Goal: Task Accomplishment & Management: Use online tool/utility

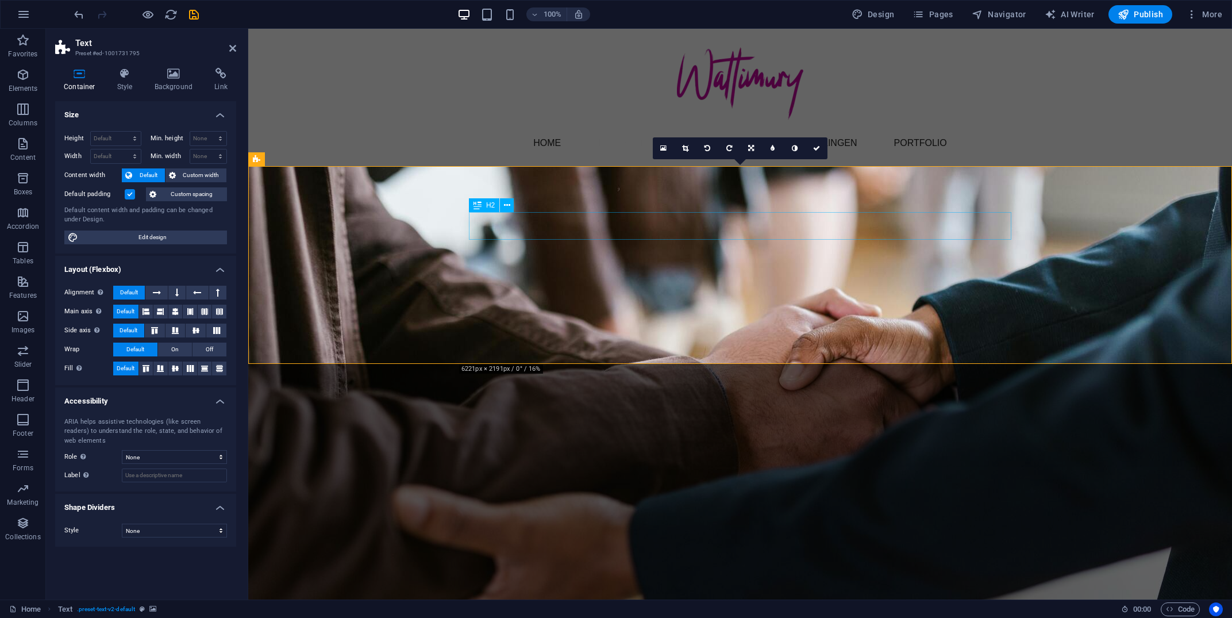
click at [478, 202] on icon at bounding box center [477, 205] width 8 height 14
click at [263, 197] on figure at bounding box center [740, 451] width 984 height 571
click at [317, 159] on icon at bounding box center [318, 159] width 9 height 12
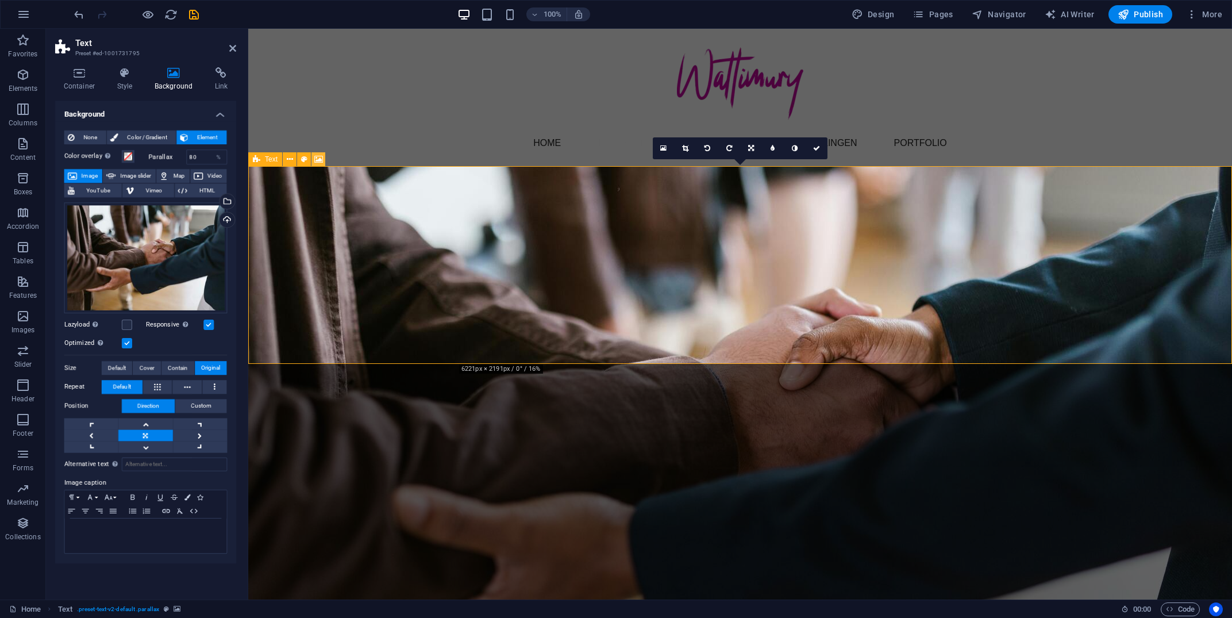
click at [317, 159] on icon at bounding box center [318, 159] width 9 height 12
click at [79, 74] on icon at bounding box center [79, 73] width 49 height 11
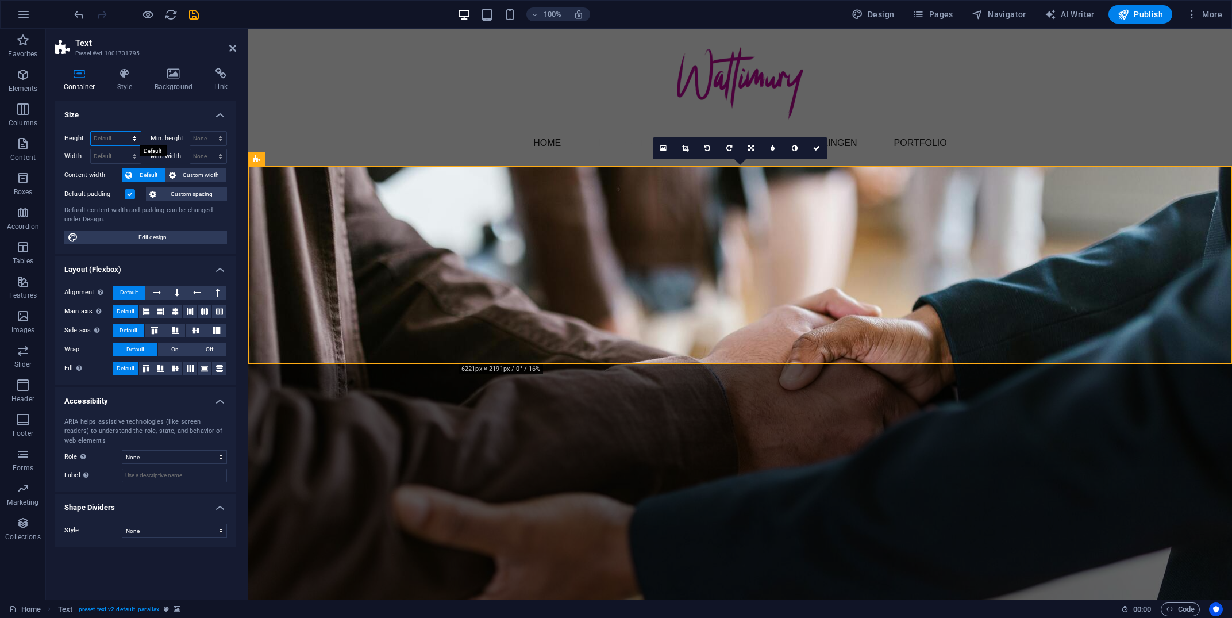
select select "%"
click option "%" at bounding box center [0, 0] width 0 height 0
type input "100"
click at [192, 20] on icon "save" at bounding box center [193, 14] width 13 height 13
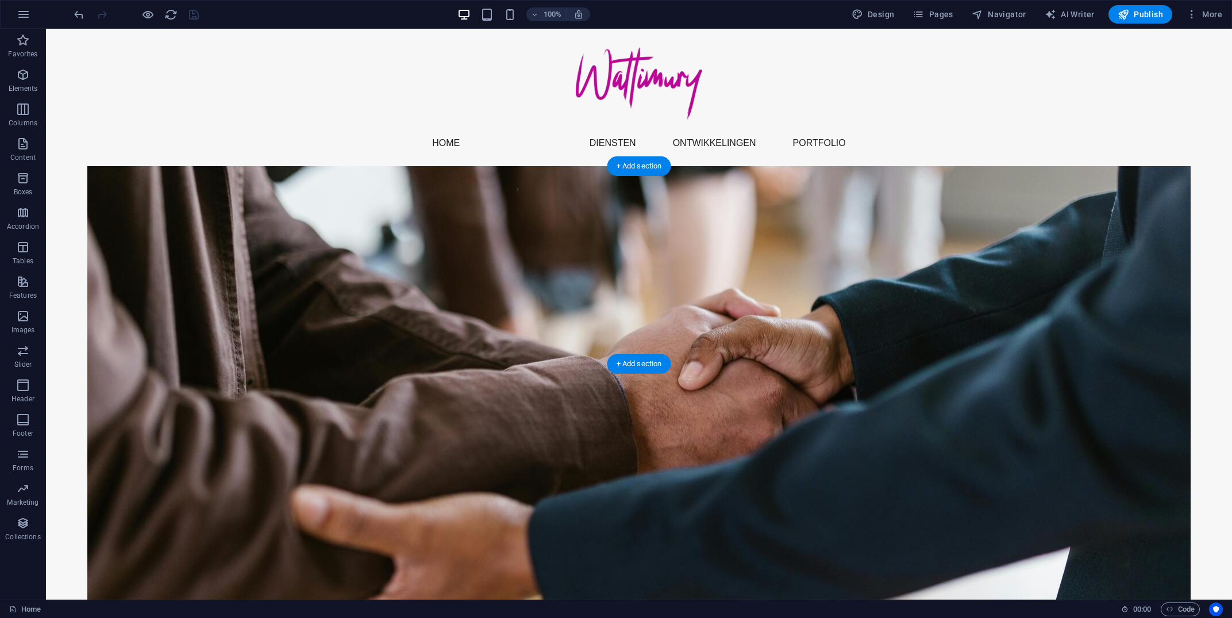
click at [131, 203] on figure at bounding box center [639, 451] width 1186 height 571
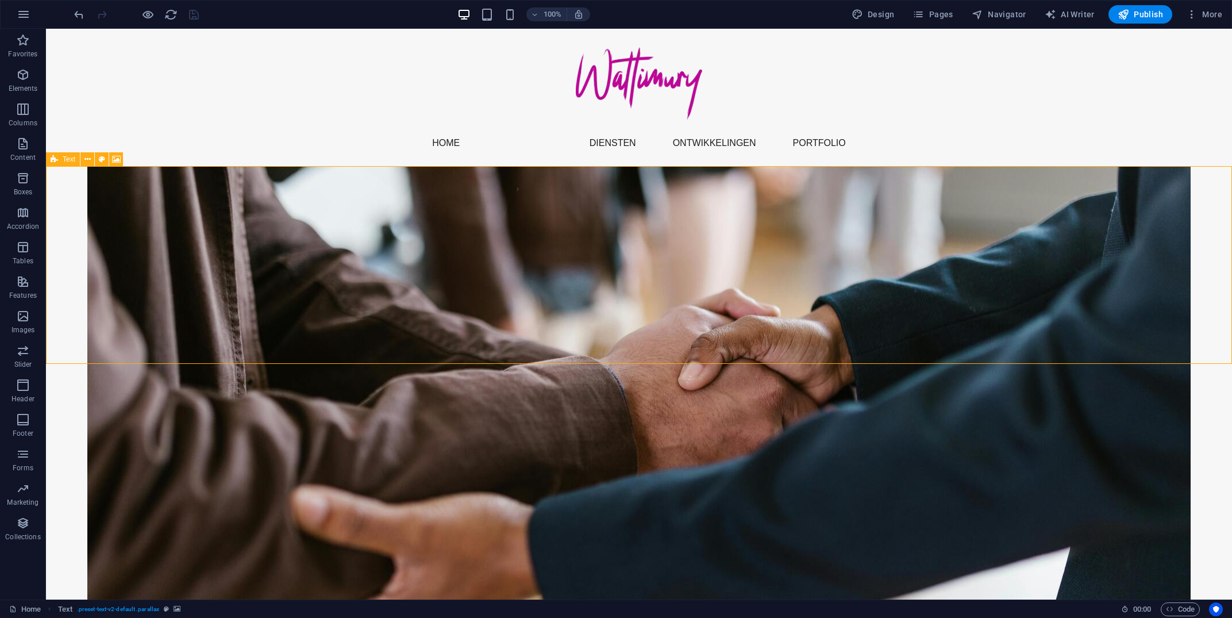
click at [52, 159] on icon at bounding box center [54, 159] width 7 height 14
select select "%"
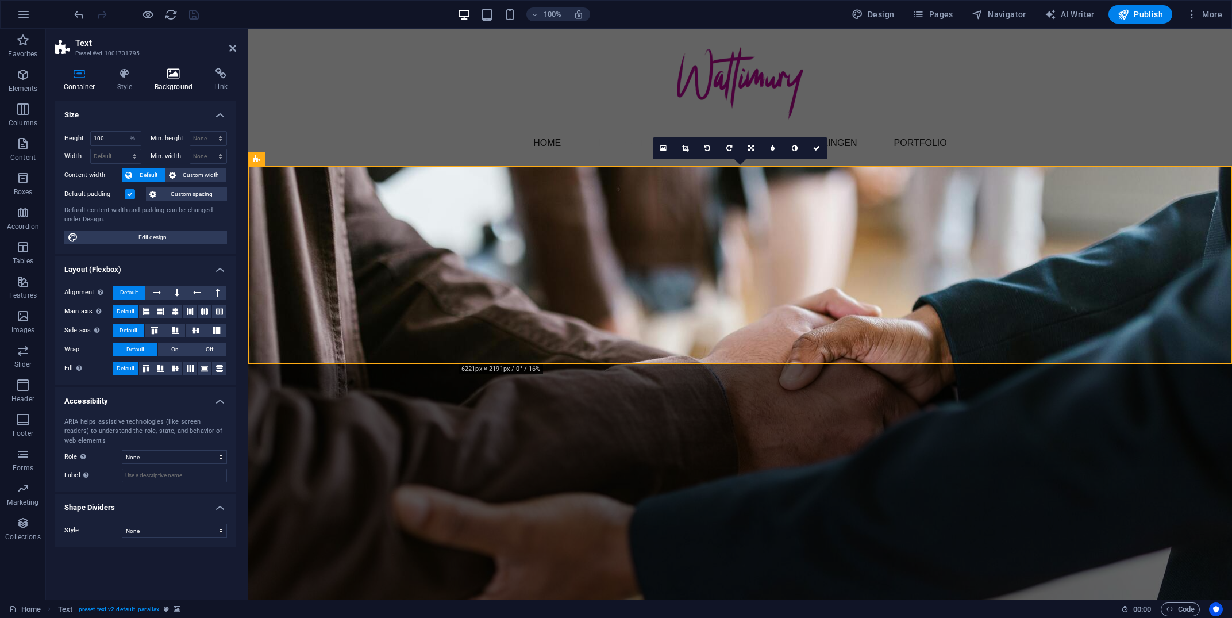
click at [176, 84] on h4 "Background" at bounding box center [176, 80] width 60 height 24
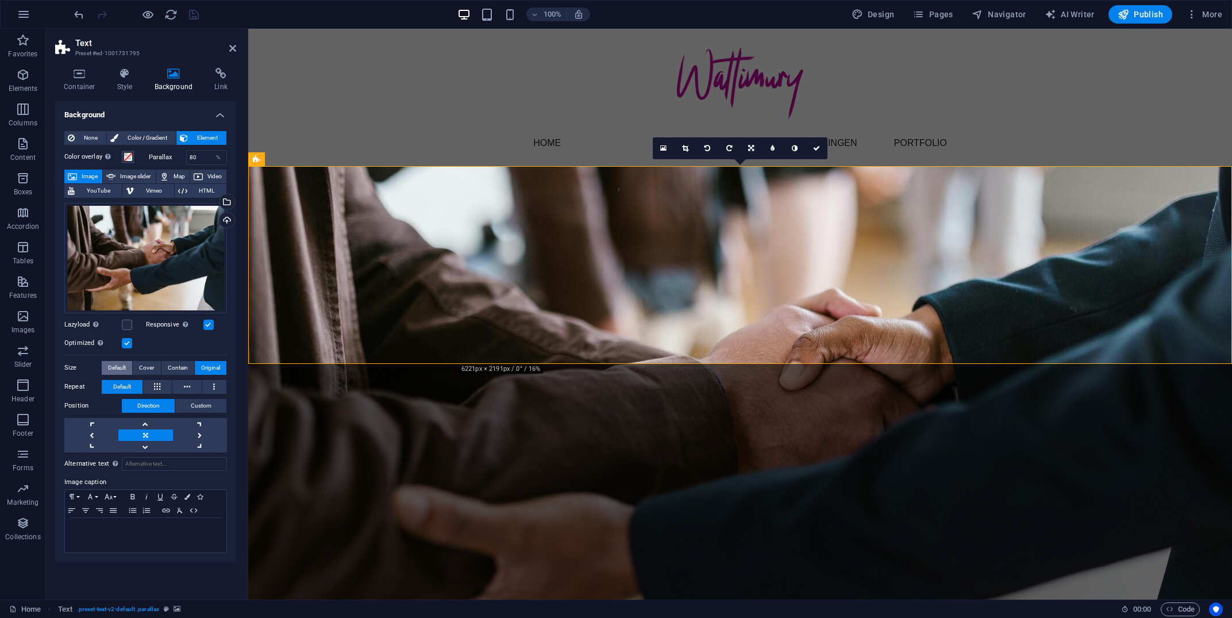
click at [126, 373] on span "Default" at bounding box center [117, 368] width 18 height 14
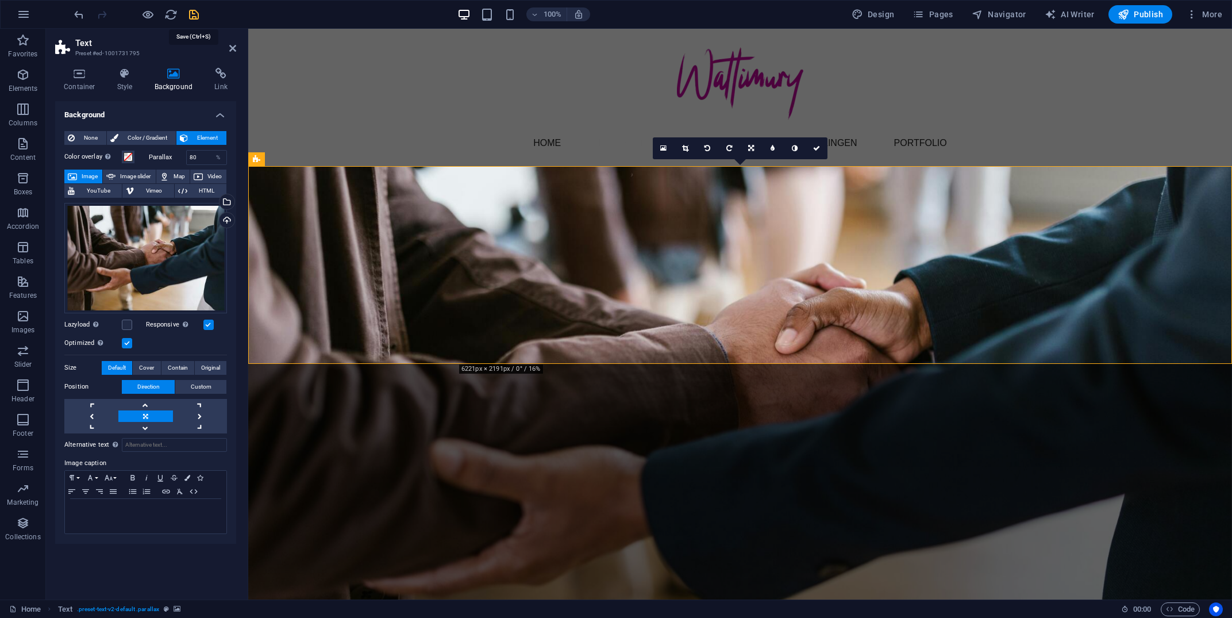
click at [199, 17] on icon "save" at bounding box center [193, 14] width 13 height 13
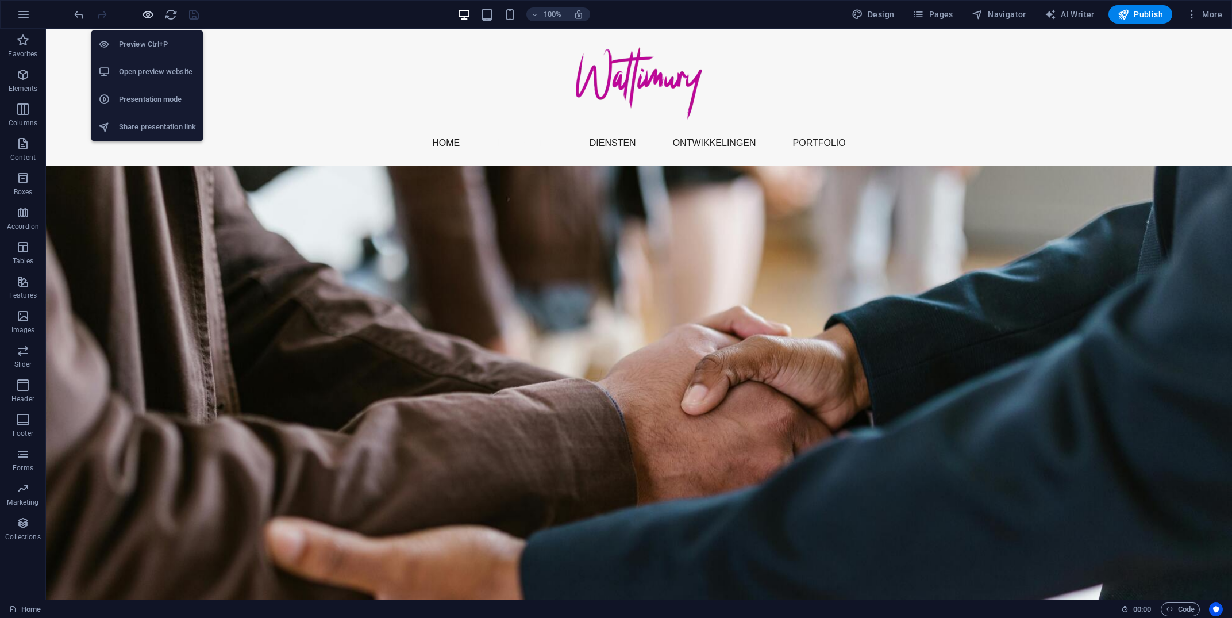
click at [148, 10] on icon "button" at bounding box center [147, 14] width 13 height 13
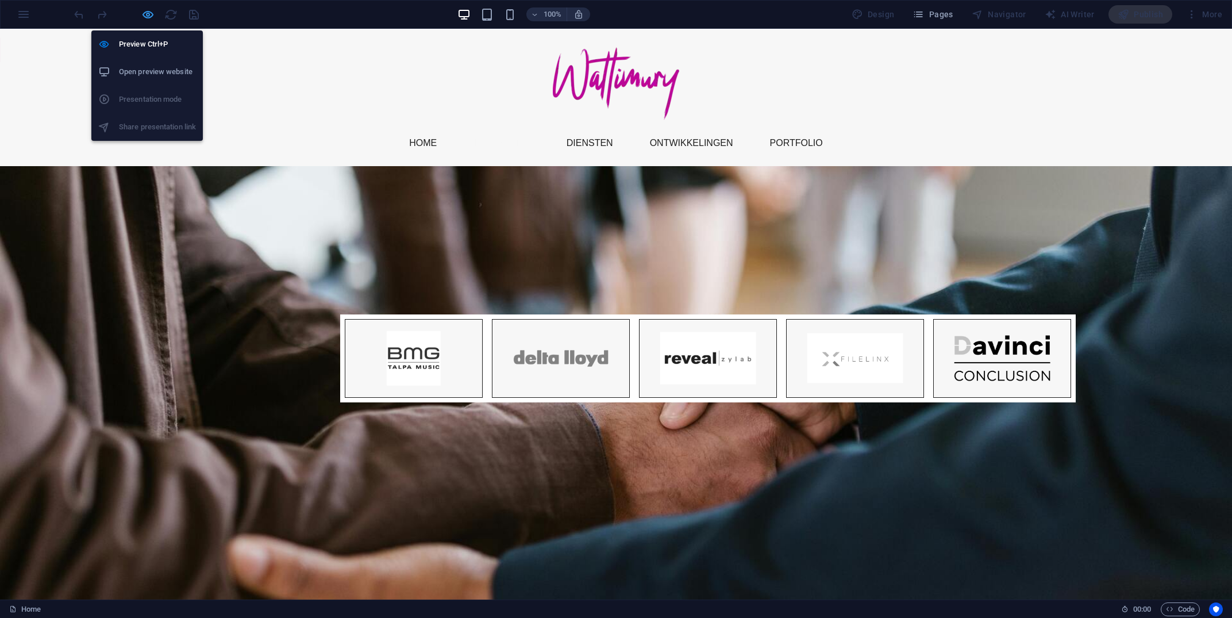
click at [147, 18] on icon "button" at bounding box center [147, 14] width 13 height 13
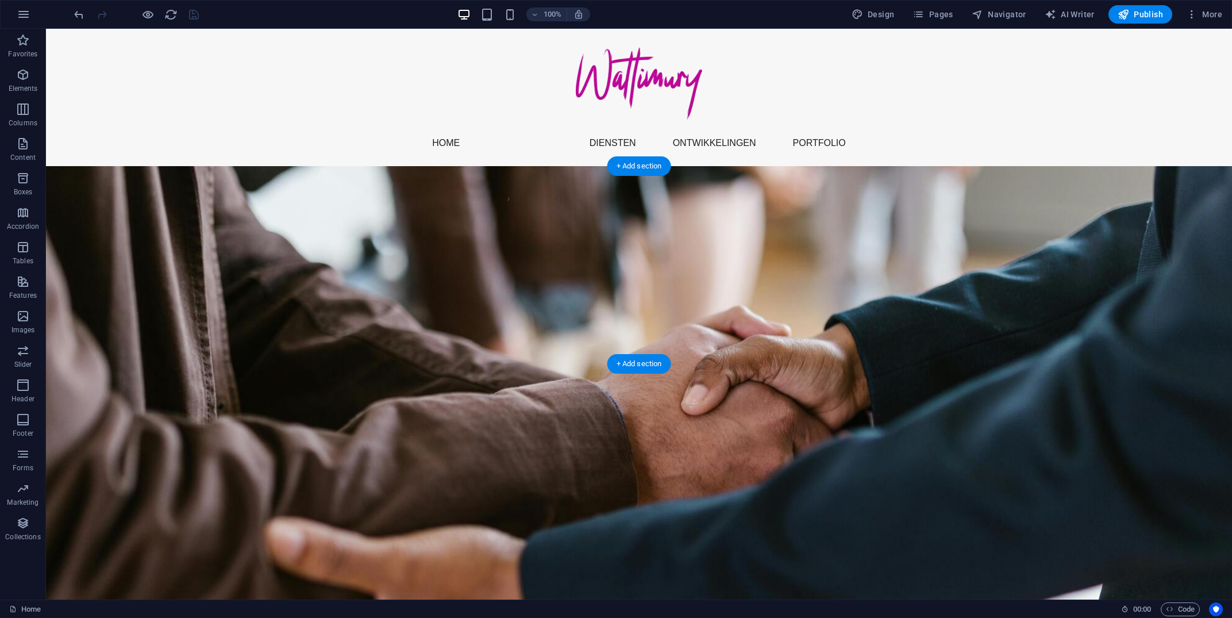
click at [158, 205] on figure at bounding box center [639, 451] width 1186 height 571
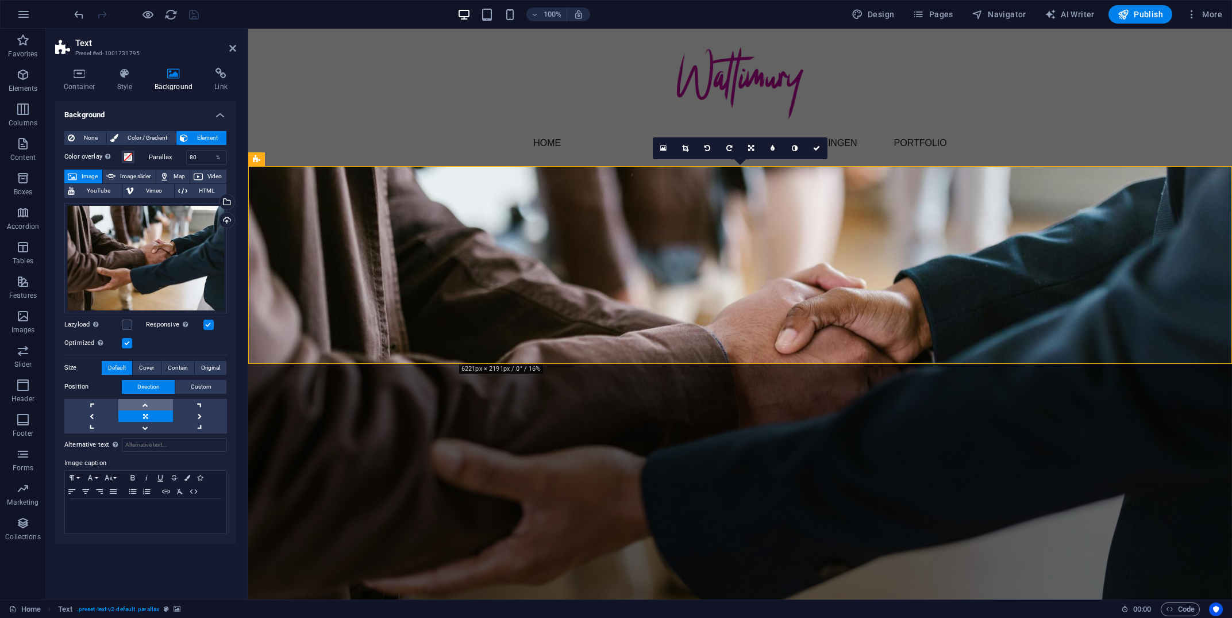
click at [144, 405] on link at bounding box center [145, 404] width 54 height 11
click at [193, 16] on icon "save" at bounding box center [193, 14] width 13 height 13
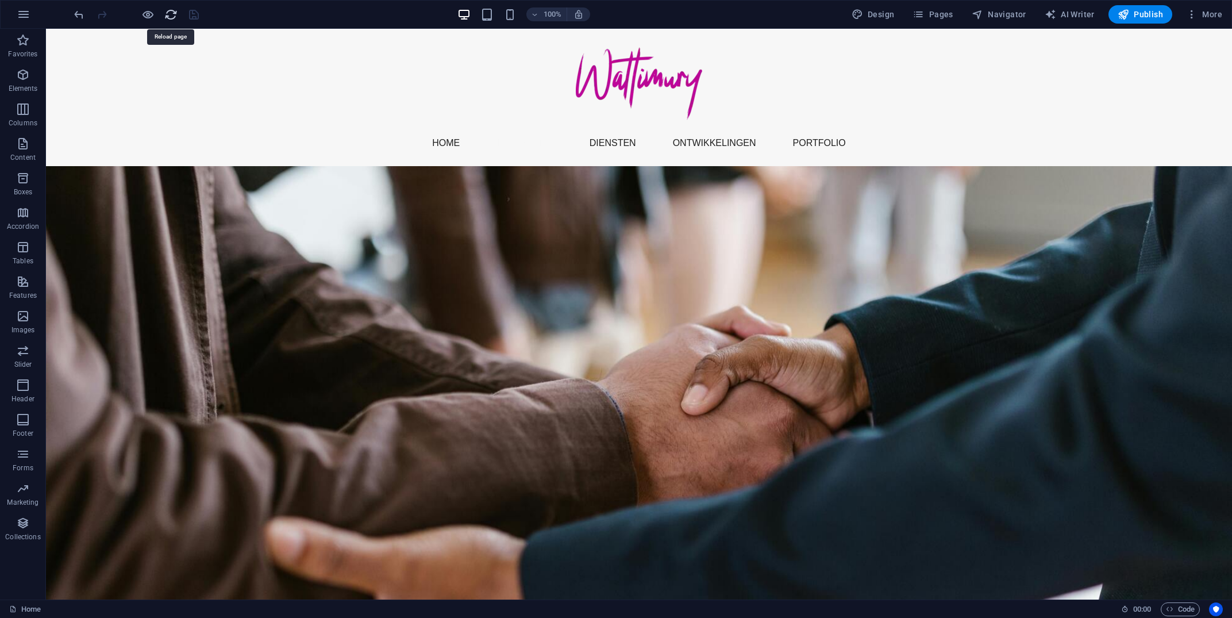
click at [172, 20] on icon "reload" at bounding box center [170, 14] width 13 height 13
select select "%"
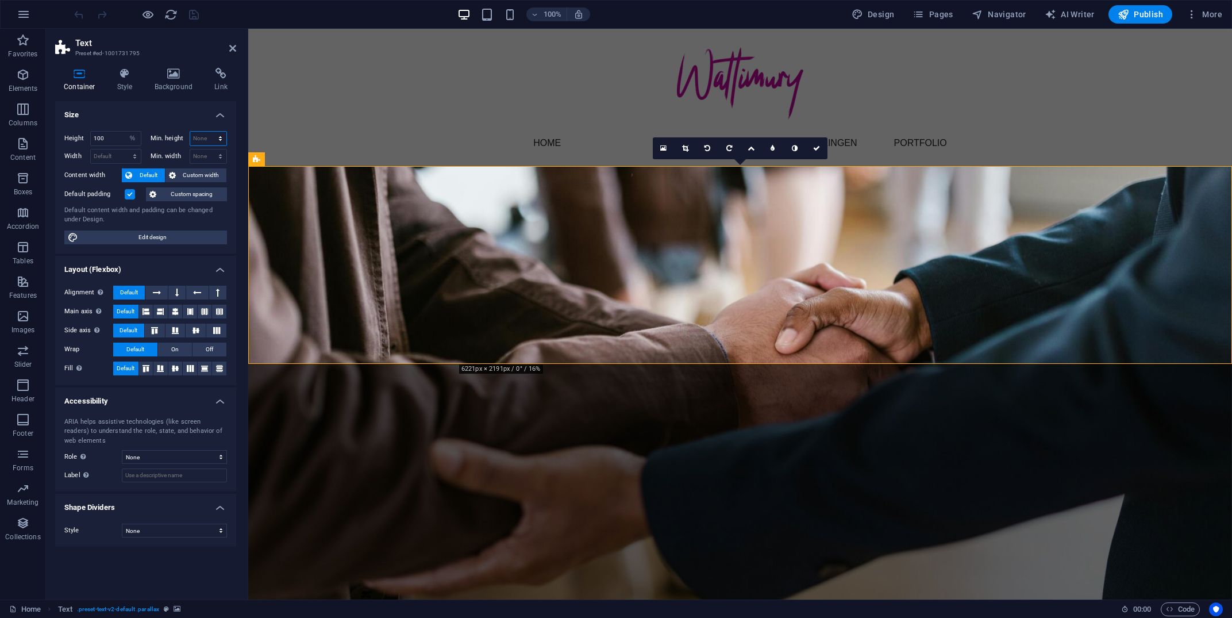
click at [190, 132] on select "None px rem % vh vw" at bounding box center [208, 139] width 37 height 14
select select "%"
click option "%" at bounding box center [0, 0] width 0 height 0
type input "100"
click at [188, 12] on icon "save" at bounding box center [193, 14] width 13 height 13
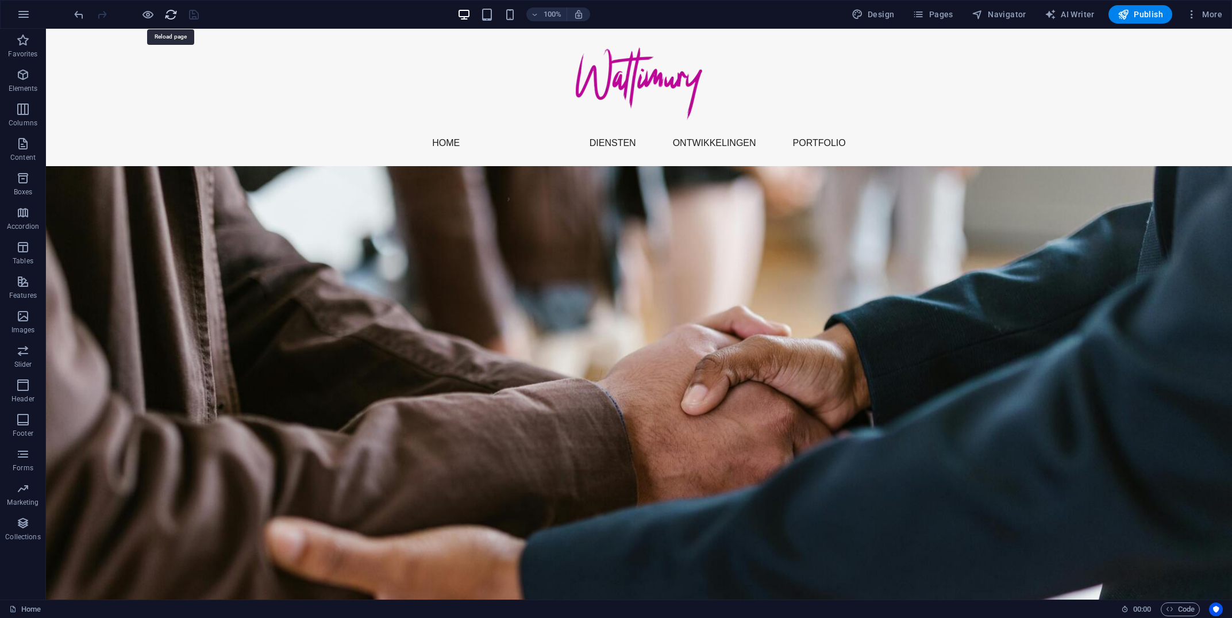
click at [165, 15] on icon "reload" at bounding box center [170, 14] width 13 height 13
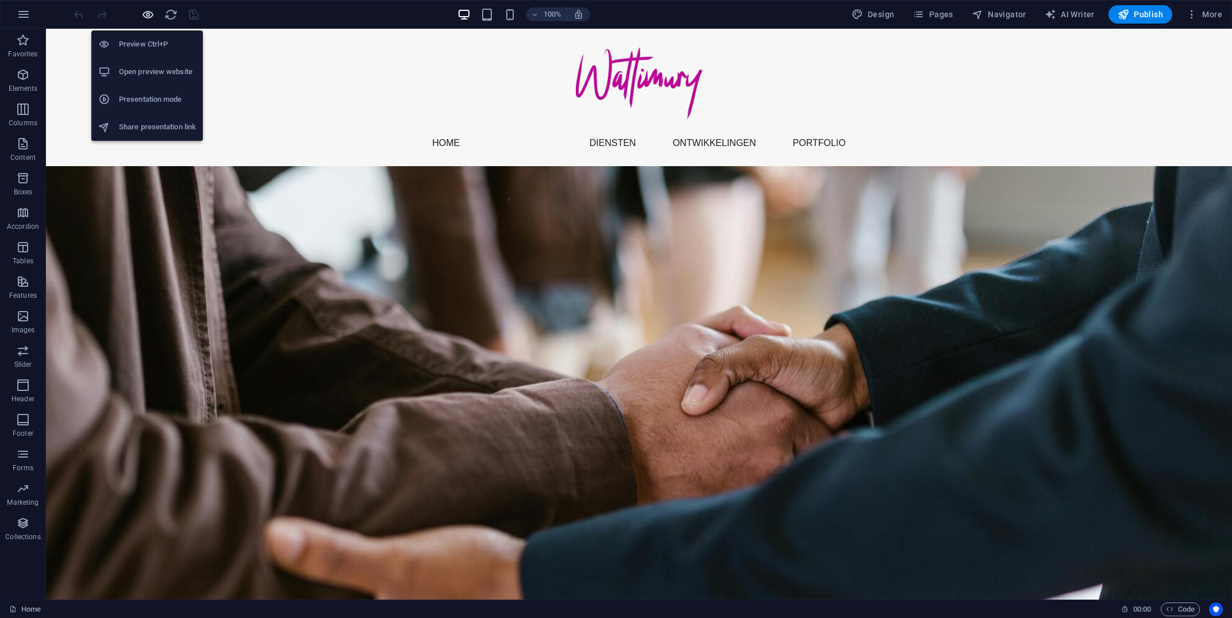
click at [148, 17] on icon "button" at bounding box center [147, 14] width 13 height 13
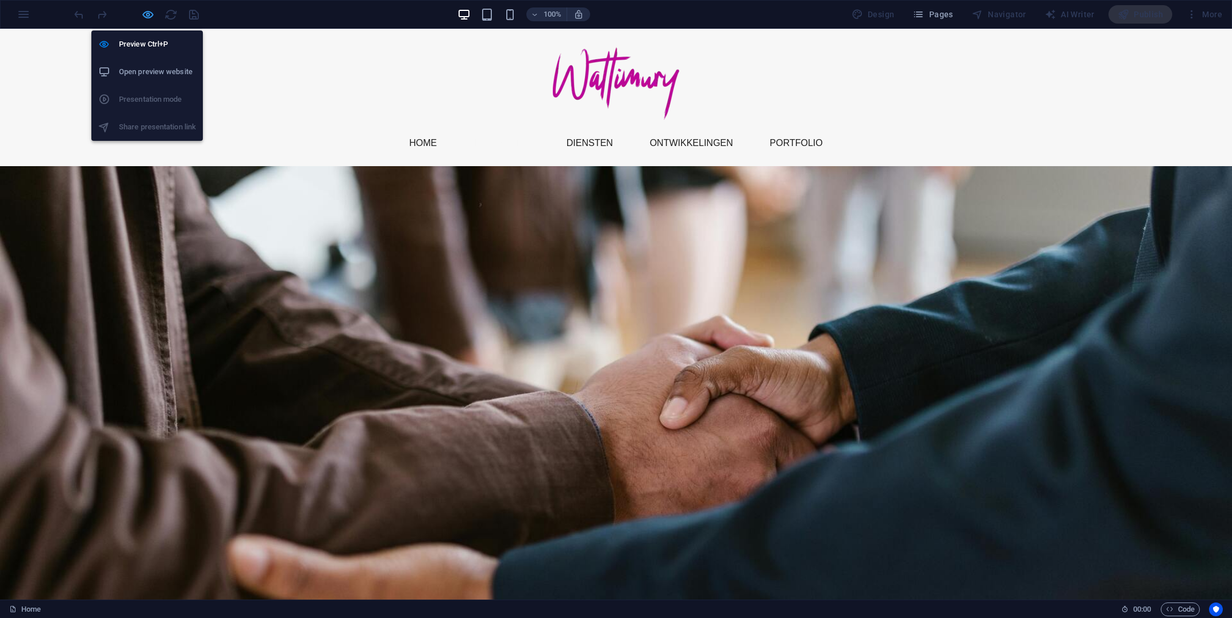
click at [149, 15] on icon "button" at bounding box center [147, 14] width 13 height 13
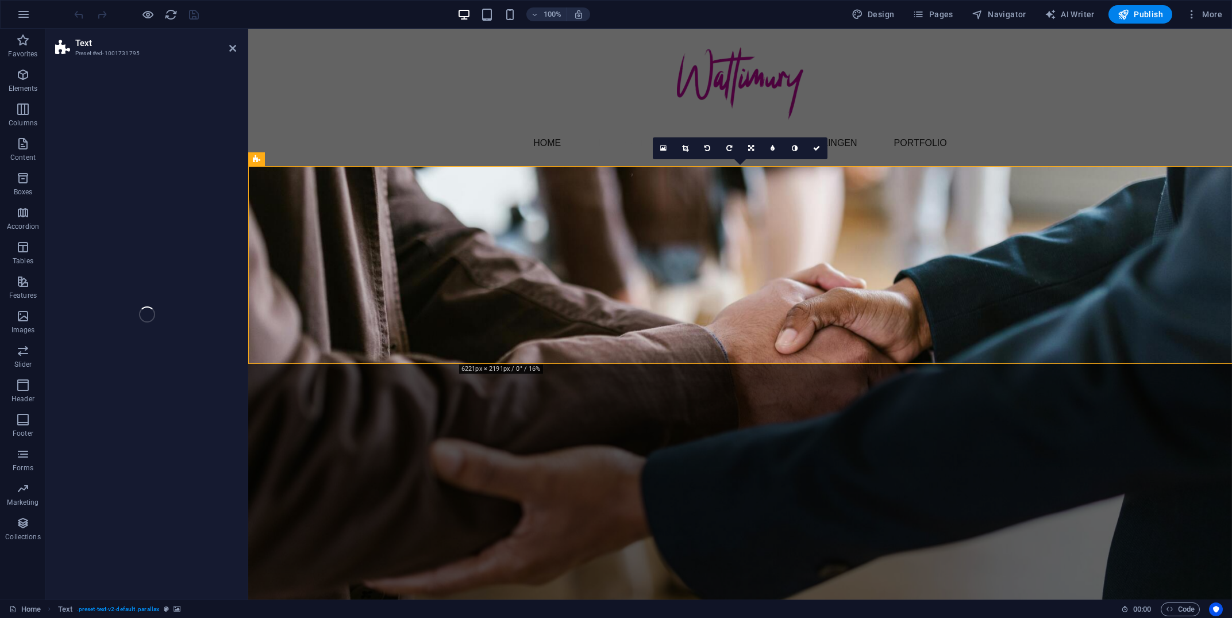
select select "%"
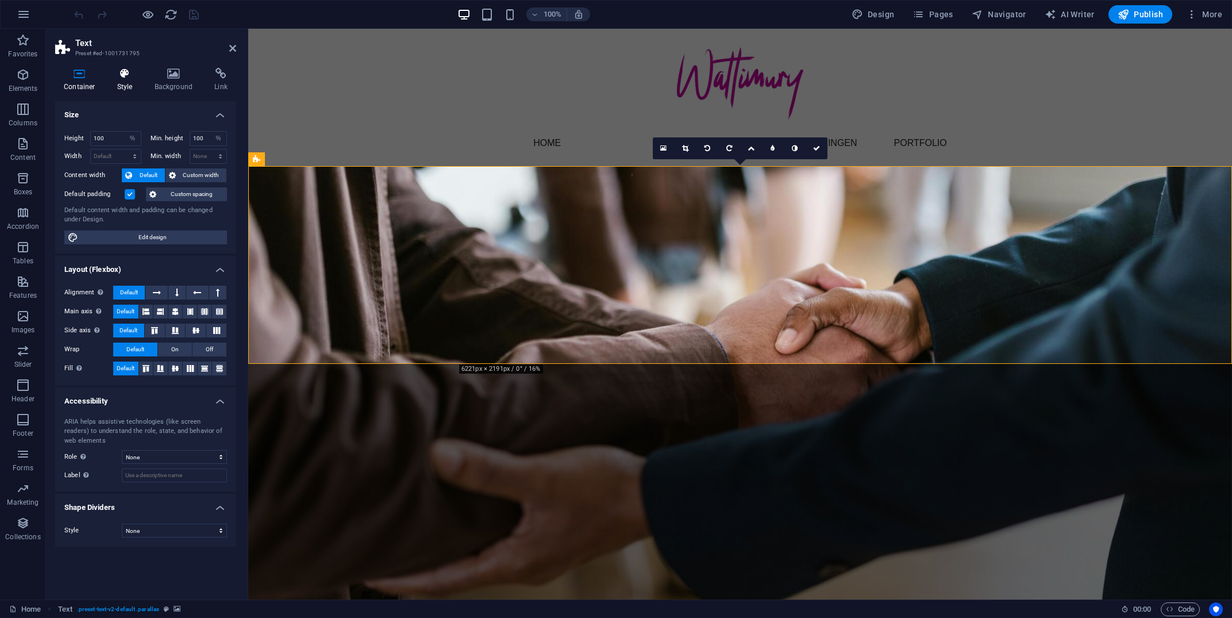
click at [116, 72] on icon at bounding box center [125, 73] width 33 height 11
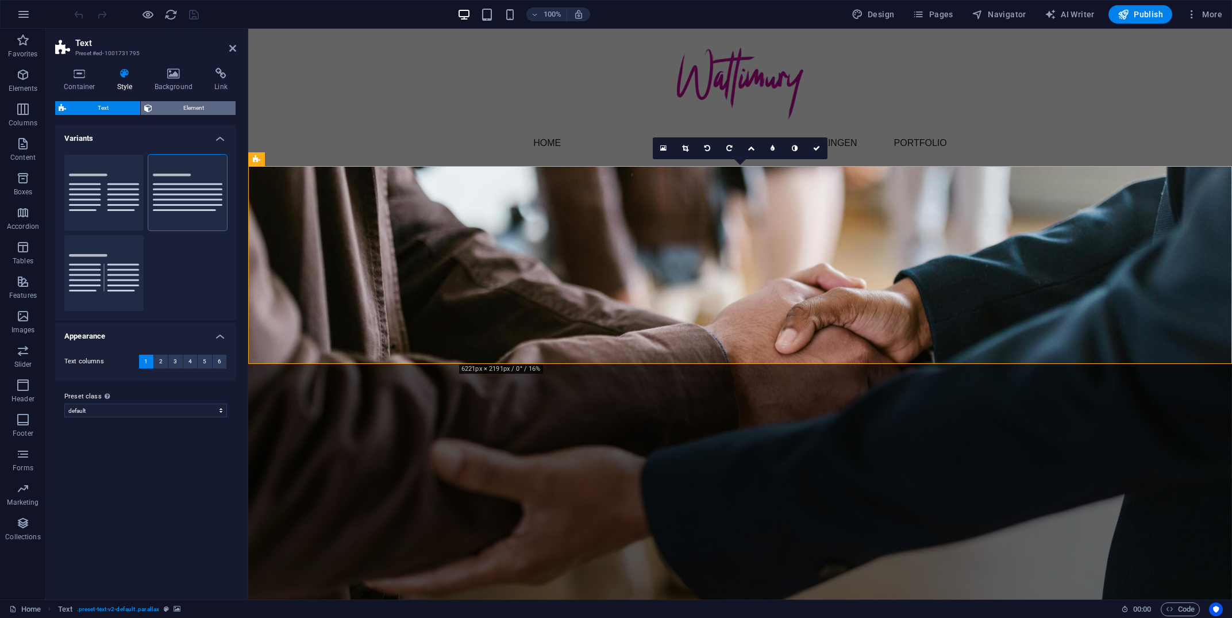
click at [188, 114] on span "Element" at bounding box center [194, 108] width 77 height 14
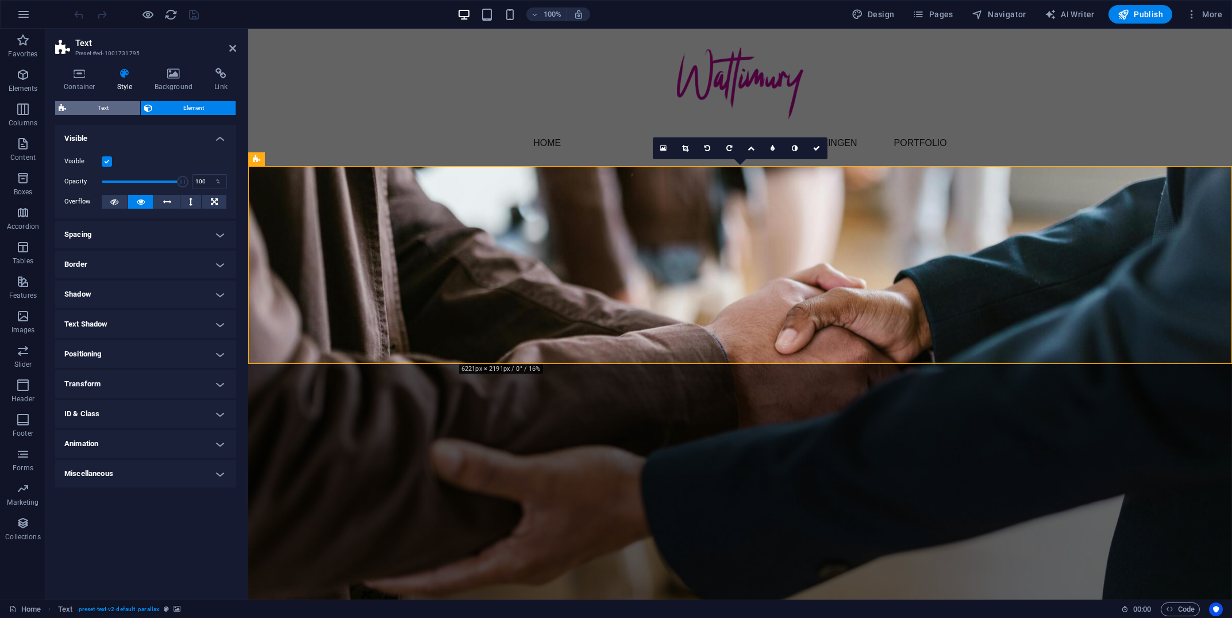
click at [125, 114] on span "Text" at bounding box center [103, 108] width 67 height 14
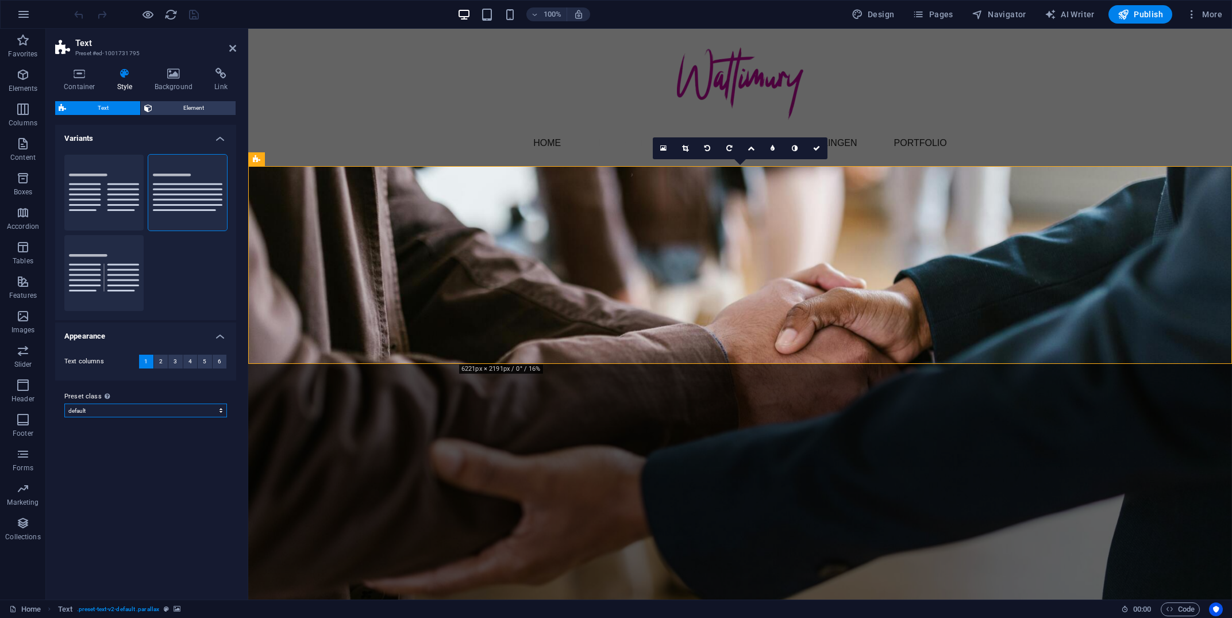
click at [64, 403] on select "default Add preset class" at bounding box center [145, 410] width 163 height 14
click at [205, 102] on div "Text Element Layout How this element expands within the layout (Flexbox). Size …" at bounding box center [145, 345] width 181 height 489
click at [205, 102] on span "Element" at bounding box center [194, 108] width 77 height 14
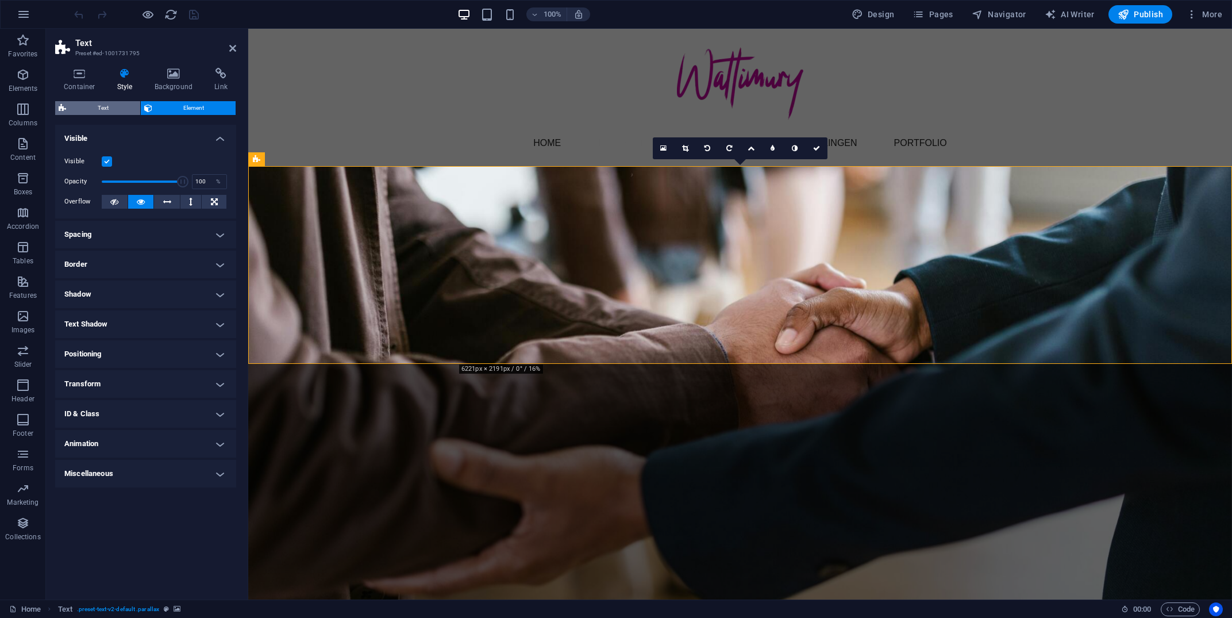
click at [106, 108] on span "Text" at bounding box center [103, 108] width 67 height 14
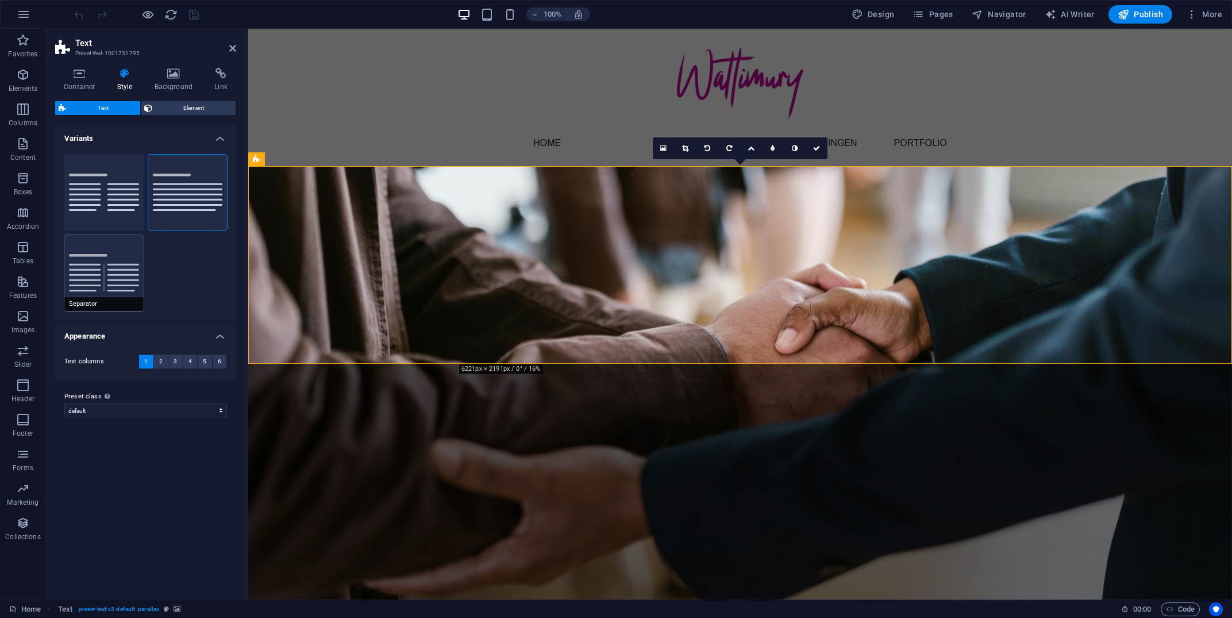
click at [99, 263] on button "Separator" at bounding box center [103, 273] width 79 height 76
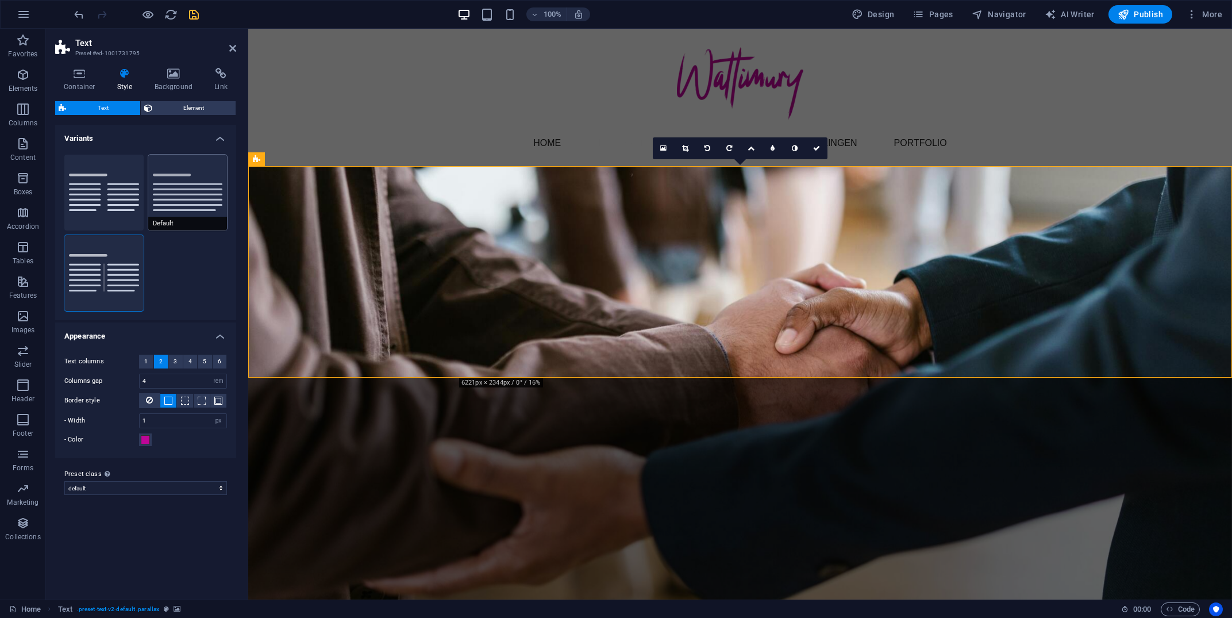
click at [176, 205] on button "Default" at bounding box center [187, 193] width 79 height 76
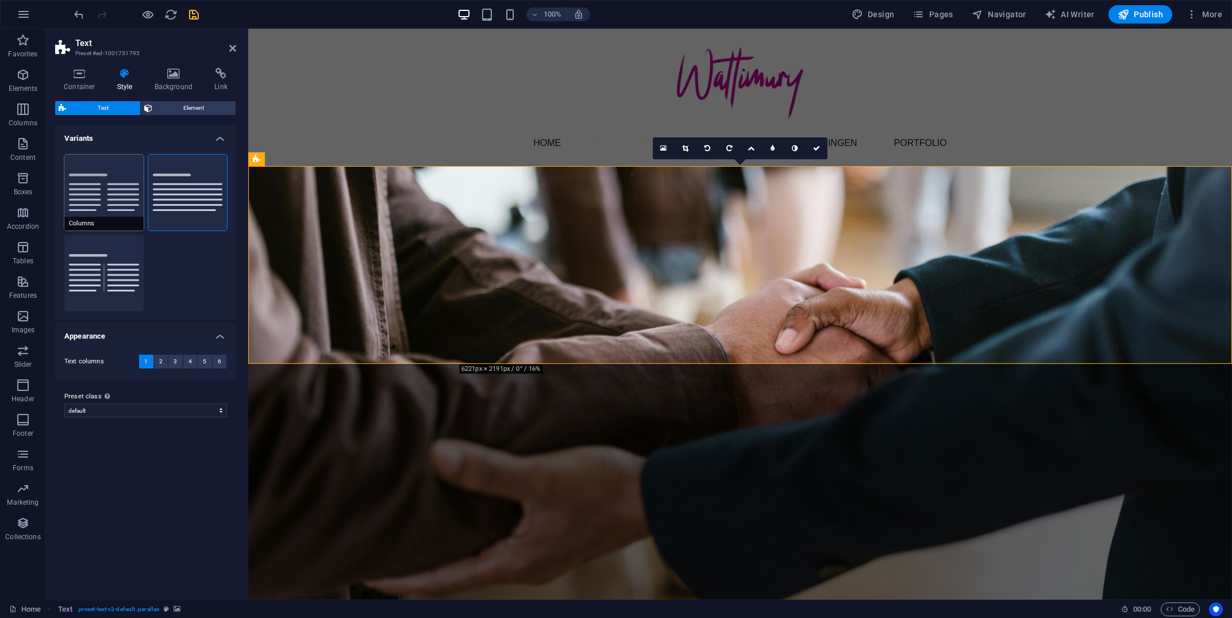
click at [113, 197] on button "Columns" at bounding box center [103, 193] width 79 height 76
click at [108, 268] on button "Separator" at bounding box center [103, 273] width 79 height 76
type input "4"
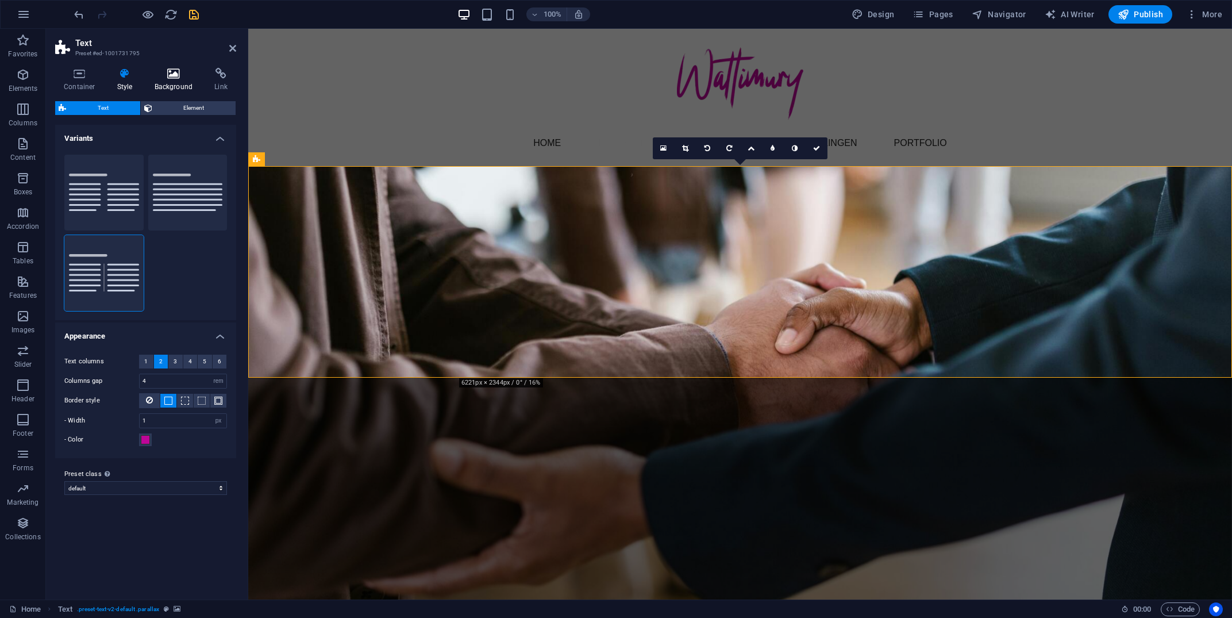
click at [177, 79] on icon at bounding box center [174, 73] width 56 height 11
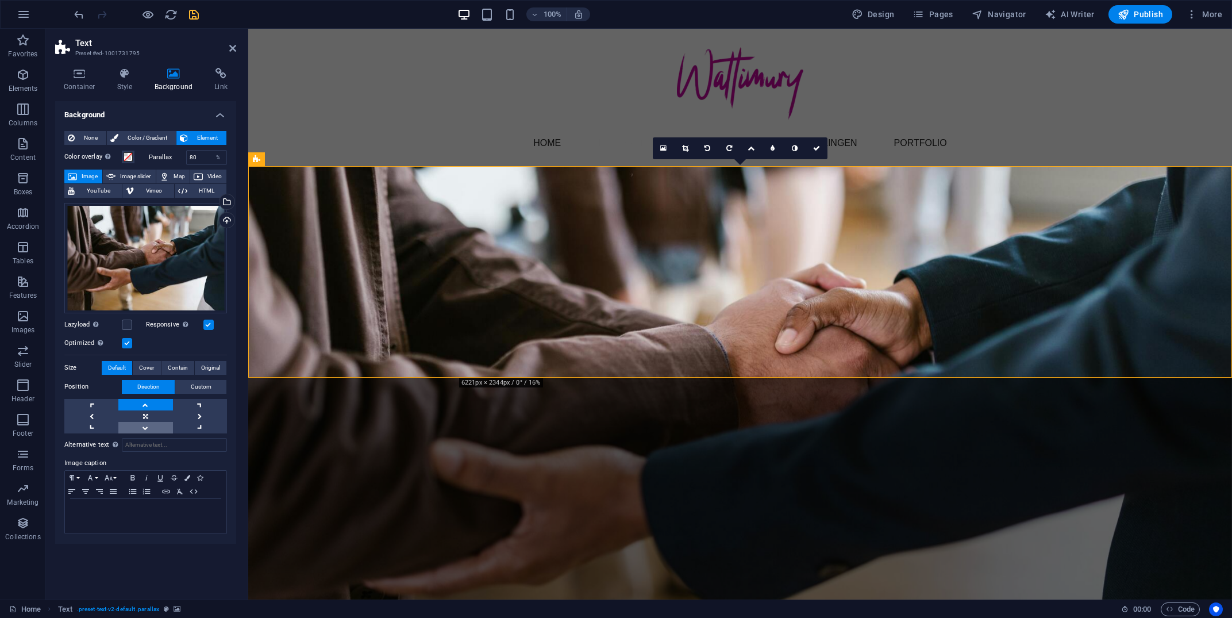
click at [143, 432] on link at bounding box center [145, 427] width 54 height 11
click at [129, 152] on button "Color overlay Places an overlay over the background to colorize it" at bounding box center [128, 157] width 13 height 13
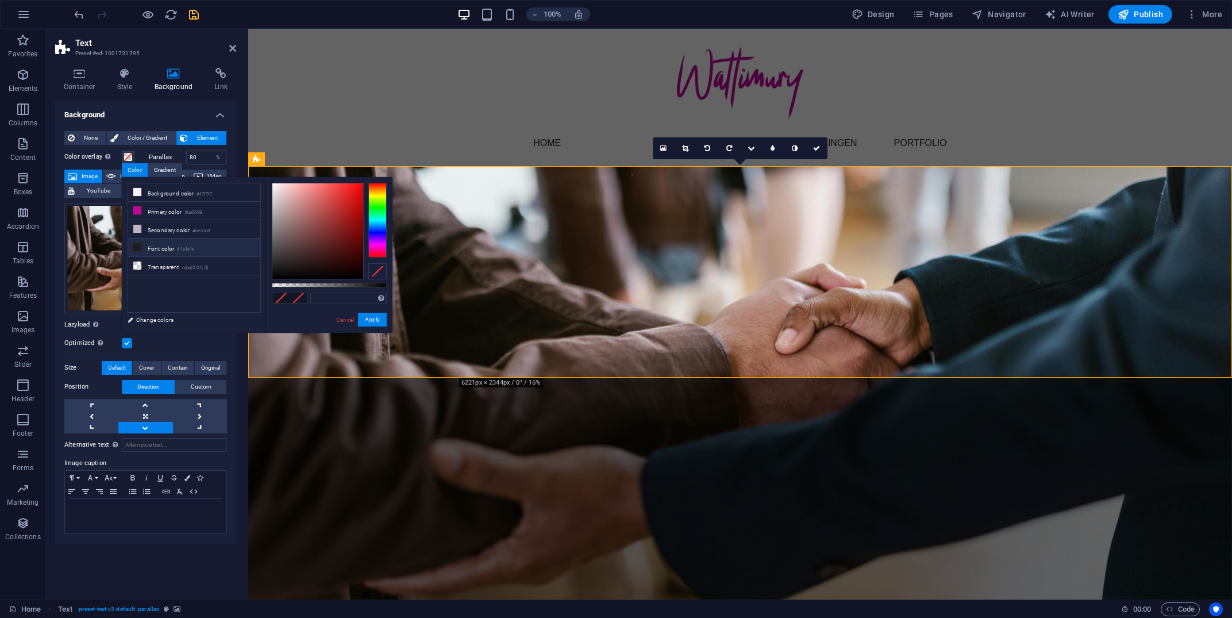
click at [169, 249] on li "Font color #1e1e1e" at bounding box center [194, 247] width 132 height 18
type input "rgba(30, 30, 30, 0.854)"
drag, startPoint x: 390, startPoint y: 286, endPoint x: 370, endPoint y: 291, distance: 20.8
click at [370, 291] on div "rgba(30, 30, 30, 0.854) Supported formats #0852ed rgb(8, 82, 237) rgba(8, 82, 2…" at bounding box center [328, 338] width 127 height 322
click at [370, 323] on button "Apply" at bounding box center [372, 320] width 29 height 14
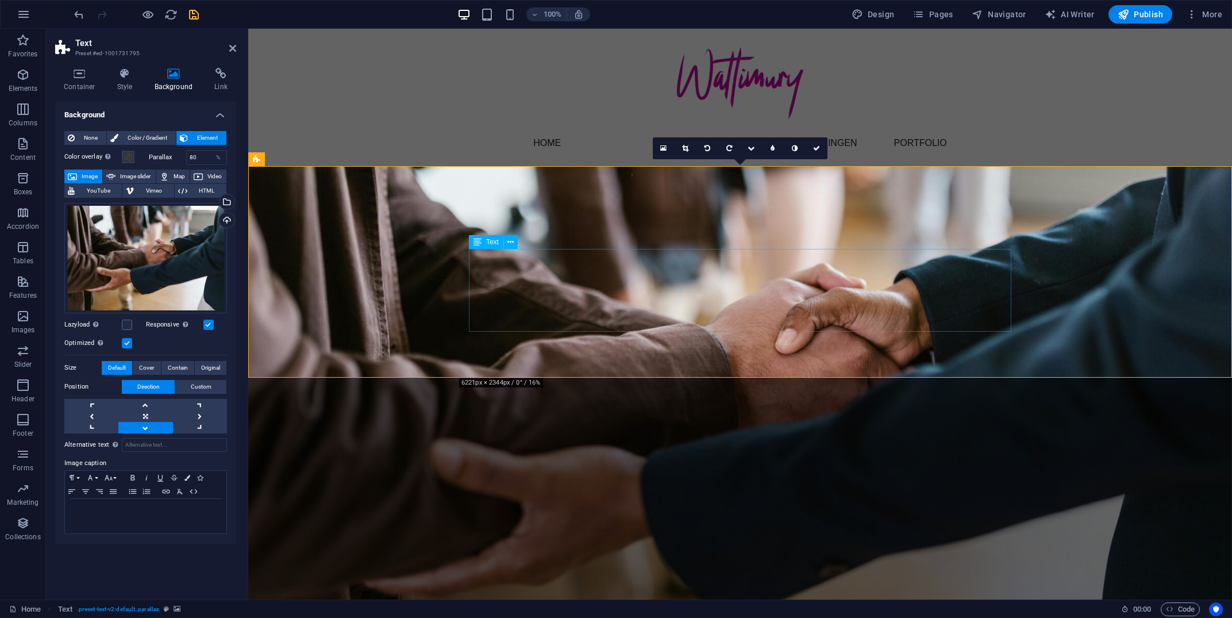
click at [483, 246] on div "Text" at bounding box center [486, 242] width 34 height 14
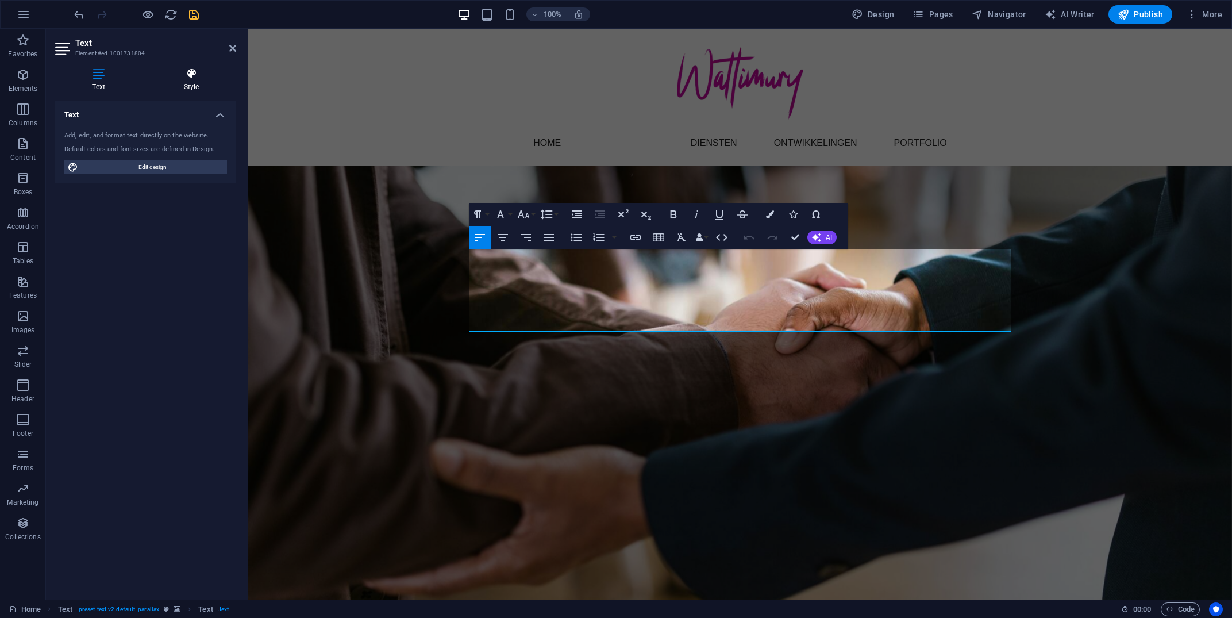
click at [192, 82] on h4 "Style" at bounding box center [192, 80] width 90 height 24
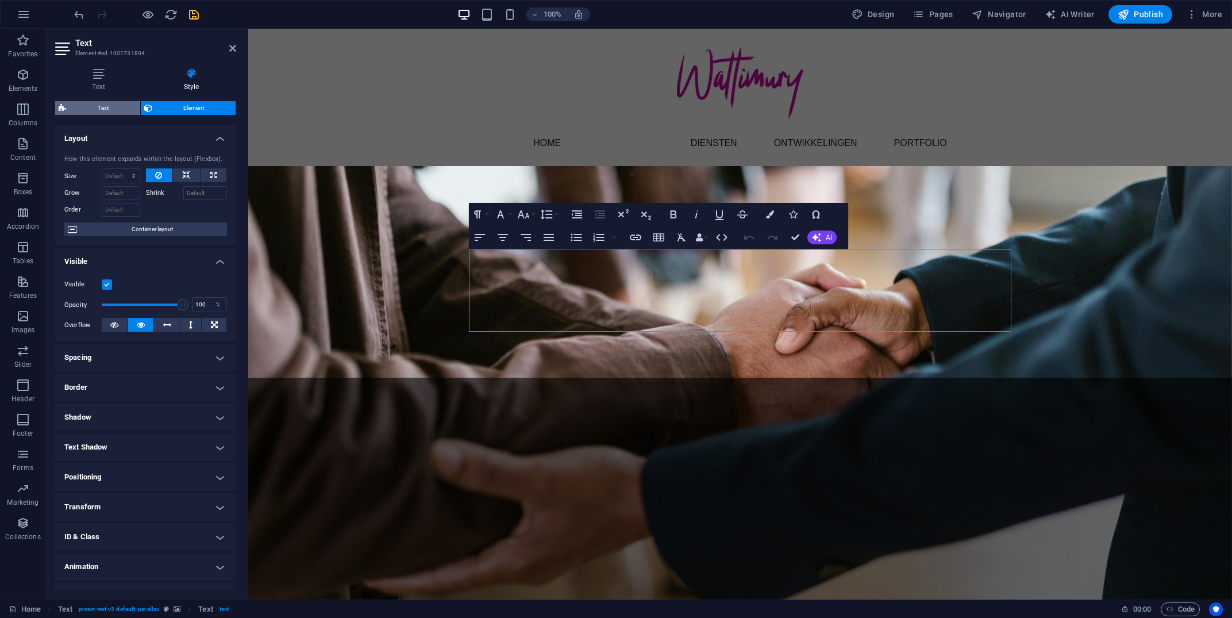
click at [103, 103] on span "Text" at bounding box center [103, 108] width 67 height 14
select select "rem"
select select "px"
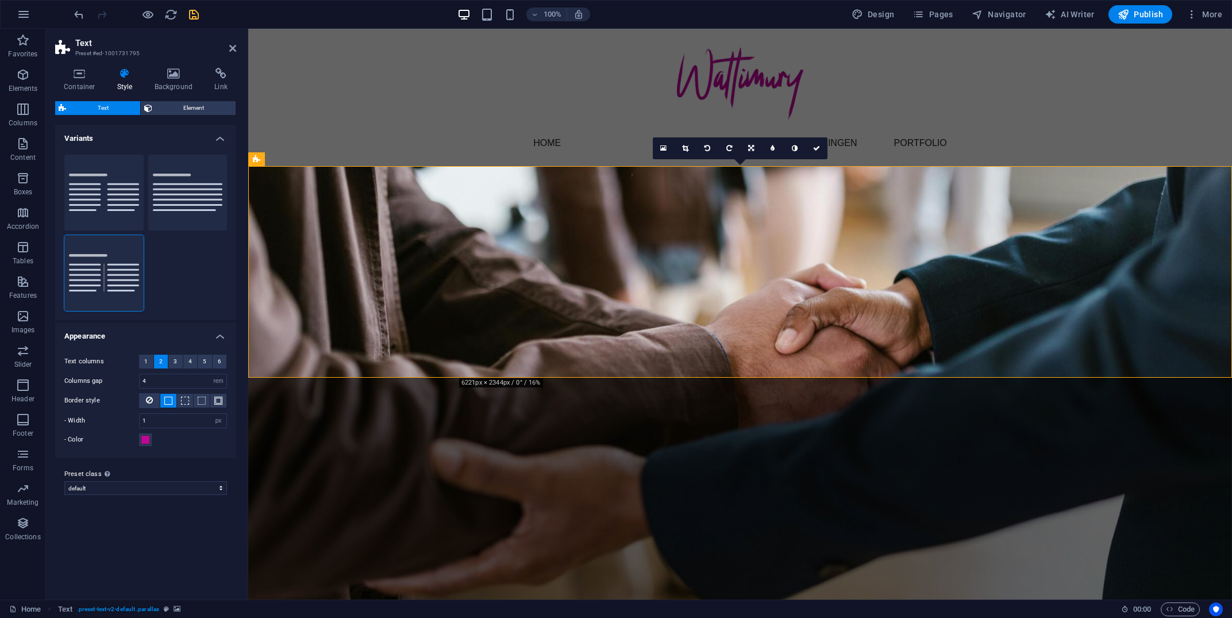
click at [103, 103] on span "Text" at bounding box center [103, 108] width 67 height 14
click at [482, 244] on div "Text" at bounding box center [486, 242] width 34 height 14
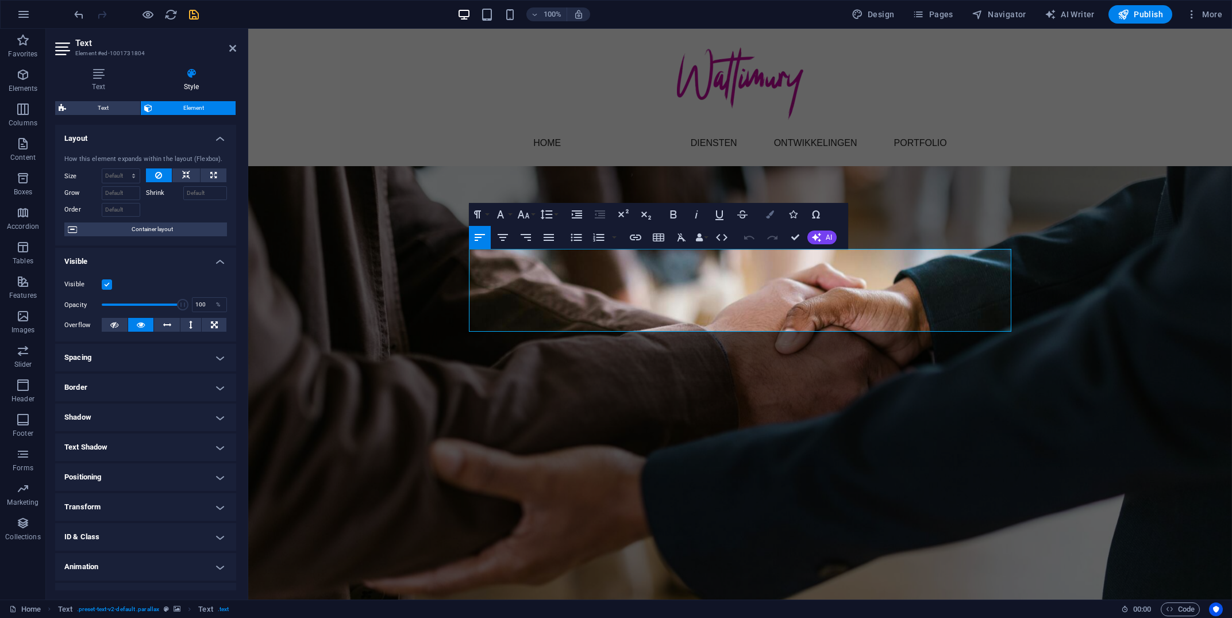
click at [769, 214] on icon "button" at bounding box center [770, 214] width 8 height 8
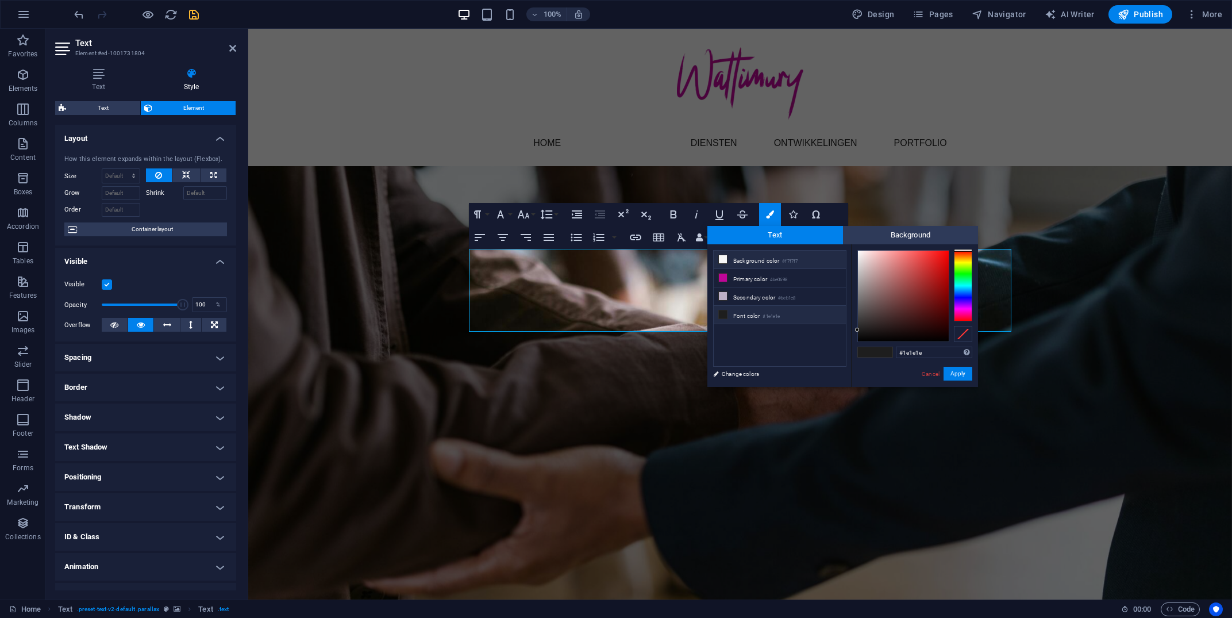
click at [765, 265] on li "Background color #f7f7f7" at bounding box center [780, 260] width 132 height 18
type input "#f7f7f7"
click at [956, 377] on button "Apply" at bounding box center [957, 374] width 29 height 14
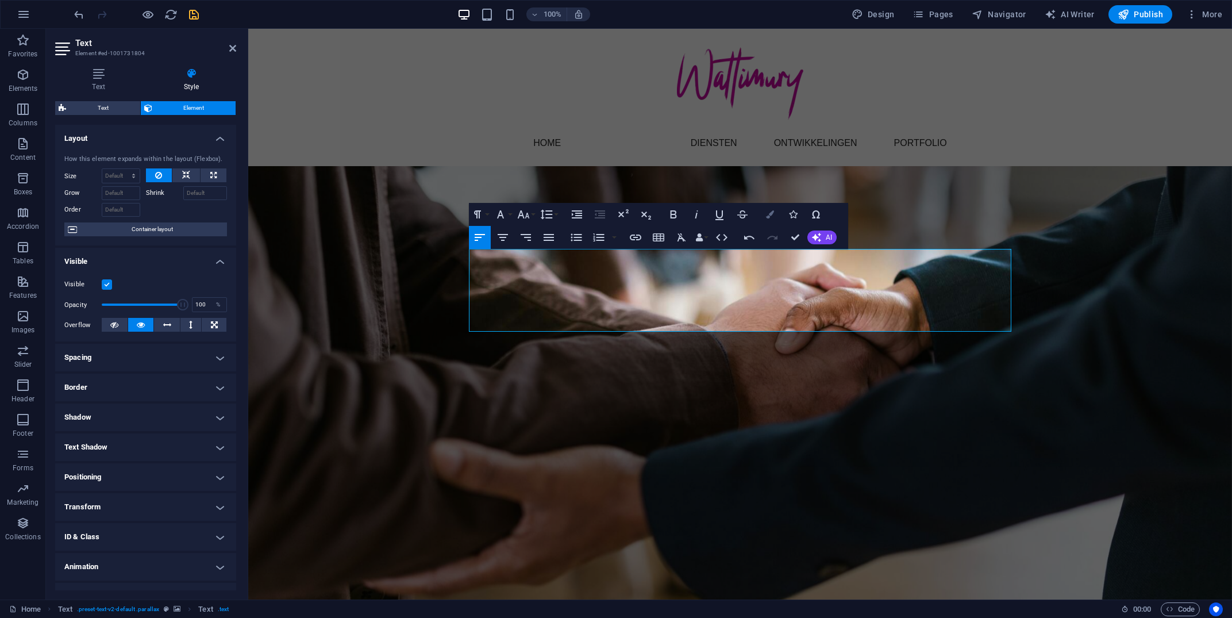
click at [771, 216] on icon "button" at bounding box center [770, 214] width 8 height 8
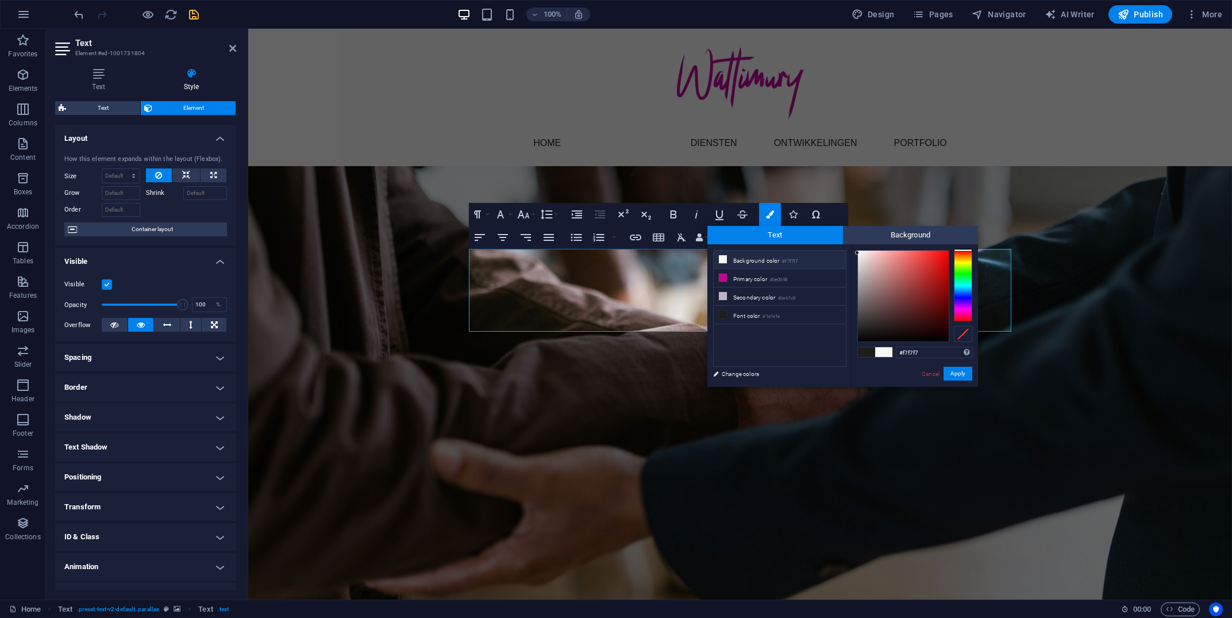
click at [760, 263] on li "Background color #f7f7f7" at bounding box center [780, 260] width 132 height 18
click at [723, 255] on span at bounding box center [722, 259] width 9 height 9
click at [958, 373] on button "Apply" at bounding box center [957, 374] width 29 height 14
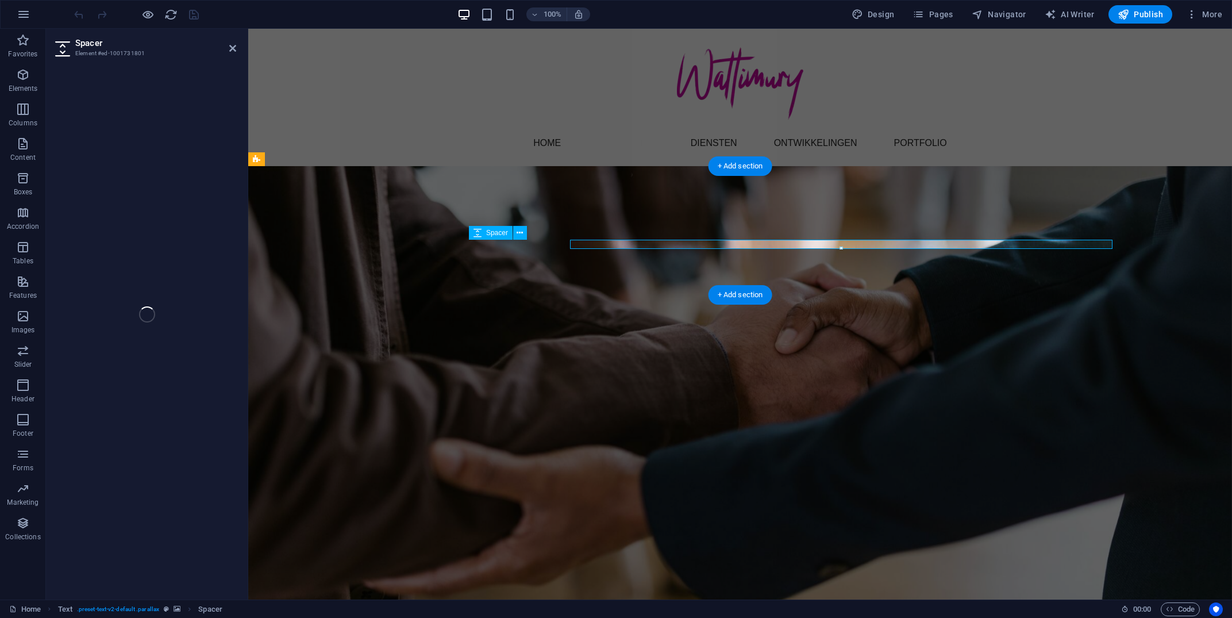
select select "rem"
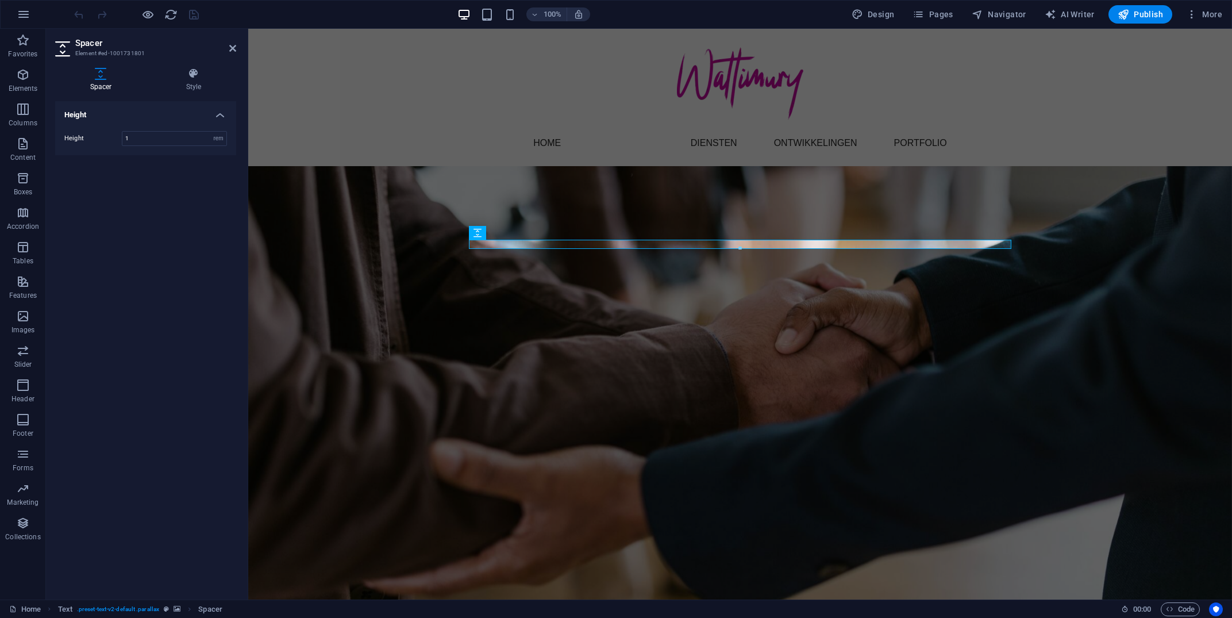
click at [392, 183] on figure at bounding box center [740, 451] width 984 height 571
select select "%"
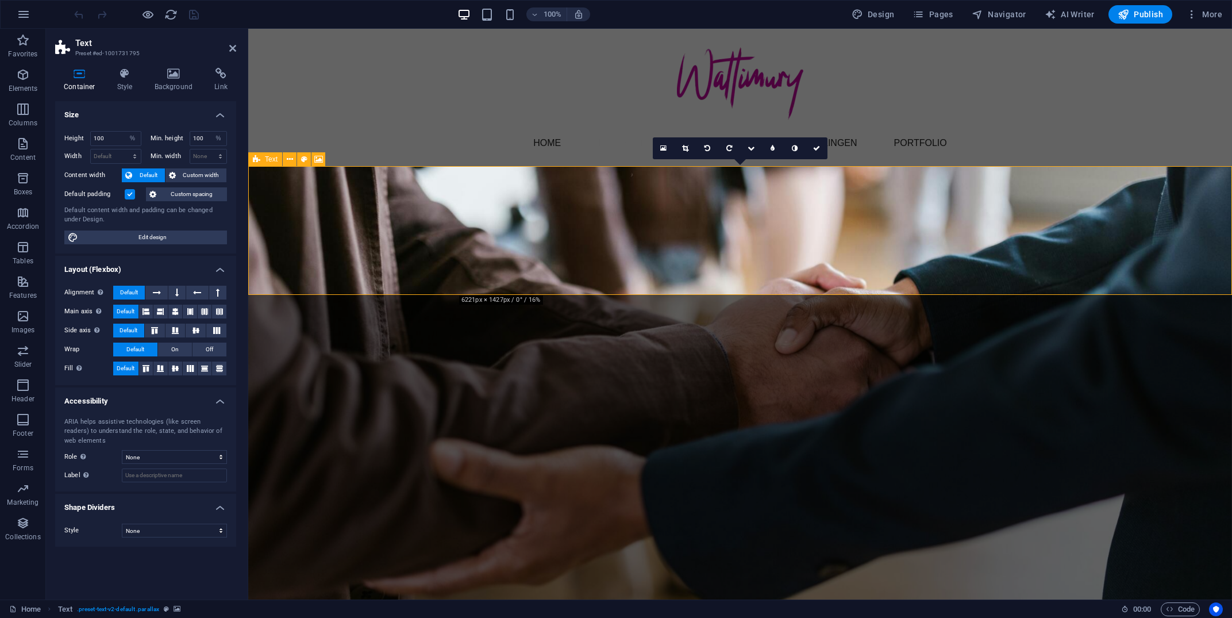
click at [257, 159] on icon at bounding box center [256, 159] width 7 height 14
click at [515, 281] on figure at bounding box center [740, 451] width 984 height 571
click at [234, 45] on icon at bounding box center [232, 48] width 7 height 9
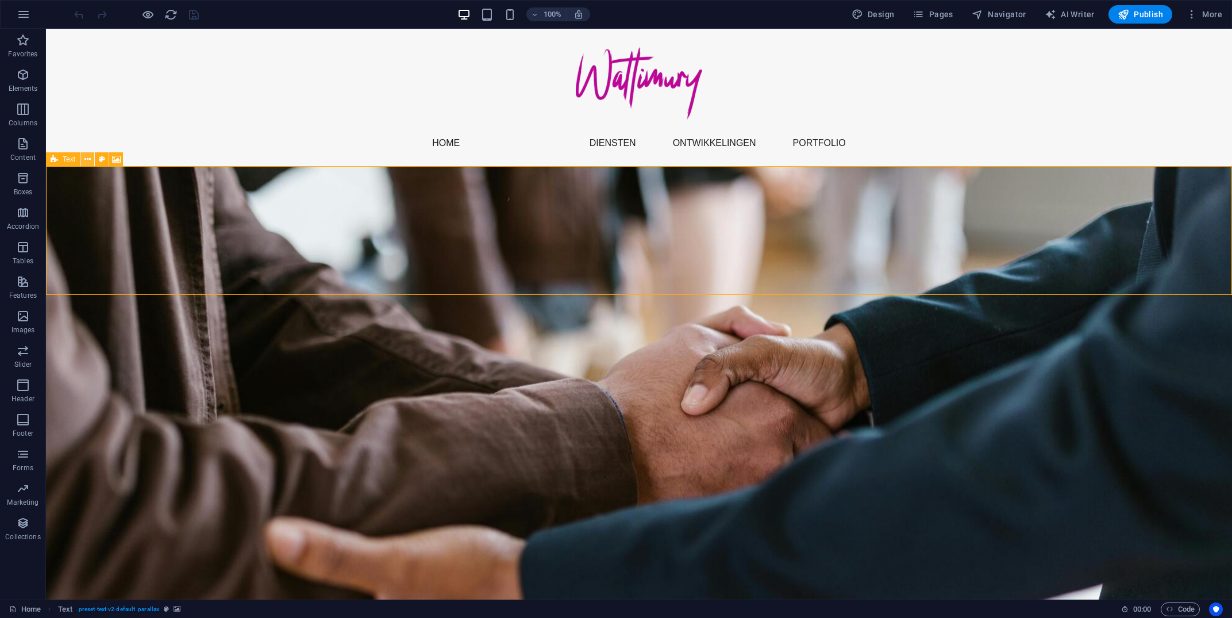
click at [89, 159] on icon at bounding box center [87, 159] width 6 height 12
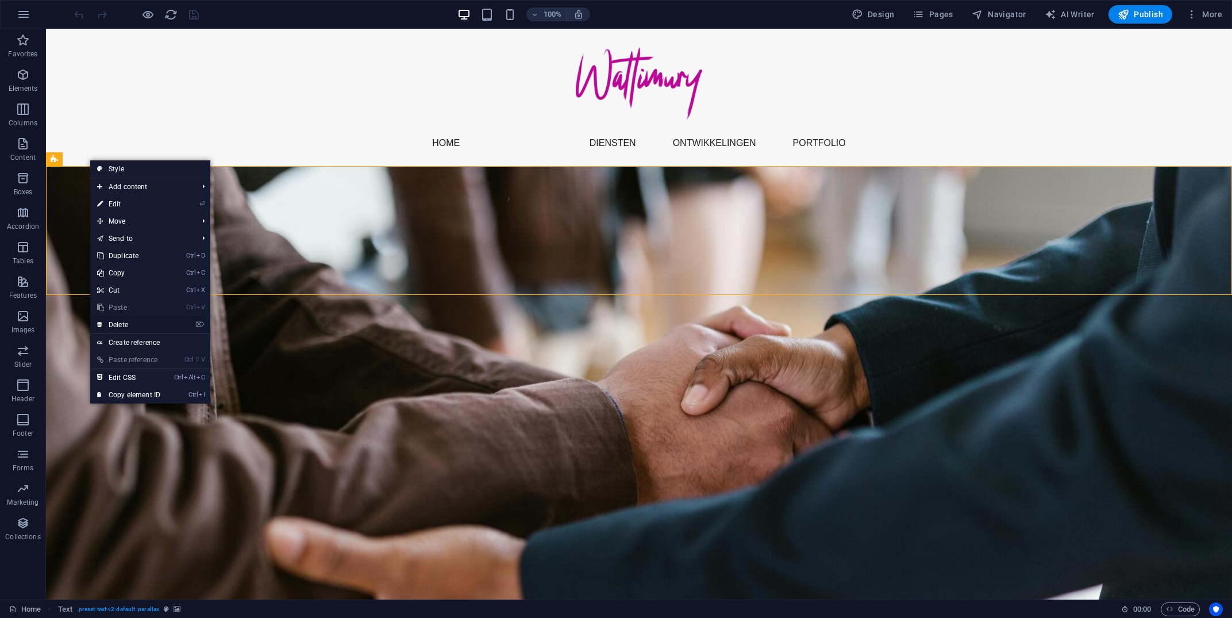
click at [120, 328] on link "⌦ Delete" at bounding box center [128, 324] width 77 height 17
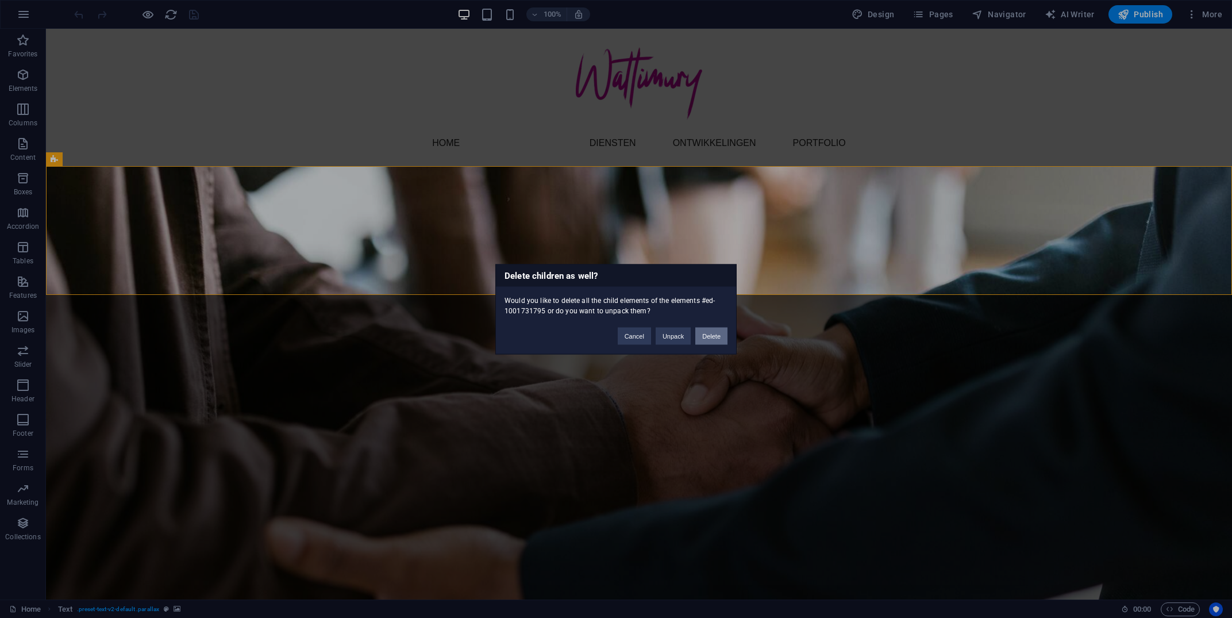
click at [705, 333] on button "Delete" at bounding box center [711, 335] width 32 height 17
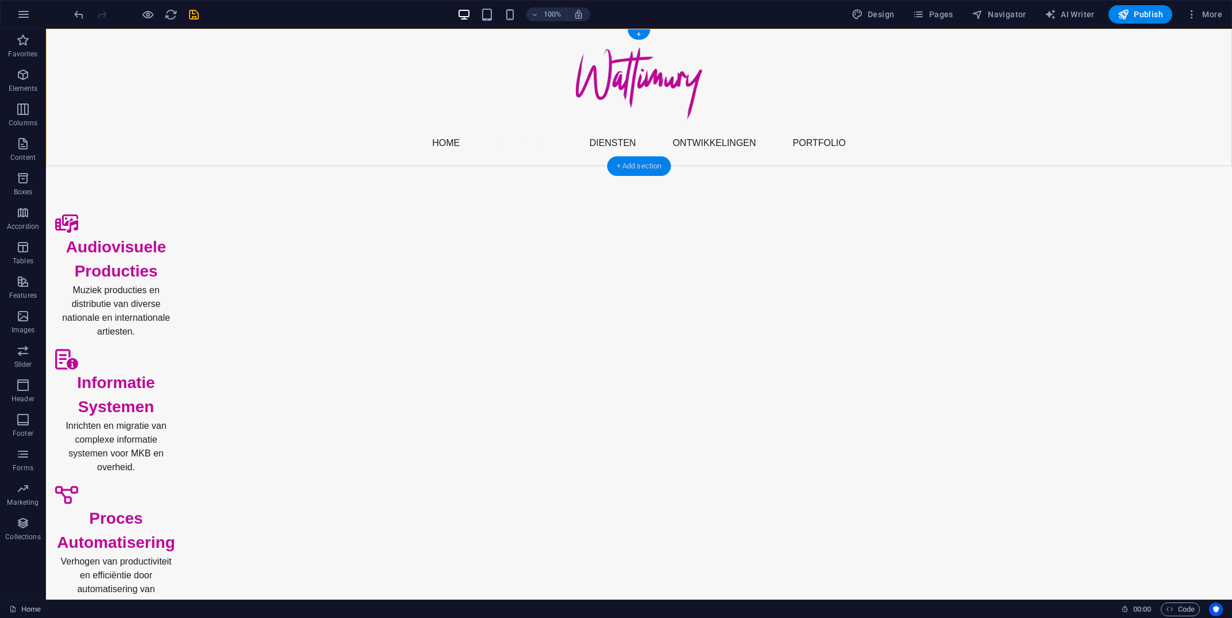
click at [635, 169] on div "+ Add section" at bounding box center [639, 166] width 64 height 20
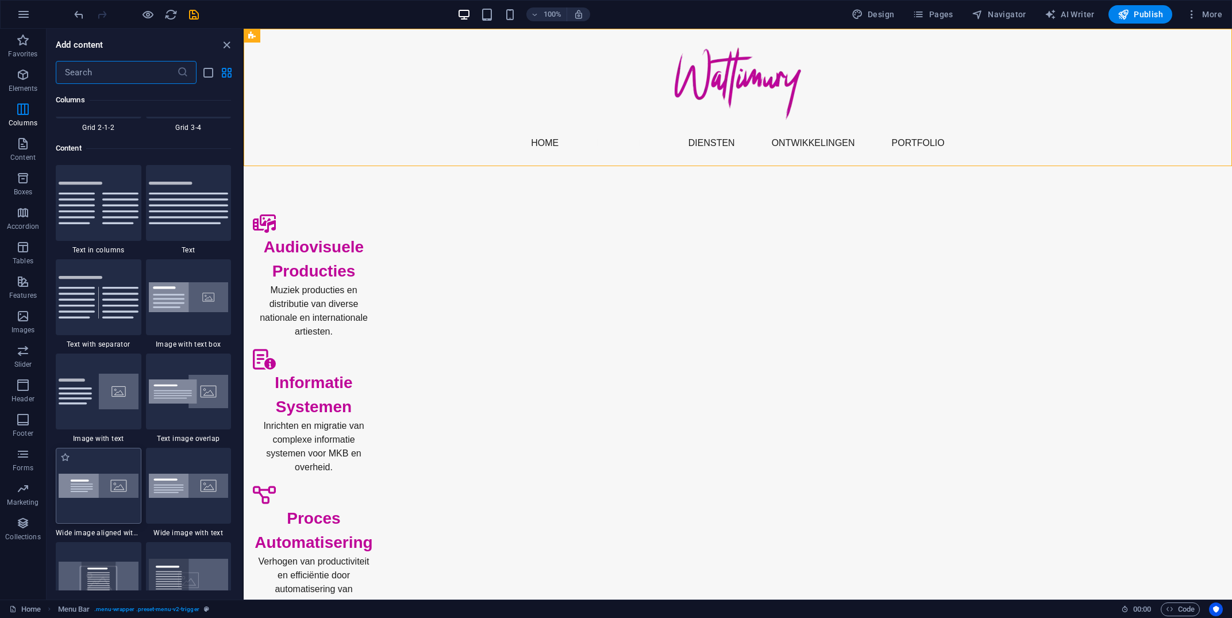
scroll to position [1962, 0]
click at [108, 299] on img at bounding box center [99, 297] width 80 height 43
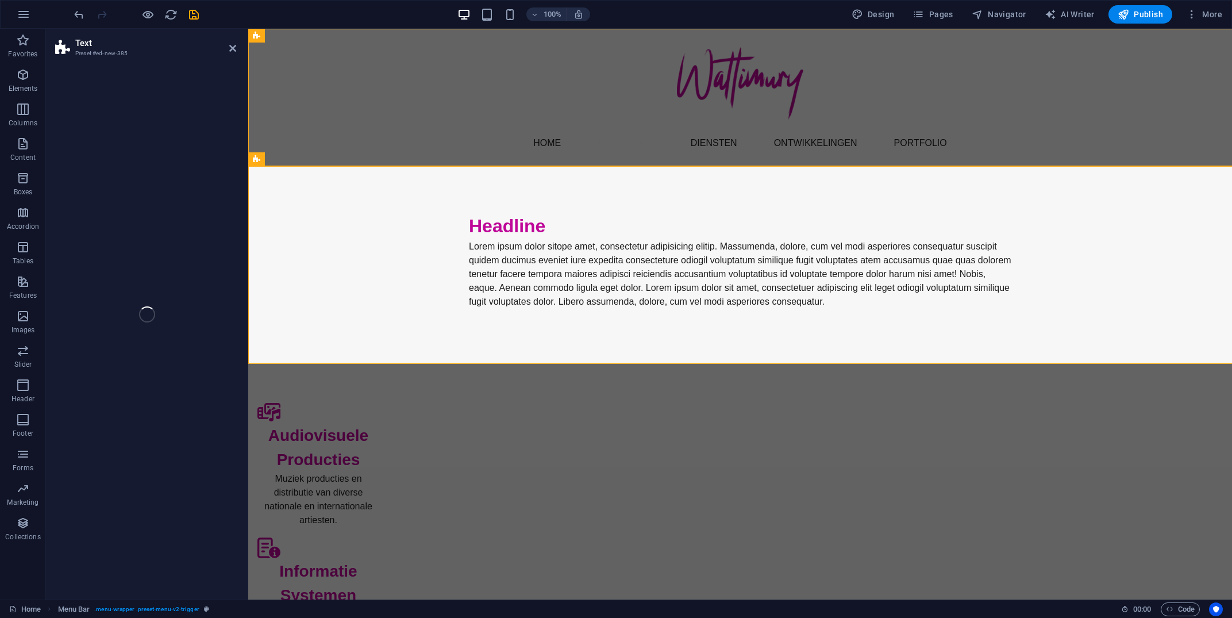
select select "rem"
select select "px"
select select "preset-text-v2-separator"
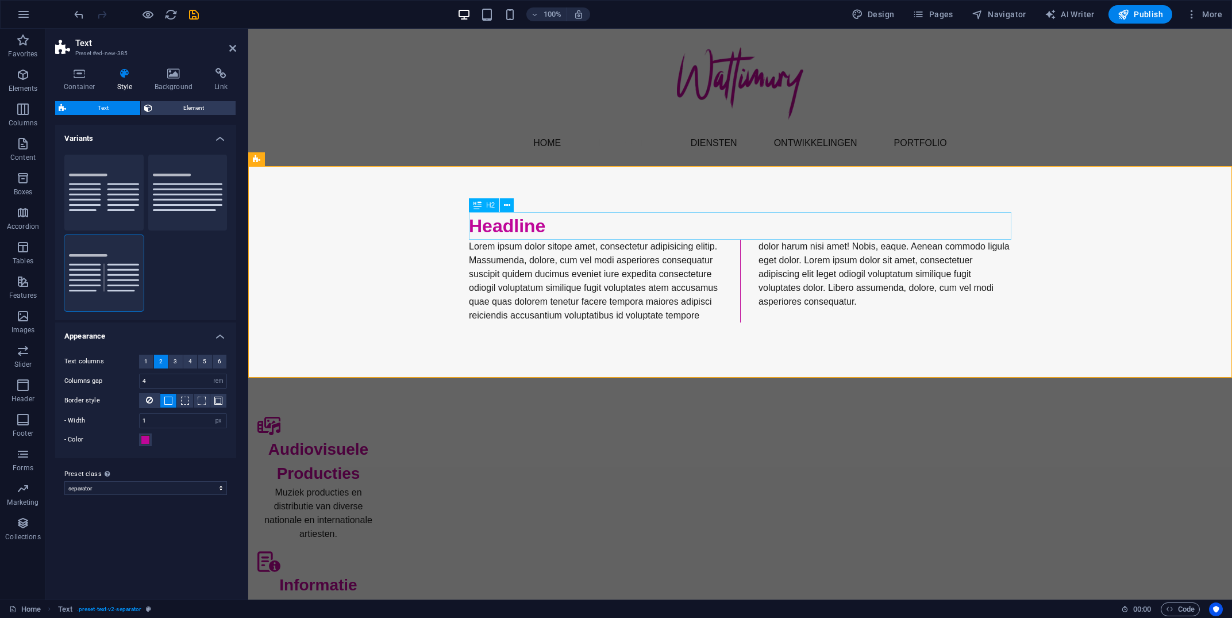
click at [504, 226] on div "Headline" at bounding box center [740, 226] width 542 height 28
click at [527, 225] on div "Headline" at bounding box center [740, 226] width 542 height 28
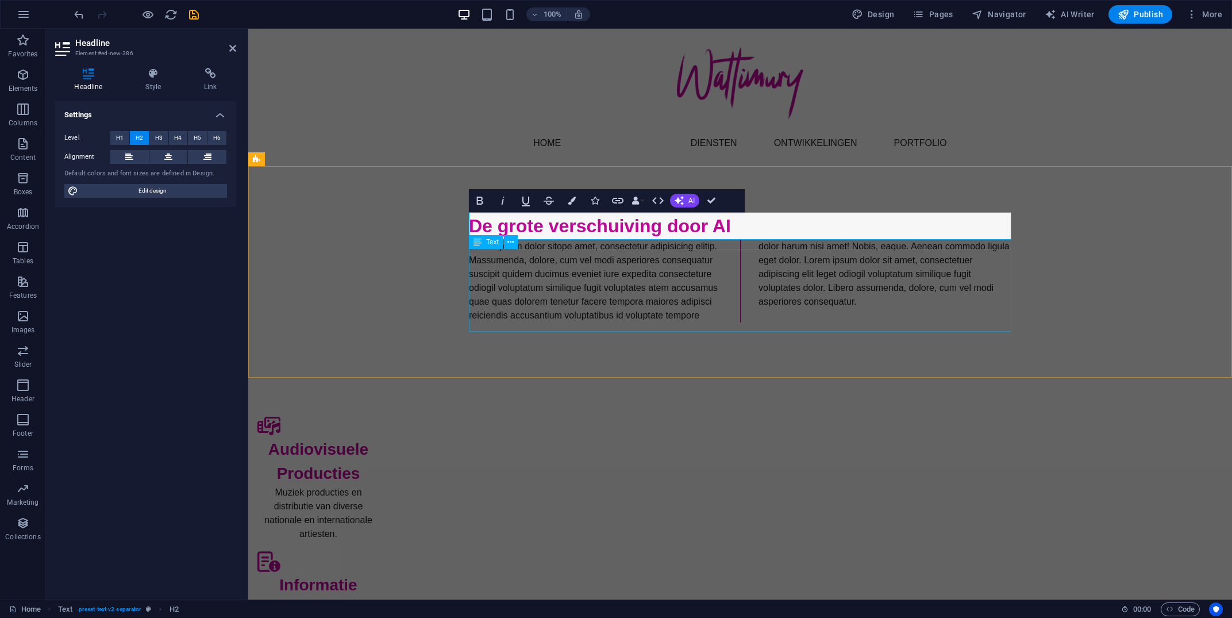
click at [522, 270] on div "Lorem ipsum dolor sitope amet, consectetur adipisicing elitip. Massumenda, dolo…" at bounding box center [740, 281] width 542 height 83
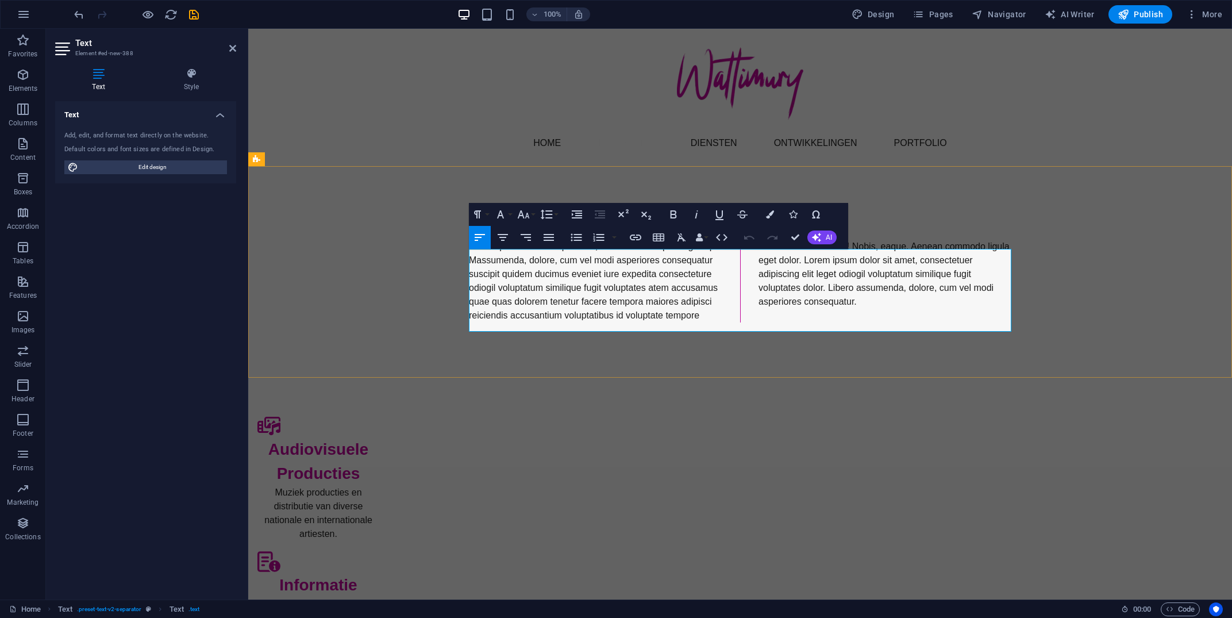
click at [479, 255] on p "Lorem ipsum dolor sitope amet, consectetur adipisicing elitip. Massumenda, dolo…" at bounding box center [740, 281] width 542 height 83
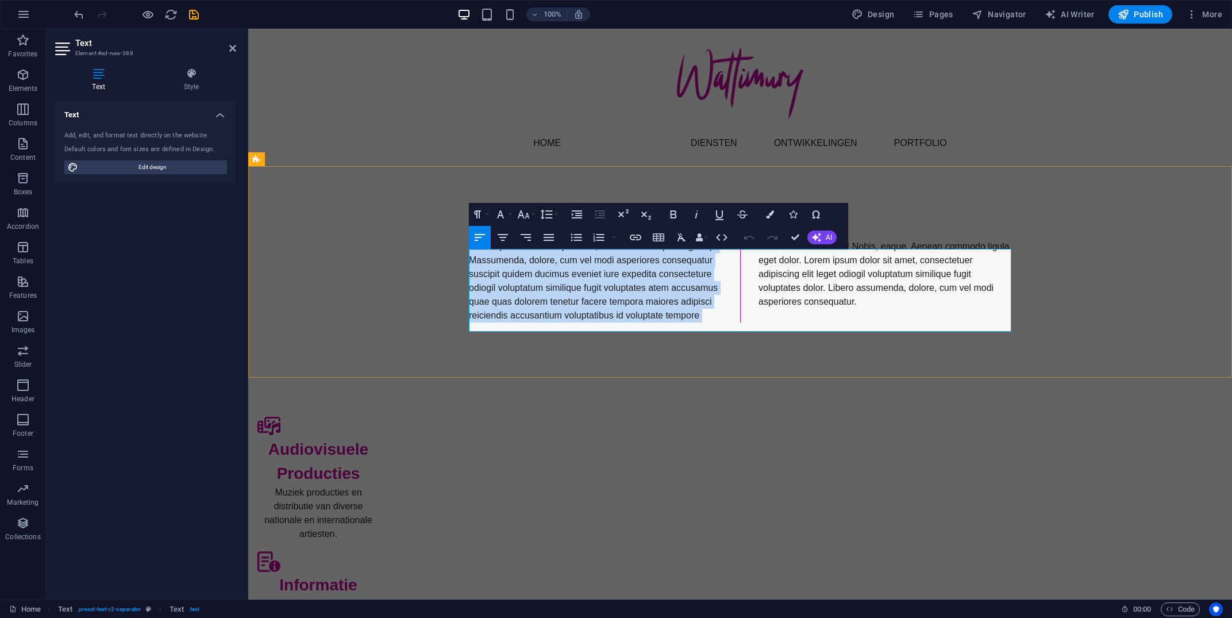
click at [708, 322] on p "Lorem ipsum dolor sitope amet, consectetur adipisicing elitip. Massumenda, dolo…" at bounding box center [740, 281] width 542 height 83
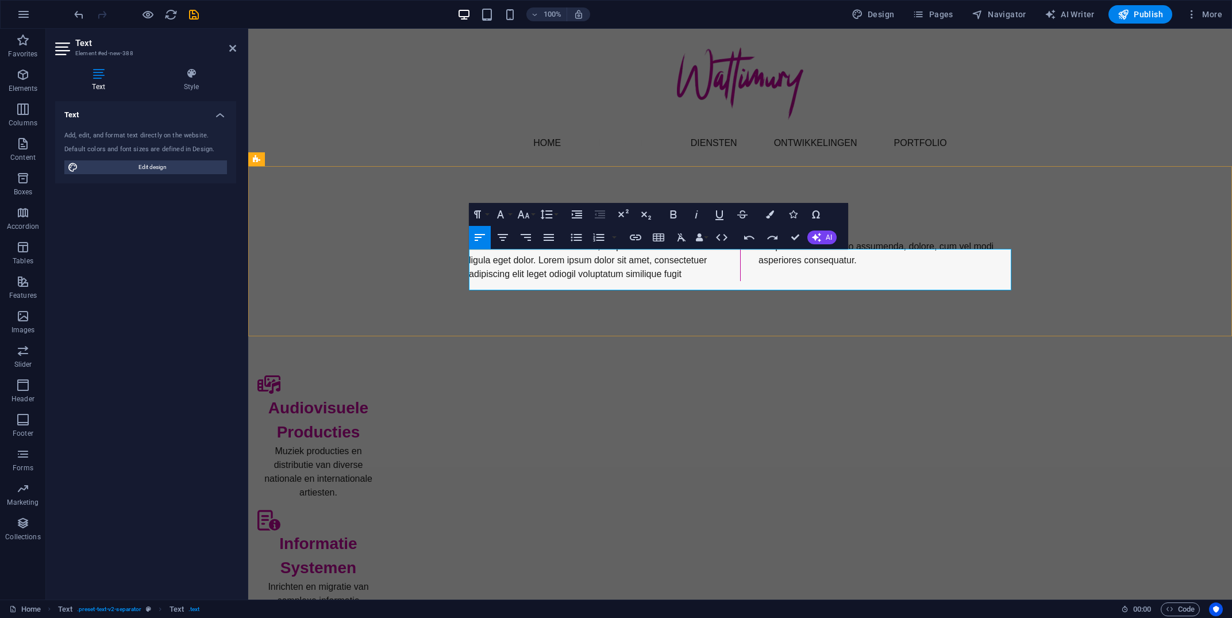
click at [700, 277] on p "Hodolor harum nisi amet! Nobis, eaque. Aenean commodo ligula eget dolor. Lorem …" at bounding box center [740, 260] width 542 height 41
click at [1048, 249] on div "De grote verschuiving door AI Hodolor harum nisi amet! Nobis, eaque. Aenean com…" at bounding box center [740, 246] width 984 height 161
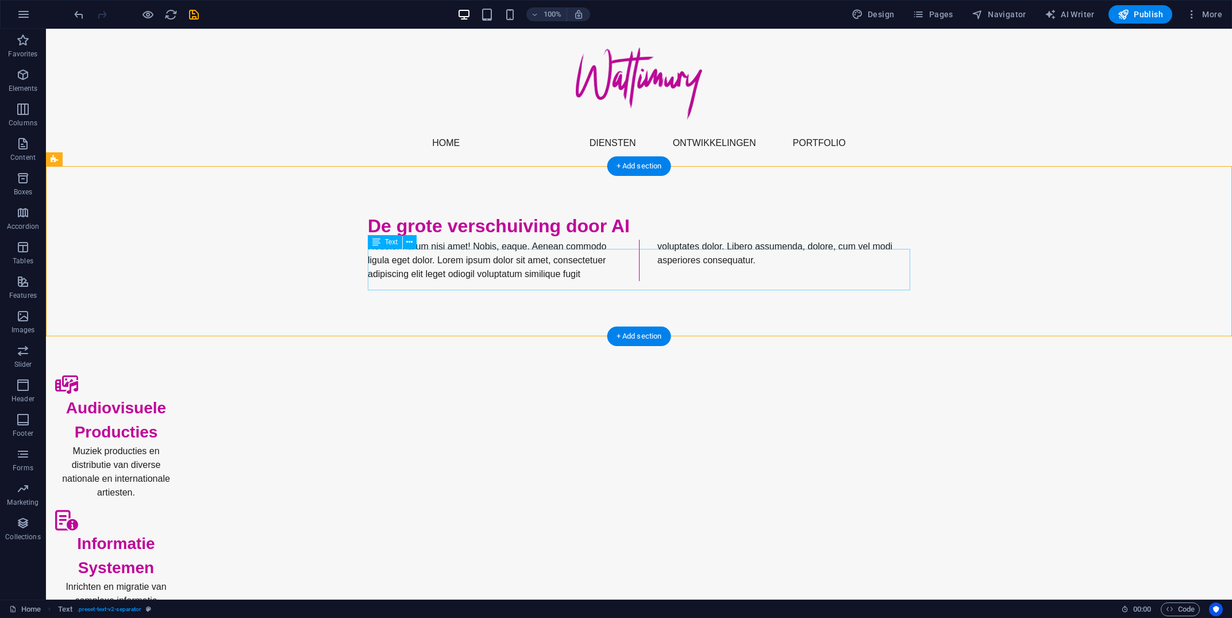
click at [486, 279] on div "Hodolor harum nisi amet! Nobis, eaque. Aenean commodo ligula eget dolor. Lorem …" at bounding box center [639, 260] width 542 height 41
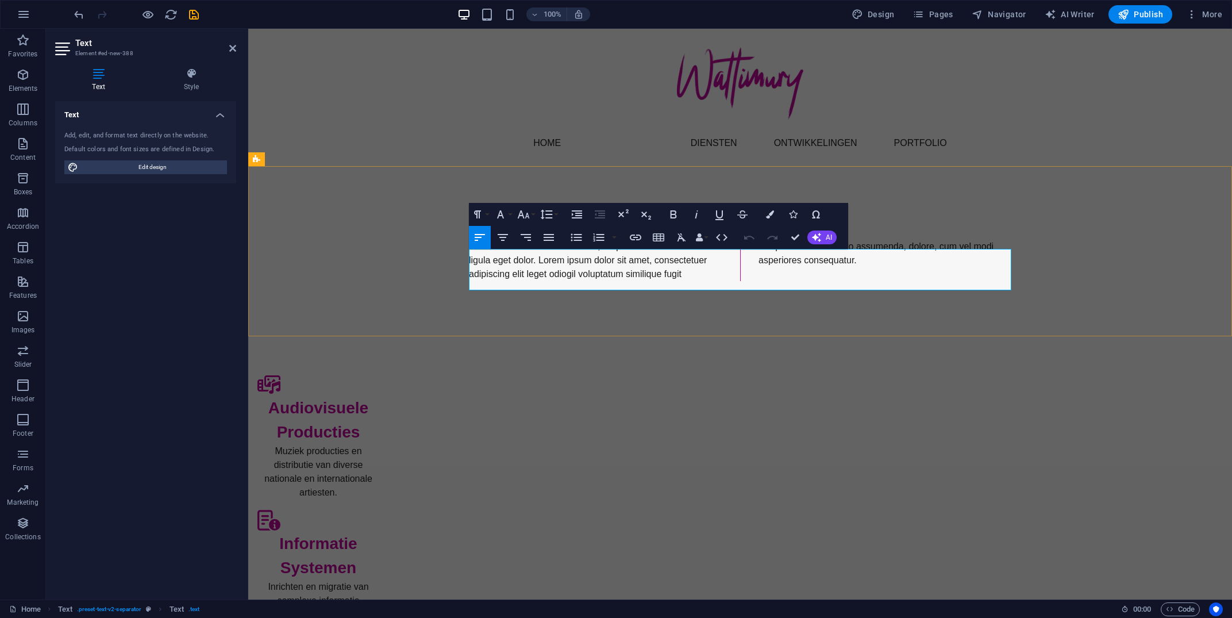
click at [474, 257] on p "Hodolor harum nisi amet! Nobis, eaque. Aenean commodo ligula eget dolor. Lorem …" at bounding box center [740, 260] width 542 height 41
click at [693, 281] on p "Hodolor harum nisi amet! Nobis, eaque. Aenean commodo ligula eget dolor. Lorem …" at bounding box center [740, 260] width 542 height 41
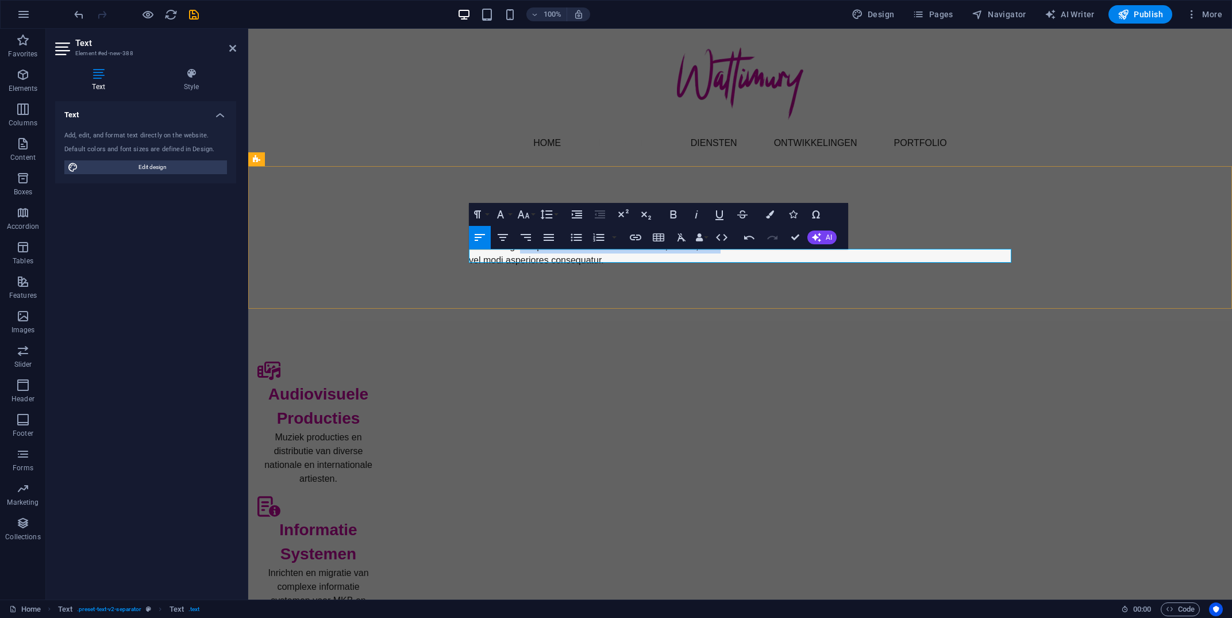
click at [720, 255] on p "Kunstmatigevoluptates dolor. Libero assumenda, dolore, cum vel modi asperiores …" at bounding box center [595, 254] width 253 height 28
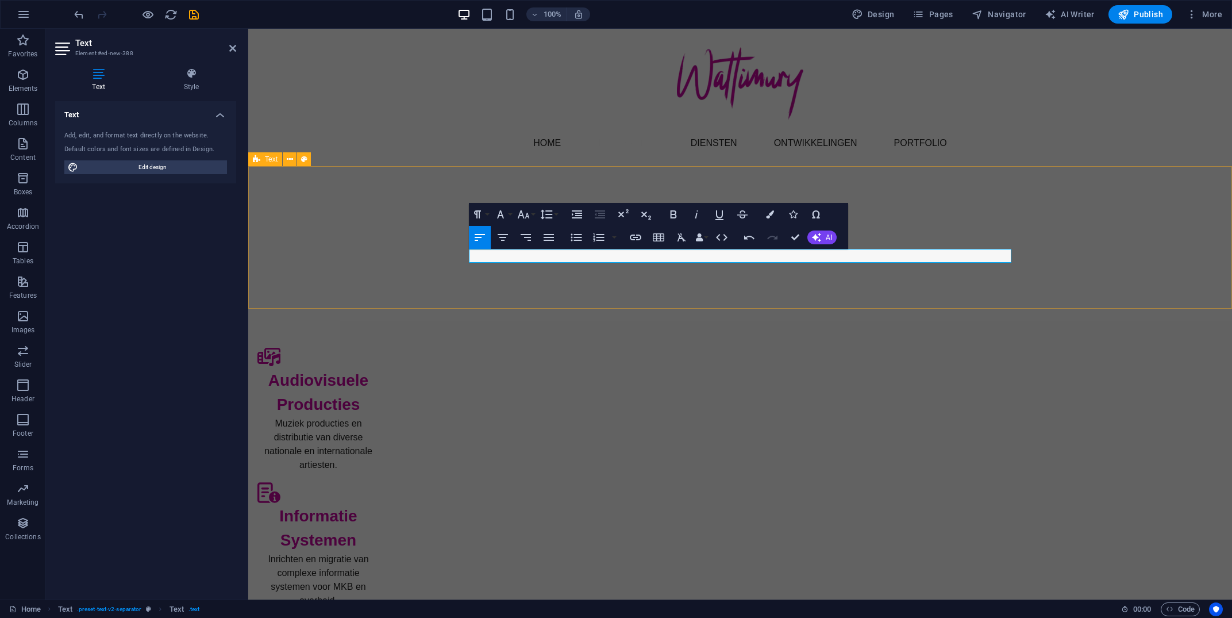
click at [429, 280] on div "De grote verschuiving door AI" at bounding box center [740, 232] width 984 height 133
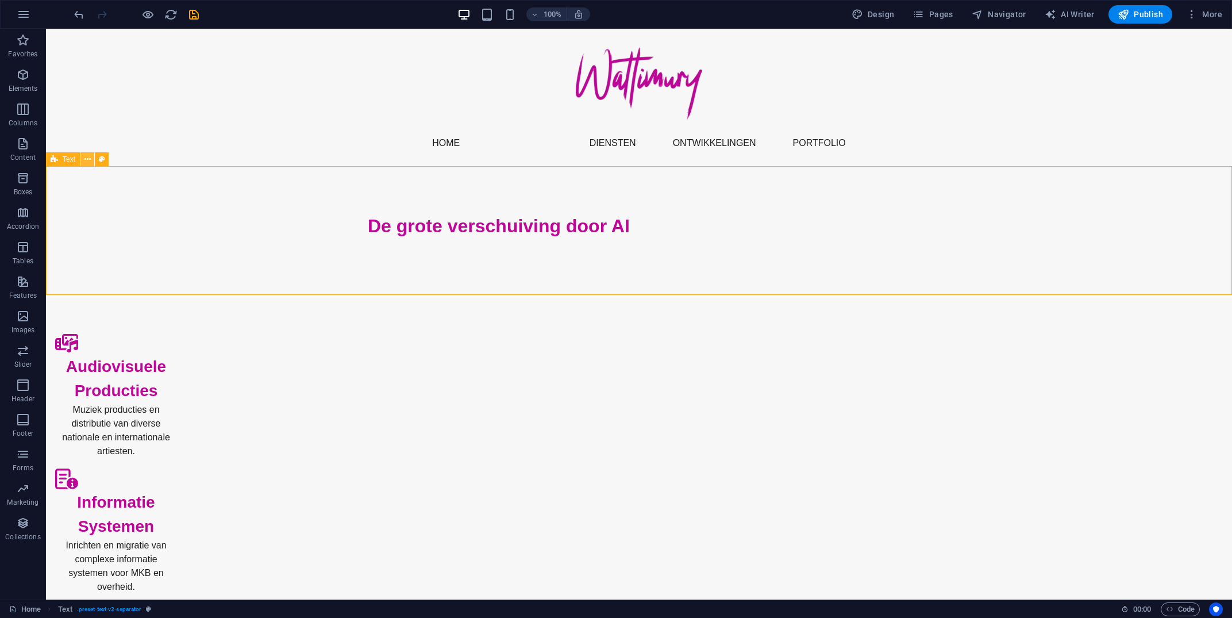
click at [84, 158] on button at bounding box center [87, 159] width 14 height 14
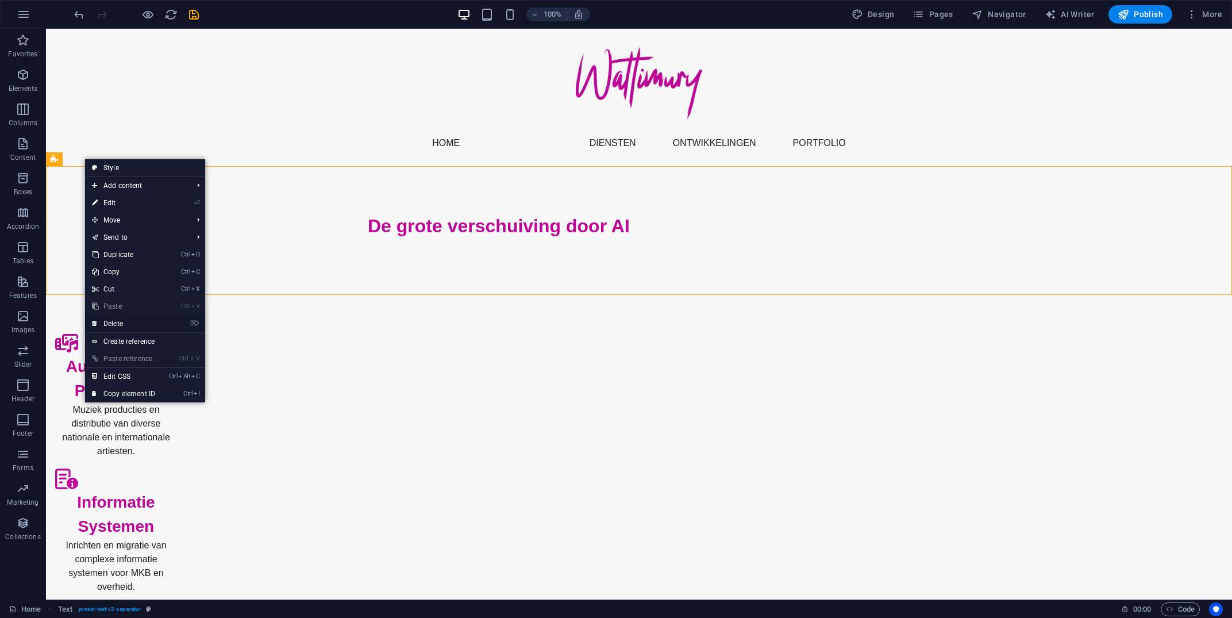
click at [142, 328] on link "⌦ Delete" at bounding box center [123, 323] width 77 height 17
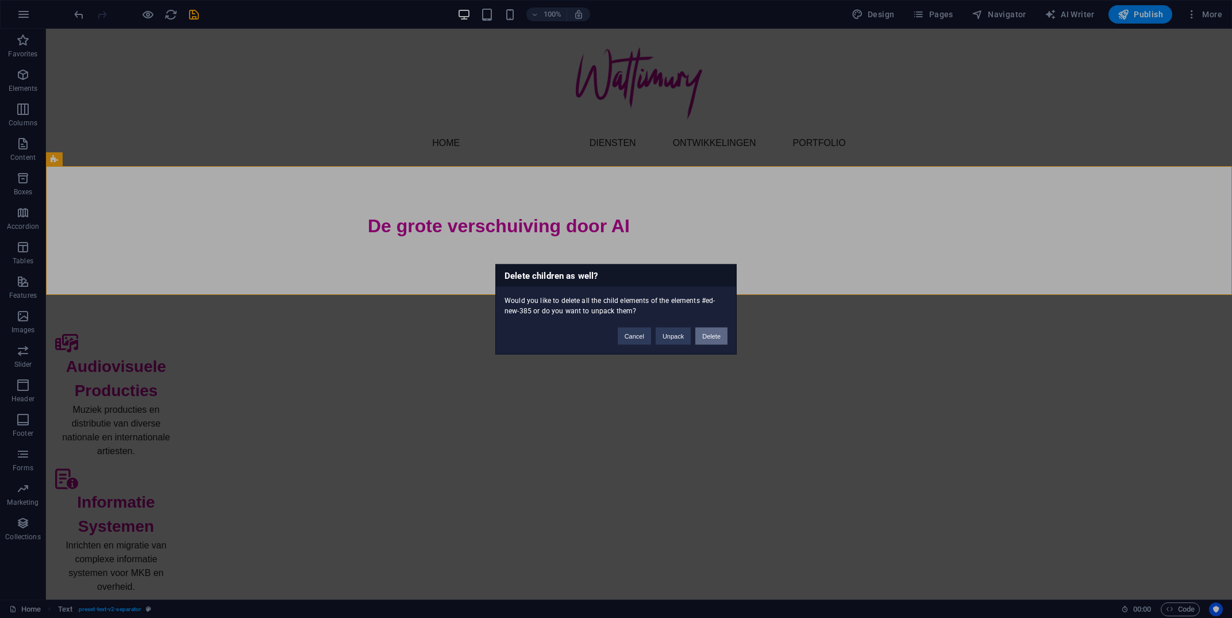
click at [711, 331] on button "Delete" at bounding box center [711, 335] width 32 height 17
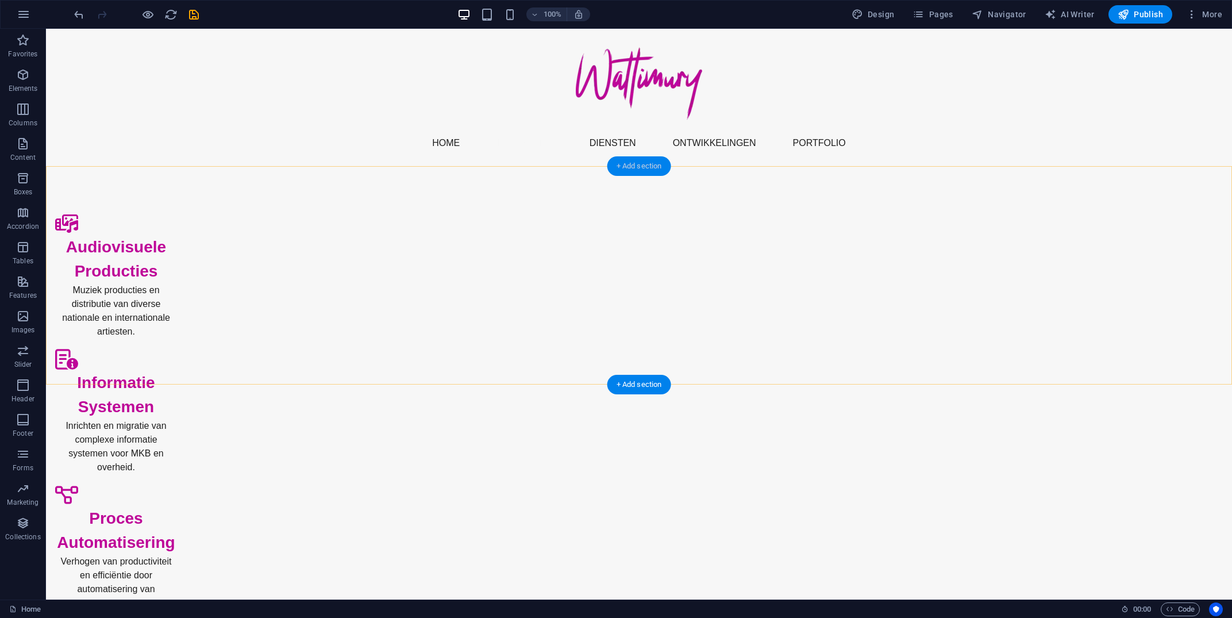
click at [653, 163] on div "+ Add section" at bounding box center [639, 166] width 64 height 20
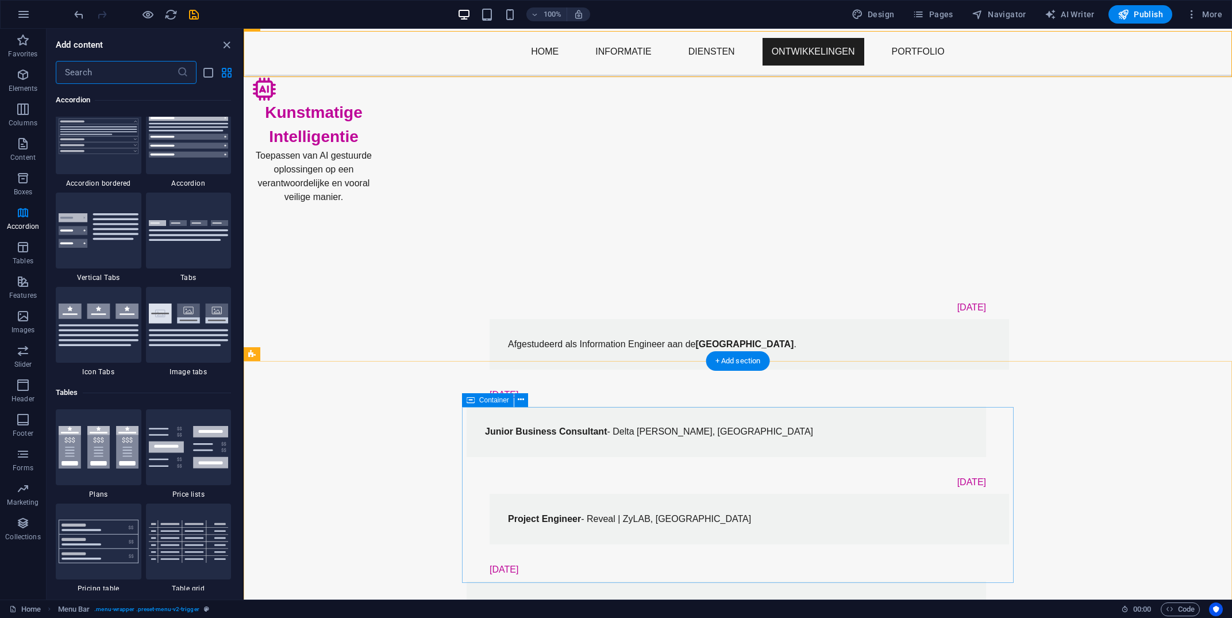
scroll to position [449, 0]
click at [187, 10] on icon "save" at bounding box center [193, 14] width 13 height 13
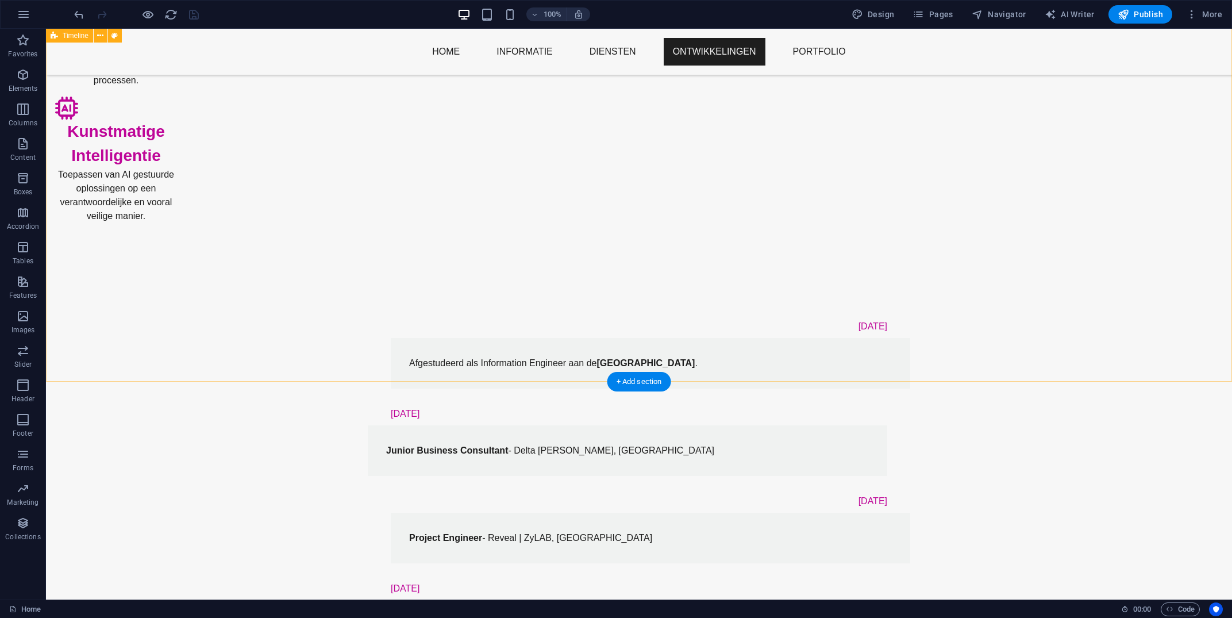
scroll to position [432, 0]
click at [24, 71] on icon "button" at bounding box center [23, 75] width 14 height 14
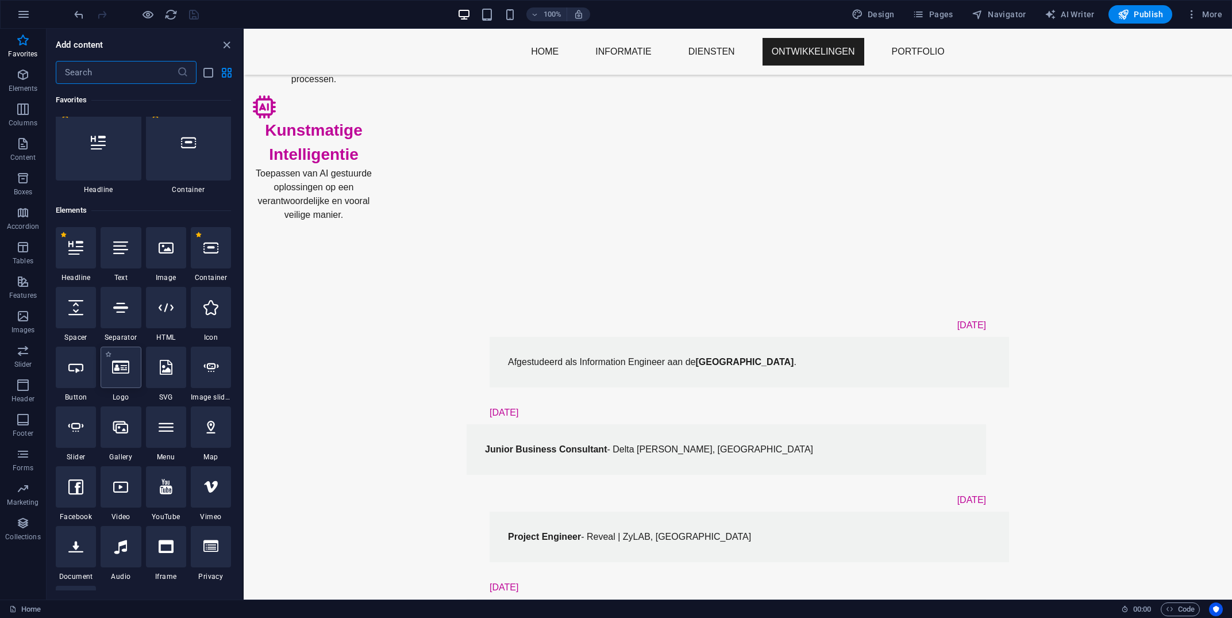
scroll to position [0, 0]
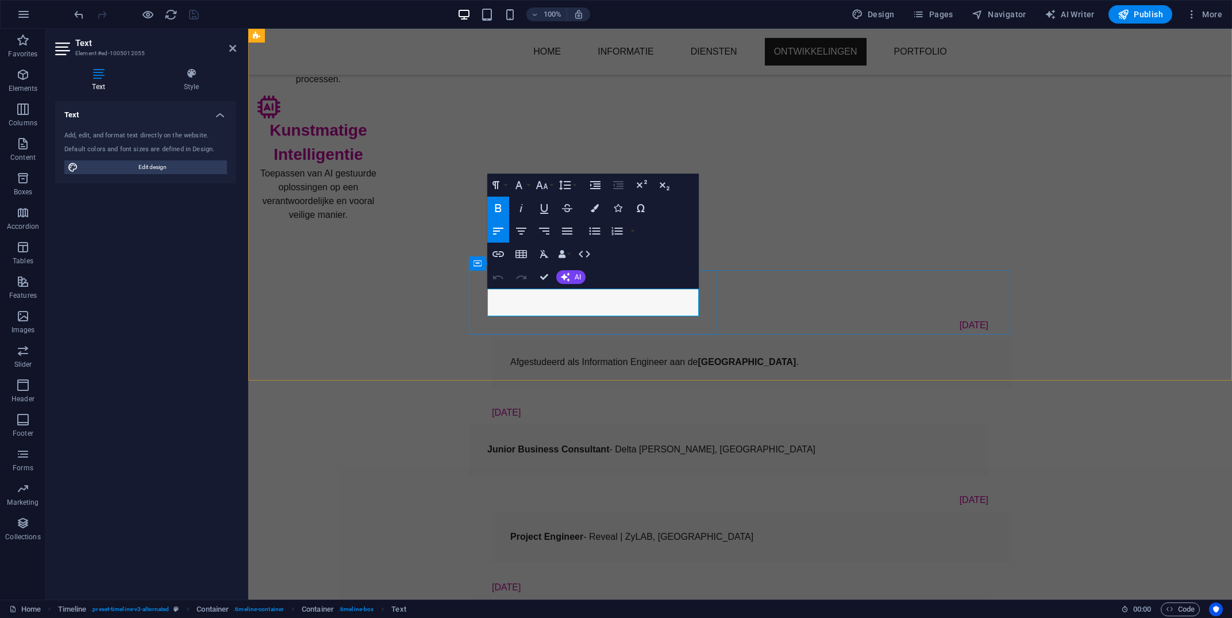
click at [1043, 283] on div "[DATE] Afgestudeerd als Information Engineer aan de [GEOGRAPHIC_DATA] . [DATE] …" at bounding box center [740, 569] width 984 height 602
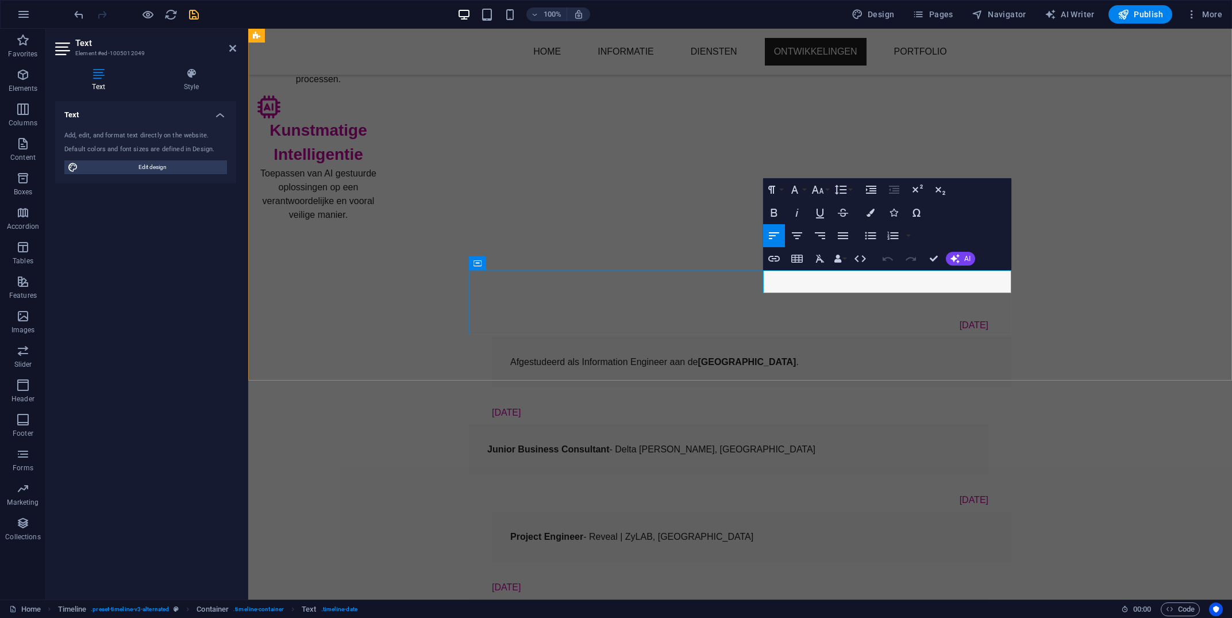
click at [1066, 306] on div "[DATE] Afgestudeerd als Information Engineer aan de [GEOGRAPHIC_DATA] . [DATE] …" at bounding box center [740, 569] width 984 height 602
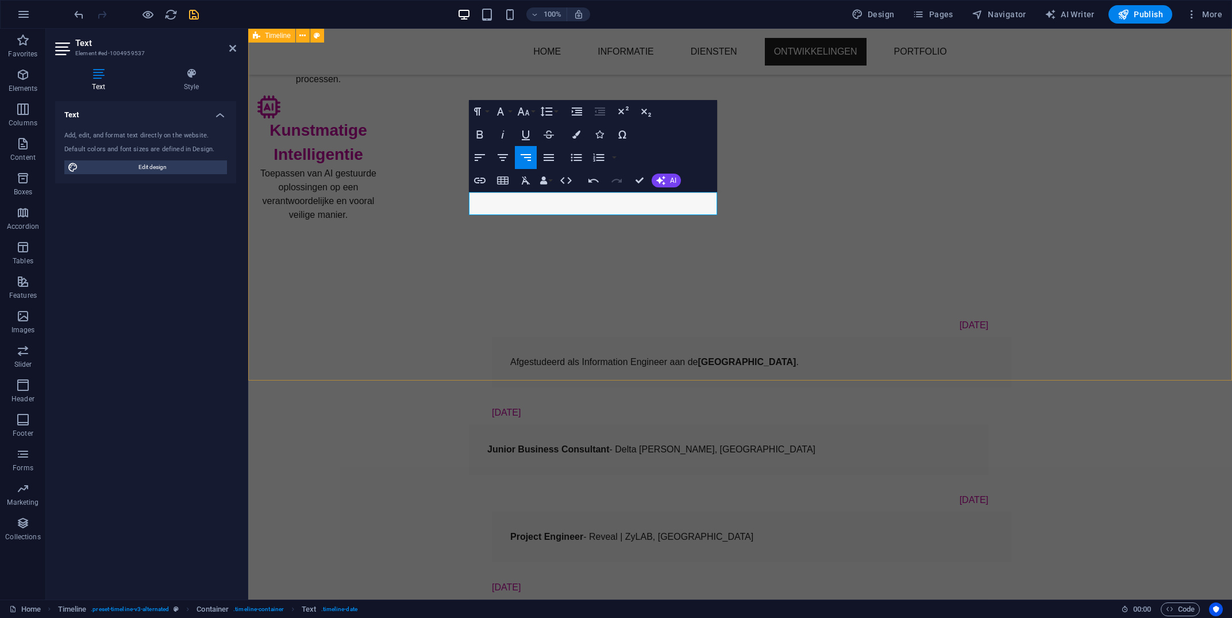
click at [1091, 268] on div "[DATE] Afgestudeerd als Information Engineer aan de [GEOGRAPHIC_DATA] . [DATE] …" at bounding box center [740, 569] width 984 height 602
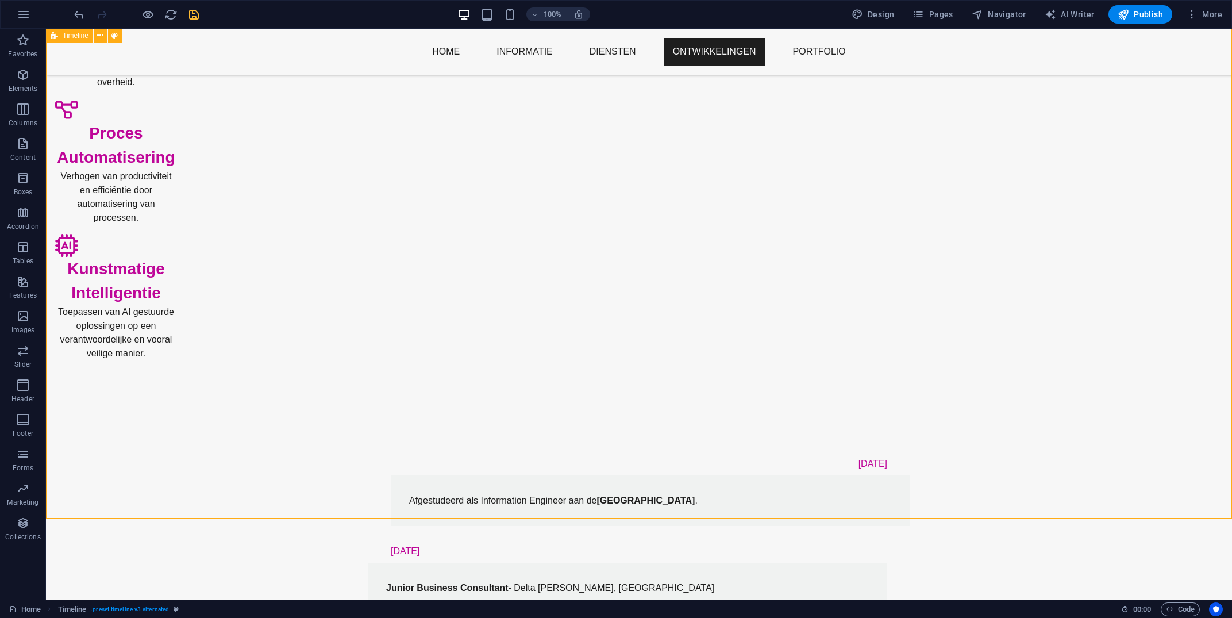
scroll to position [293, 0]
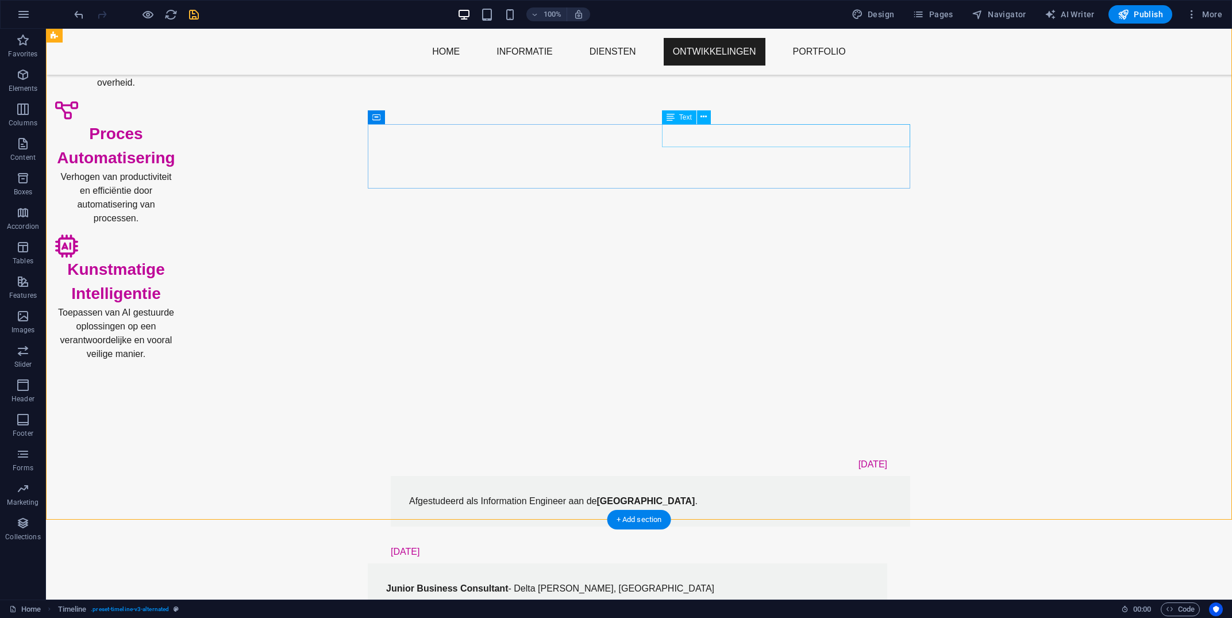
click at [695, 540] on div "[DATE]" at bounding box center [650, 551] width 519 height 23
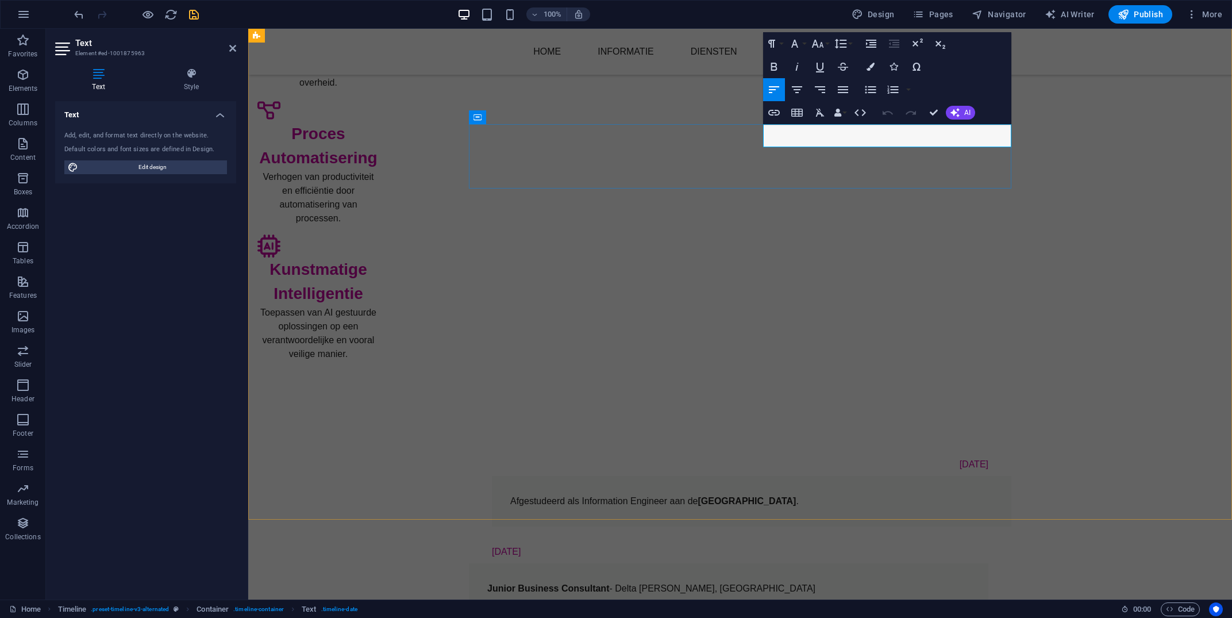
click at [521, 547] on p "[DATE]" at bounding box center [506, 551] width 29 height 9
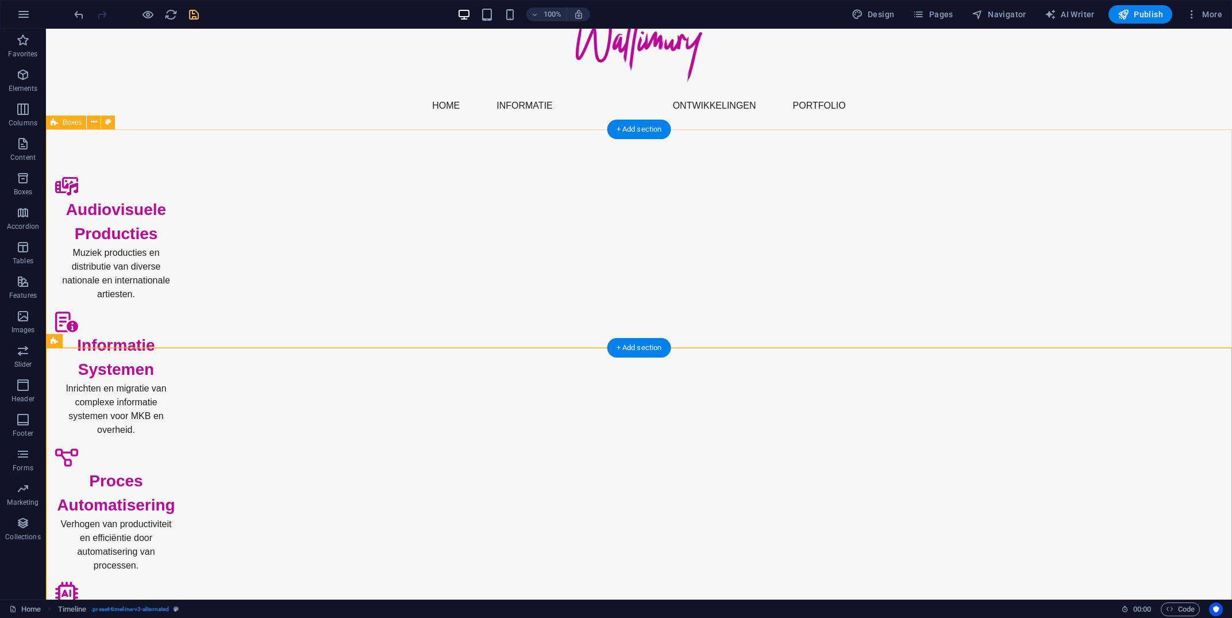
scroll to position [35, 0]
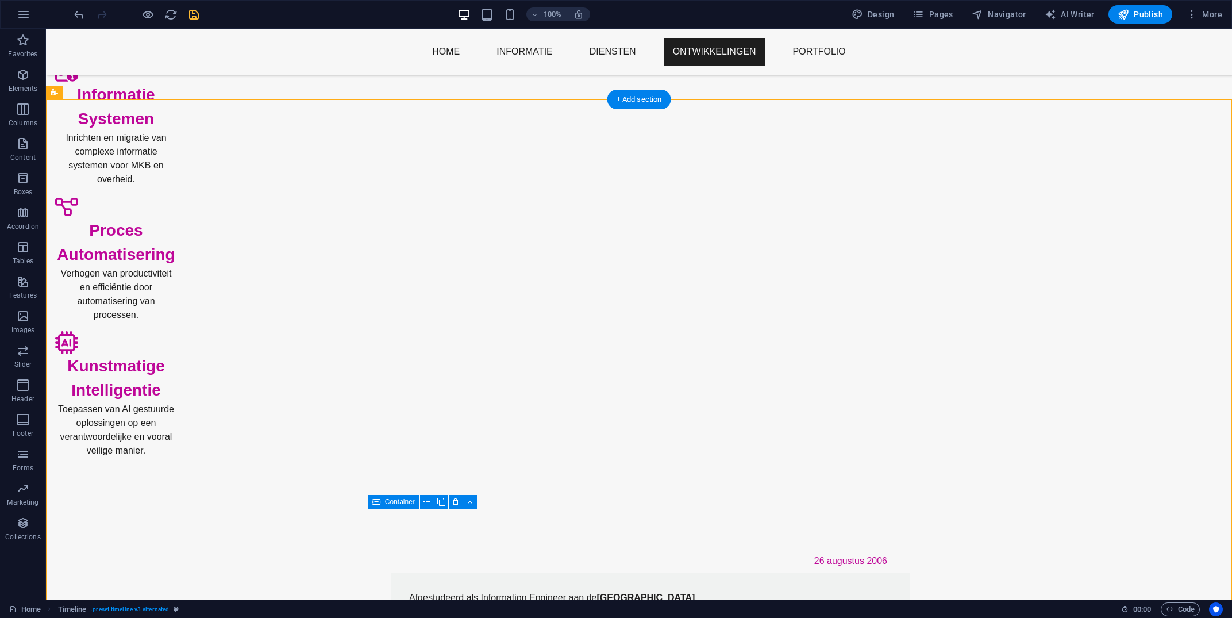
scroll to position [192, 0]
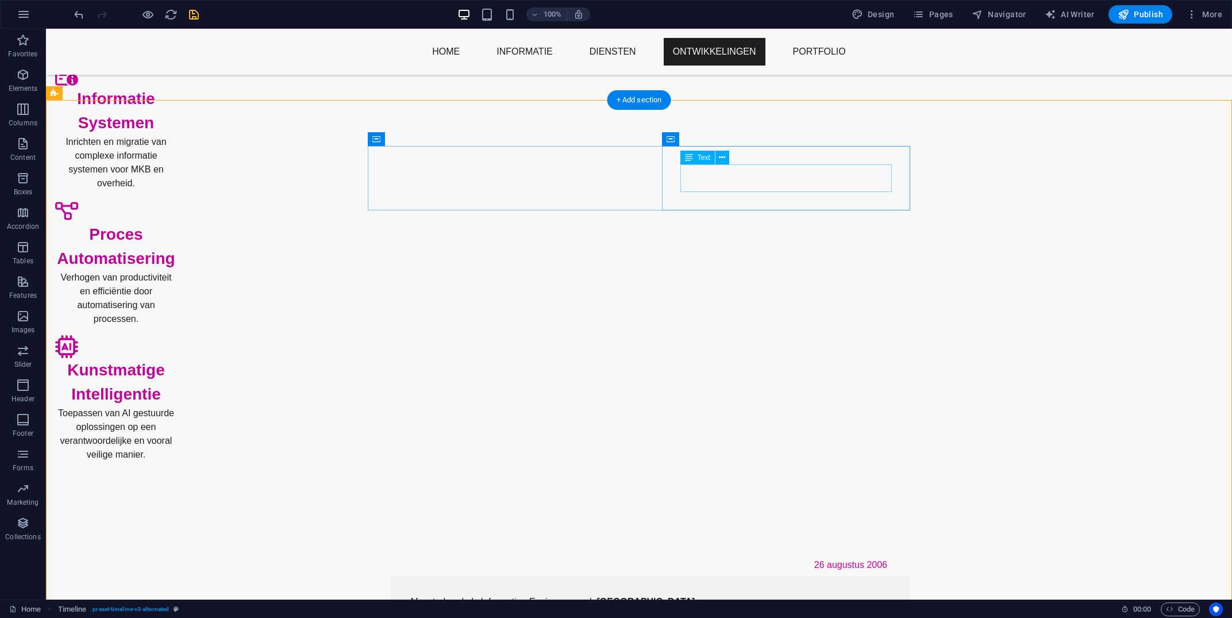
click at [687, 595] on div "Afgestudeerd als Information Engineer aan de [GEOGRAPHIC_DATA] ." at bounding box center [650, 602] width 483 height 14
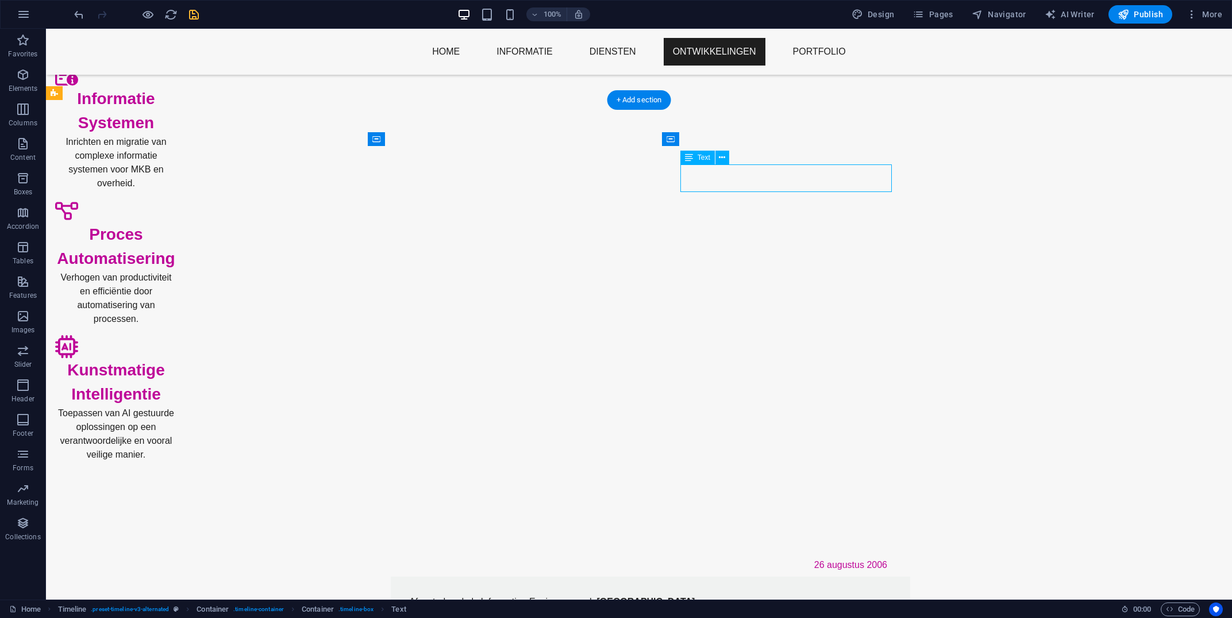
click at [687, 595] on div "Afgestudeerd als Information Engineer aan de [GEOGRAPHIC_DATA] ." at bounding box center [650, 602] width 483 height 14
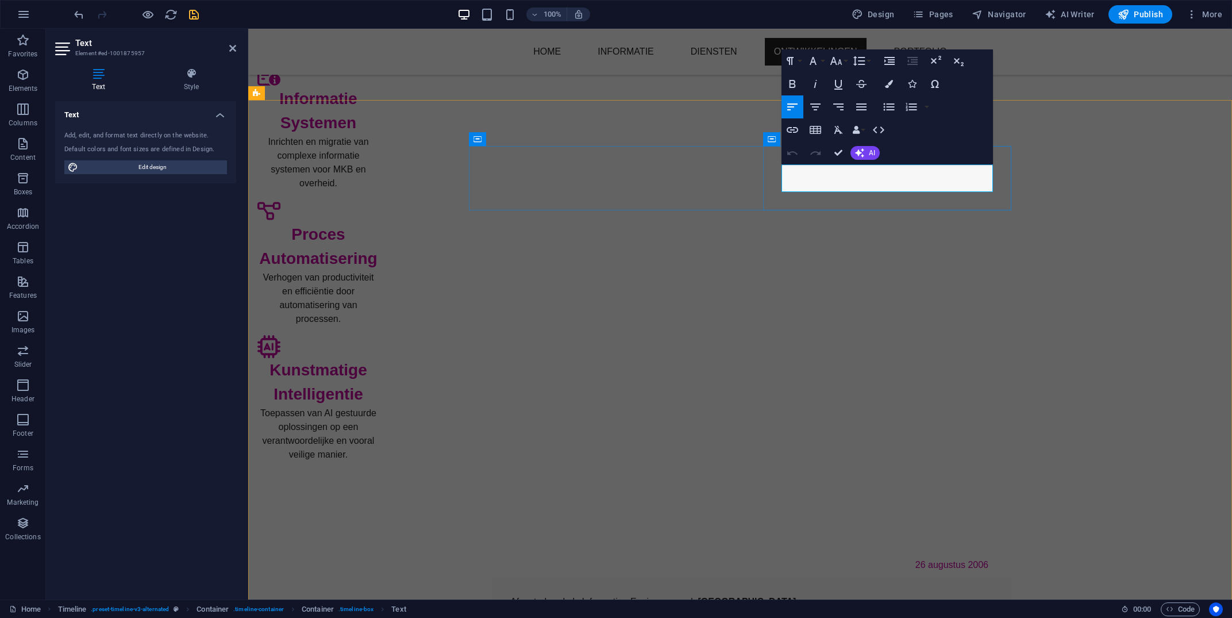
click at [787, 595] on p "Afgestudeerd als Information Engineer aan de [GEOGRAPHIC_DATA] ." at bounding box center [751, 602] width 483 height 14
click at [783, 595] on p "Afgestudeerd als Information Engineer aan de [GEOGRAPHIC_DATA] ." at bounding box center [751, 602] width 483 height 14
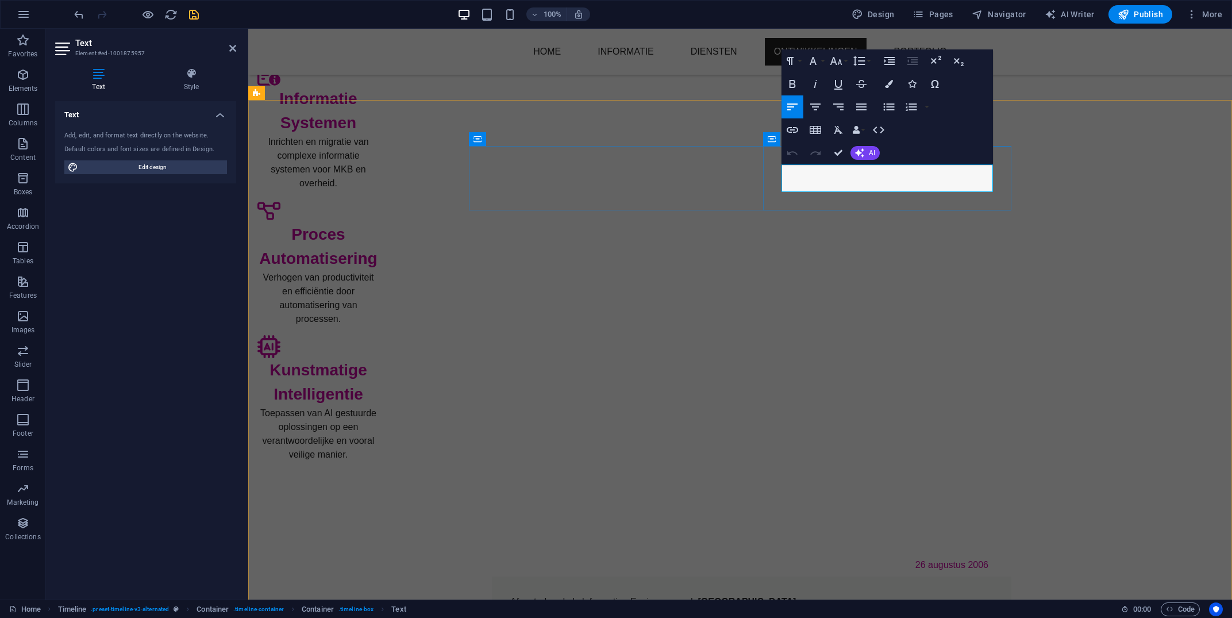
click at [783, 595] on p "Afgestudeerd als Information Engineer aan de [GEOGRAPHIC_DATA] ." at bounding box center [751, 602] width 483 height 14
click at [790, 595] on p "Afgestudeerd als Information Engineer aan de [GEOGRAPHIC_DATA] ." at bounding box center [751, 602] width 483 height 14
click at [919, 88] on button "Icons" at bounding box center [912, 83] width 22 height 23
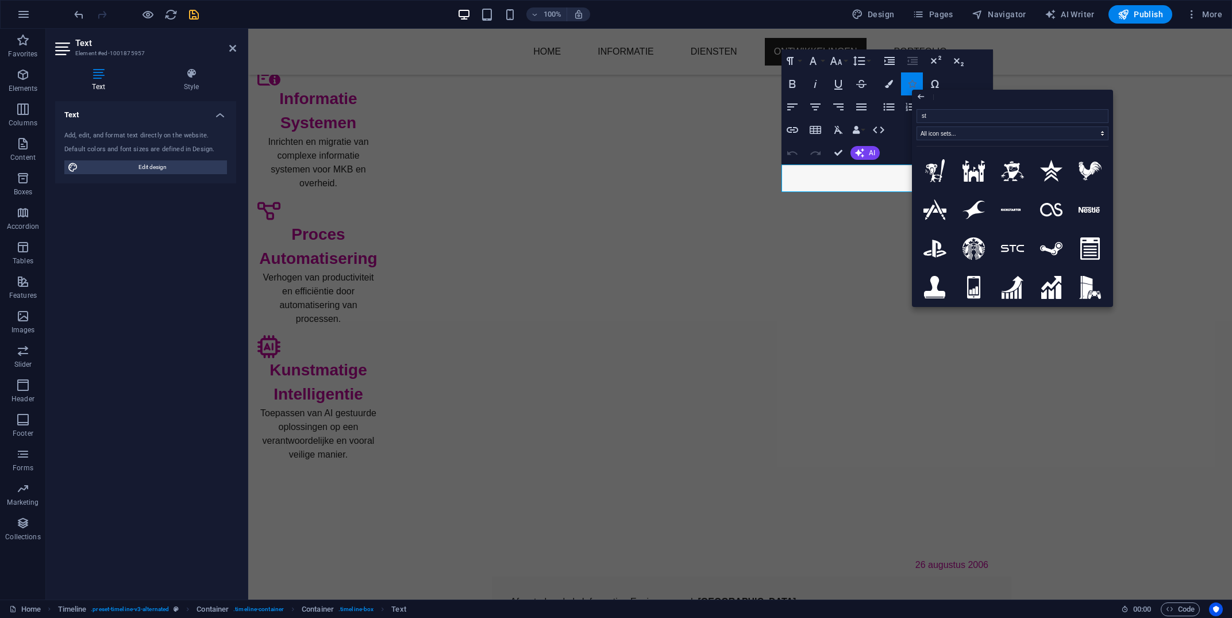
type input "s"
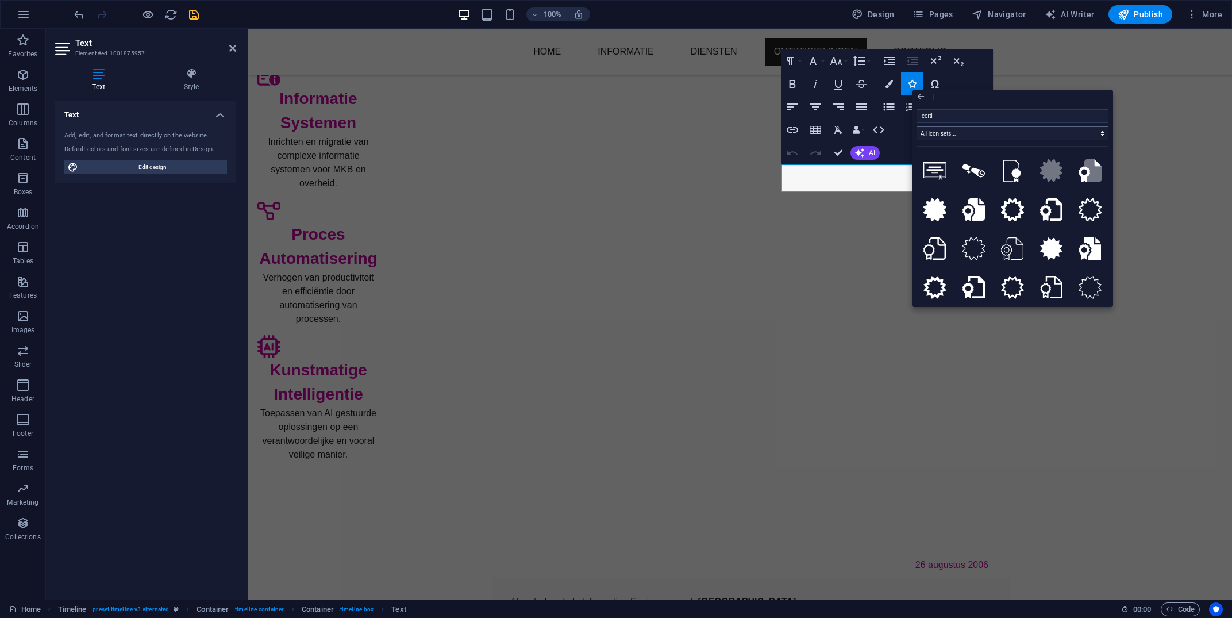
type input "certi"
click at [916, 126] on select "All icon sets... IcoFont Ionicons FontAwesome Brands FontAwesome Duotone FontAw…" at bounding box center [1012, 133] width 192 height 14
select select "font-awesome-regular"
click option "FontAwesome Regular" at bounding box center [0, 0] width 0 height 0
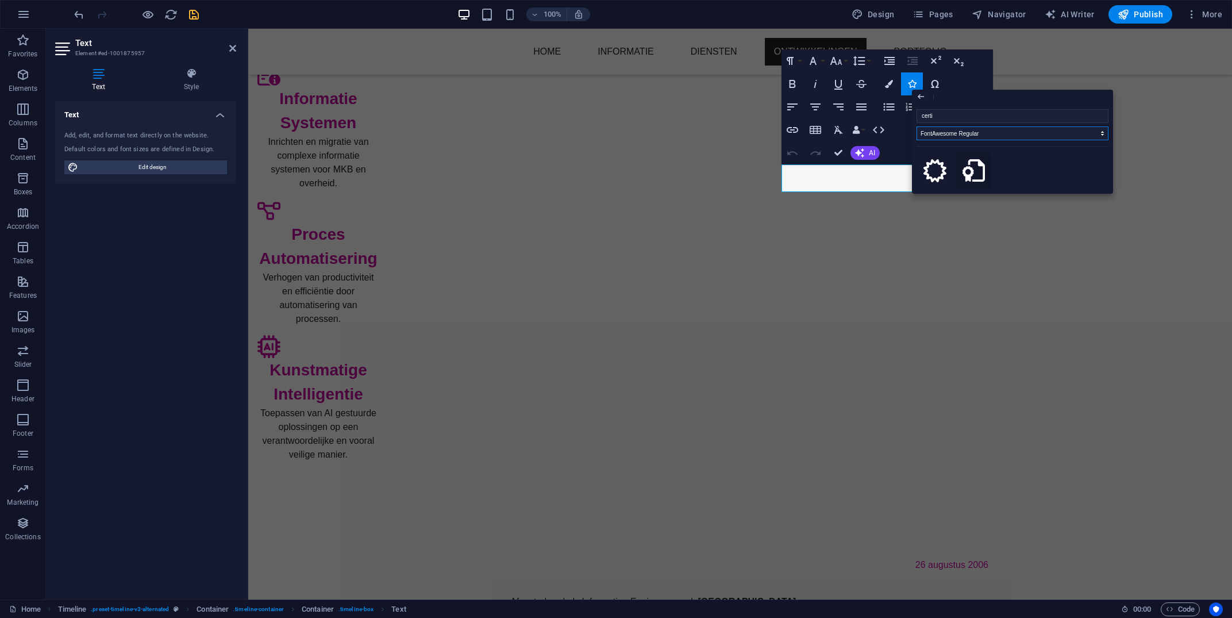
click at [975, 171] on icon at bounding box center [973, 170] width 23 height 23
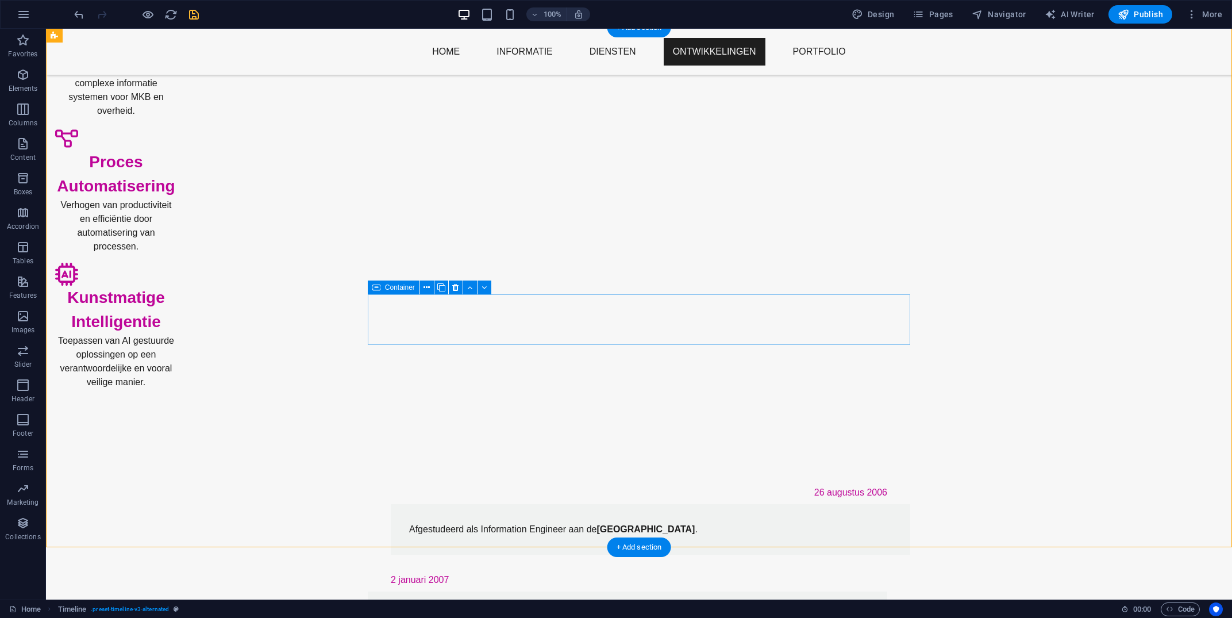
scroll to position [265, 0]
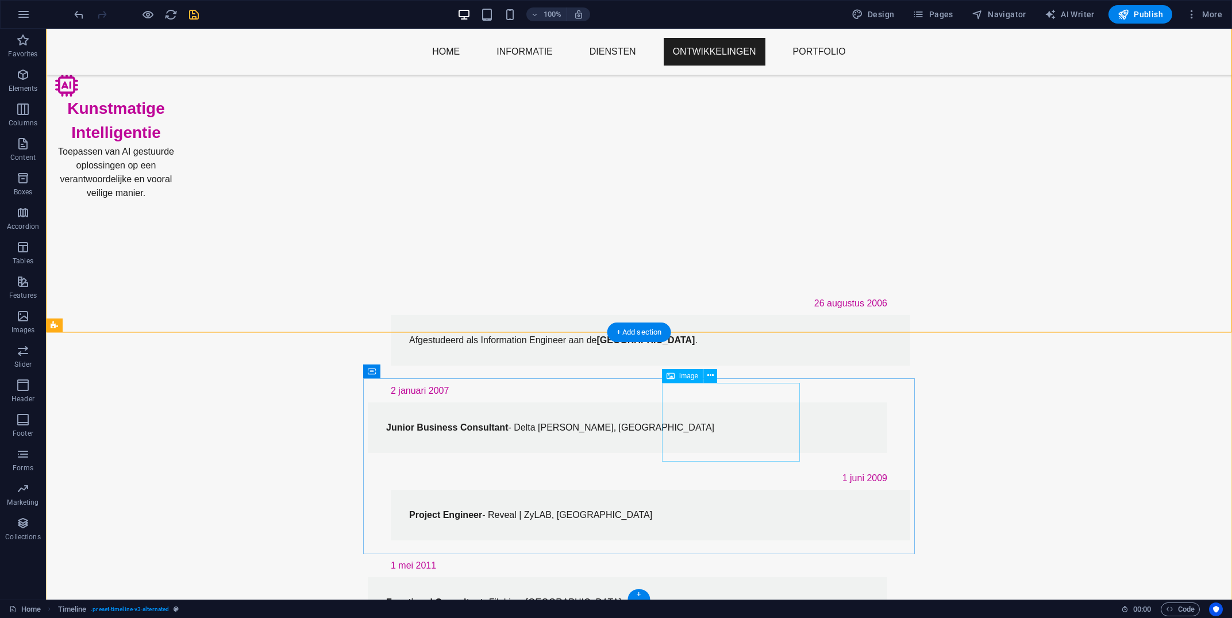
scroll to position [480, 0]
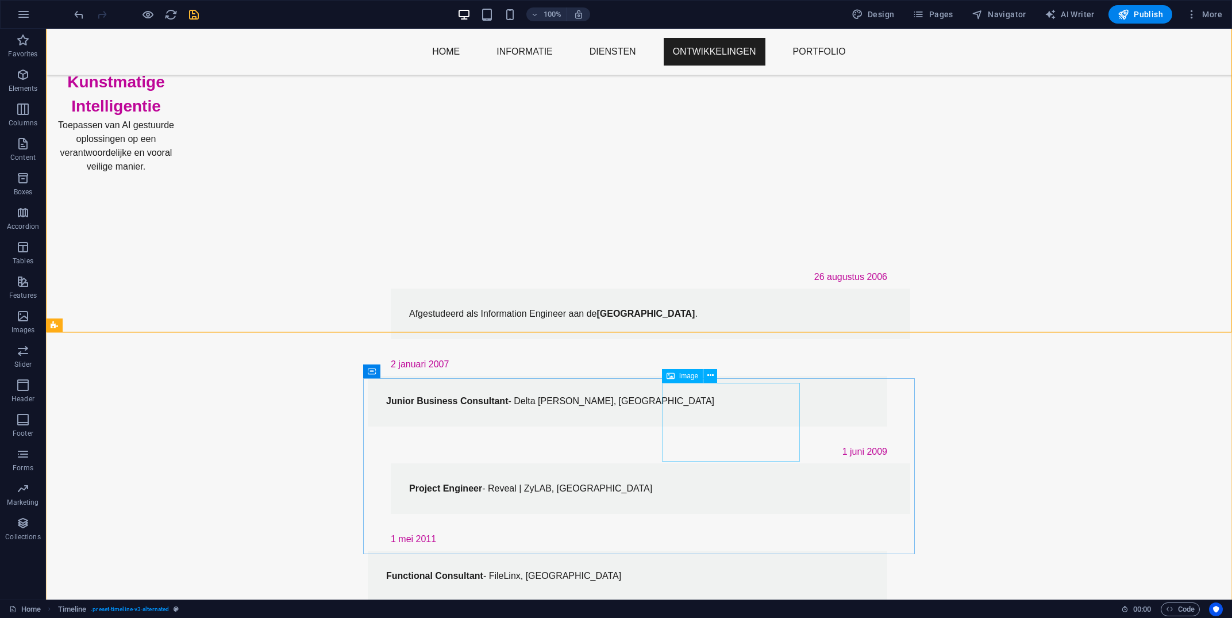
click at [689, 379] on span "Image" at bounding box center [688, 375] width 19 height 7
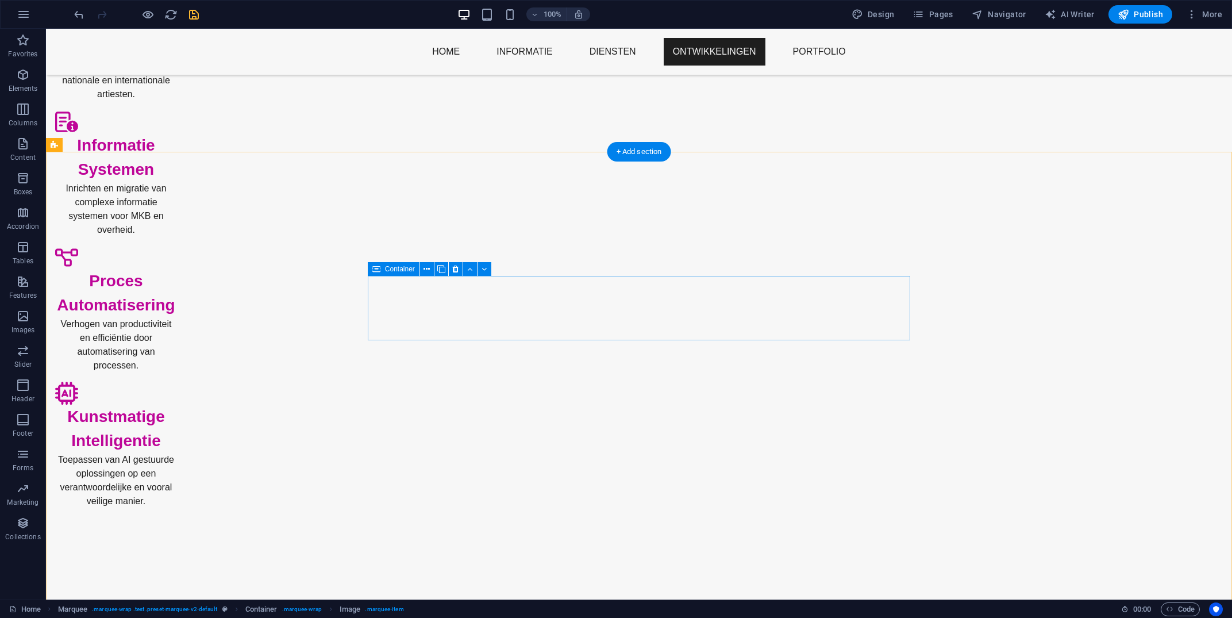
scroll to position [139, 0]
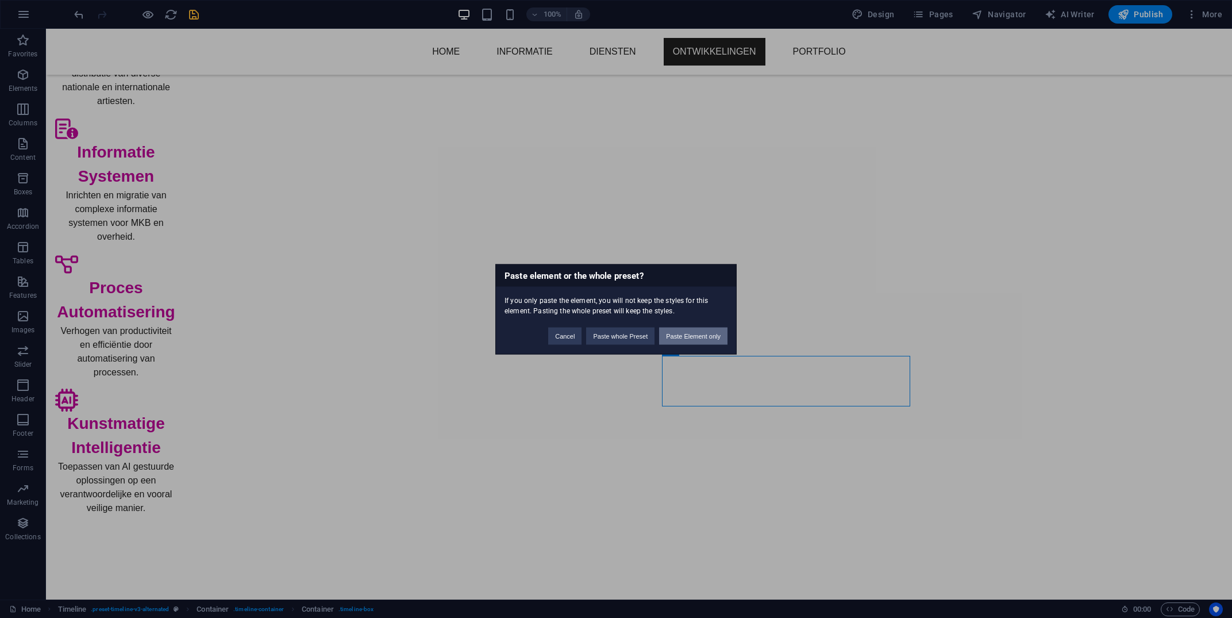
click at [673, 337] on button "Paste Element only" at bounding box center [693, 335] width 68 height 17
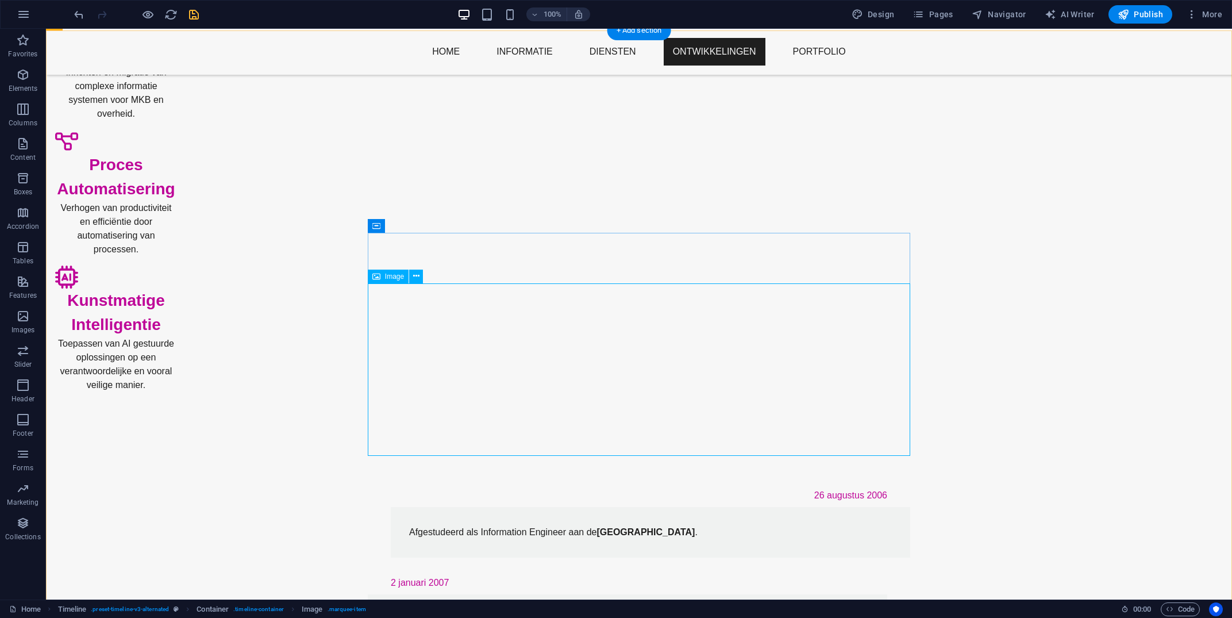
scroll to position [266, 0]
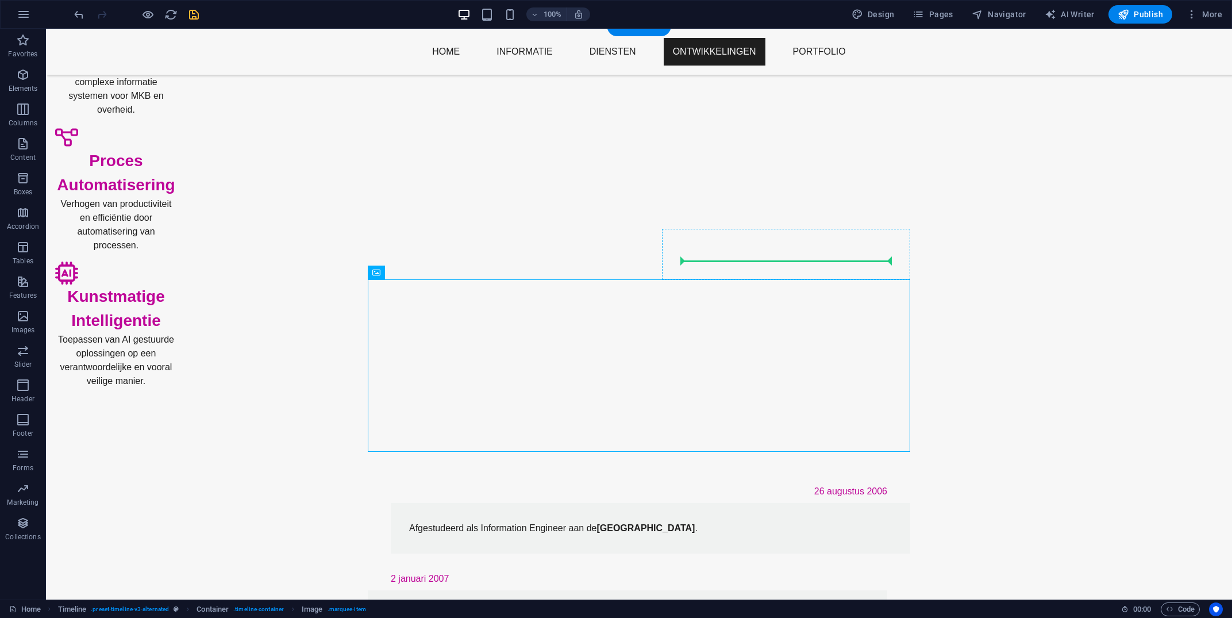
drag, startPoint x: 419, startPoint y: 303, endPoint x: 737, endPoint y: 256, distance: 321.2
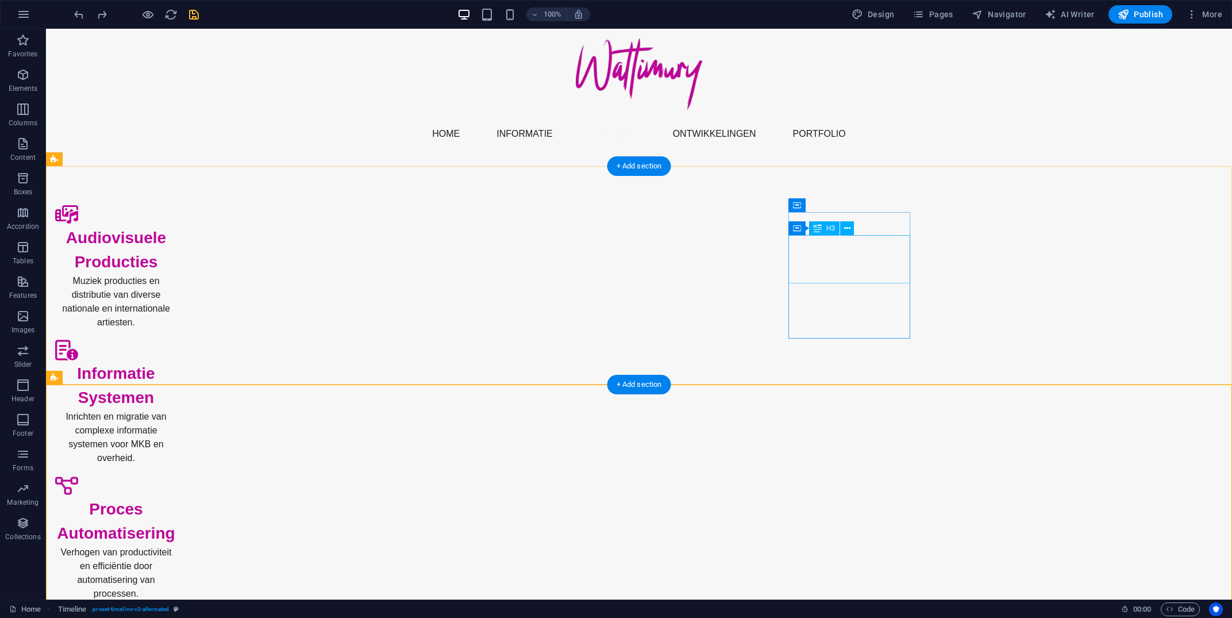
scroll to position [0, 0]
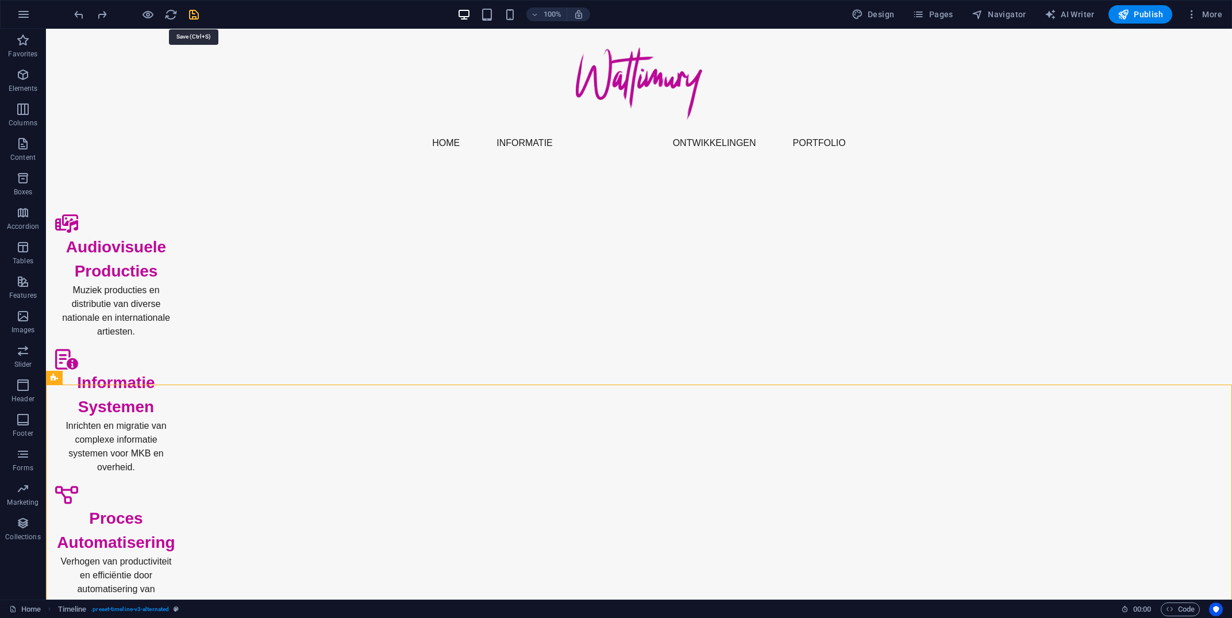
click at [190, 18] on icon "save" at bounding box center [193, 14] width 13 height 13
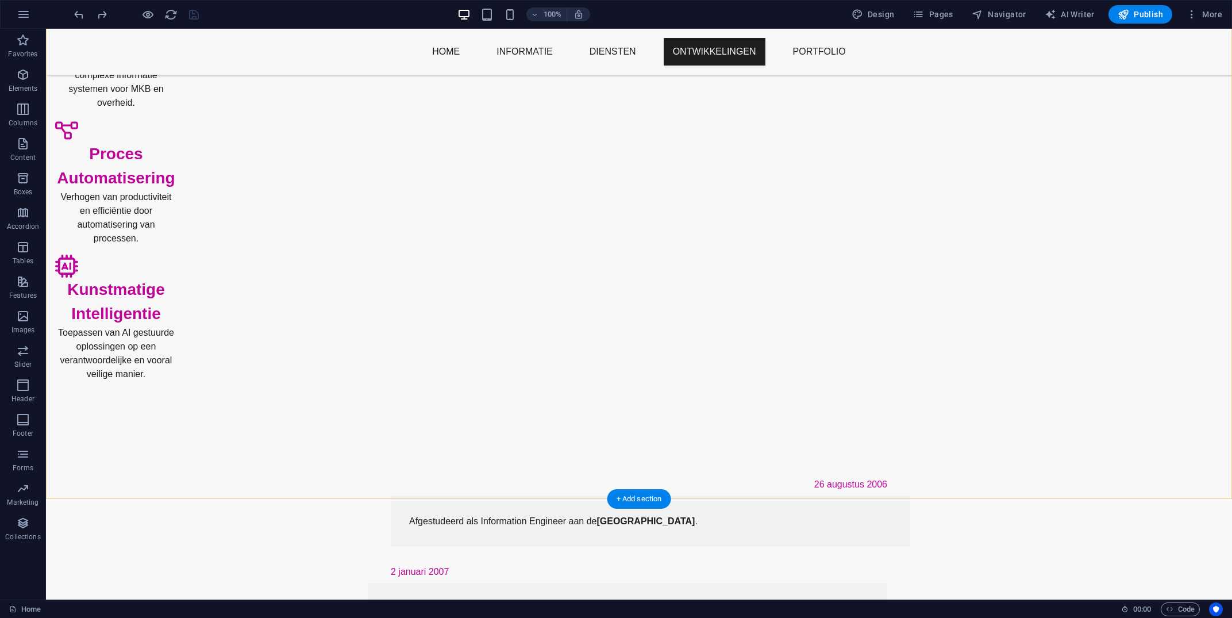
scroll to position [480, 0]
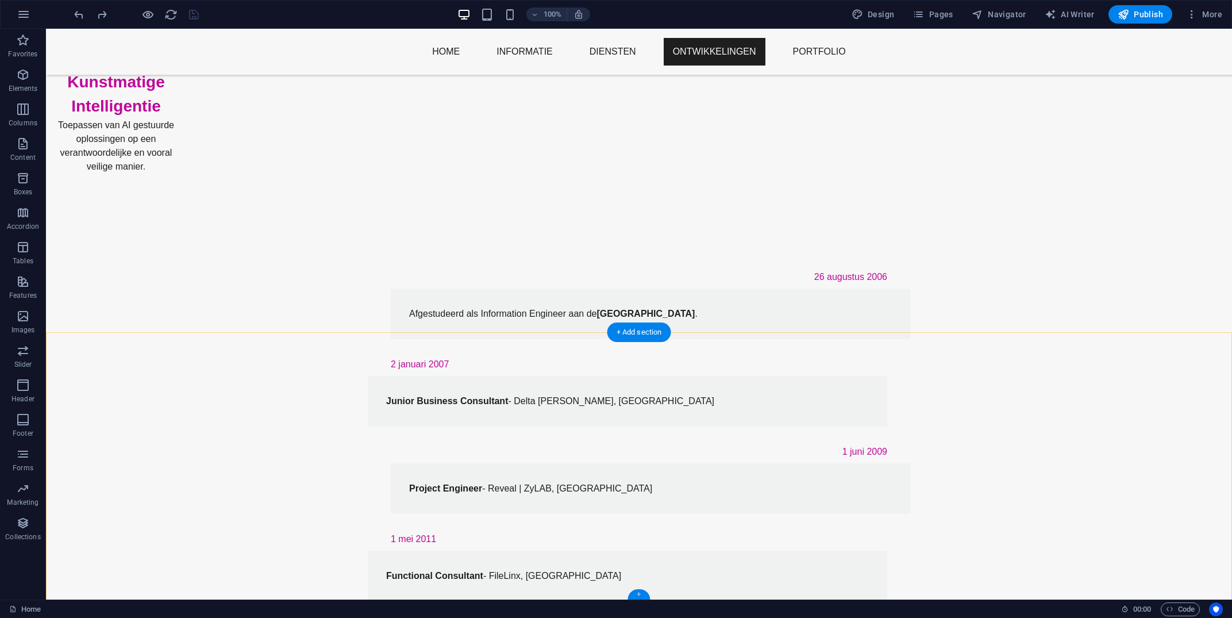
click at [633, 591] on div "+" at bounding box center [638, 594] width 22 height 10
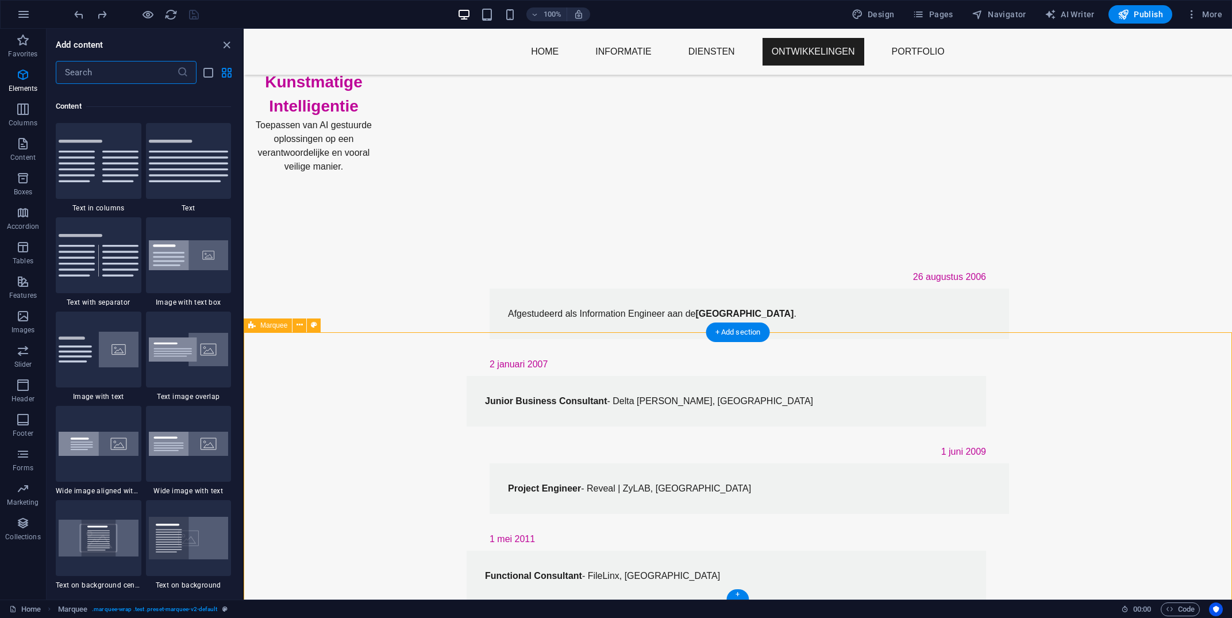
scroll to position [2010, 0]
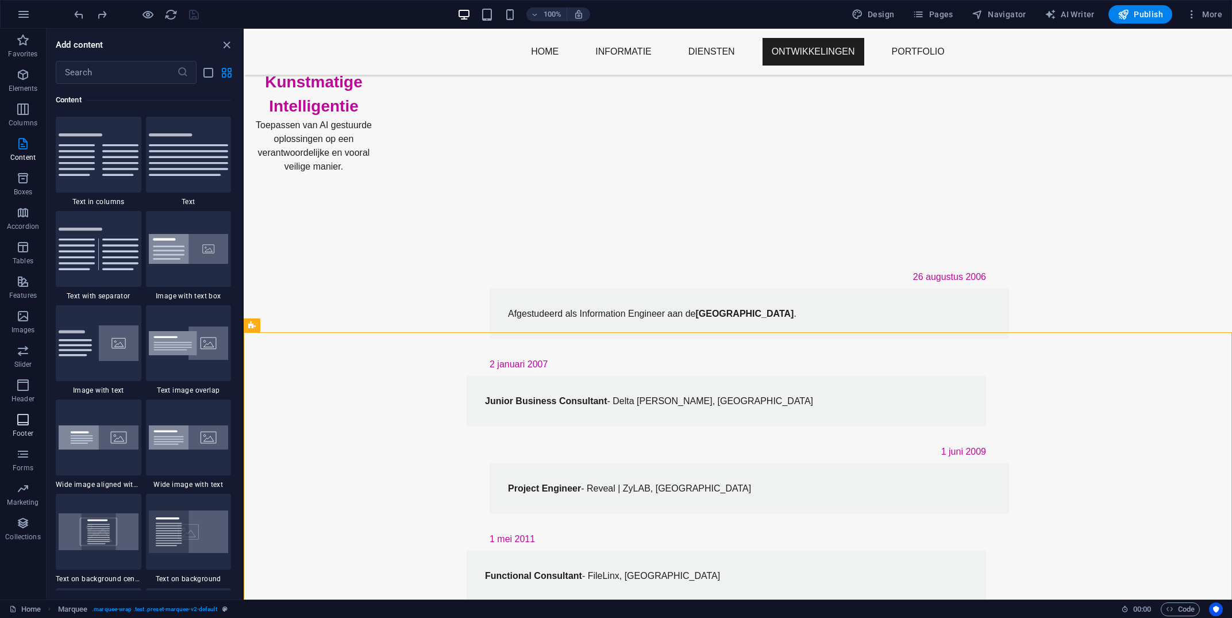
click at [26, 426] on icon "button" at bounding box center [23, 420] width 14 height 14
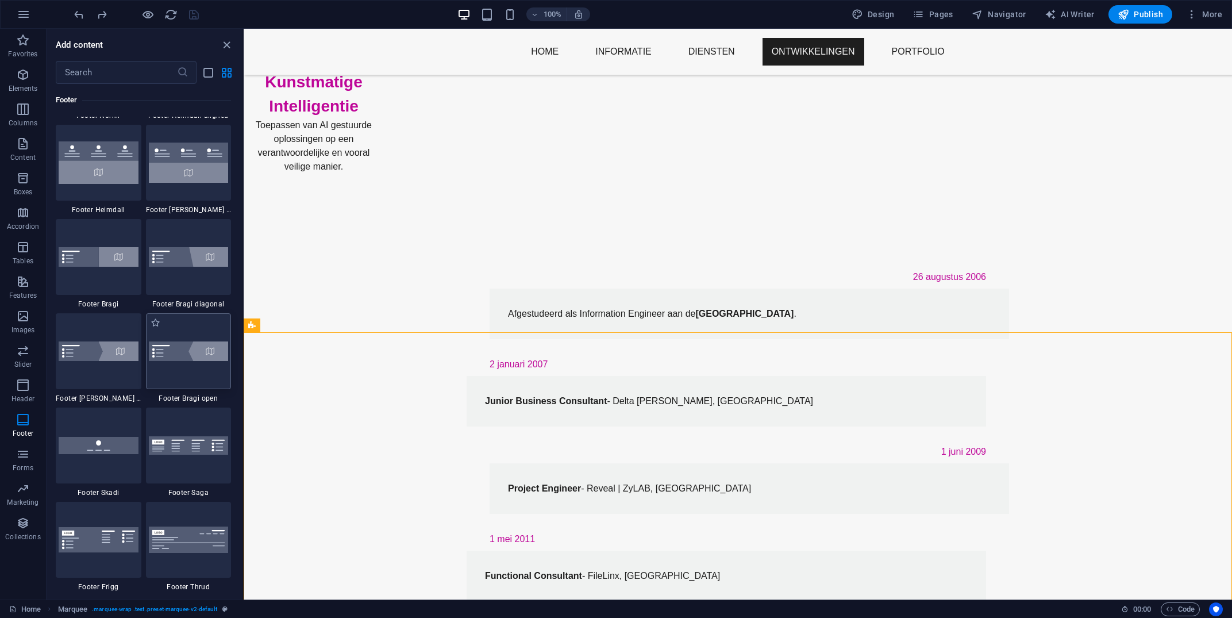
scroll to position [7772, 0]
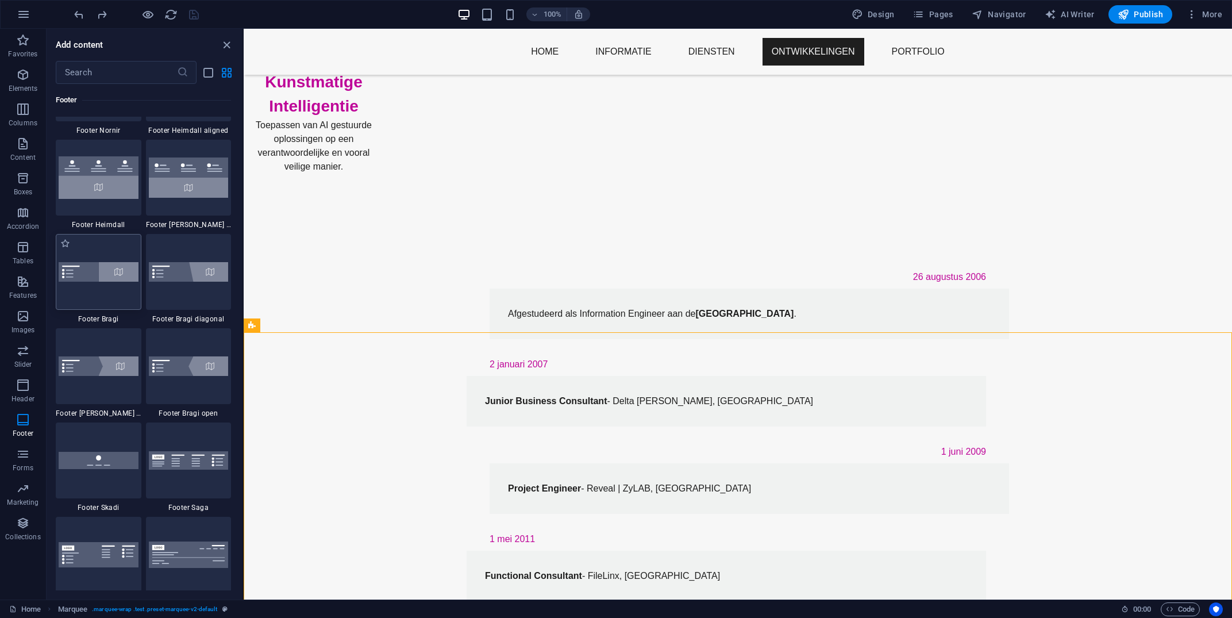
click at [122, 273] on img at bounding box center [99, 272] width 80 height 20
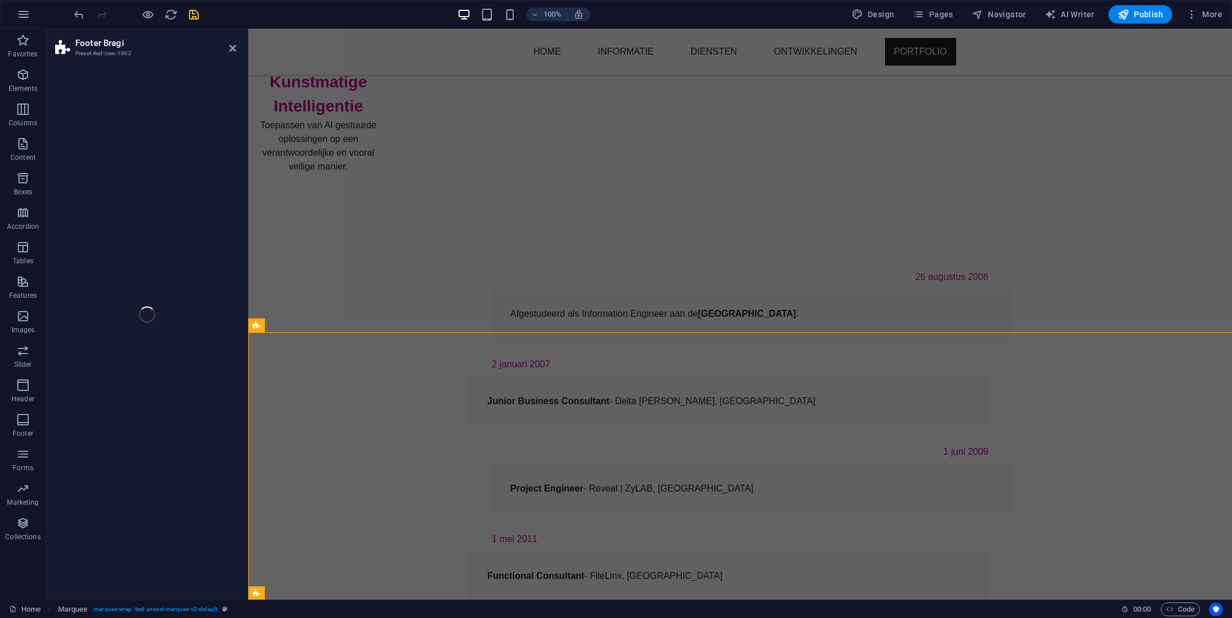
scroll to position [631, 0]
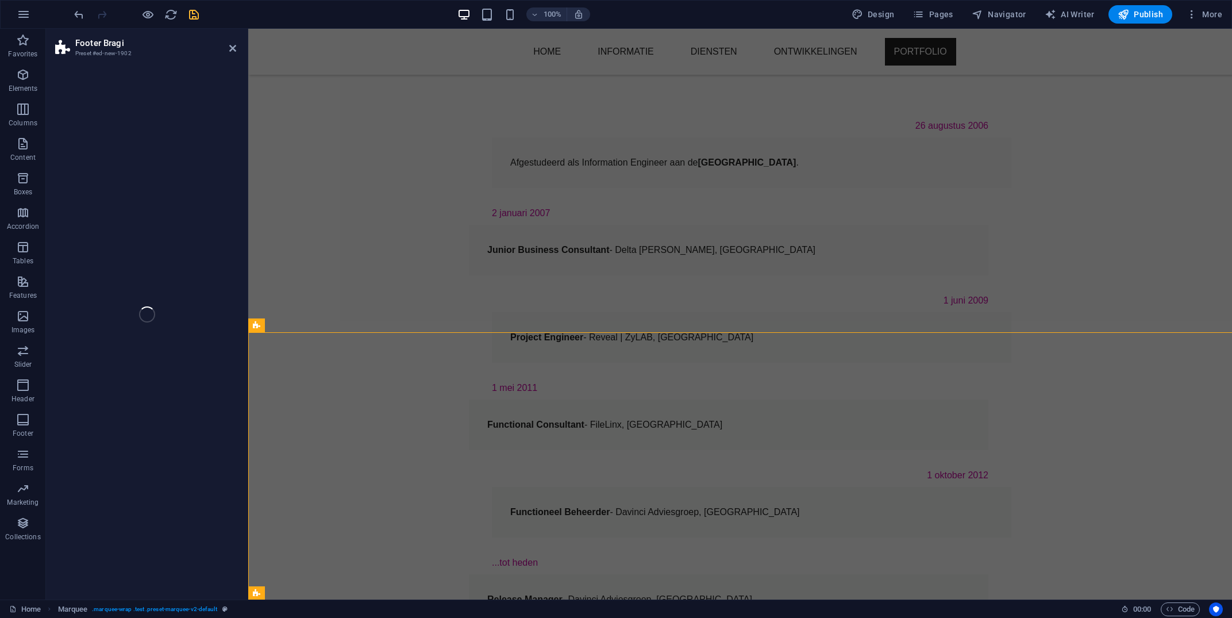
select select "%"
select select "rem"
select select "px"
select select "rem"
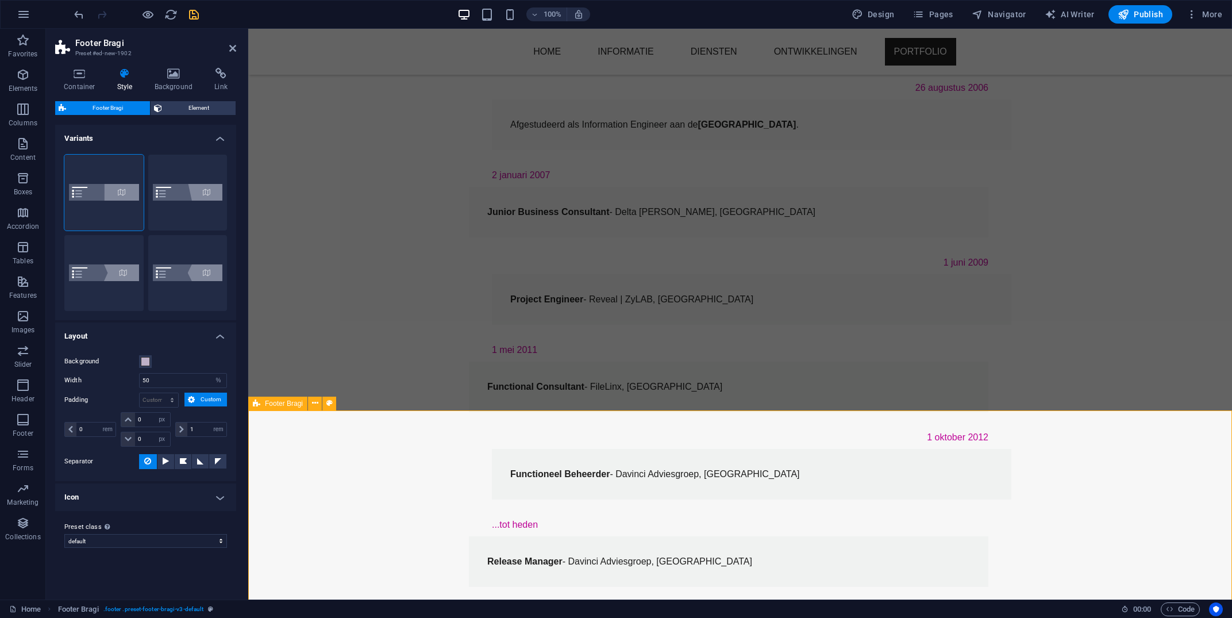
scroll to position [670, 0]
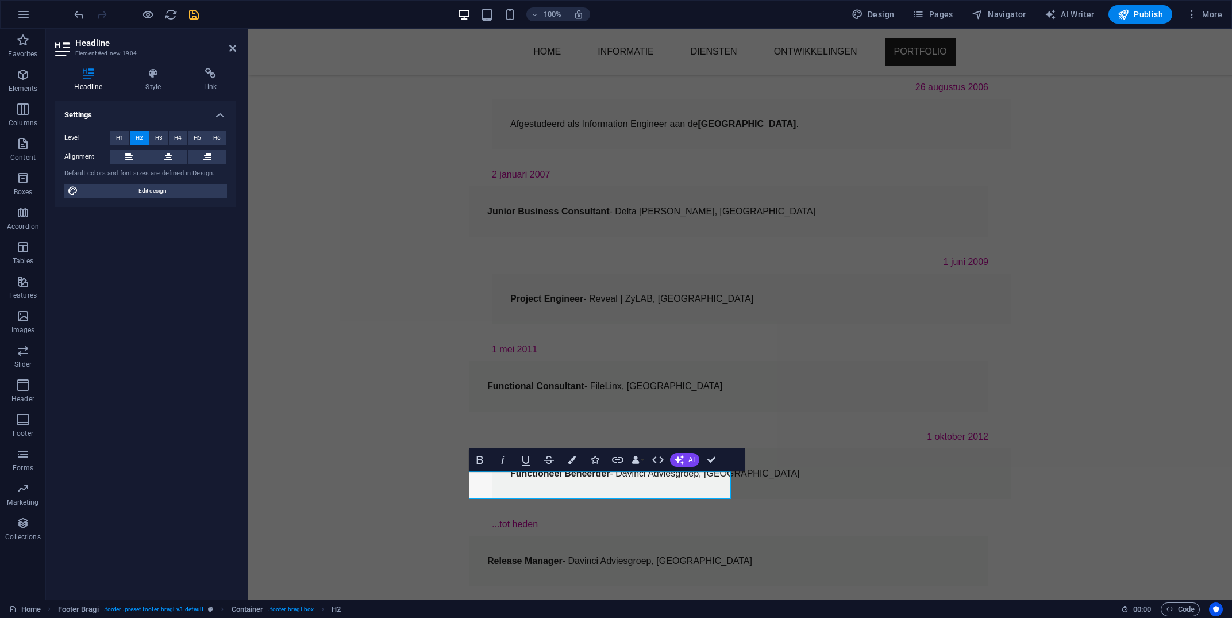
scroll to position [655, 0]
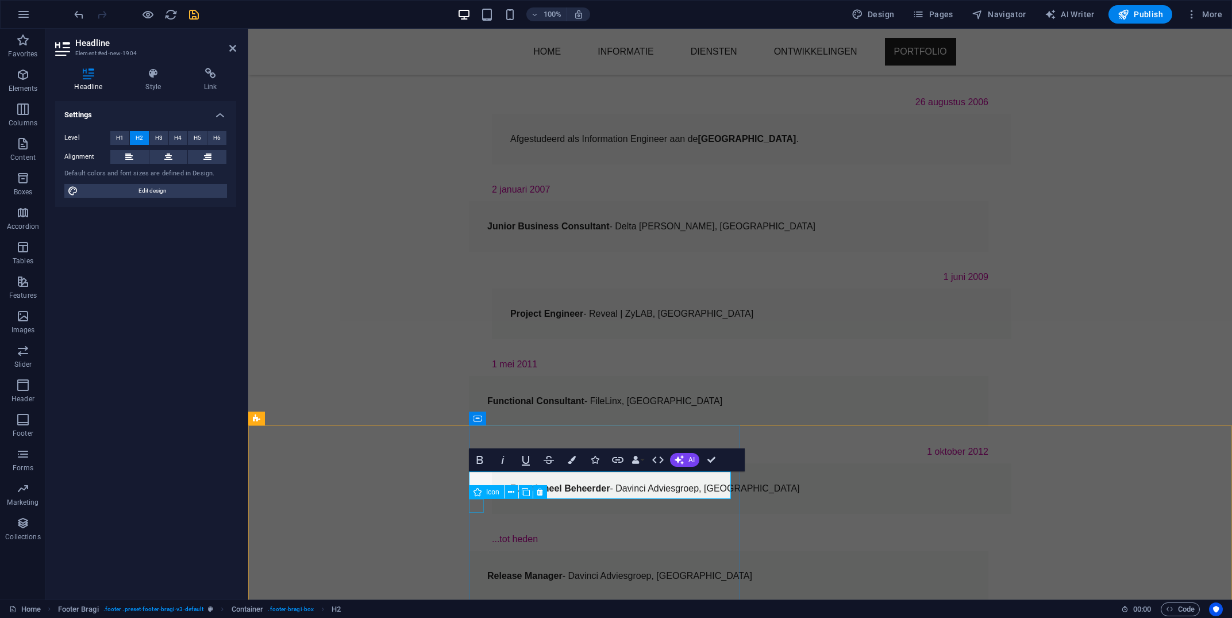
select select "xMidYMid"
select select "px"
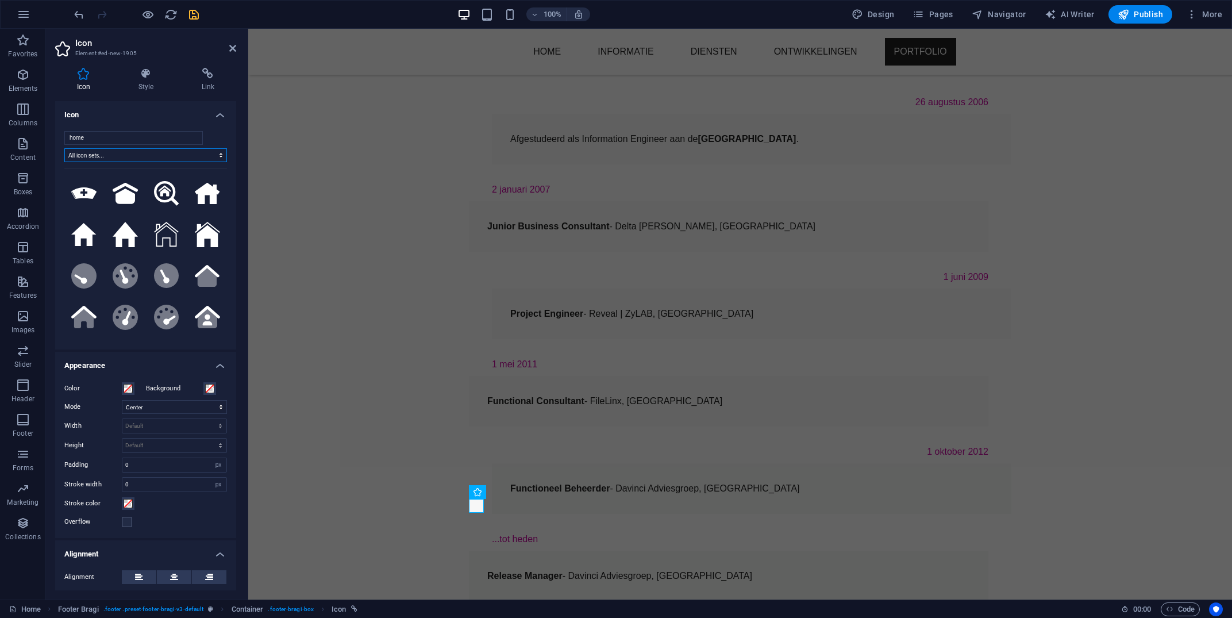
select select "font-awesome-brands"
click option "FontAwesome Brands" at bounding box center [0, 0] width 0 height 0
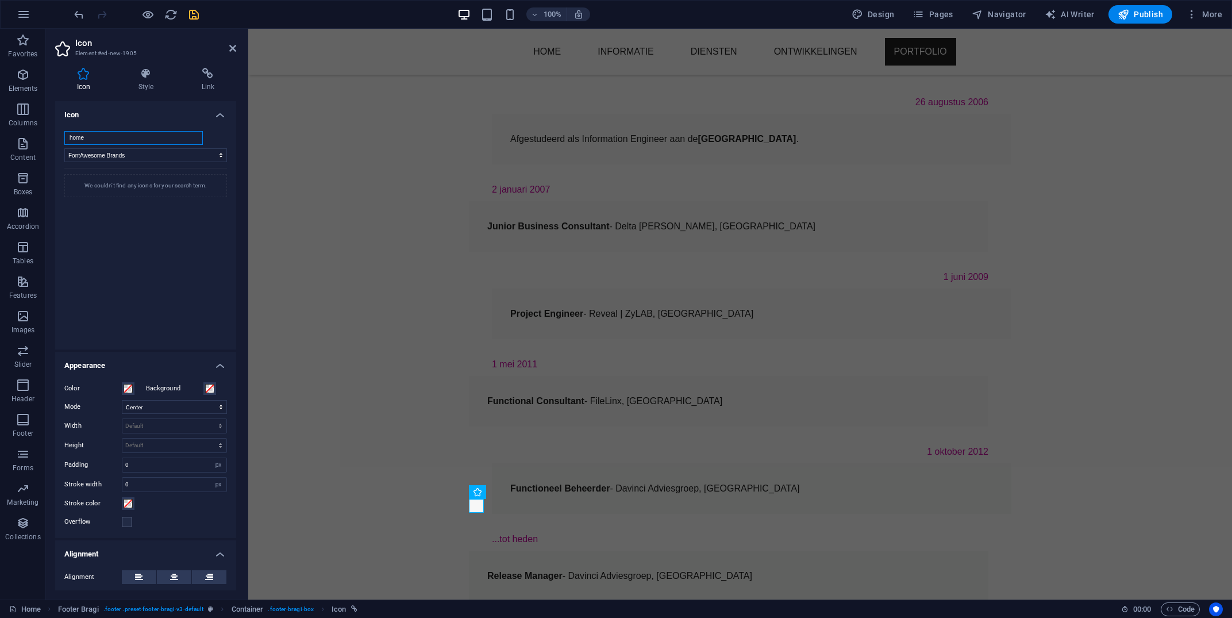
click at [194, 133] on input "home" at bounding box center [133, 138] width 138 height 14
type input "h"
click at [86, 199] on icon at bounding box center [84, 193] width 24 height 24
click at [122, 138] on input "Telegram" at bounding box center [133, 138] width 138 height 14
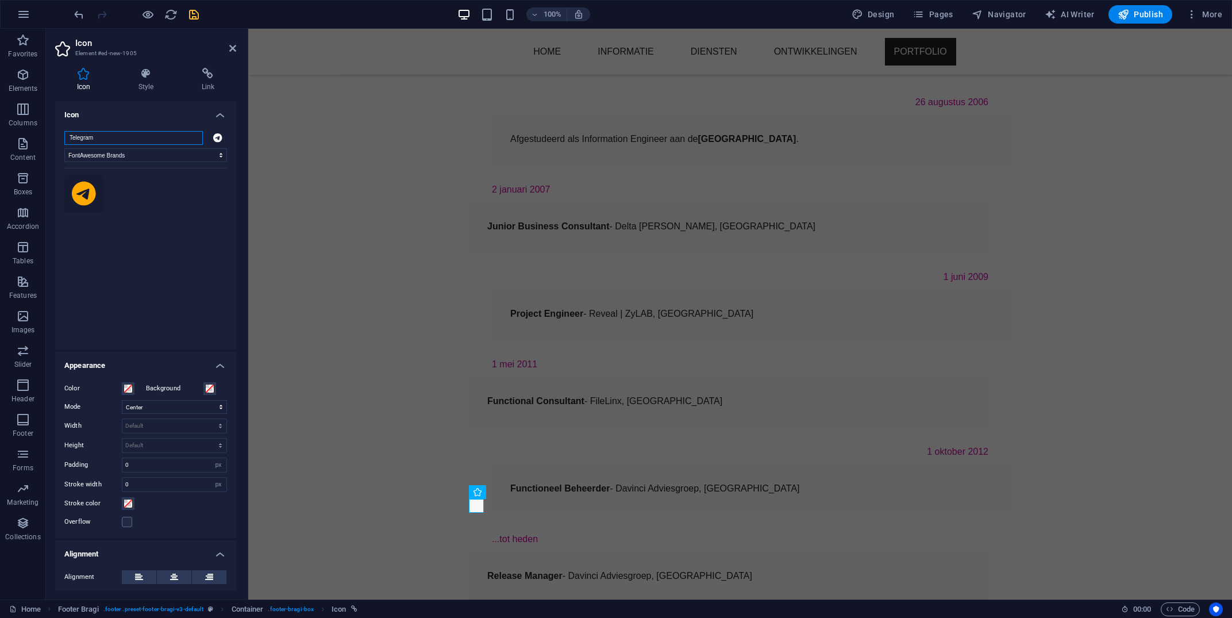
click at [122, 138] on input "Telegram" at bounding box center [133, 138] width 138 height 14
type input "Signal"
click at [83, 200] on icon at bounding box center [83, 193] width 25 height 25
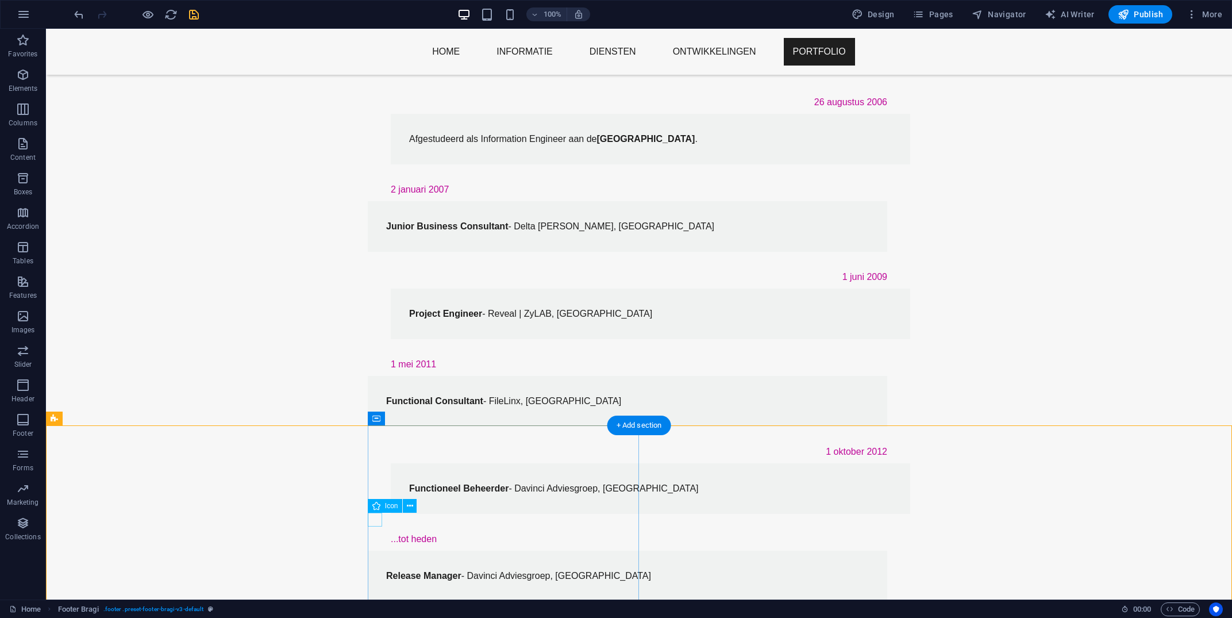
select select "xMidYMid"
select select "px"
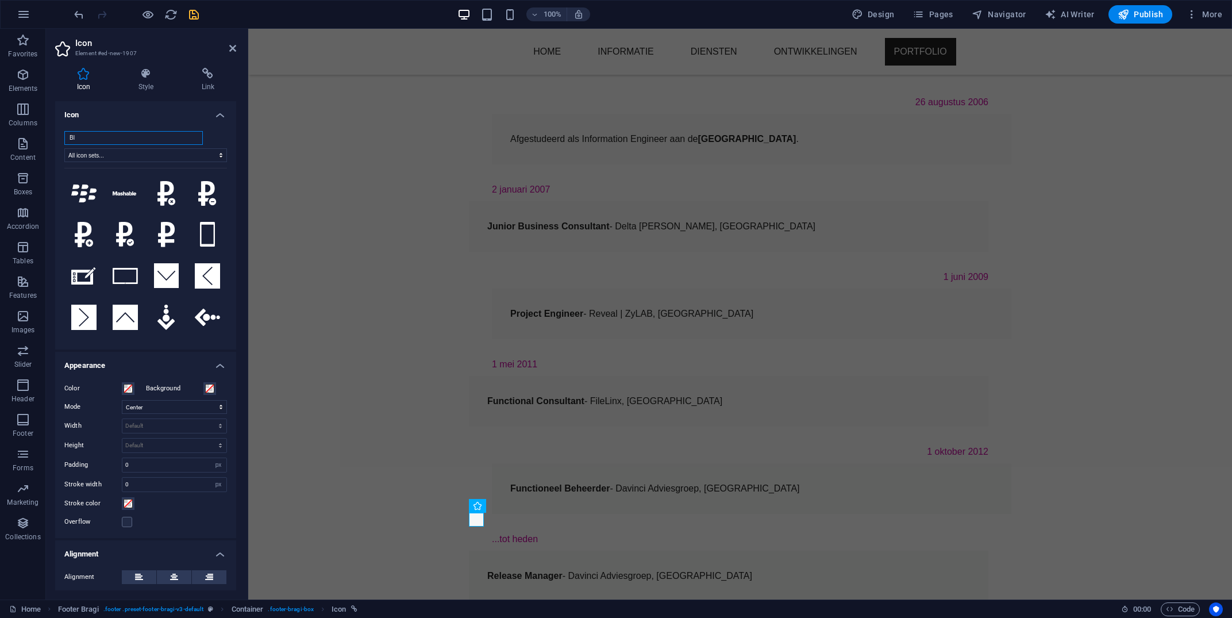
type input "B"
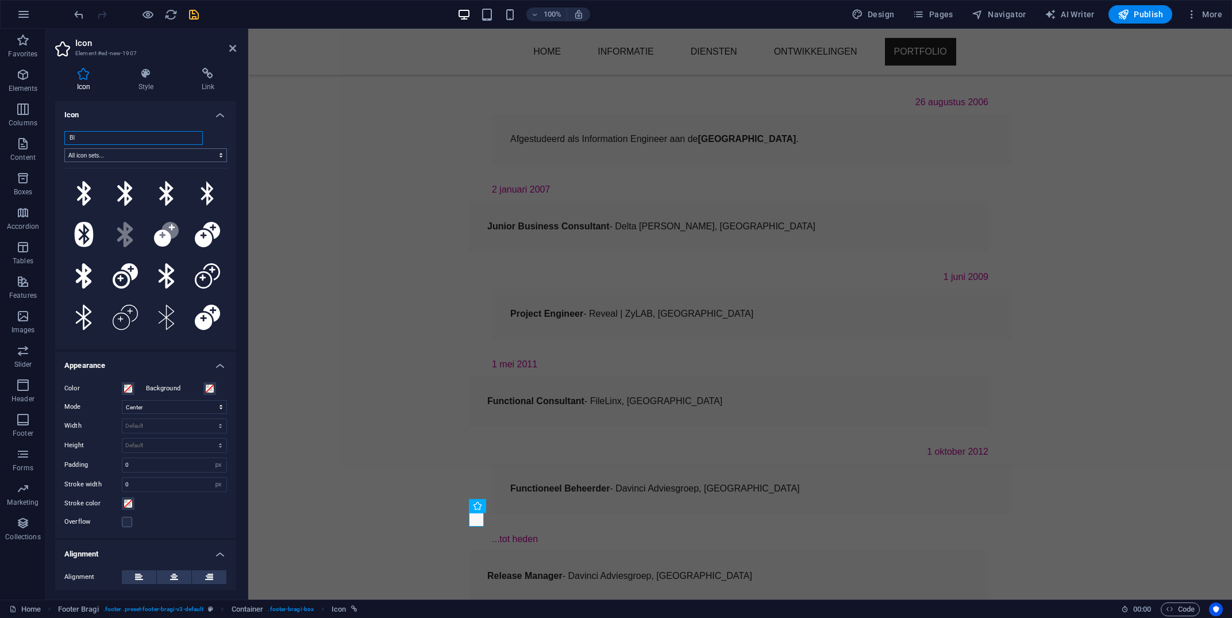
type input "B"
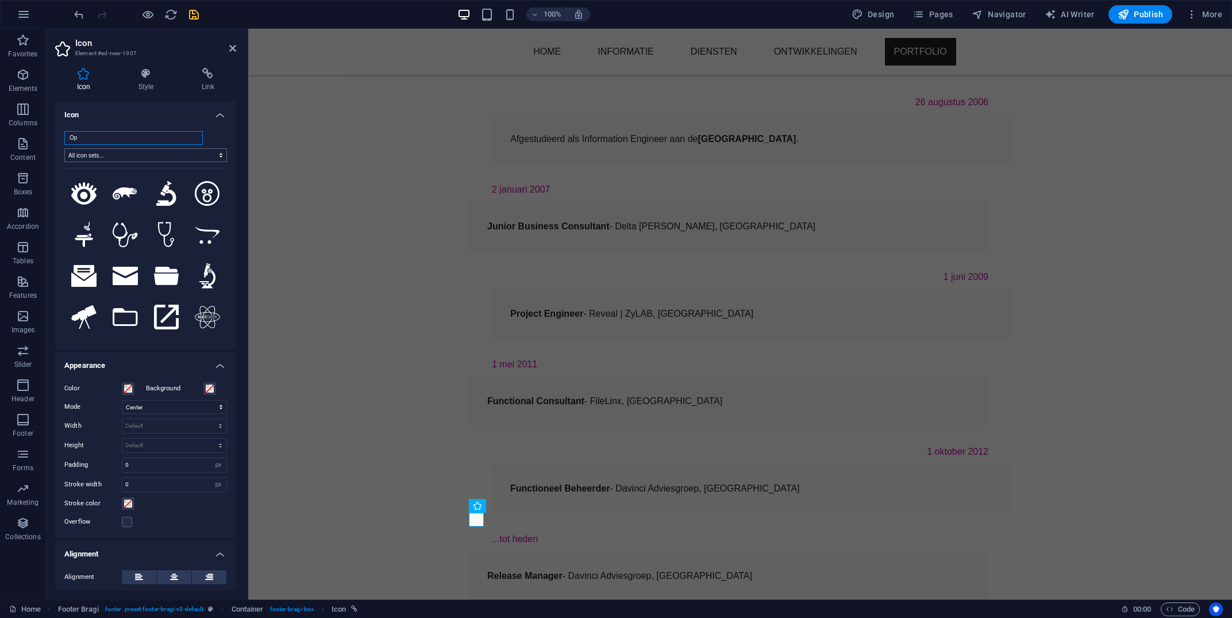
type input "O"
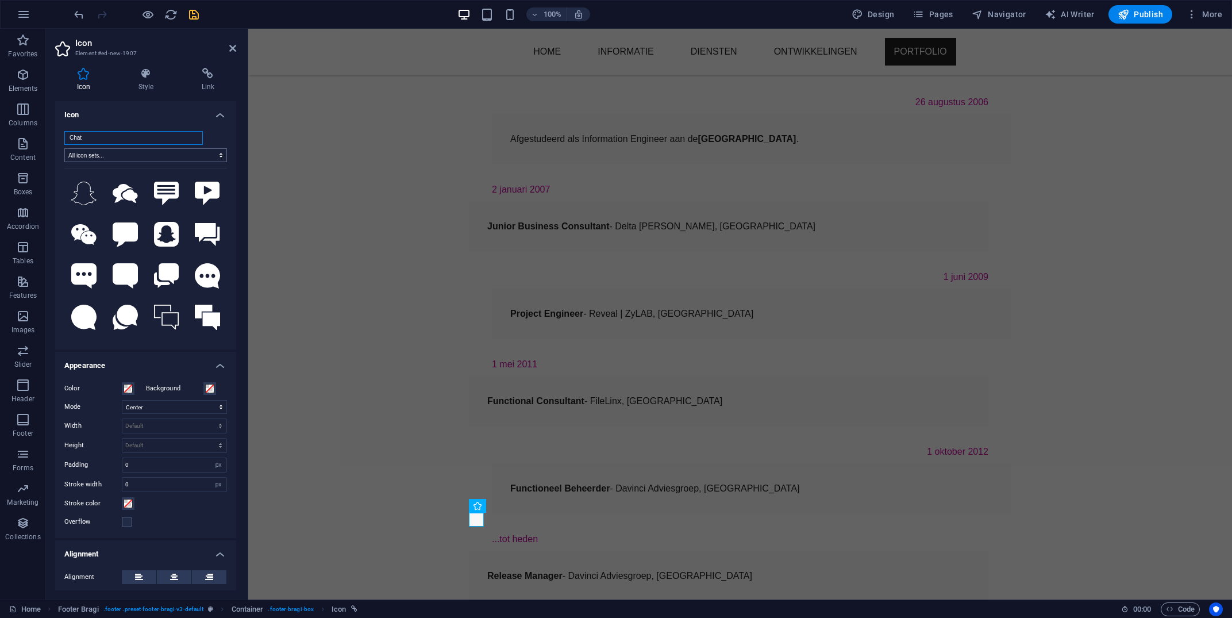
type input "Chat"
select select "font-awesome-regular"
click option "FontAwesome Regular" at bounding box center [0, 0] width 0 height 0
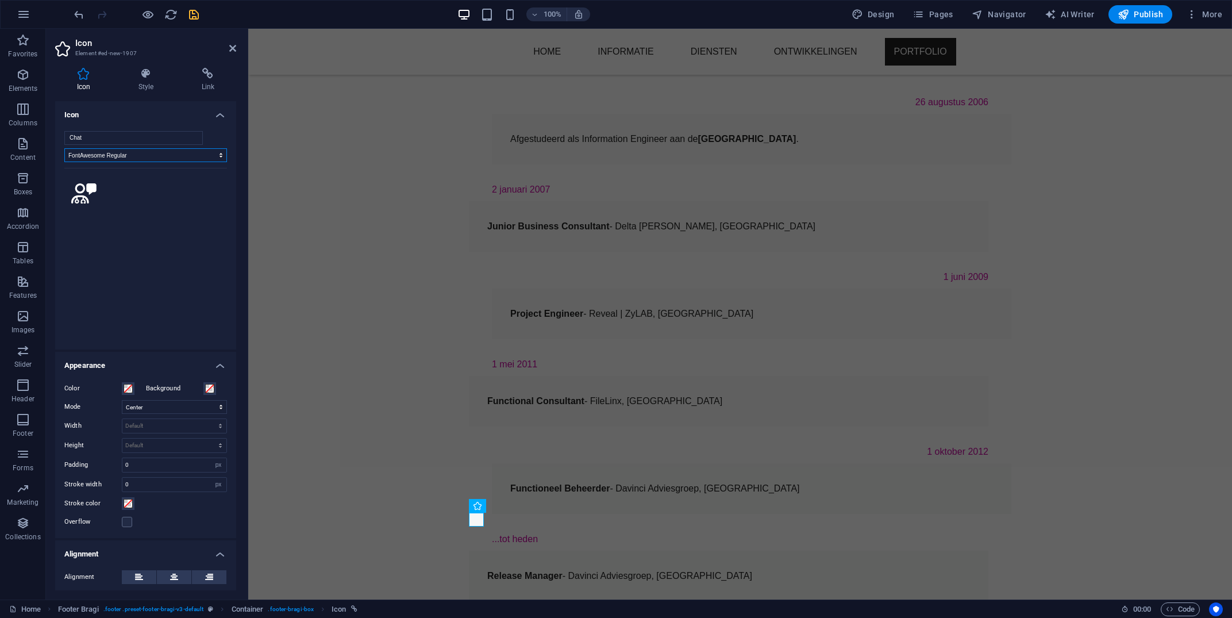
click at [64, 148] on select "All icon sets... IcoFont Ionicons FontAwesome Brands FontAwesome Duotone FontAw…" at bounding box center [145, 155] width 163 height 14
click option "FontAwesome Regular" at bounding box center [0, 0] width 0 height 0
click at [122, 137] on input "Chat" at bounding box center [133, 138] width 138 height 14
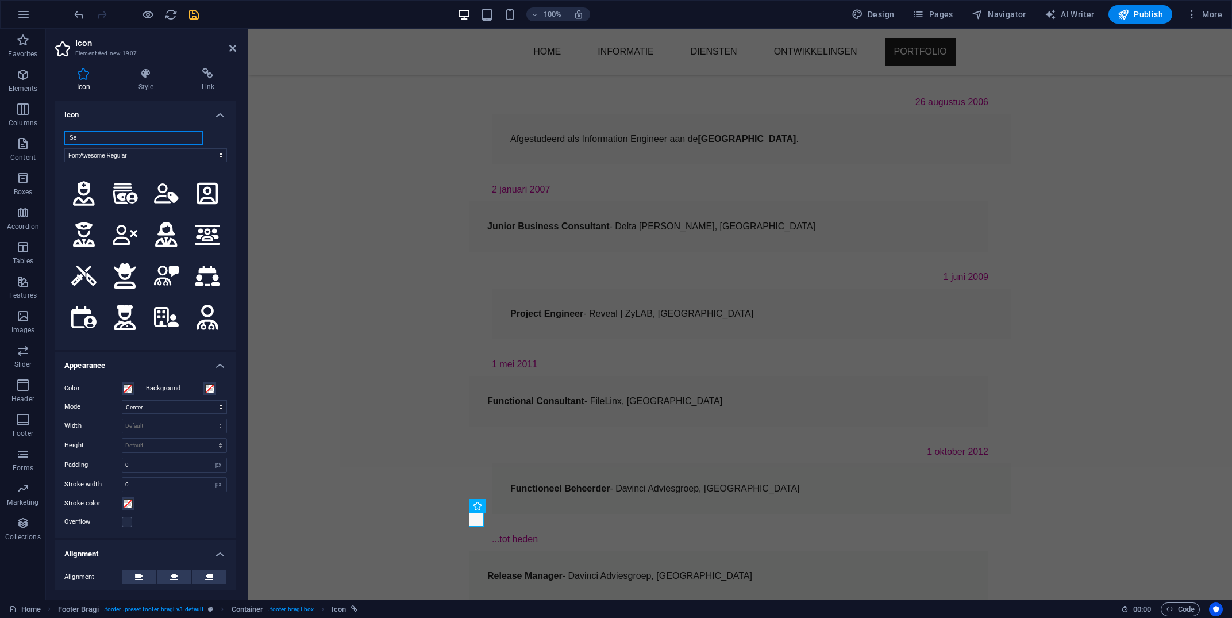
type input "S"
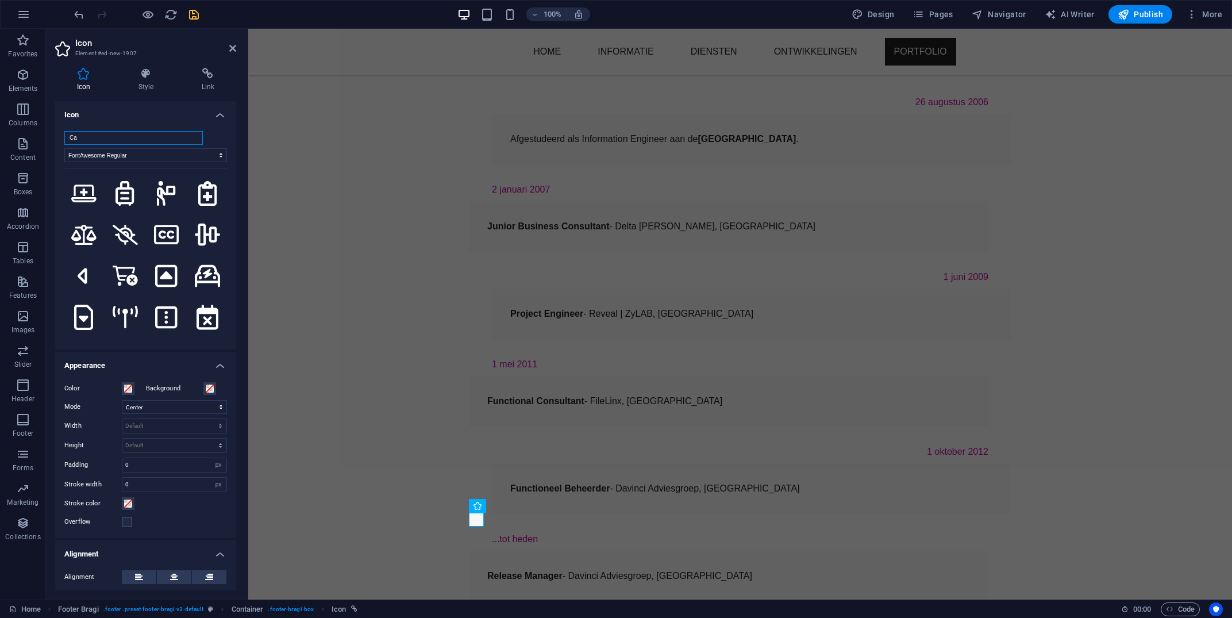
type input "C"
type input "P"
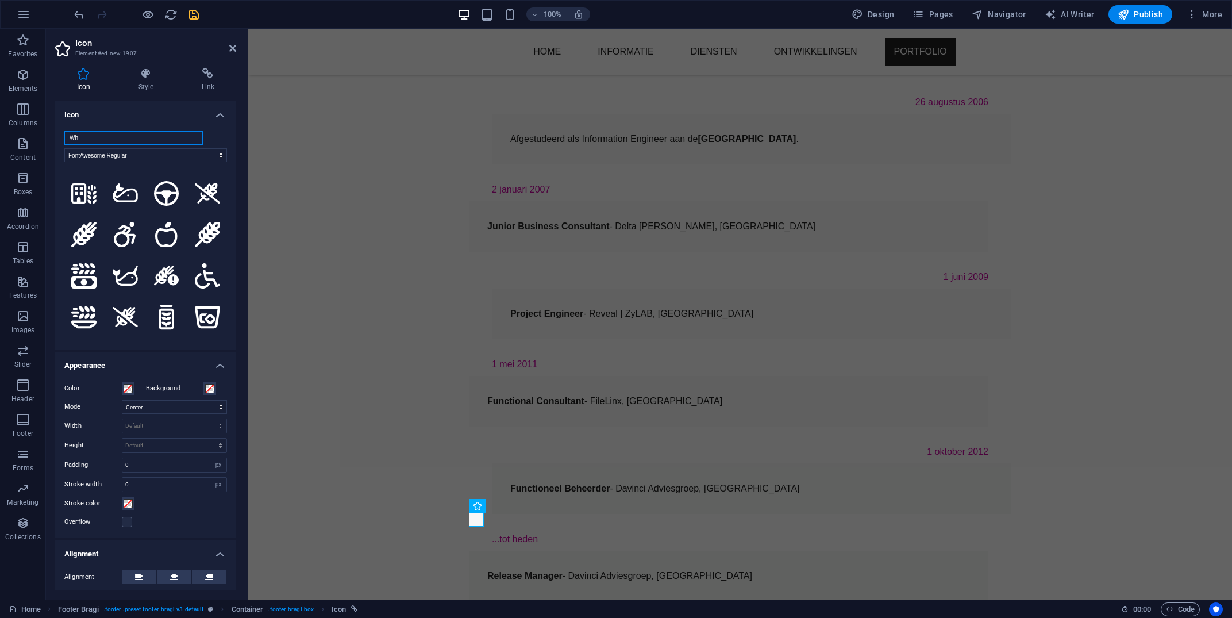
type input "W"
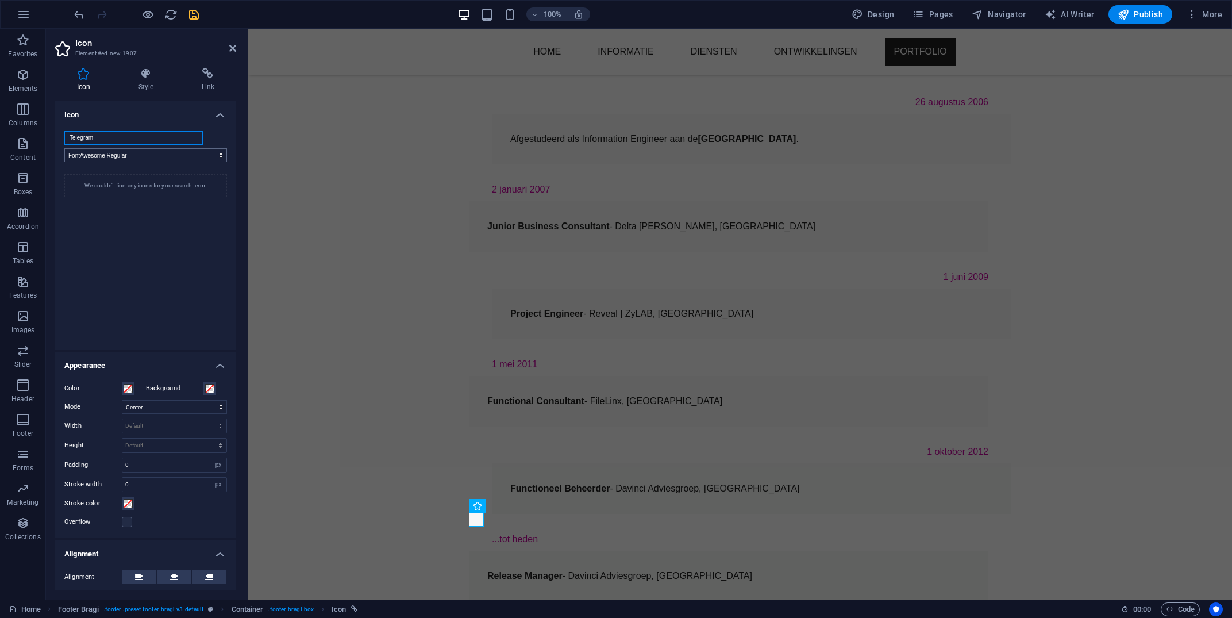
type input "Telegram"
click at [167, 141] on div "Telegram All icon sets... IcoFont Ionicons FontAwesome Brands FontAwesome Duoto…" at bounding box center [145, 235] width 163 height 209
click at [167, 141] on input "Telegram" at bounding box center [133, 138] width 138 height 14
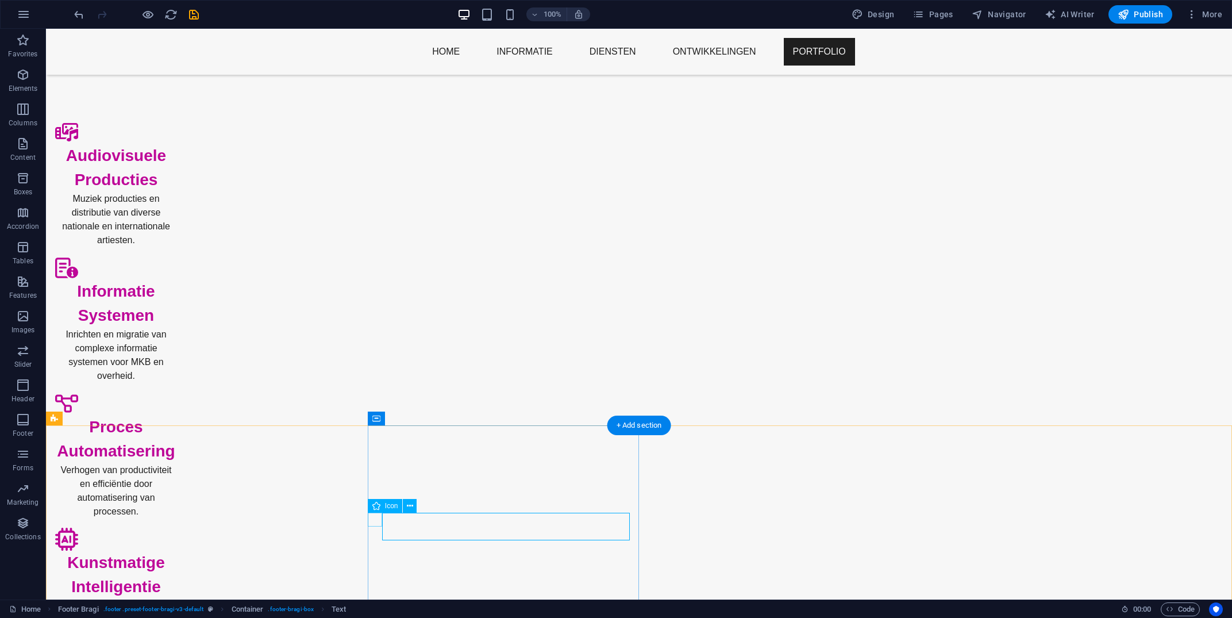
scroll to position [655, 0]
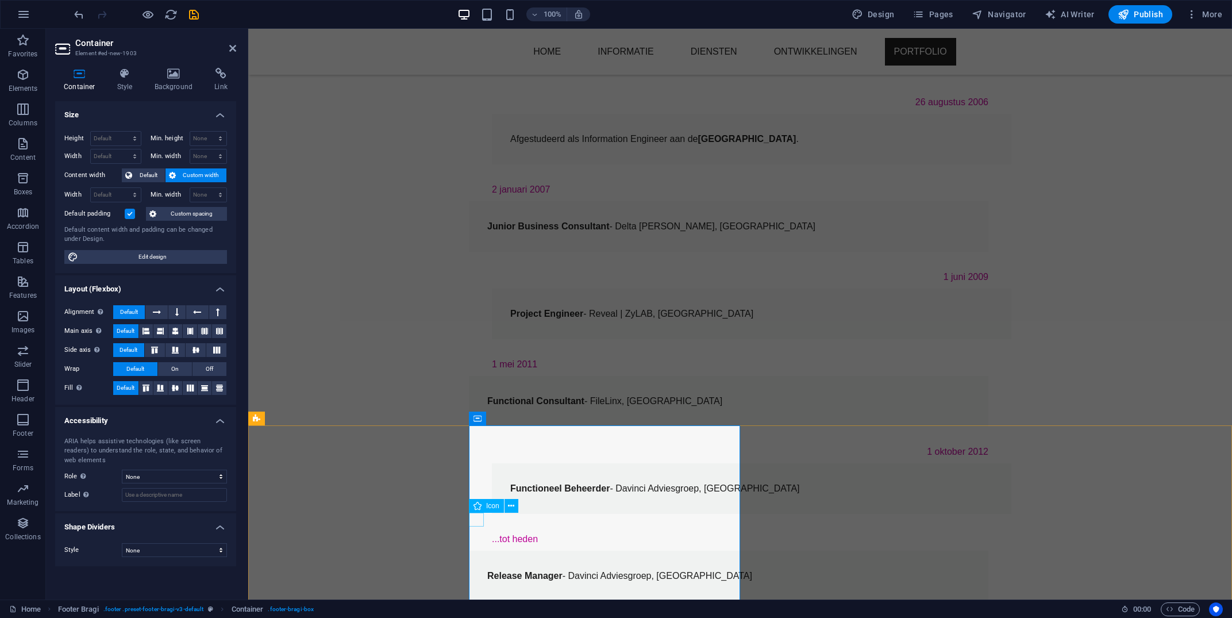
select select "font-awesome-regular"
select select "xMidYMid"
select select "px"
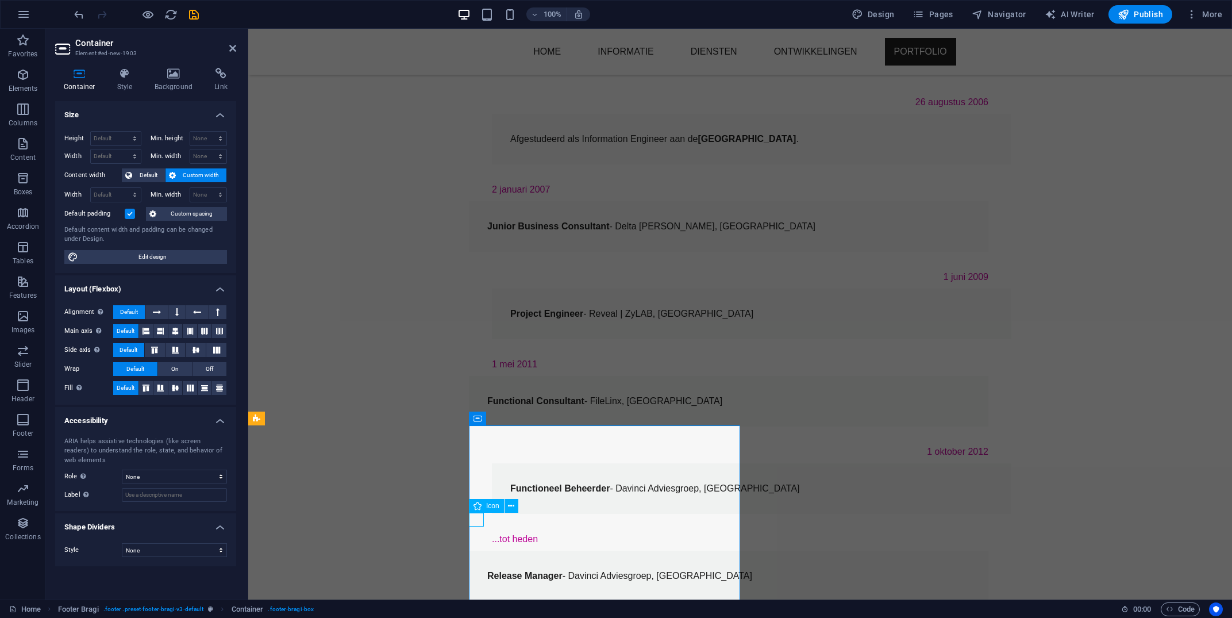
select select "px"
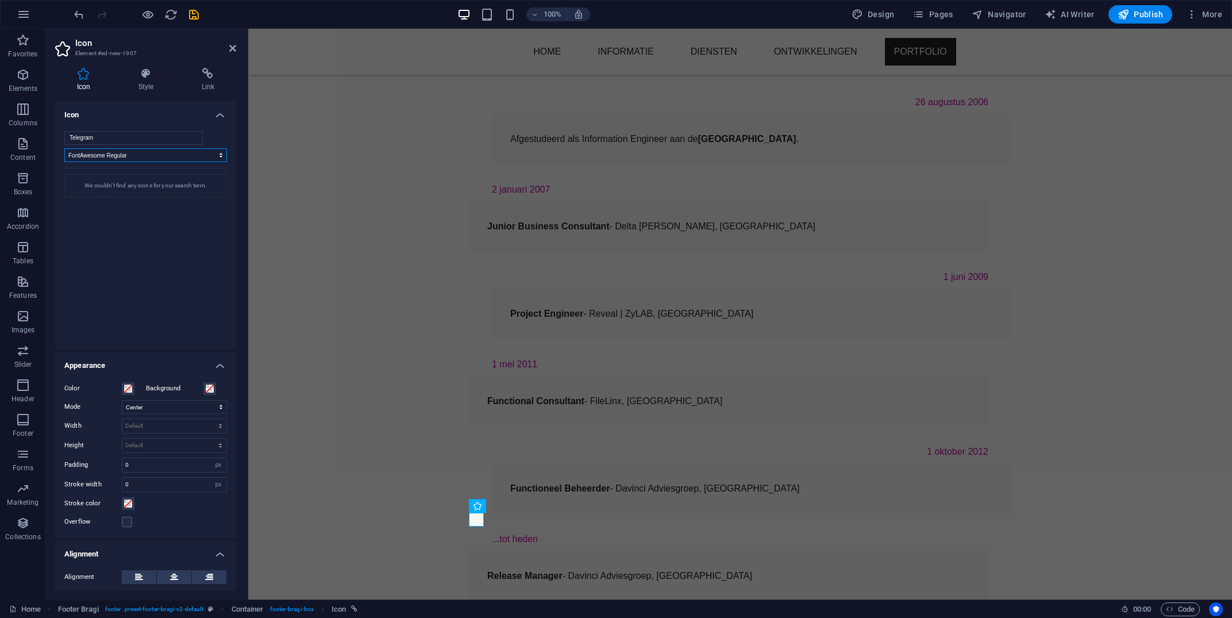
click at [64, 148] on select "All icon sets... IcoFont Ionicons FontAwesome Brands FontAwesome Duotone FontAw…" at bounding box center [145, 155] width 163 height 14
select select "font-awesome-brands"
click option "FontAwesome Brands" at bounding box center [0, 0] width 0 height 0
click at [89, 188] on icon at bounding box center [84, 193] width 24 height 24
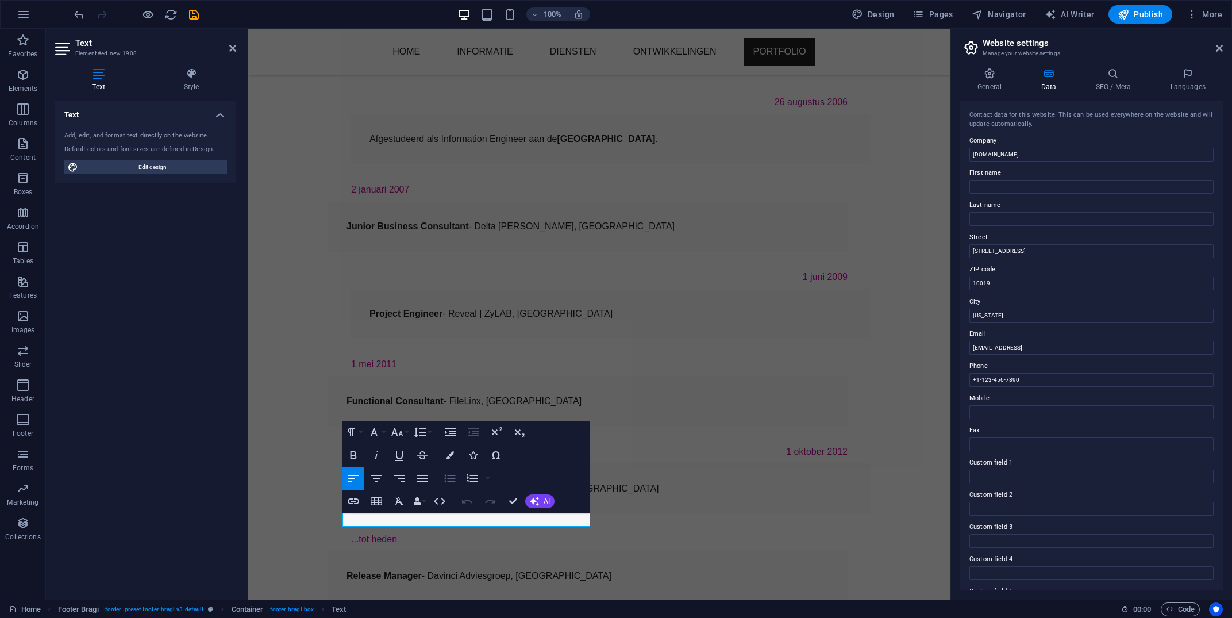
click at [451, 479] on icon "button" at bounding box center [450, 478] width 11 height 7
click at [446, 479] on icon "button" at bounding box center [450, 478] width 14 height 14
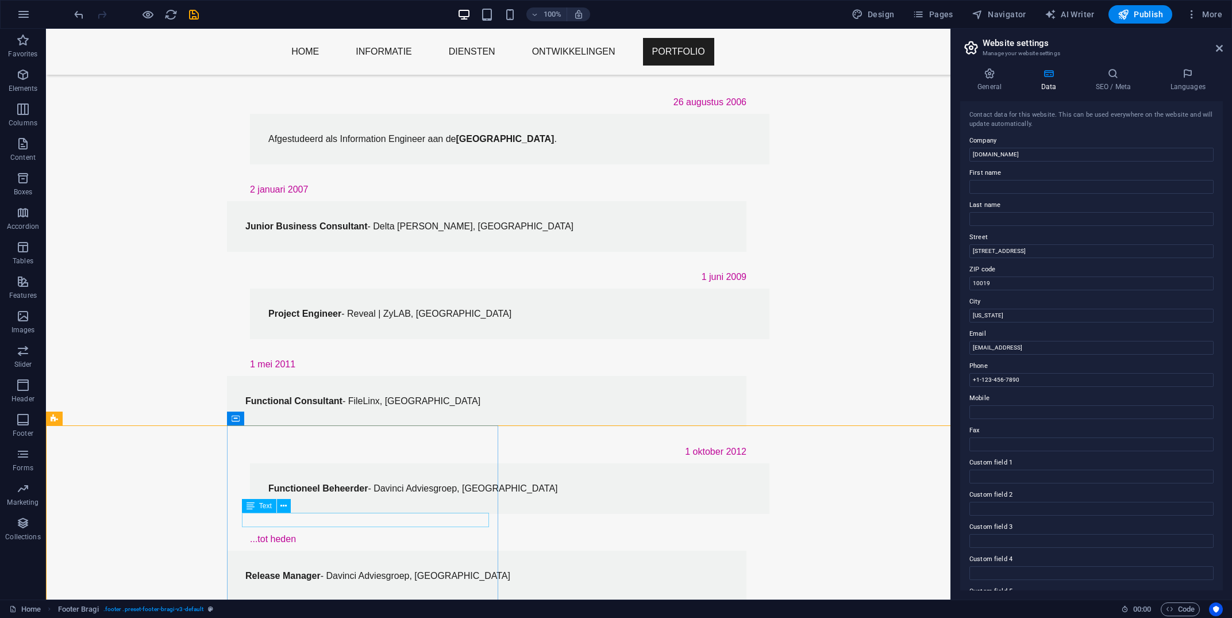
click at [251, 507] on icon at bounding box center [250, 506] width 8 height 14
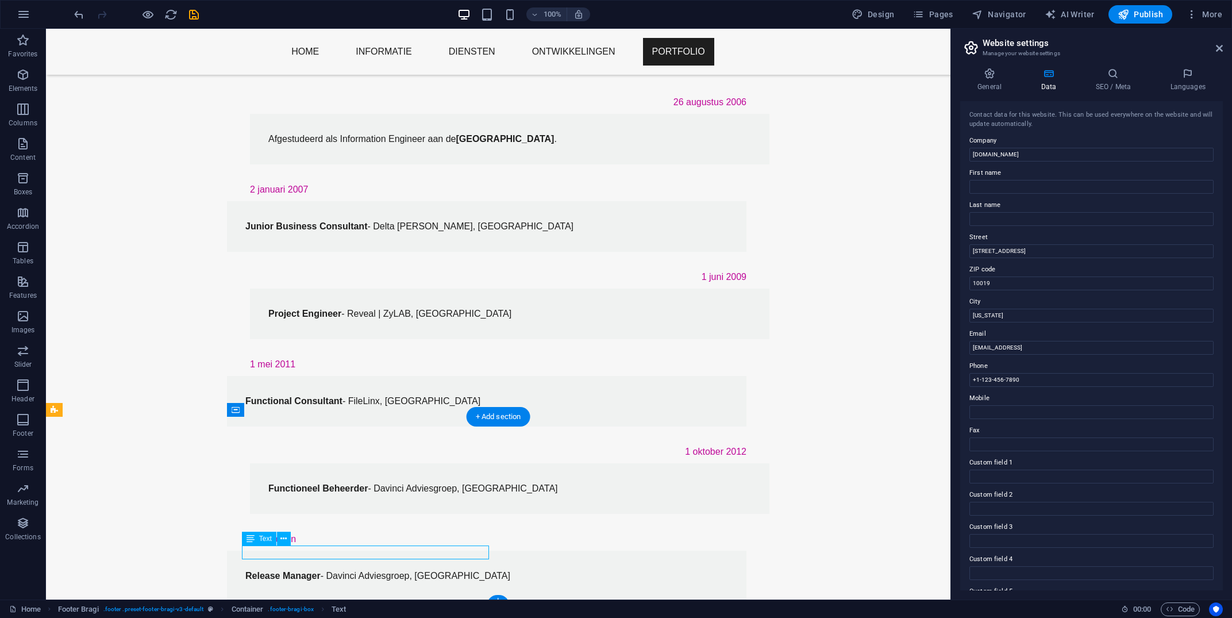
scroll to position [669, 0]
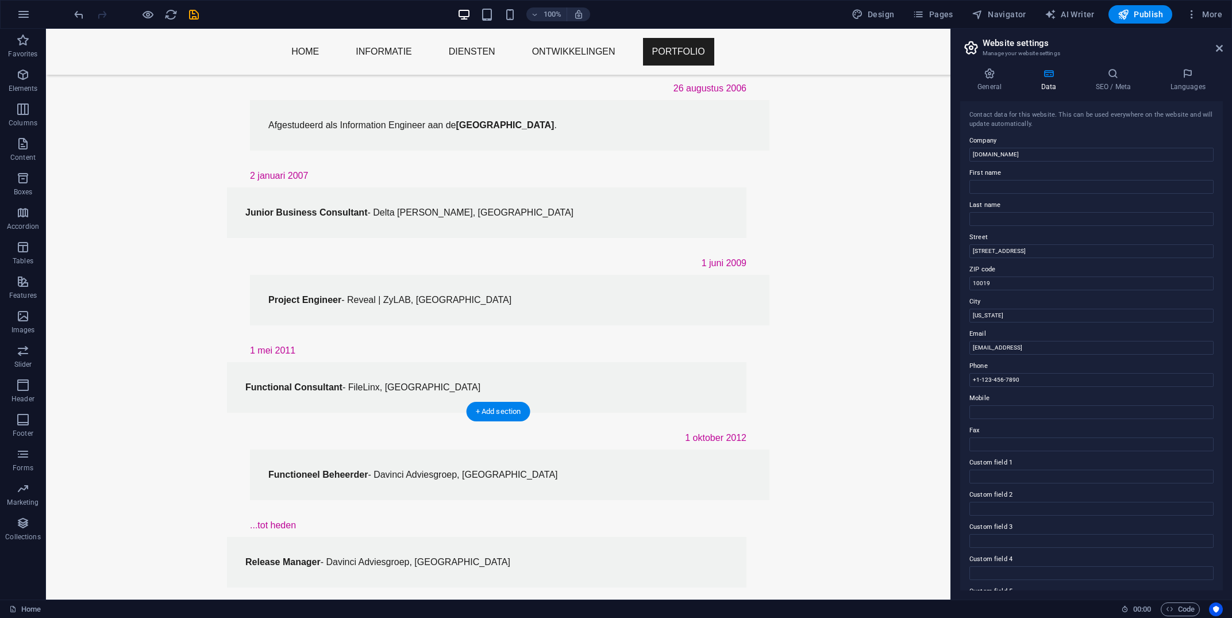
drag, startPoint x: 428, startPoint y: 561, endPoint x: 234, endPoint y: 509, distance: 200.6
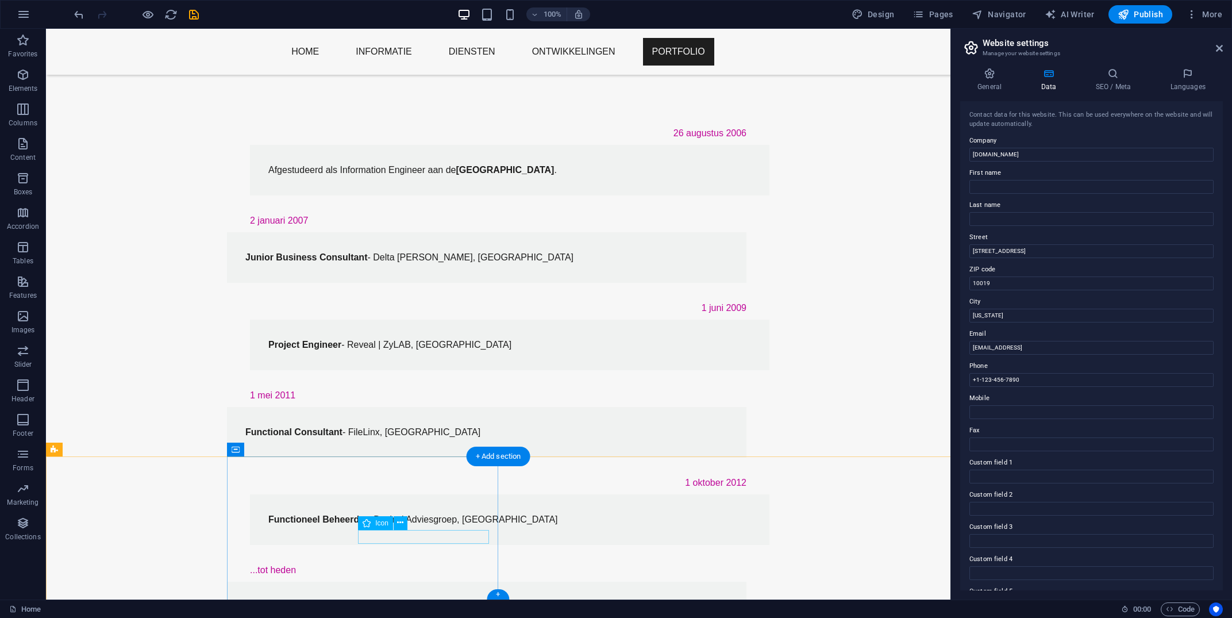
click at [302, 524] on button at bounding box center [298, 523] width 14 height 14
click at [297, 527] on icon at bounding box center [298, 523] width 6 height 12
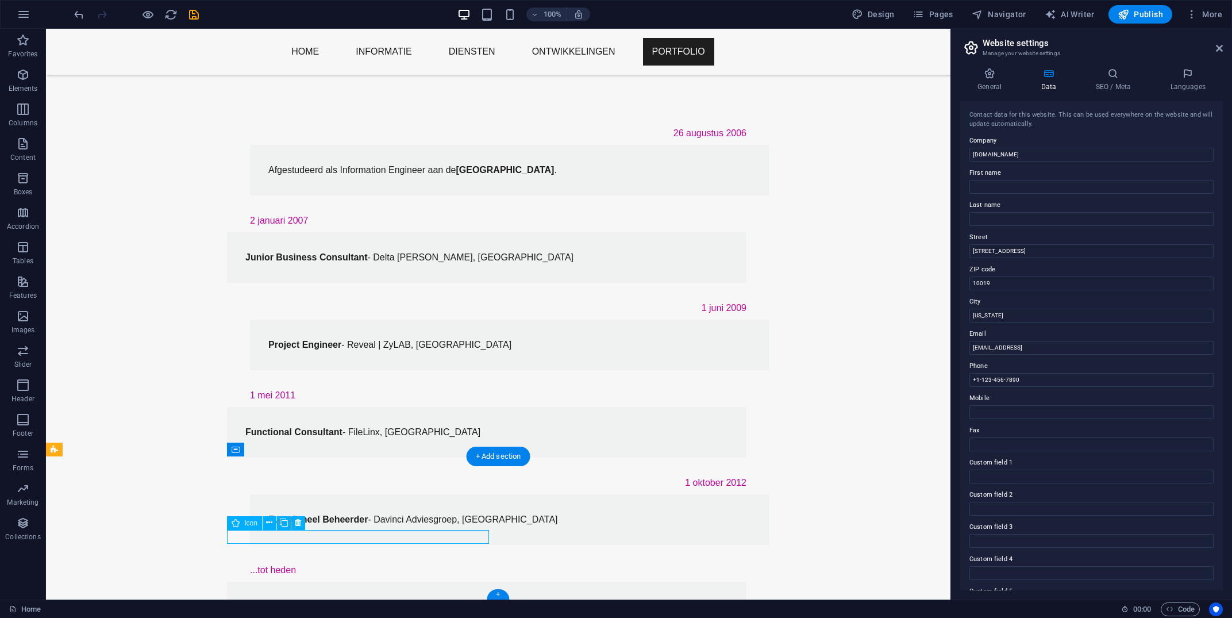
select select "font-awesome-brands"
select select "xMidYMid"
select select "px"
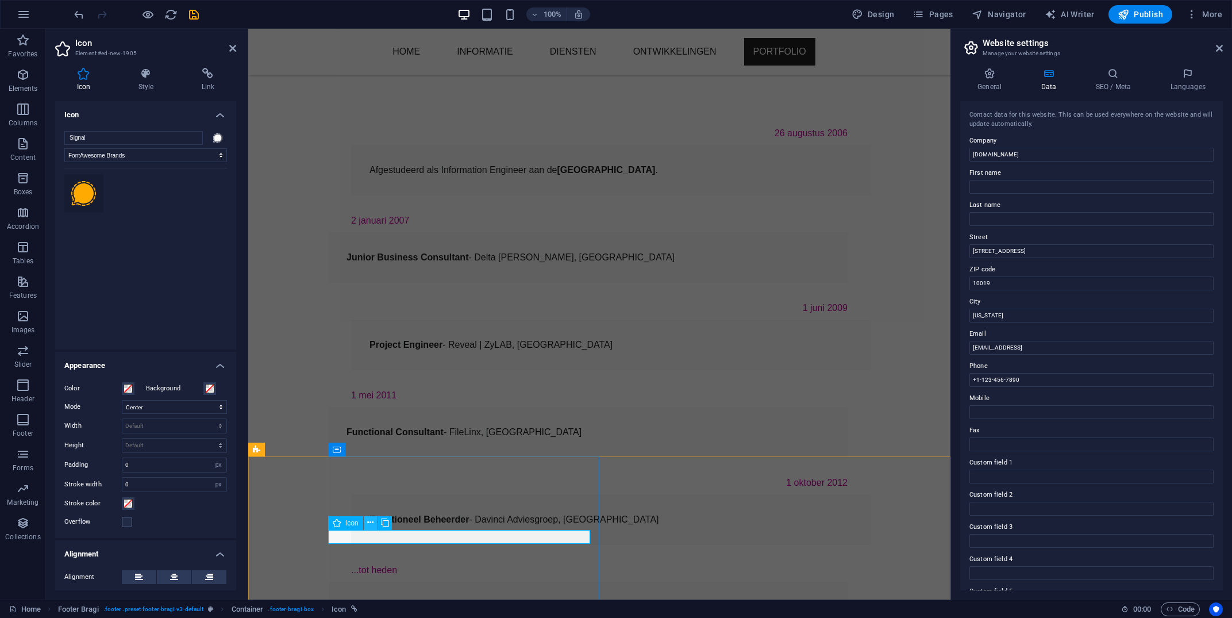
click at [366, 524] on button at bounding box center [371, 523] width 14 height 14
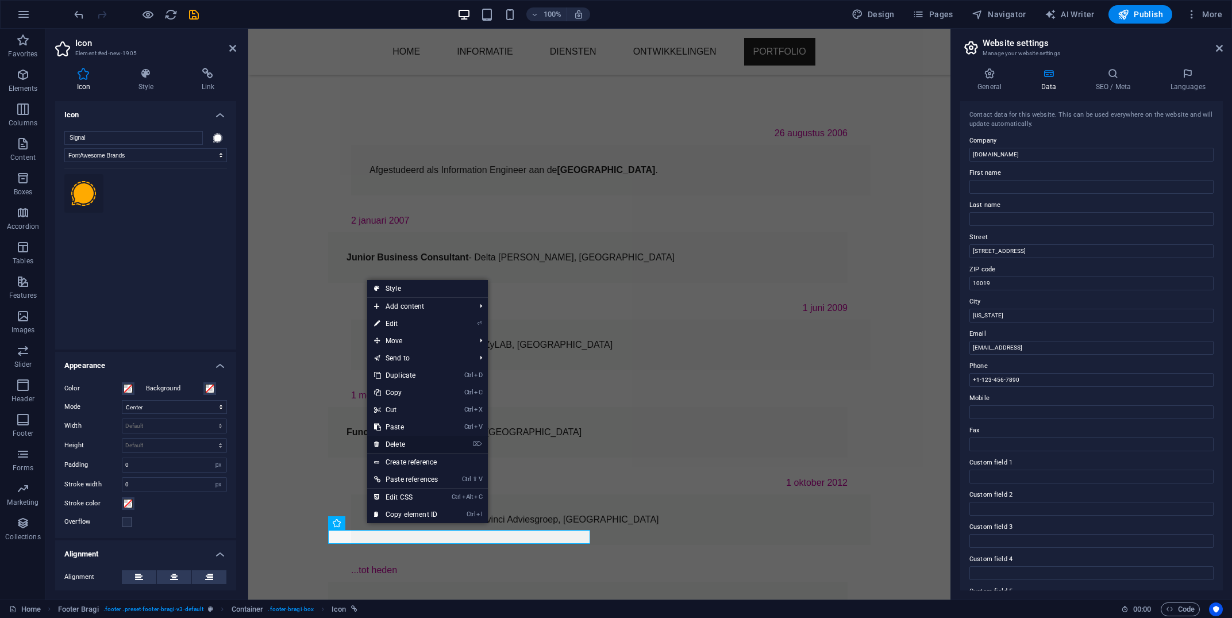
click at [415, 444] on link "⌦ Delete" at bounding box center [406, 444] width 78 height 17
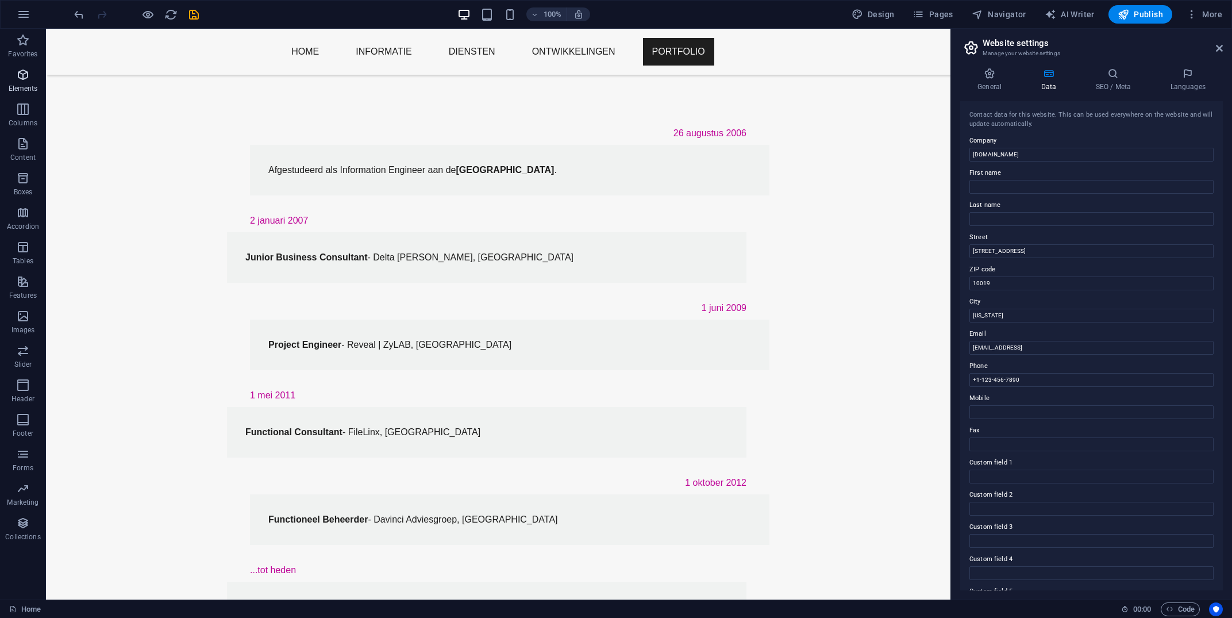
click at [18, 86] on p "Elements" at bounding box center [23, 88] width 29 height 9
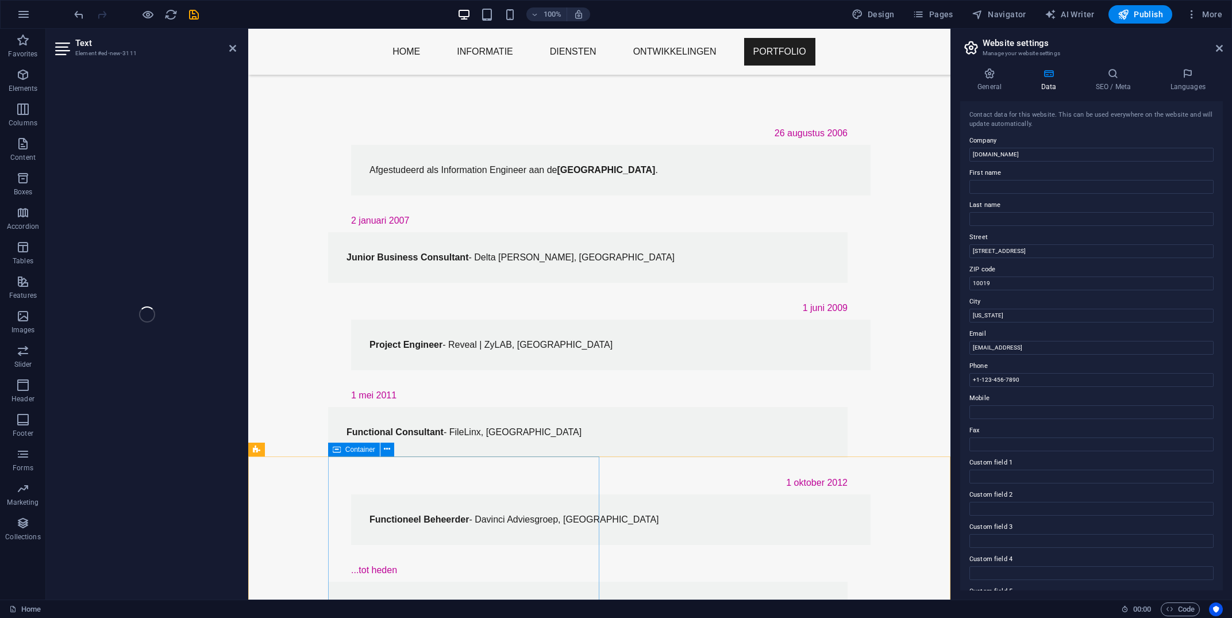
scroll to position [638, 0]
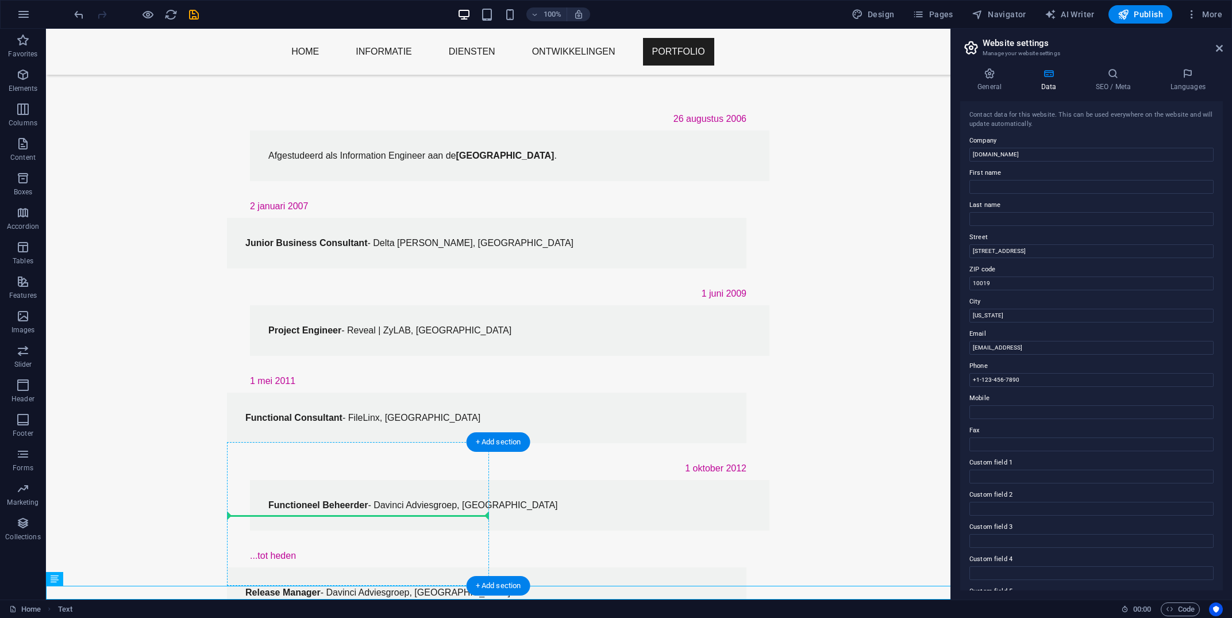
drag, startPoint x: 104, startPoint y: 607, endPoint x: 252, endPoint y: 512, distance: 176.0
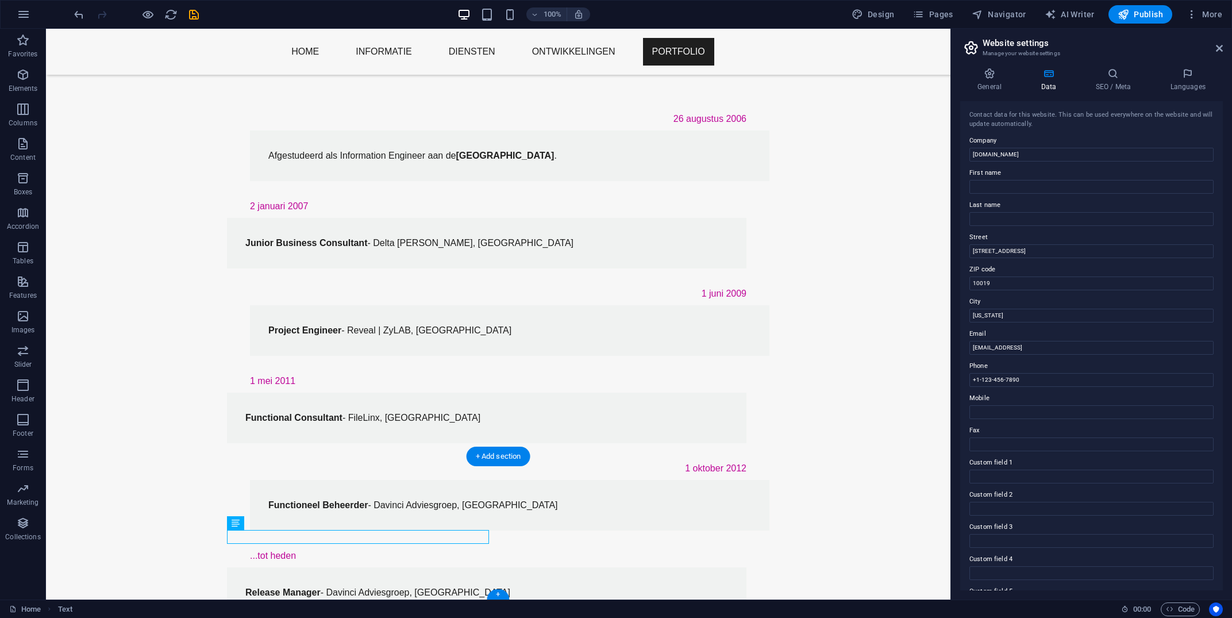
scroll to position [624, 0]
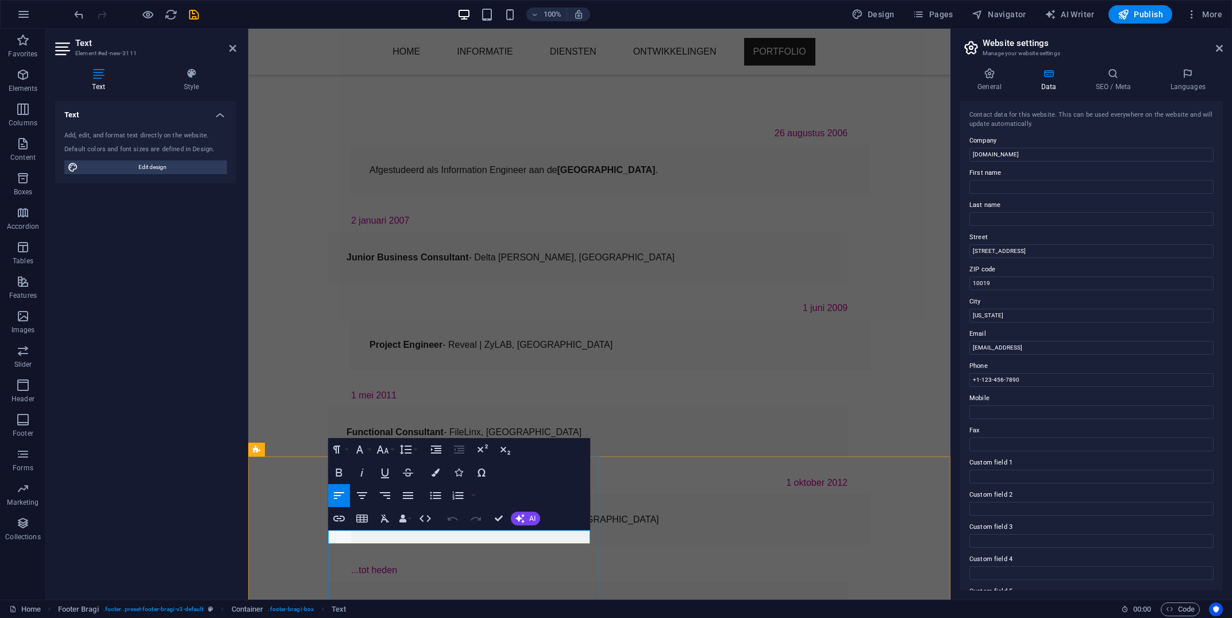
click at [434, 494] on icon "button" at bounding box center [436, 495] width 14 height 14
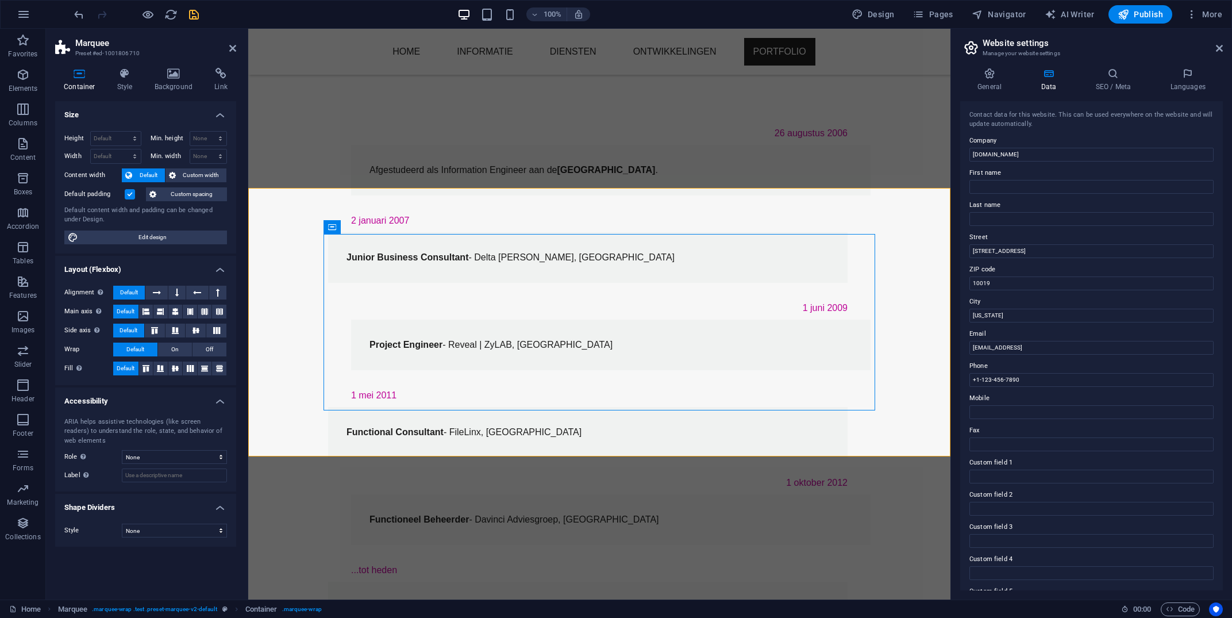
click at [192, 13] on icon "save" at bounding box center [193, 14] width 13 height 13
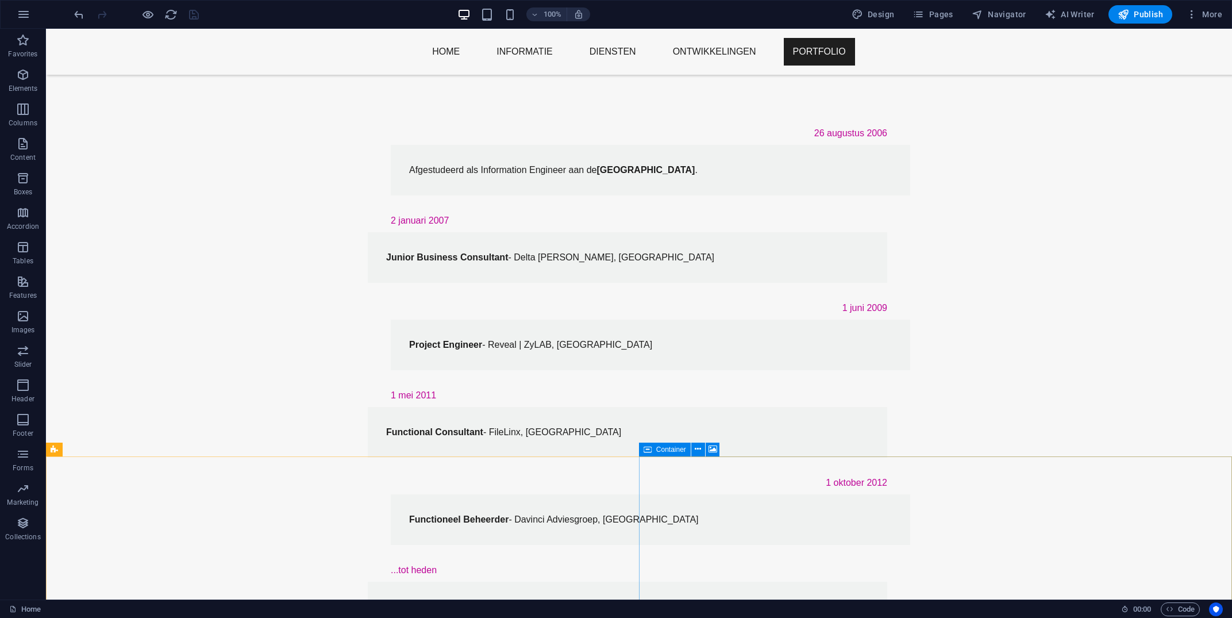
click at [680, 453] on span "Container" at bounding box center [671, 449] width 30 height 7
click at [695, 451] on button at bounding box center [698, 449] width 14 height 14
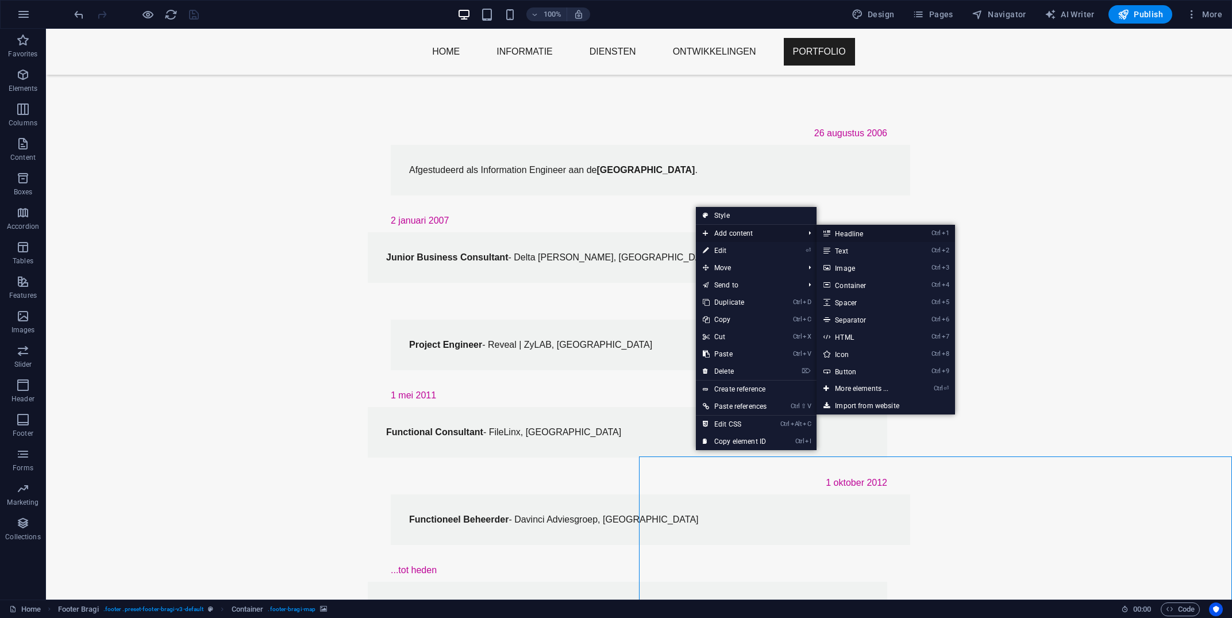
click at [857, 232] on link "Ctrl 1 Headline" at bounding box center [863, 233] width 95 height 17
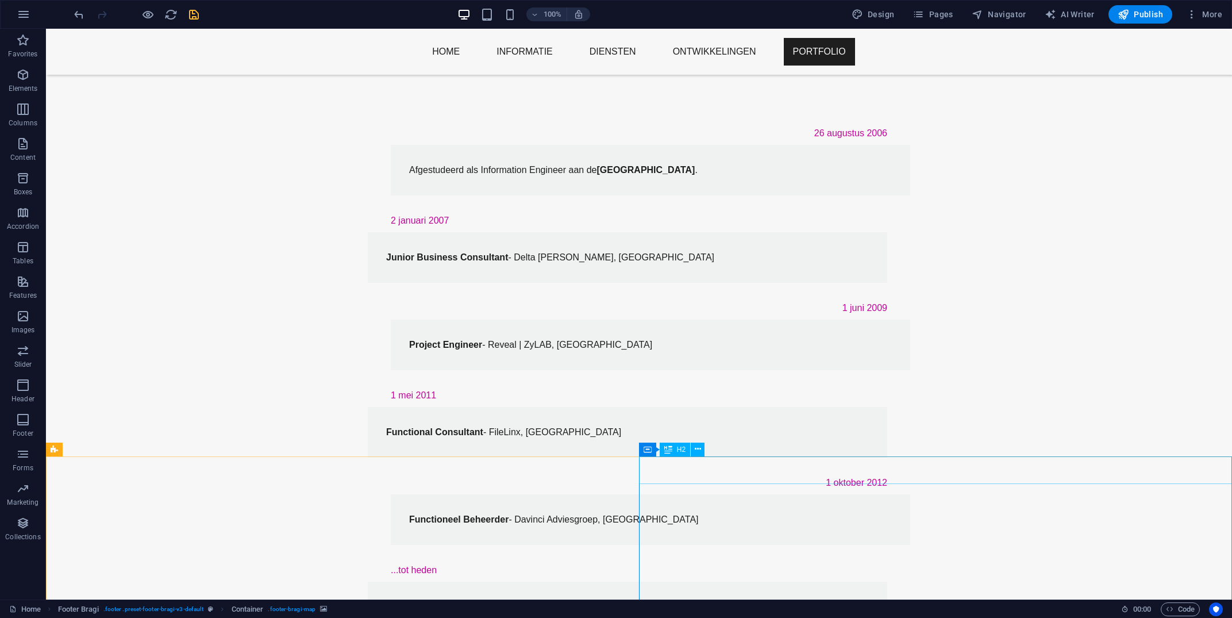
click at [678, 447] on span "H2" at bounding box center [681, 449] width 9 height 7
click at [709, 449] on icon at bounding box center [712, 449] width 9 height 12
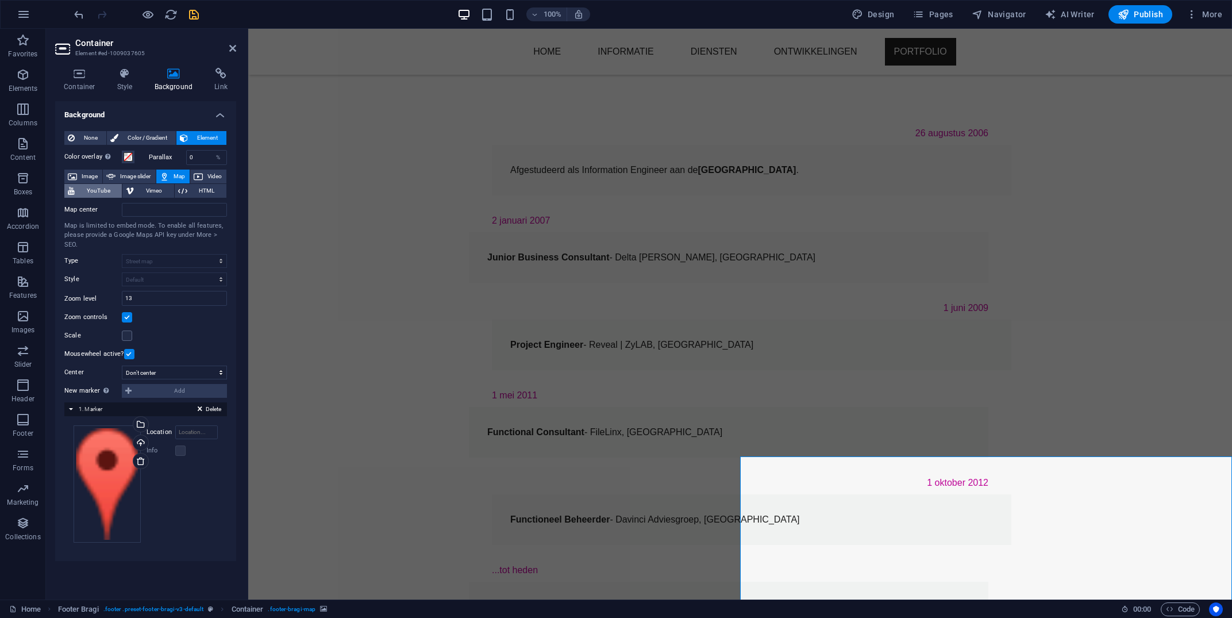
click at [108, 194] on span "YouTube" at bounding box center [98, 191] width 40 height 14
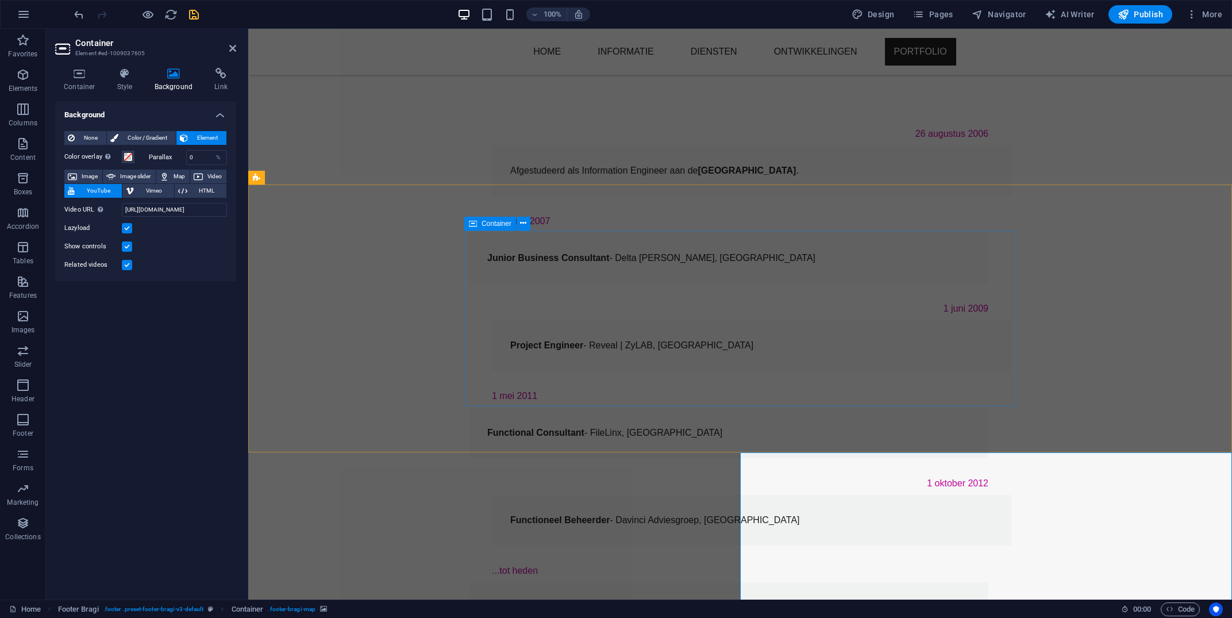
scroll to position [628, 0]
click at [84, 141] on span "None" at bounding box center [90, 138] width 25 height 14
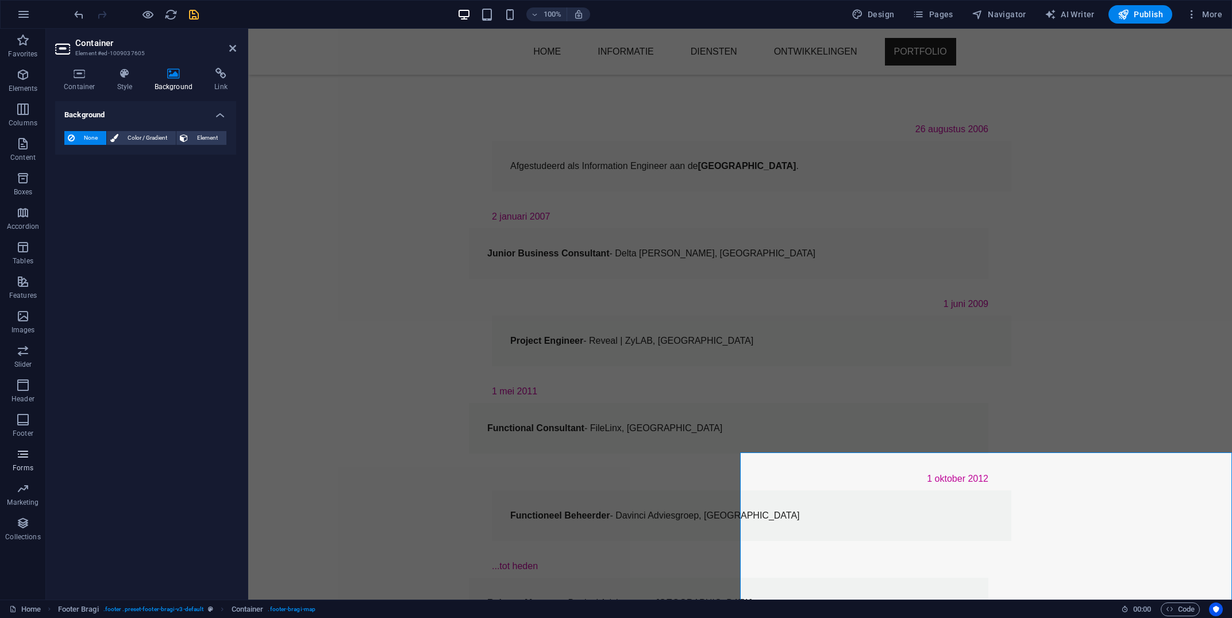
click at [24, 467] on p "Forms" at bounding box center [23, 467] width 21 height 9
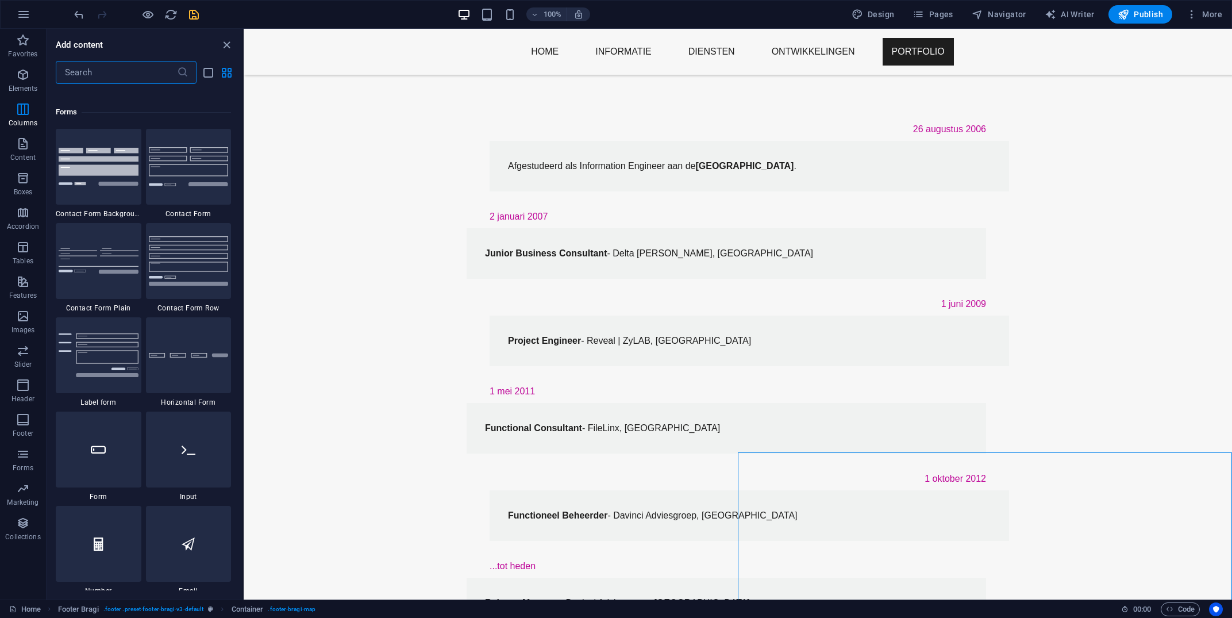
scroll to position [8389, 0]
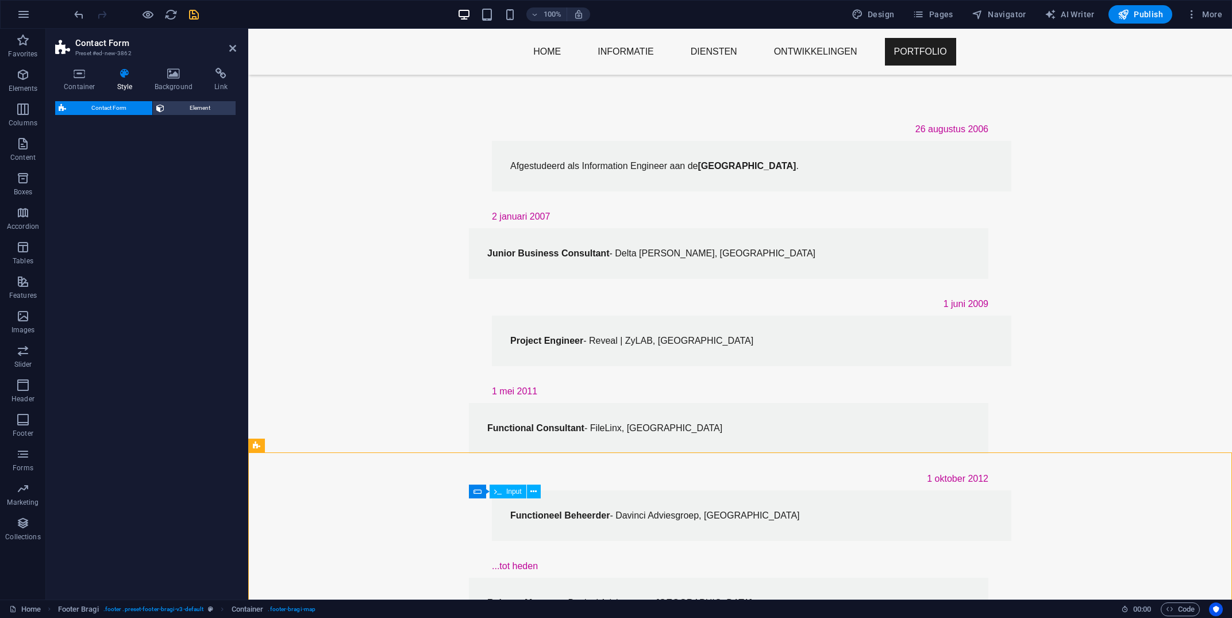
select select "rem"
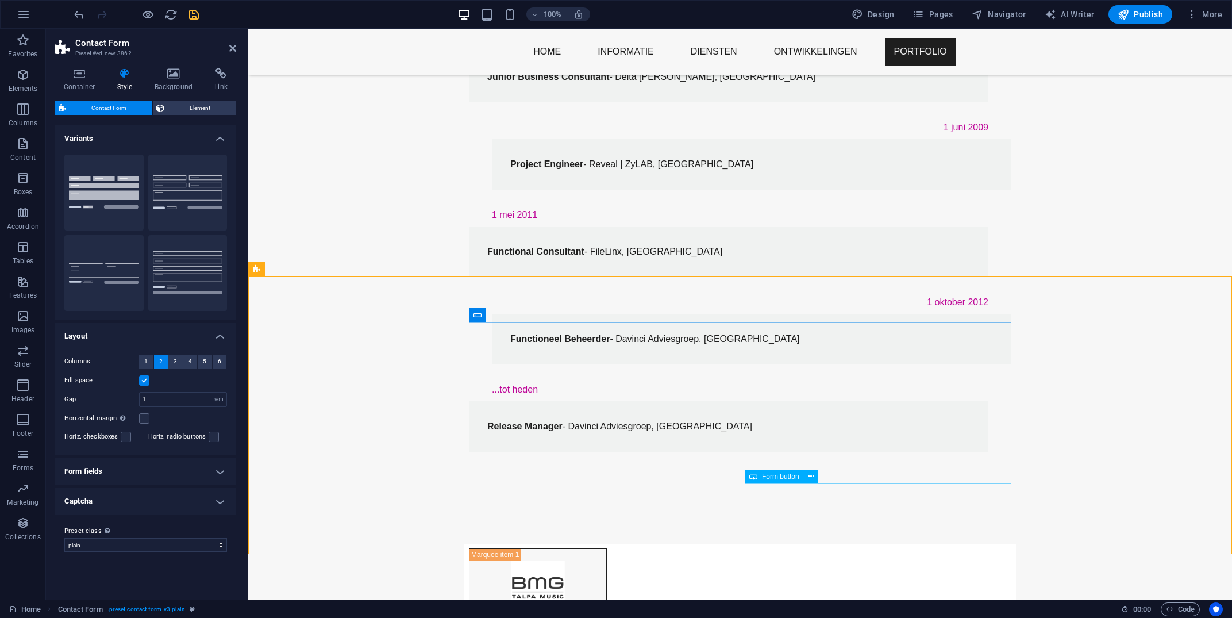
scroll to position [906, 0]
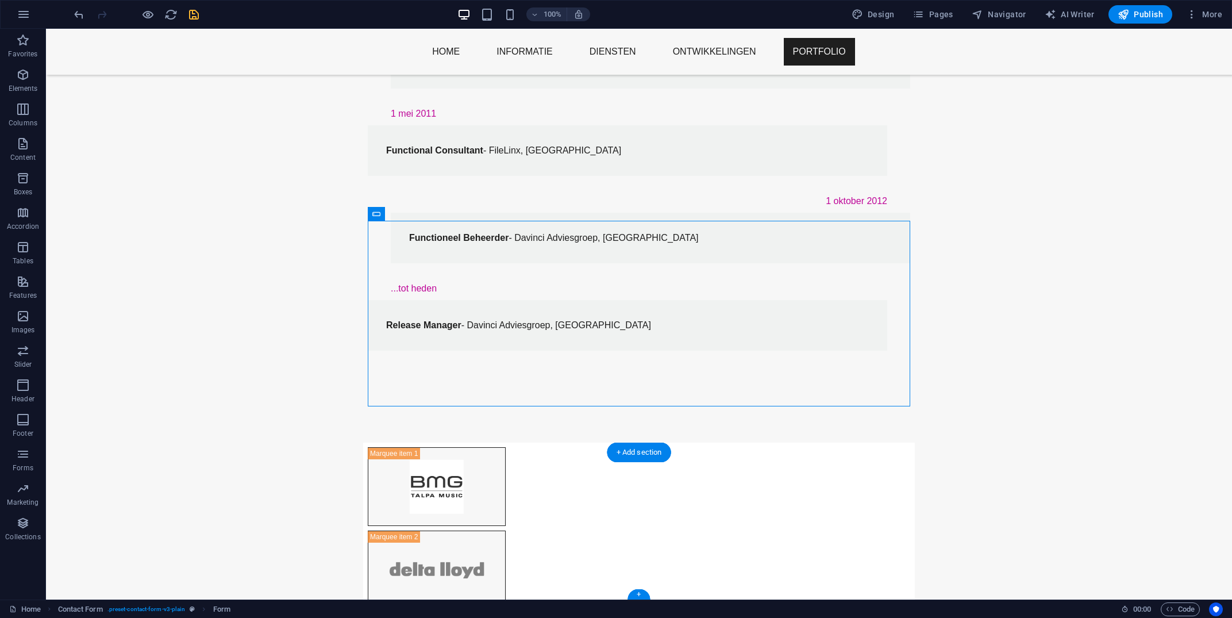
drag, startPoint x: 525, startPoint y: 243, endPoint x: 898, endPoint y: 511, distance: 459.9
click at [380, 215] on icon at bounding box center [376, 214] width 8 height 14
click at [420, 214] on div "Form" at bounding box center [405, 214] width 74 height 14
click at [416, 215] on icon at bounding box center [413, 213] width 6 height 12
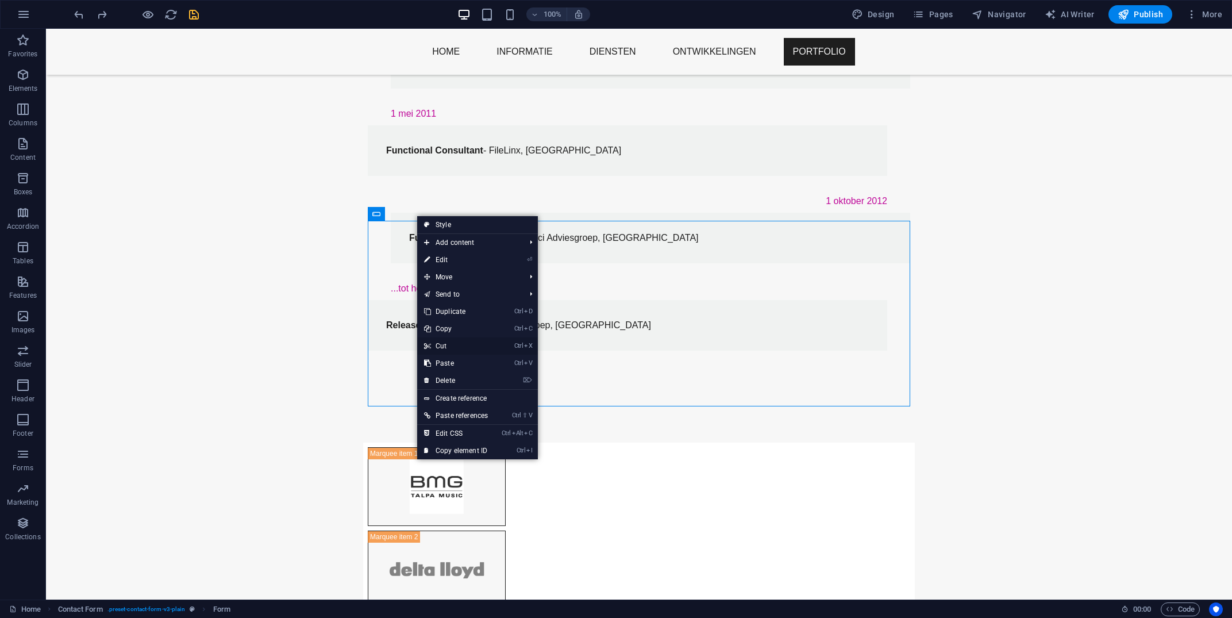
click at [460, 345] on link "Ctrl X Cut" at bounding box center [456, 345] width 78 height 17
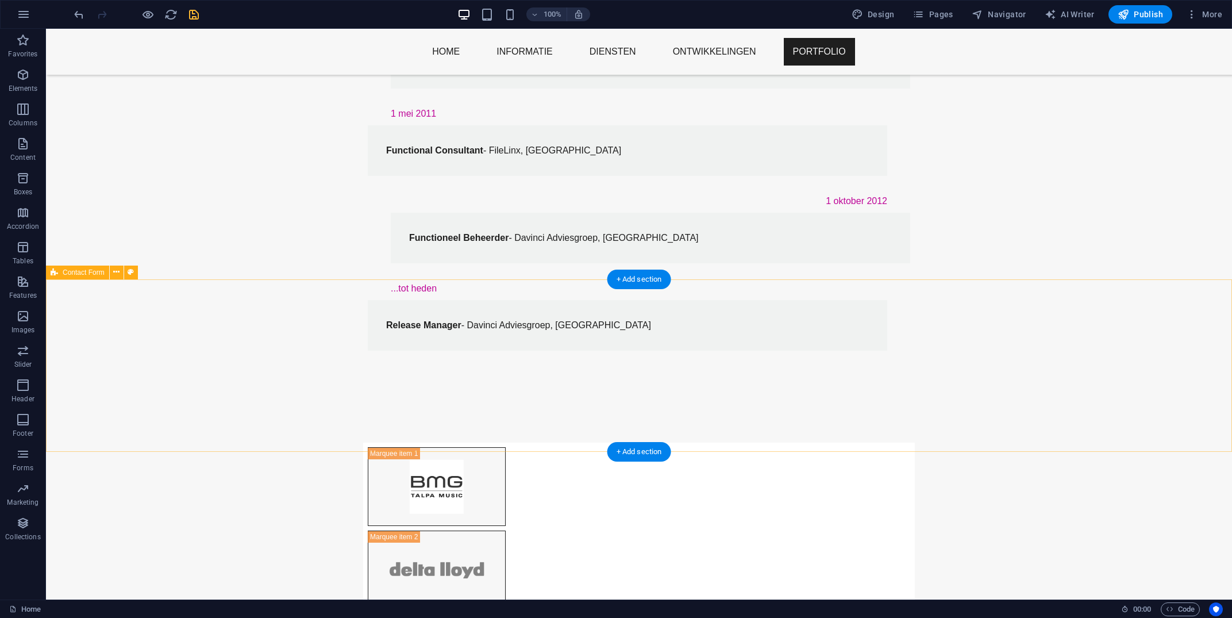
scroll to position [801, 0]
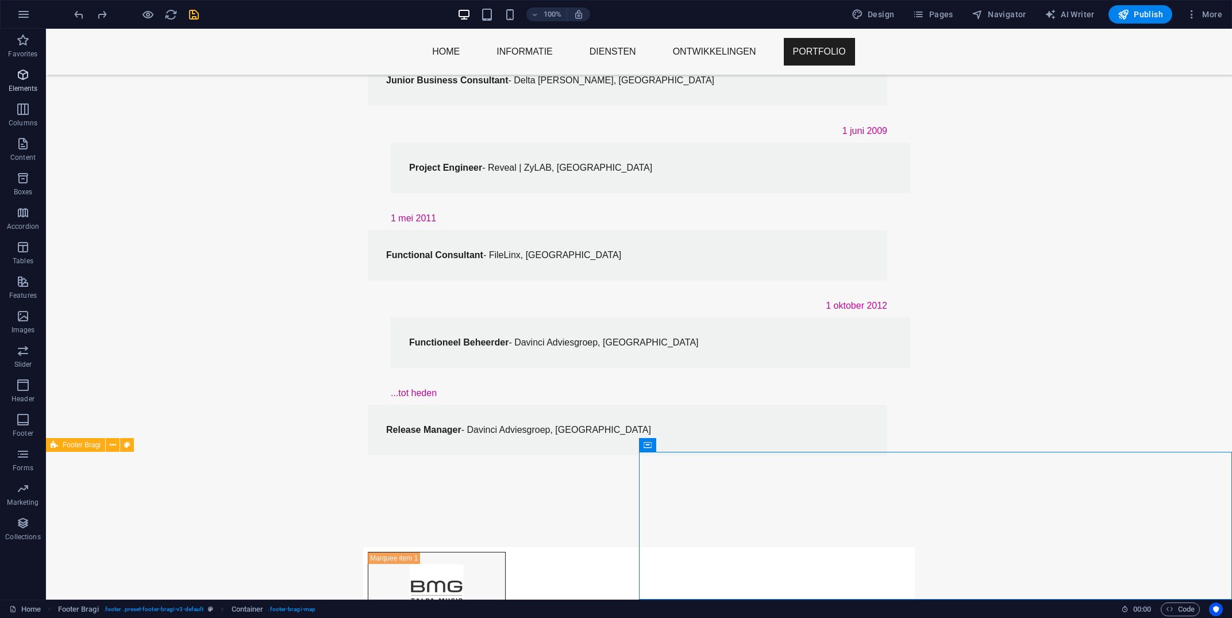
click at [29, 86] on p "Elements" at bounding box center [23, 88] width 29 height 9
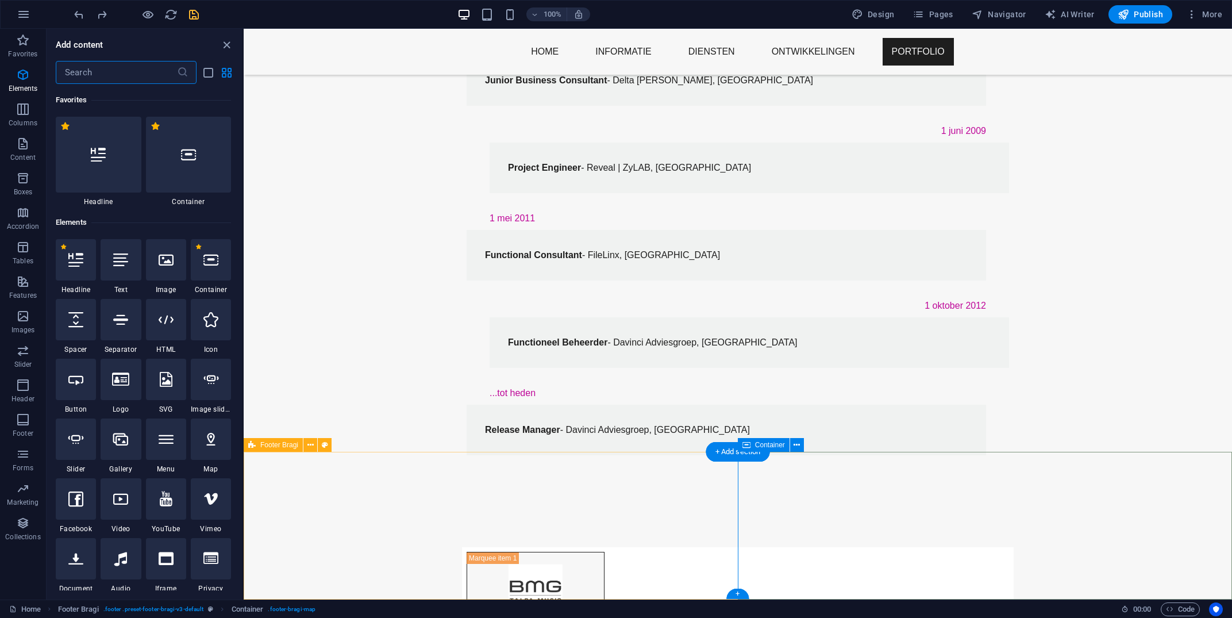
scroll to position [122, 0]
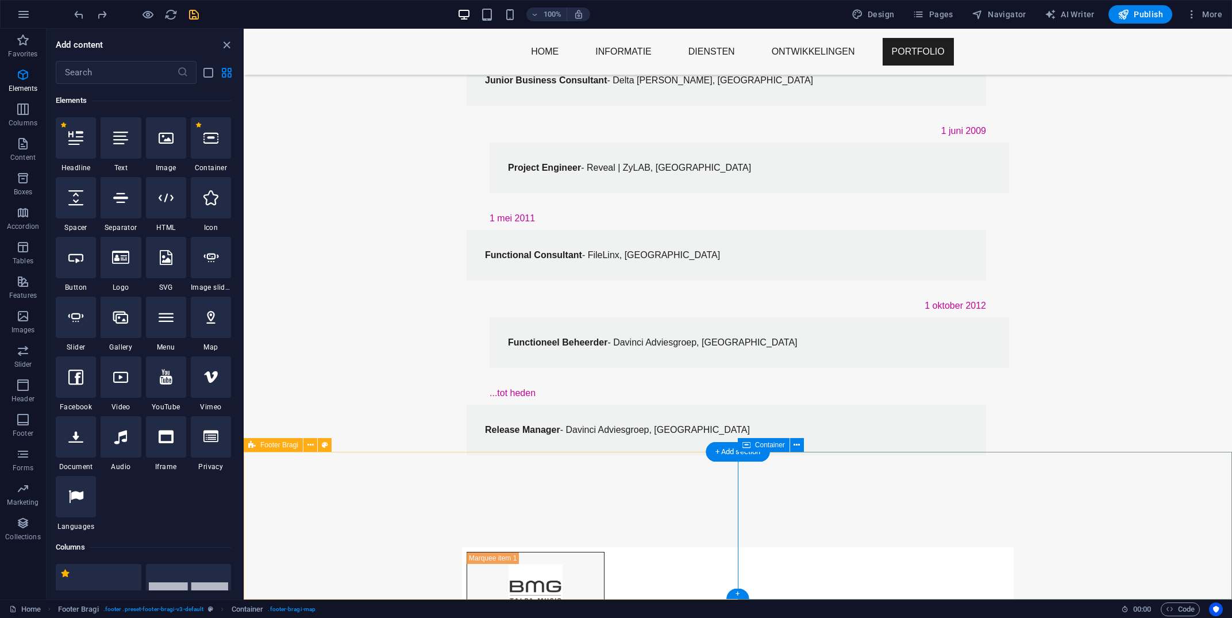
drag, startPoint x: 457, startPoint y: 183, endPoint x: 826, endPoint y: 475, distance: 470.8
click at [229, 152] on div at bounding box center [211, 137] width 40 height 41
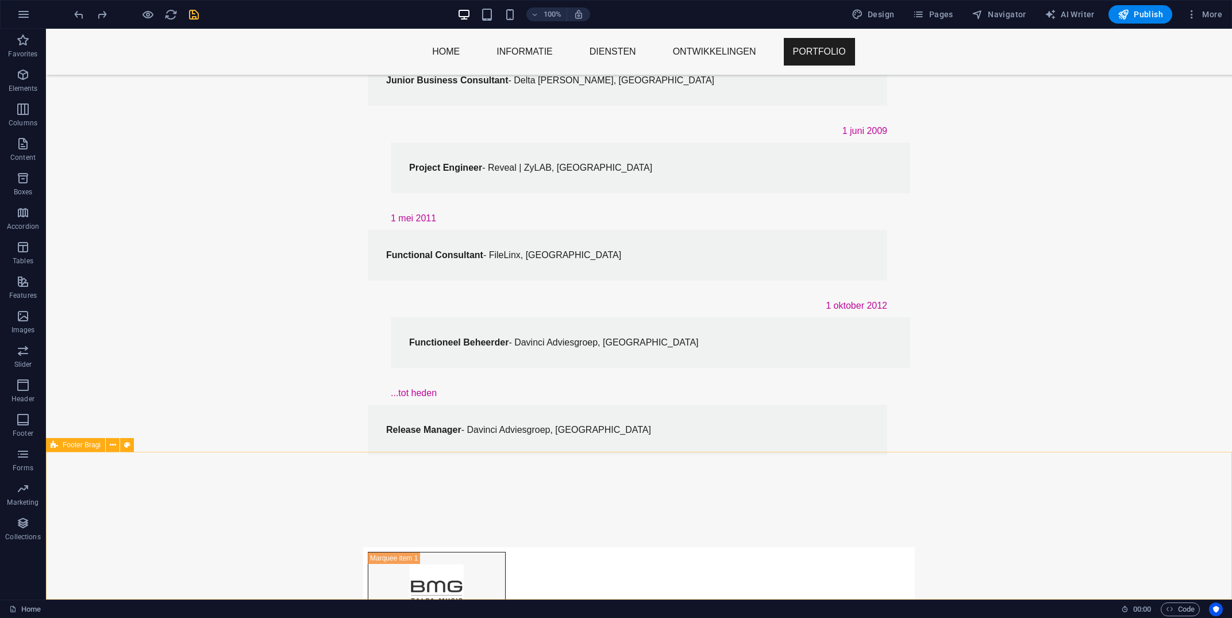
click at [82, 441] on span "Footer Bragi" at bounding box center [82, 444] width 38 height 7
click at [121, 446] on button at bounding box center [127, 445] width 14 height 14
select select "%"
select select "rem"
select select "px"
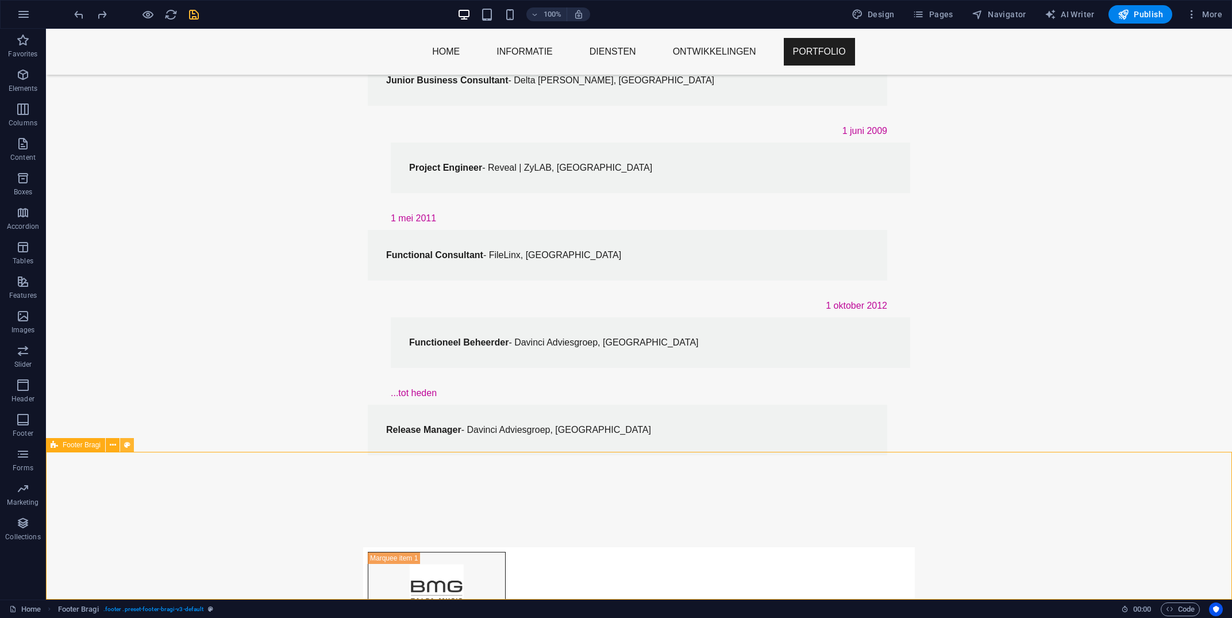
select select "px"
select select "rem"
click at [46, 449] on div "Footer Bragi" at bounding box center [75, 445] width 59 height 14
click at [116, 444] on button at bounding box center [113, 445] width 14 height 14
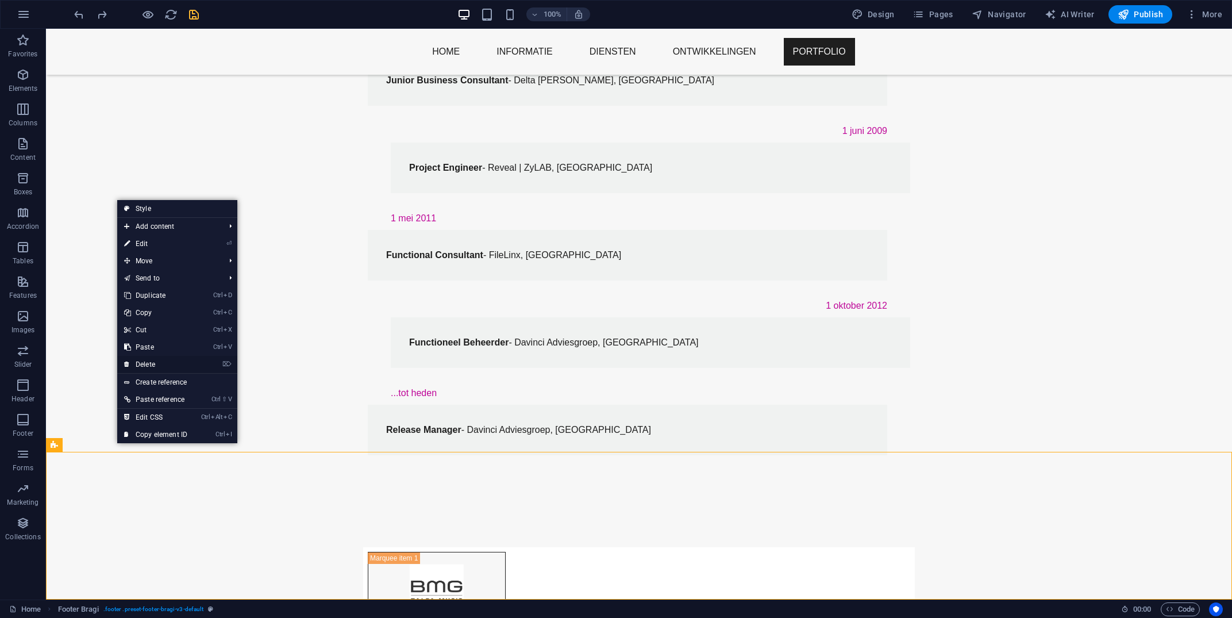
click at [152, 366] on link "⌦ Delete" at bounding box center [155, 364] width 77 height 17
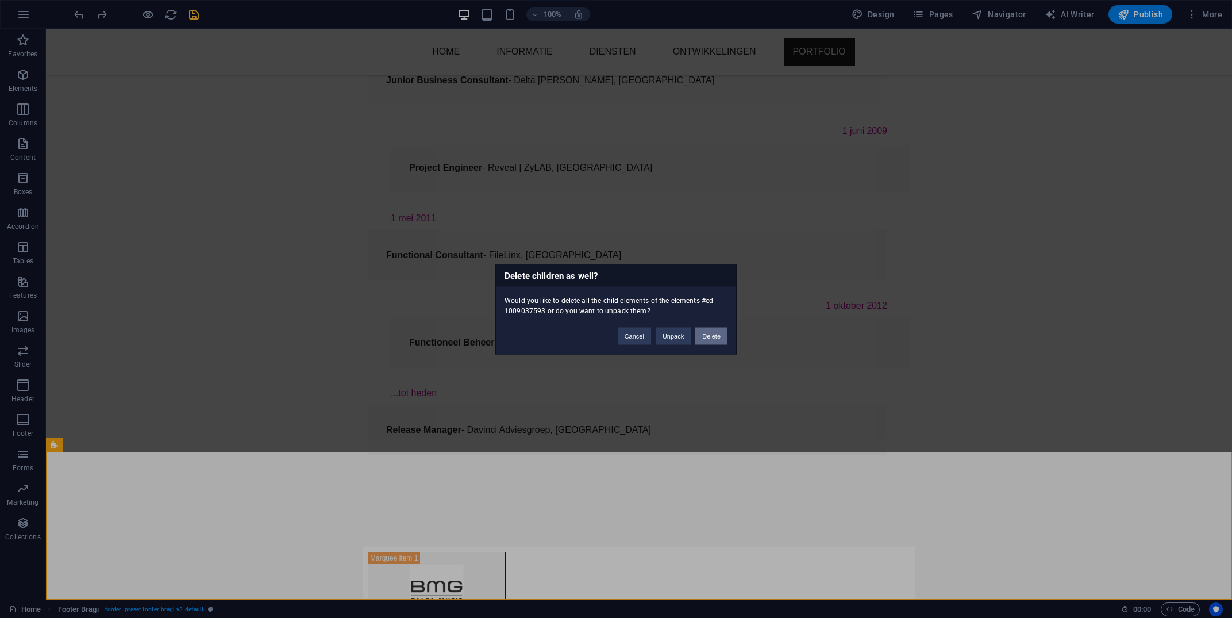
click at [713, 334] on button "Delete" at bounding box center [711, 335] width 32 height 17
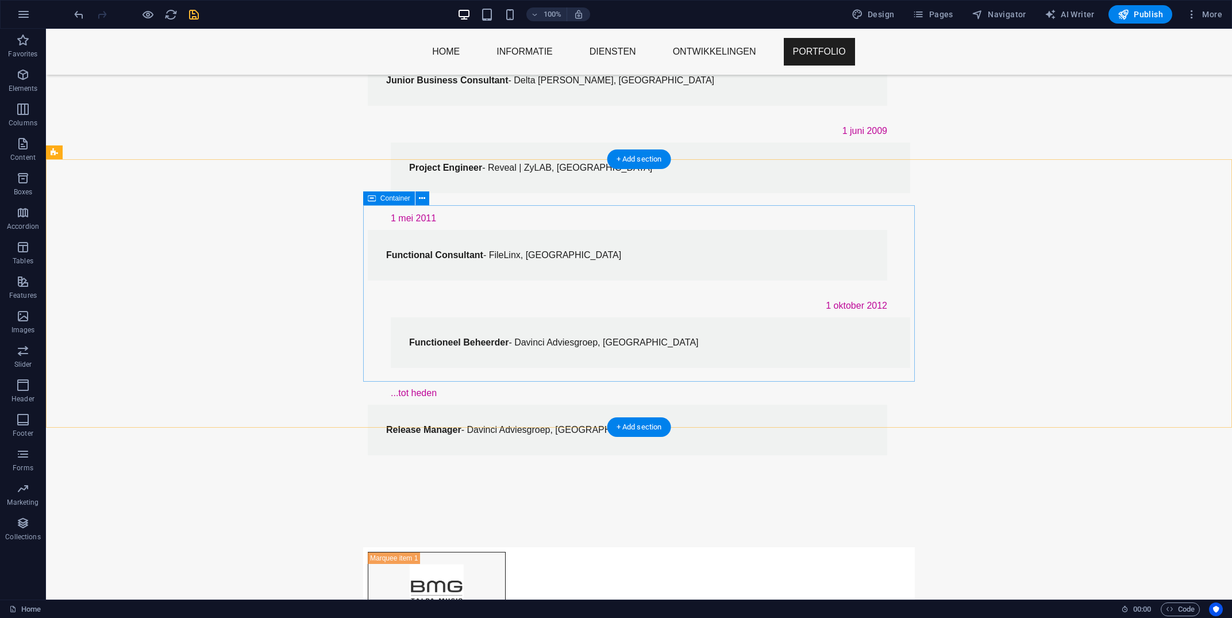
scroll to position [653, 0]
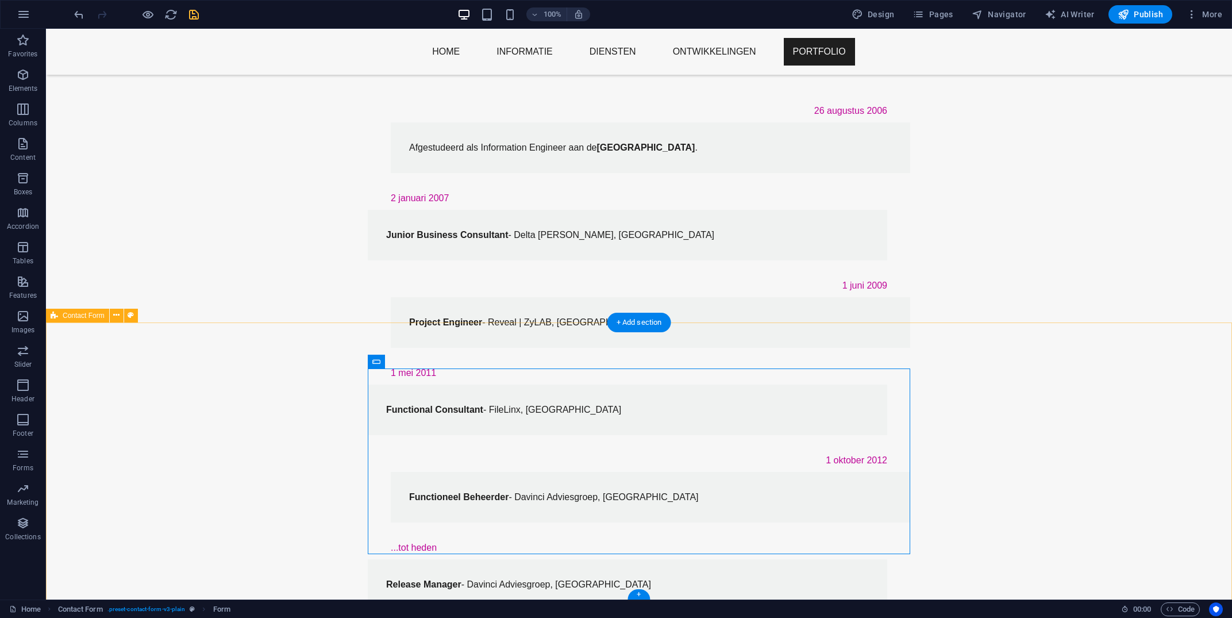
scroll to position [758, 0]
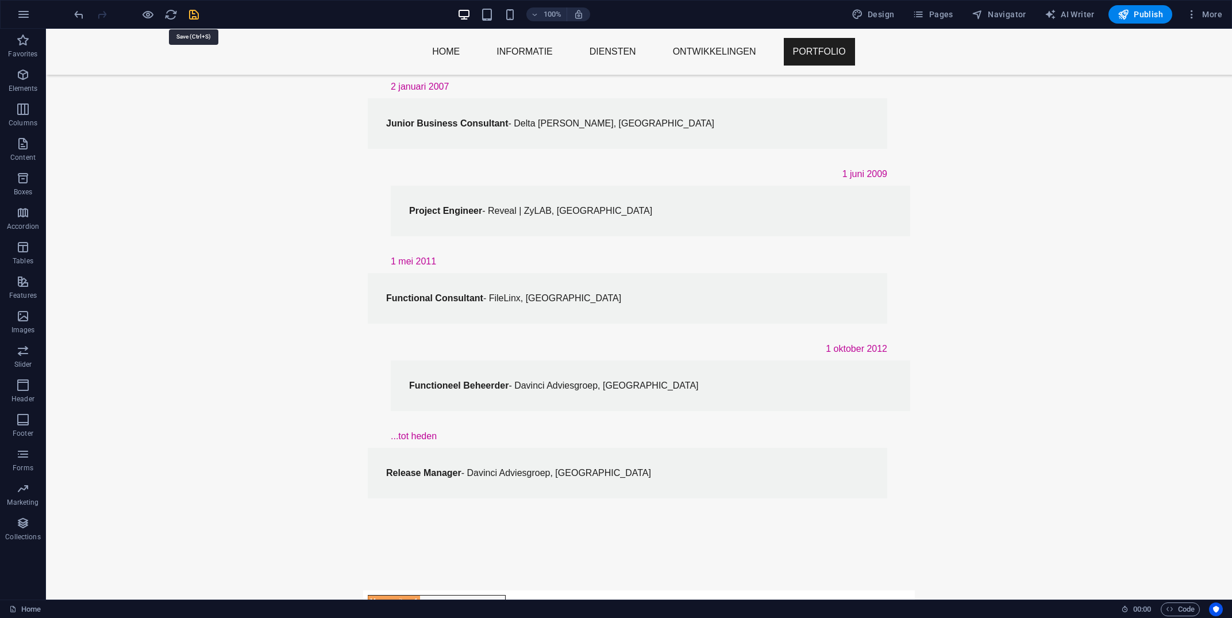
click at [192, 20] on icon "save" at bounding box center [193, 14] width 13 height 13
checkbox input "false"
click at [18, 88] on p "Elements" at bounding box center [23, 88] width 29 height 9
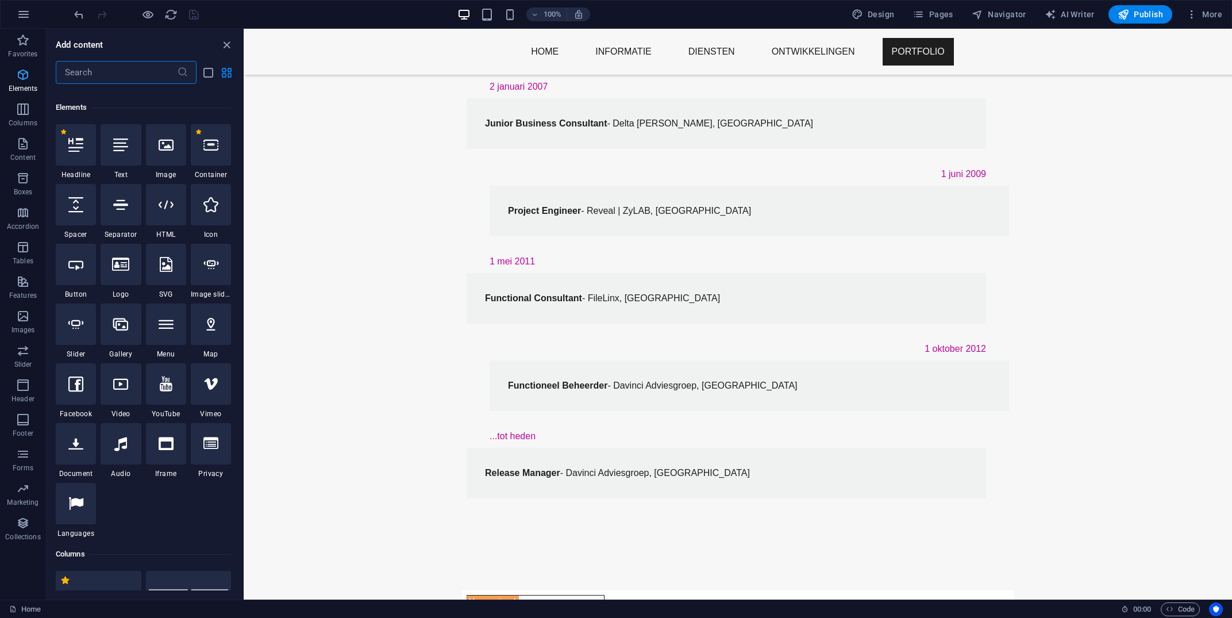
scroll to position [122, 0]
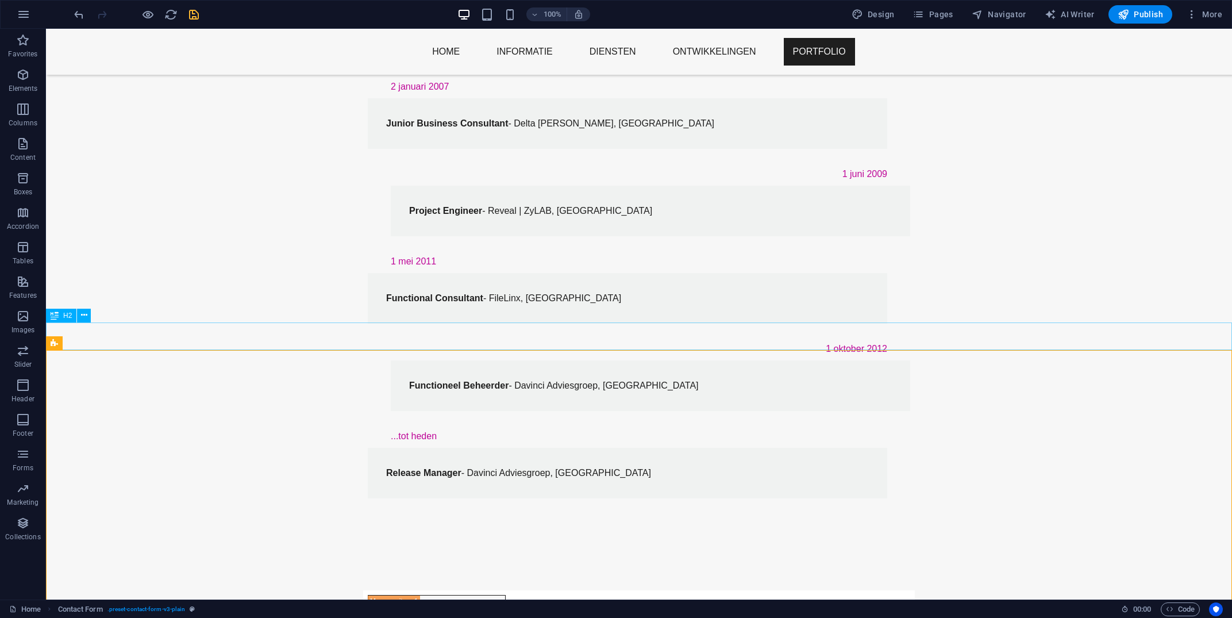
click at [66, 315] on span "H2" at bounding box center [67, 315] width 9 height 7
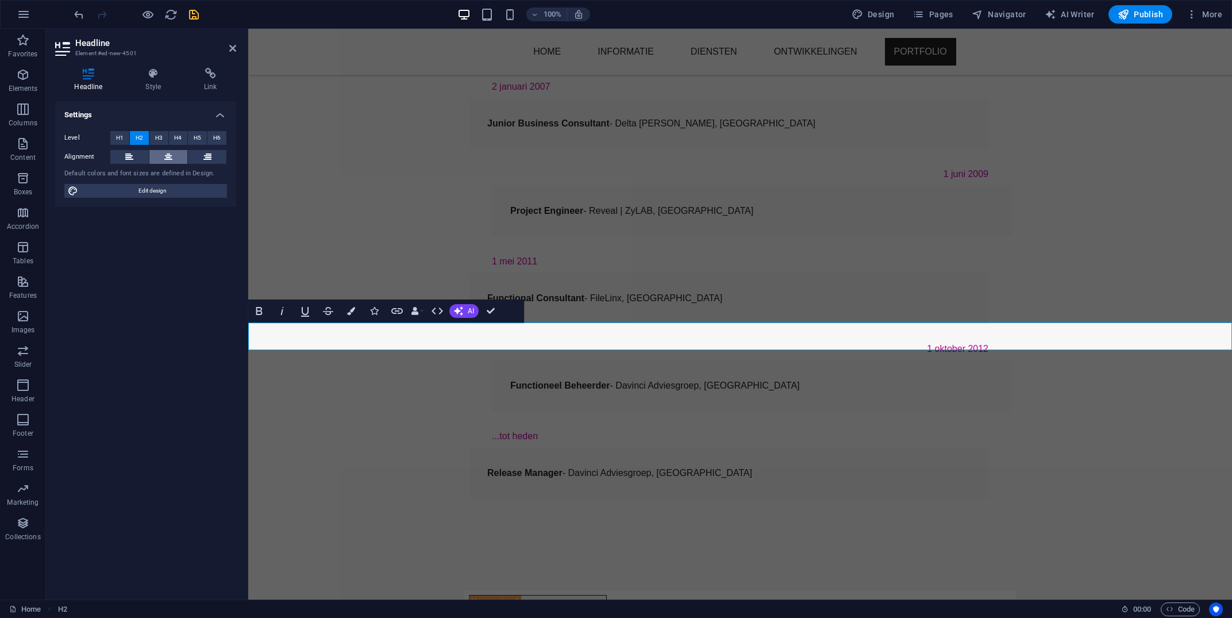
click at [172, 151] on icon at bounding box center [168, 157] width 8 height 14
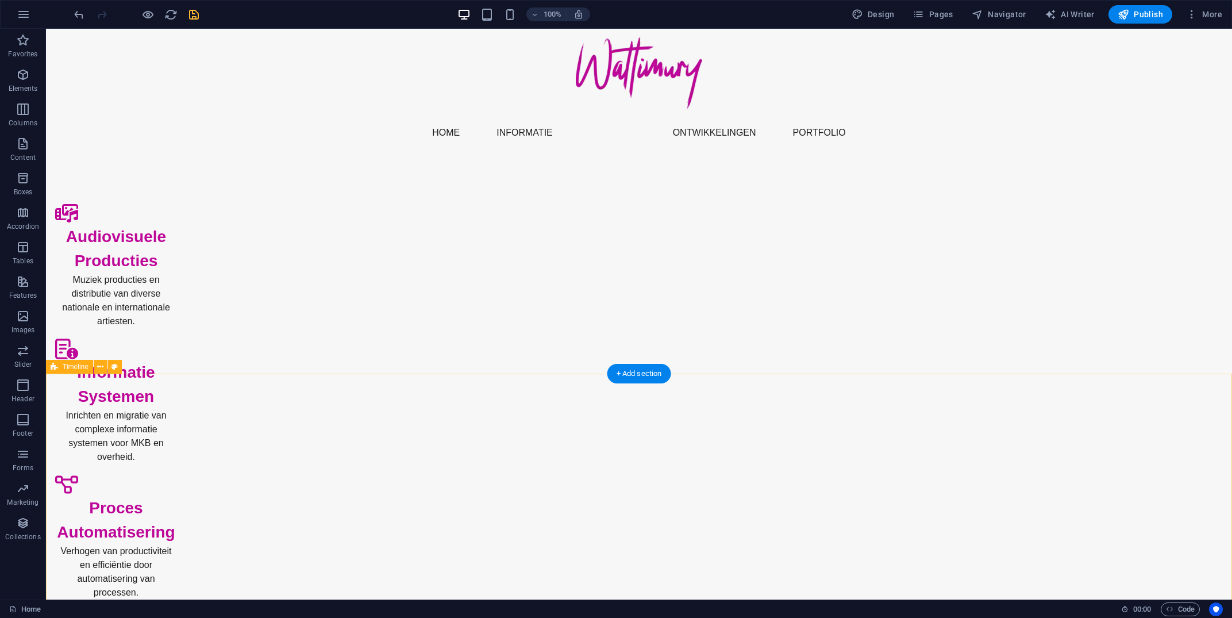
scroll to position [10, 0]
click at [640, 375] on div "+ Add section" at bounding box center [639, 374] width 64 height 20
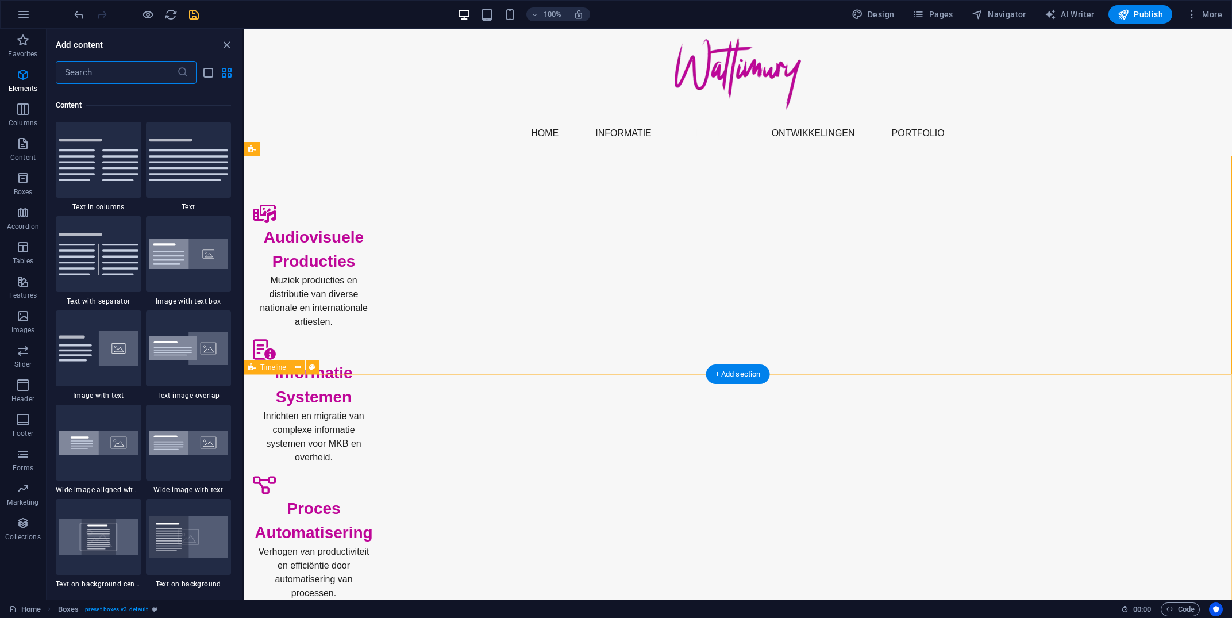
scroll to position [2010, 0]
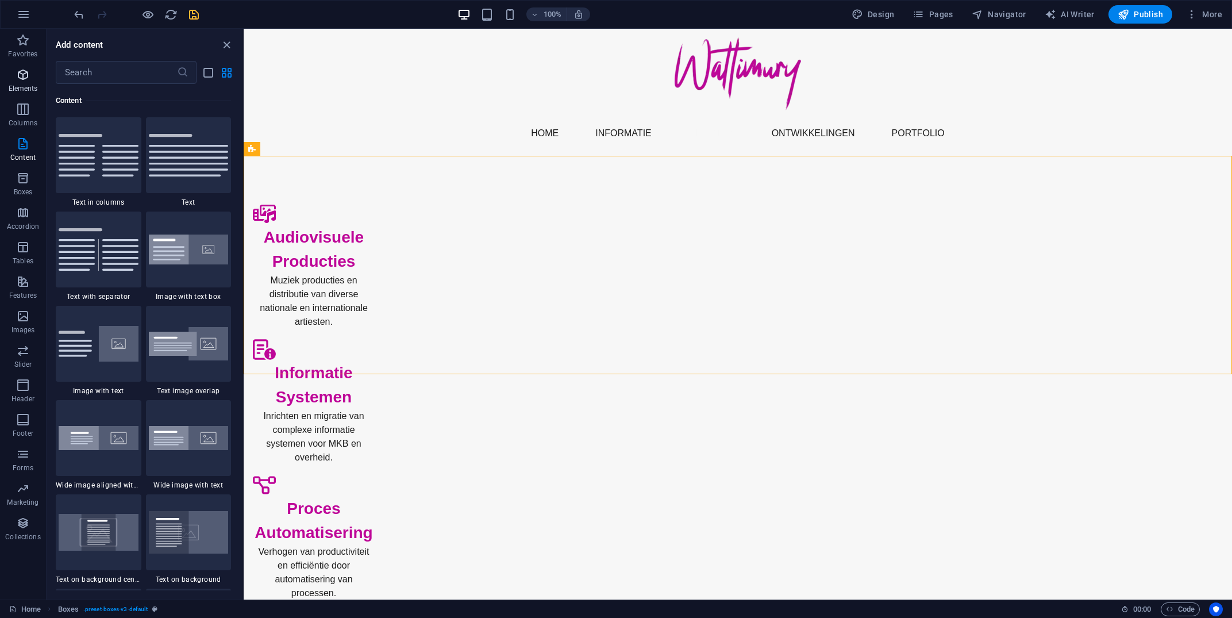
click at [21, 77] on icon "button" at bounding box center [23, 75] width 14 height 14
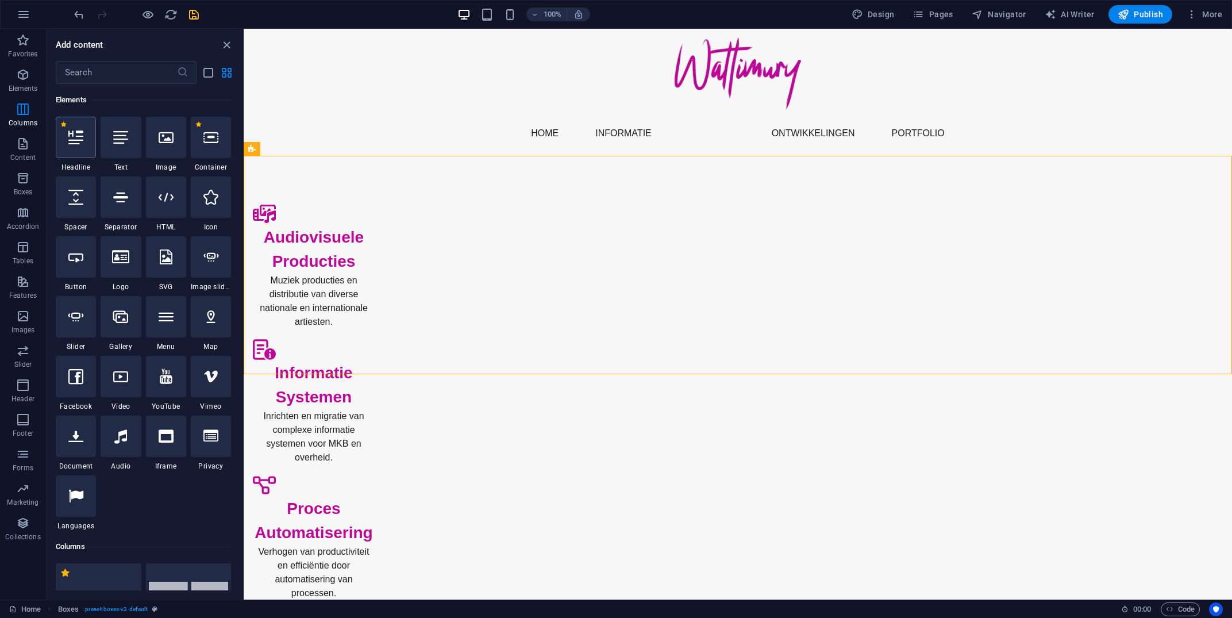
scroll to position [122, 0]
click at [76, 147] on div at bounding box center [76, 137] width 40 height 41
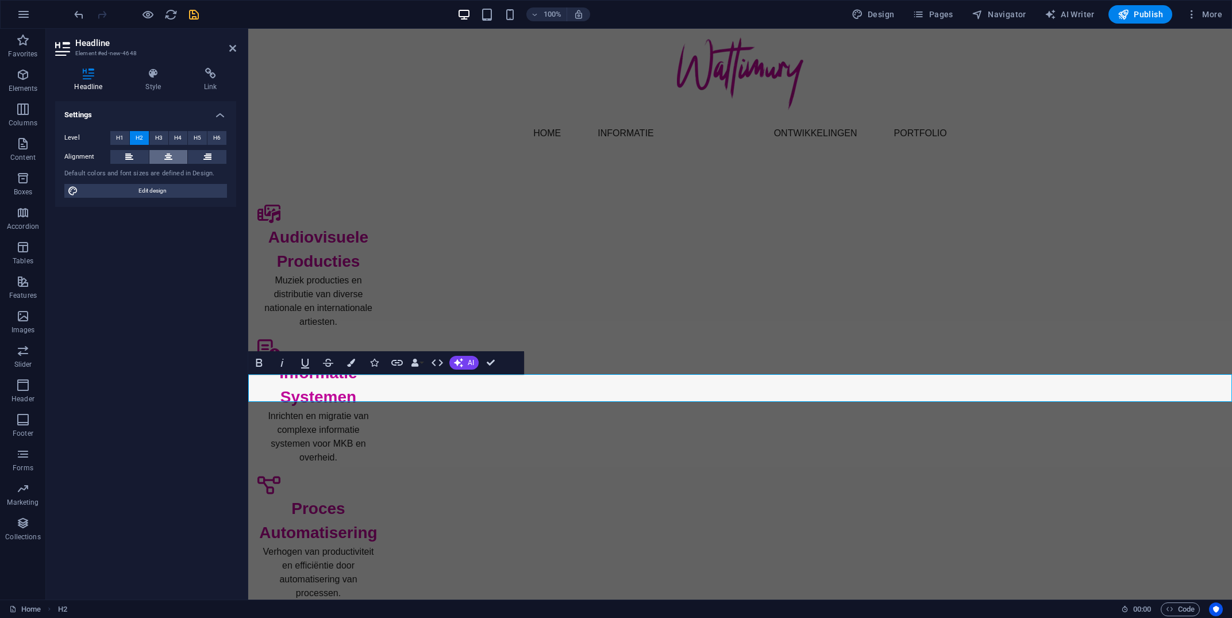
click at [169, 155] on icon at bounding box center [168, 157] width 8 height 14
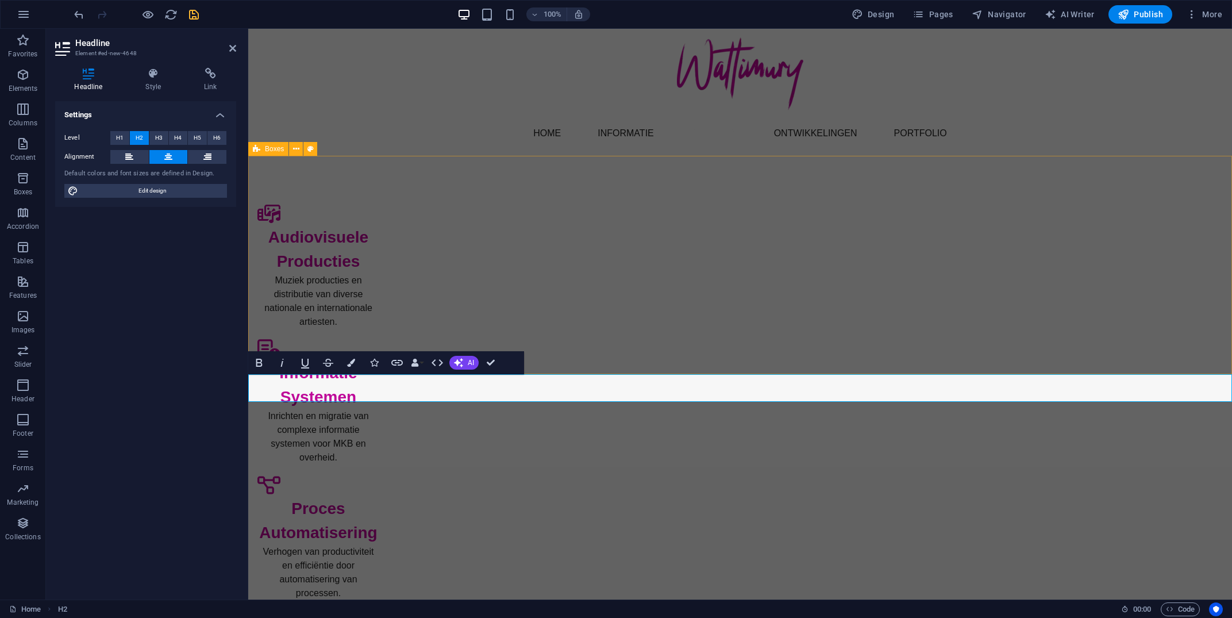
click at [1084, 351] on div "Audiovisuele Producties Muziek producties en distributie van diverse nationale …" at bounding box center [740, 468] width 984 height 625
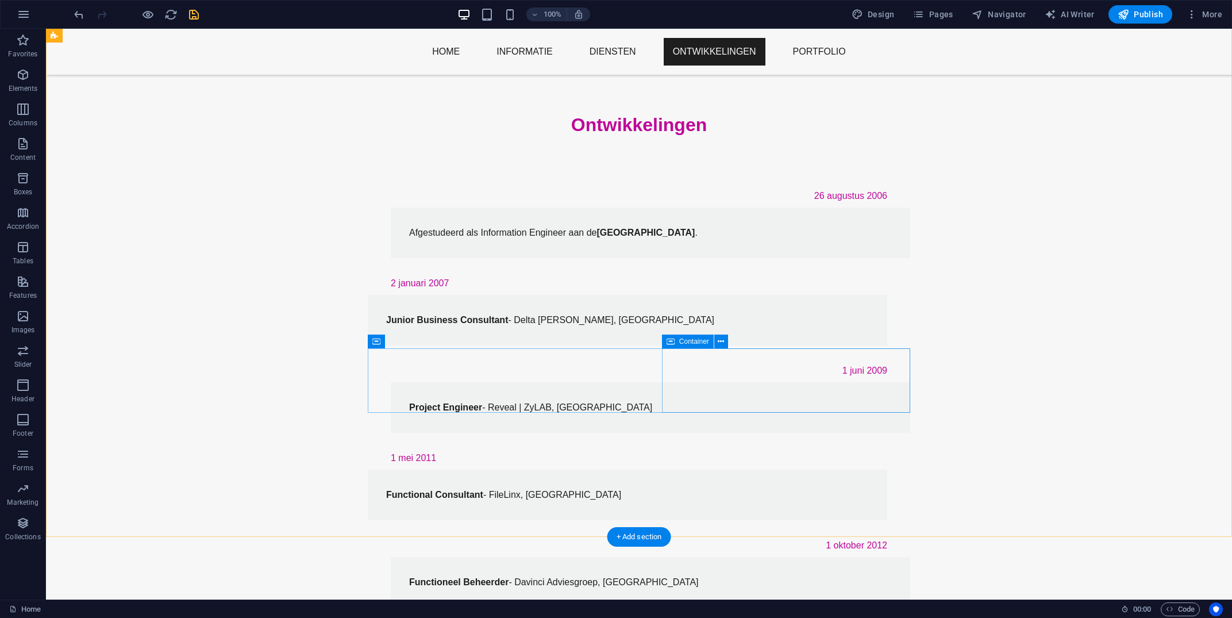
scroll to position [303, 0]
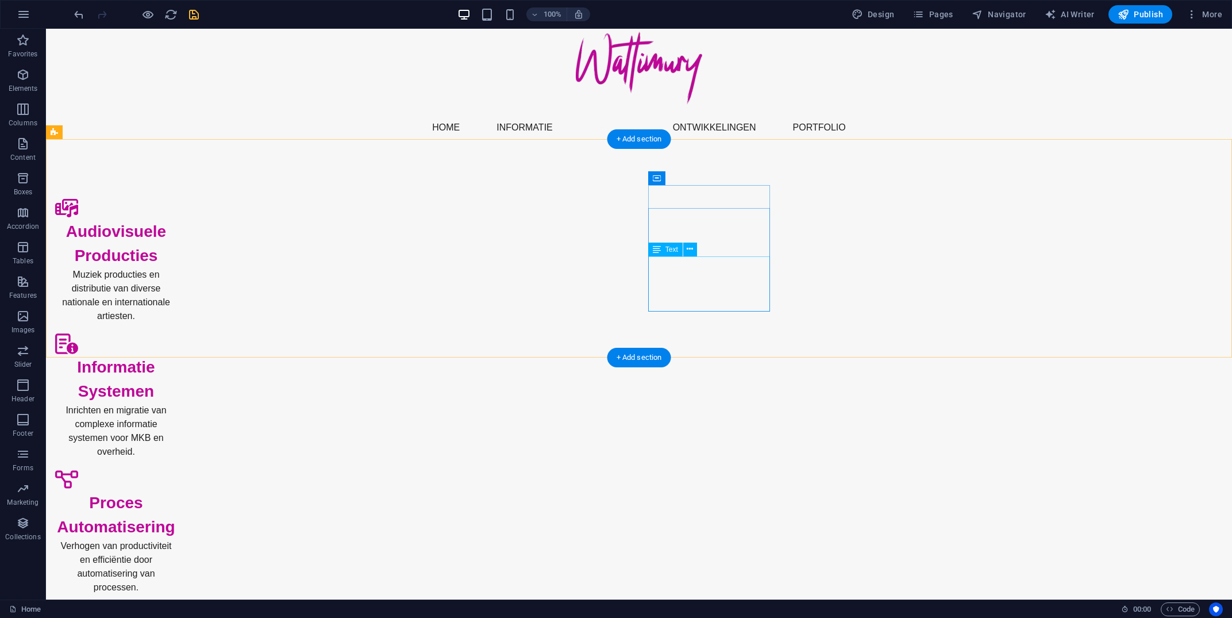
scroll to position [0, 0]
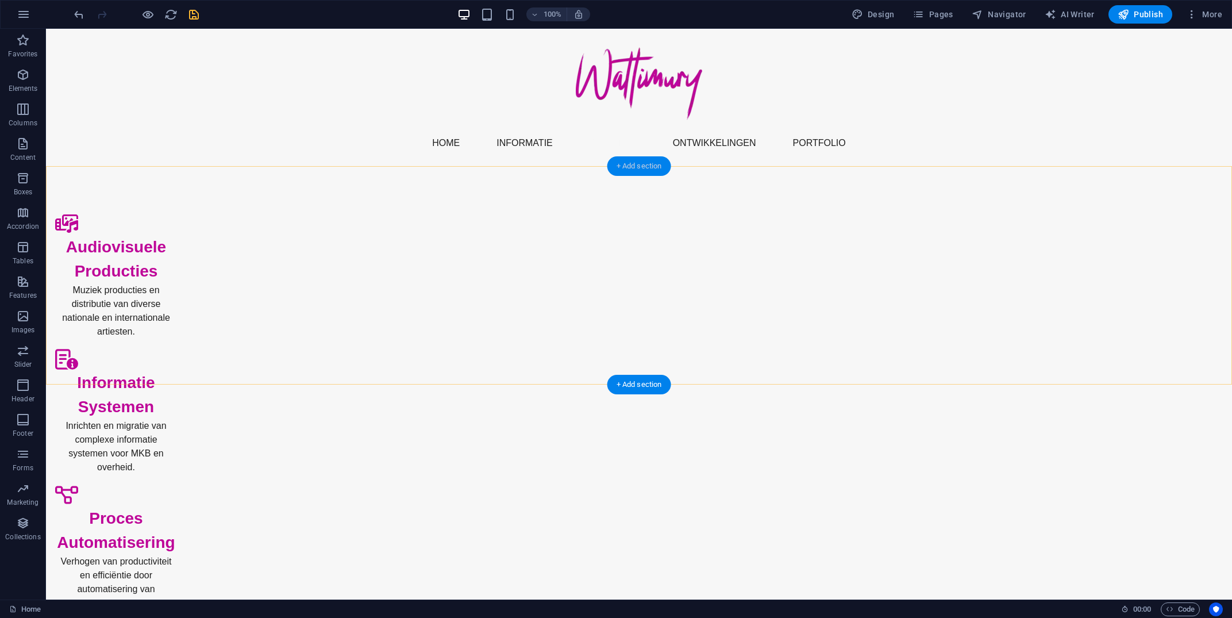
click at [642, 167] on div "+ Add section" at bounding box center [639, 166] width 64 height 20
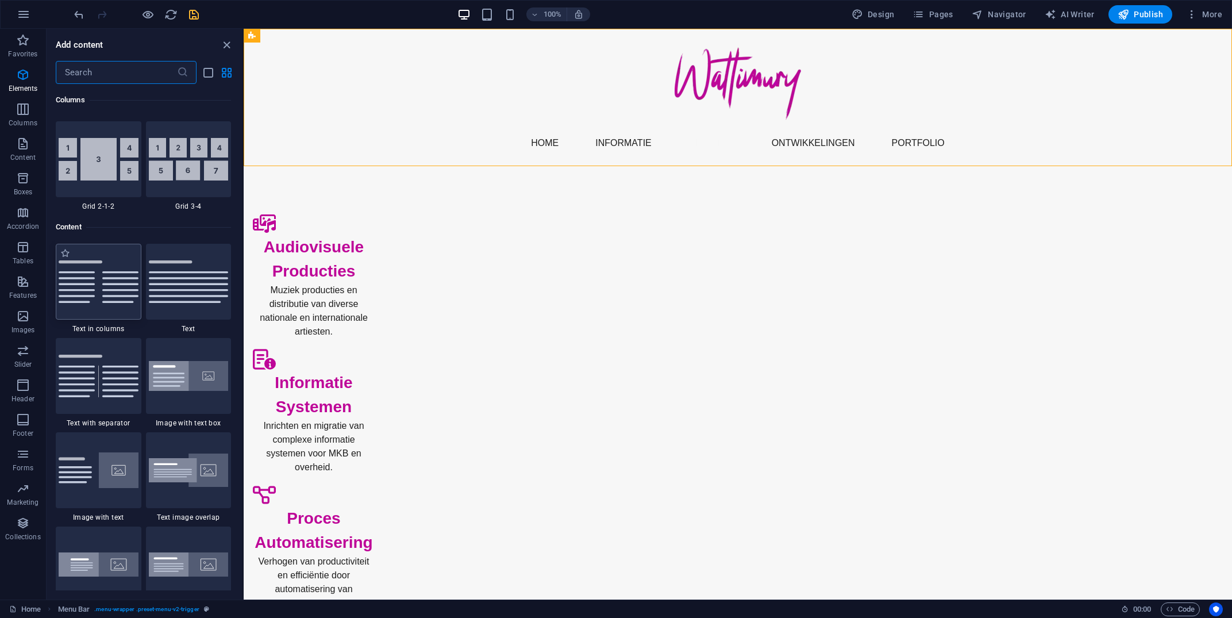
scroll to position [2010, 0]
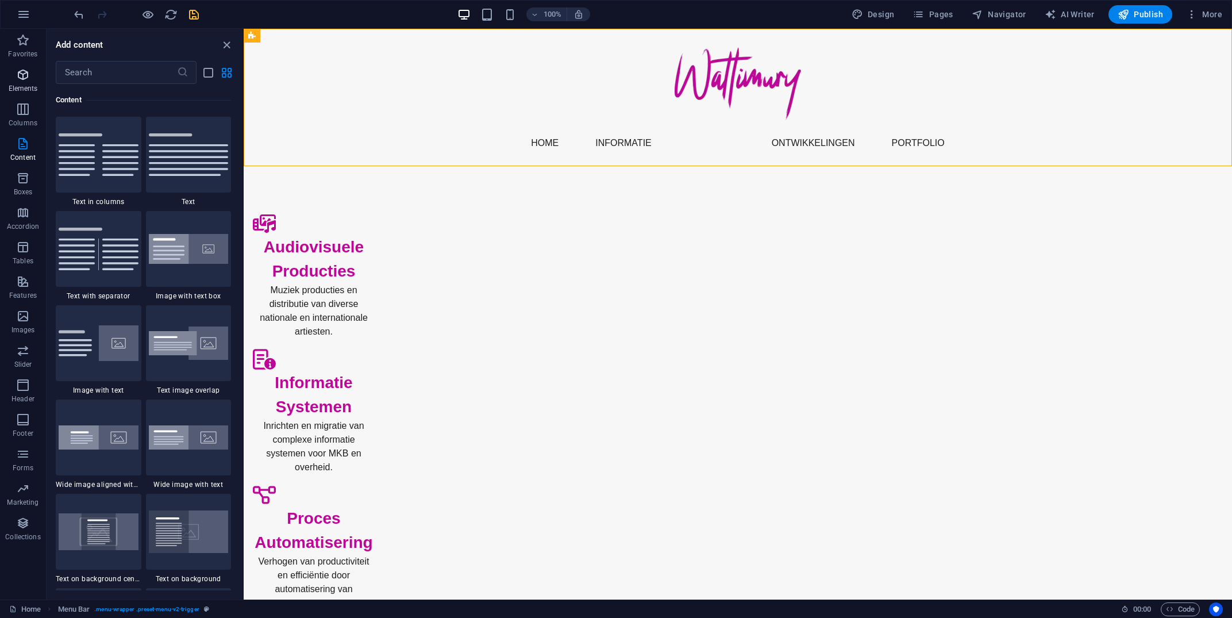
click at [20, 76] on icon "button" at bounding box center [23, 75] width 14 height 14
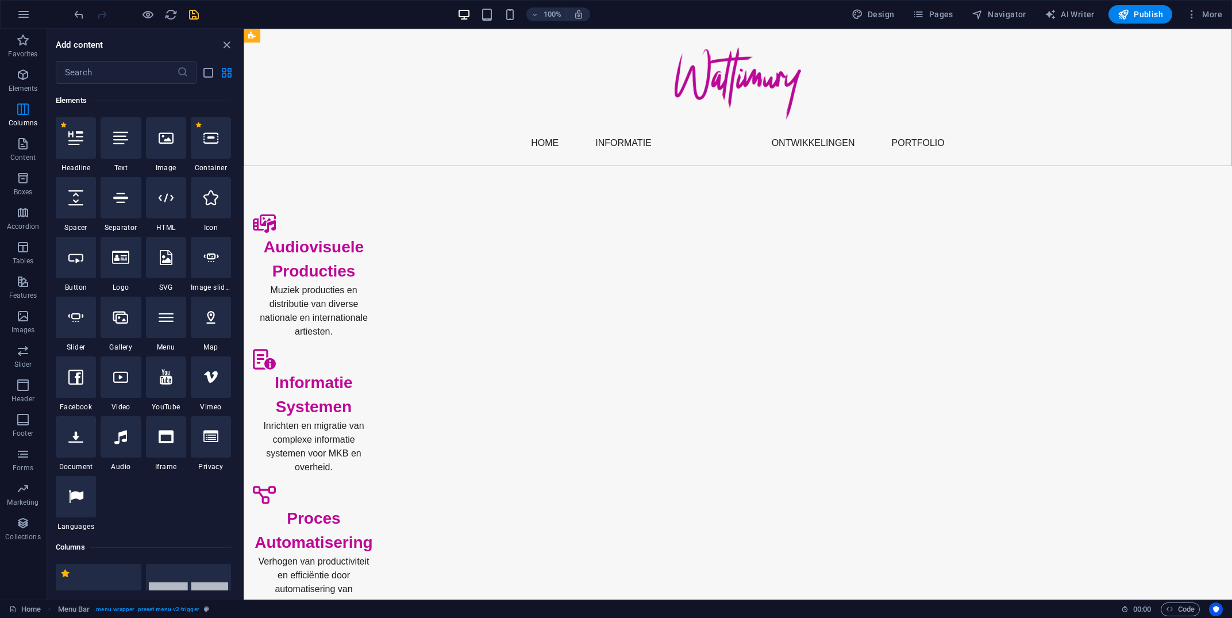
scroll to position [122, 0]
click at [83, 137] on icon at bounding box center [75, 137] width 15 height 15
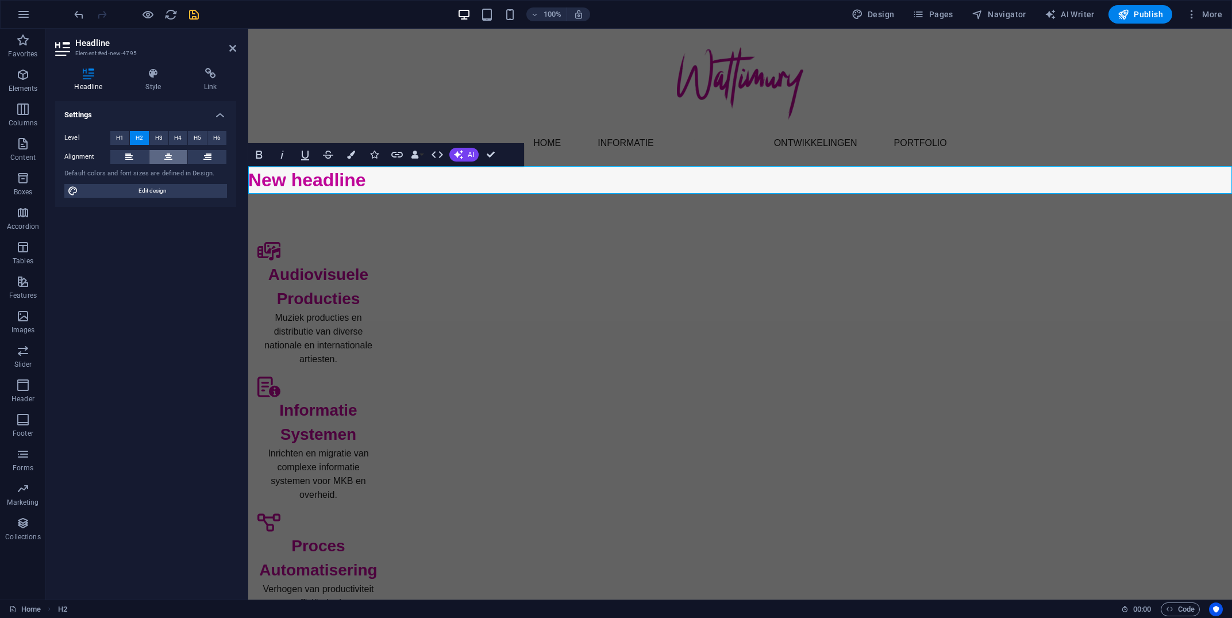
click at [165, 153] on icon at bounding box center [168, 157] width 8 height 14
click at [715, 191] on h2 "New headline" at bounding box center [740, 180] width 984 height 28
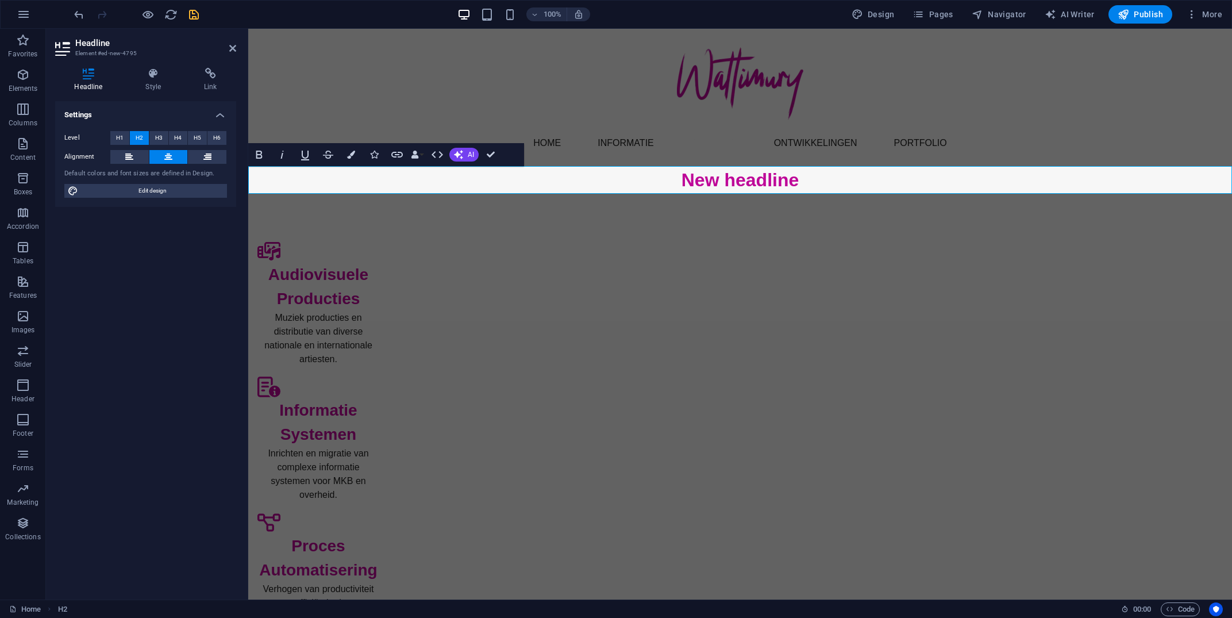
click at [715, 191] on h2 "New headline" at bounding box center [740, 180] width 984 height 28
click at [1090, 343] on div "Audiovisuele Producties Muziek producties en distributie van diverse nationale …" at bounding box center [740, 506] width 984 height 625
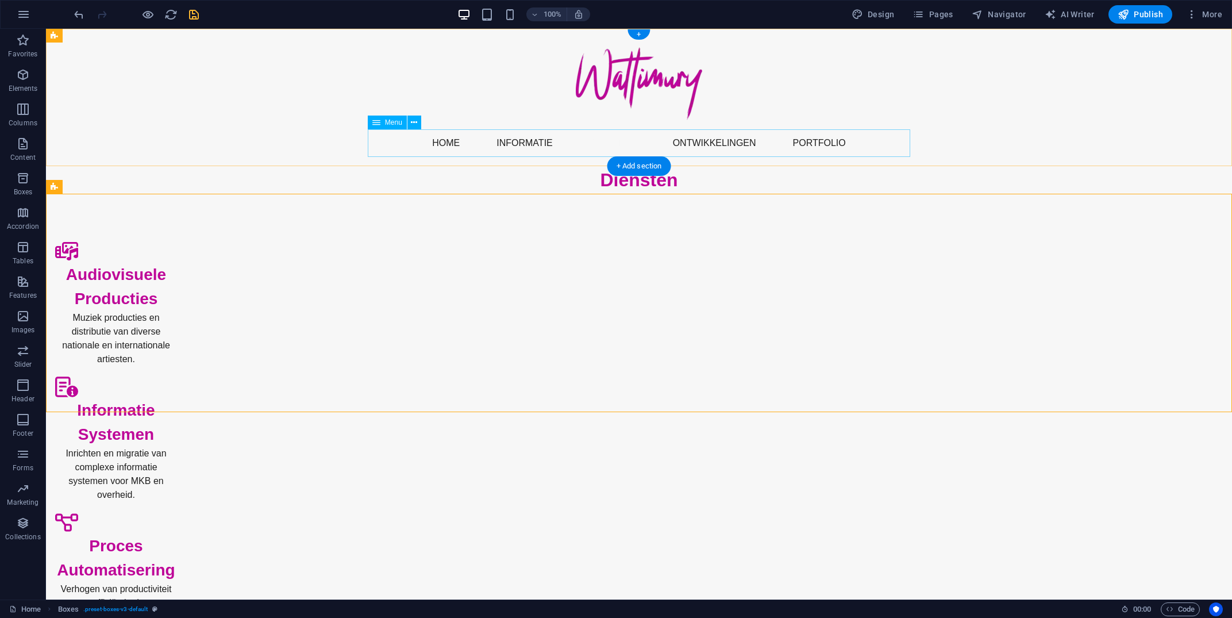
click at [622, 141] on nav "Home Informatie DIensten Ontwikkelingen Portfolio" at bounding box center [639, 143] width 542 height 28
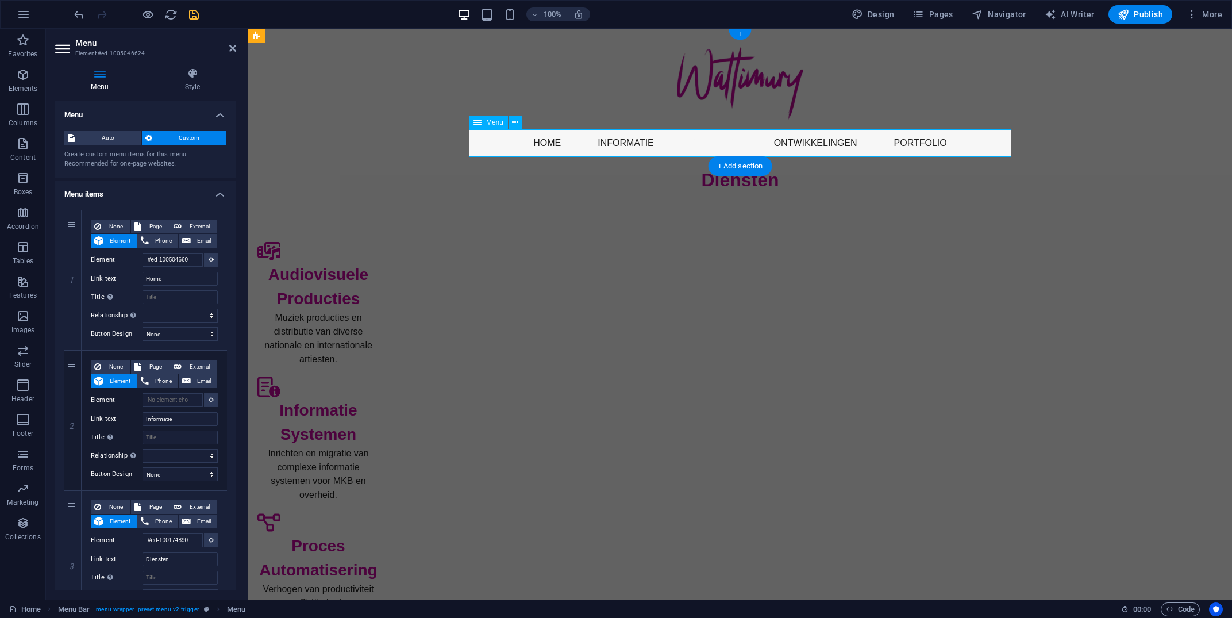
click at [713, 143] on nav "Home Informatie DIensten Ontwikkelingen Portfolio" at bounding box center [740, 143] width 542 height 28
click at [616, 149] on nav "Home Informatie DIensten Ontwikkelingen Portfolio" at bounding box center [740, 143] width 542 height 28
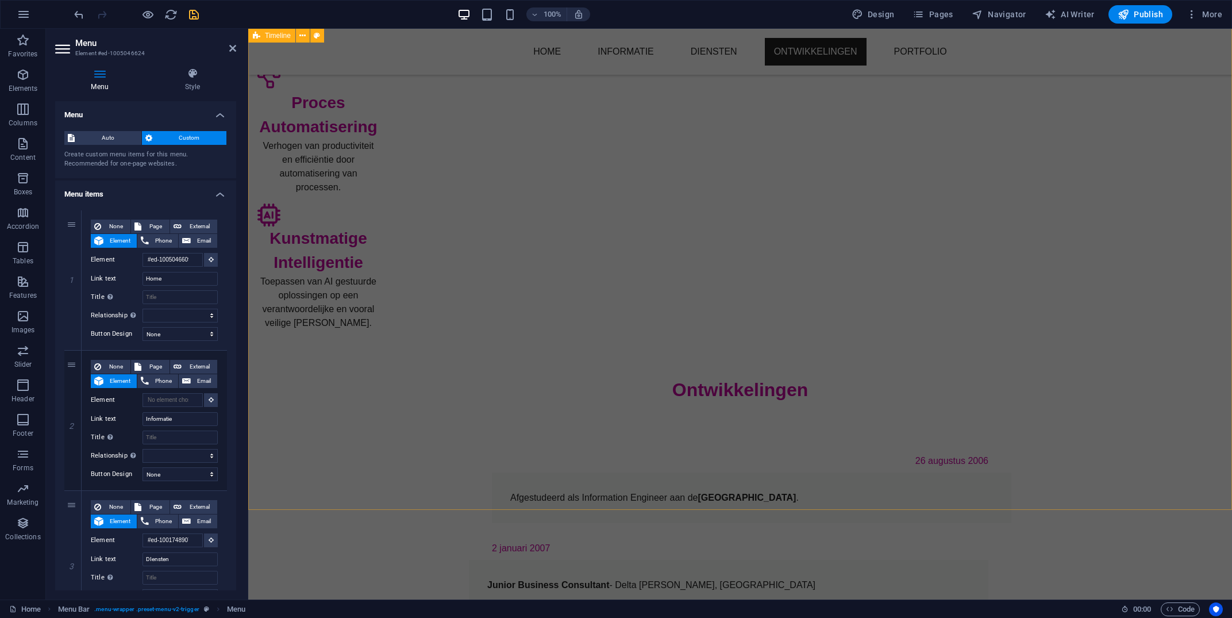
scroll to position [369, 0]
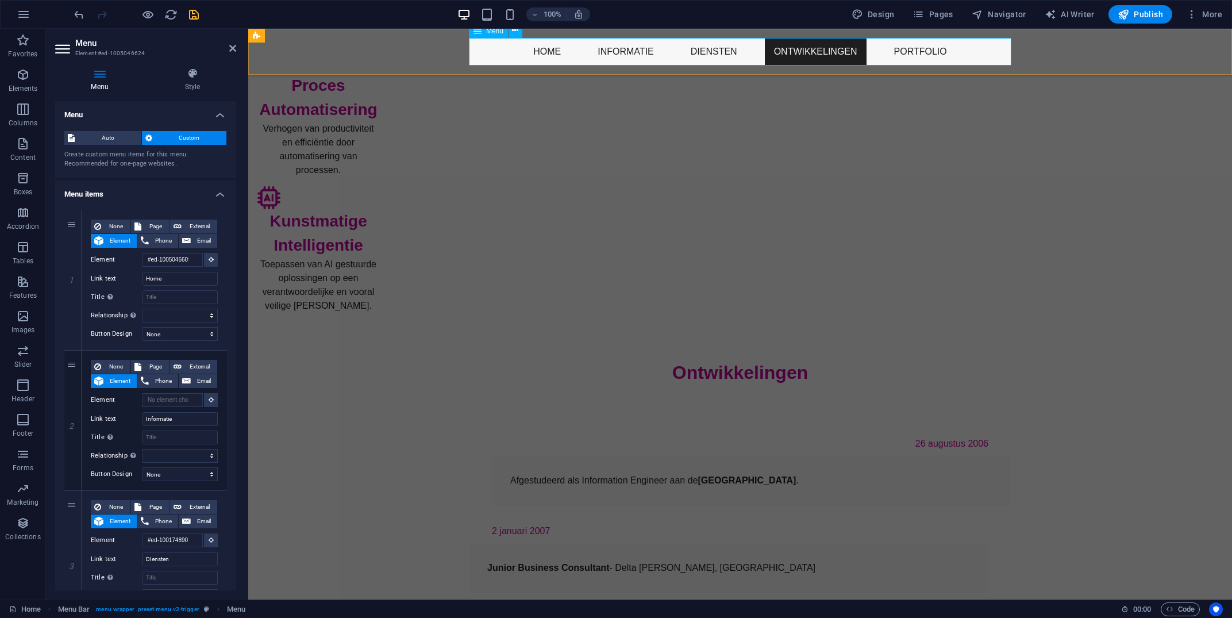
click at [540, 47] on nav "Home Informatie DIensten Ontwikkelingen Portfolio" at bounding box center [740, 52] width 542 height 28
click at [212, 259] on icon at bounding box center [211, 259] width 5 height 6
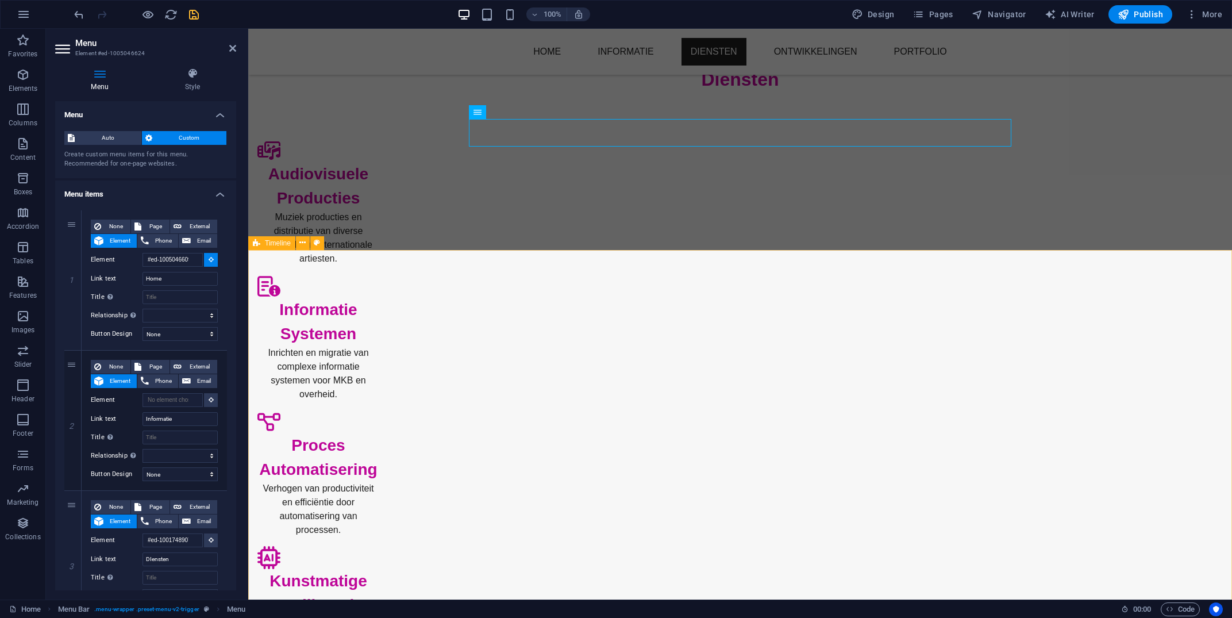
scroll to position [0, 0]
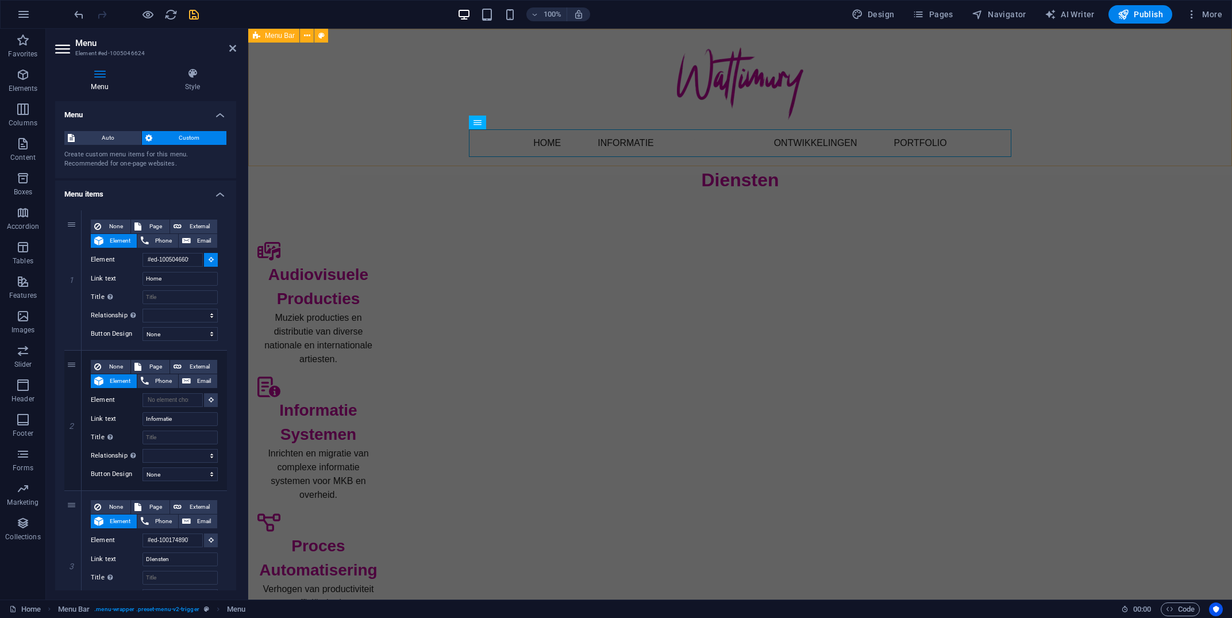
click at [273, 33] on span "Menu Bar" at bounding box center [280, 35] width 30 height 7
select select
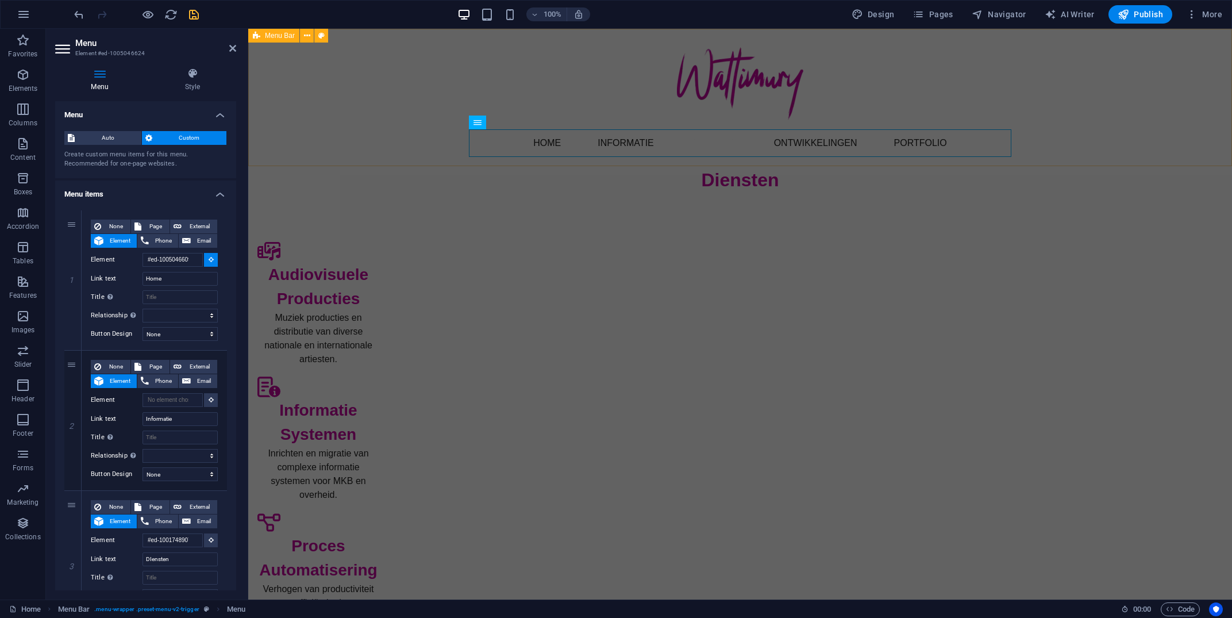
select select
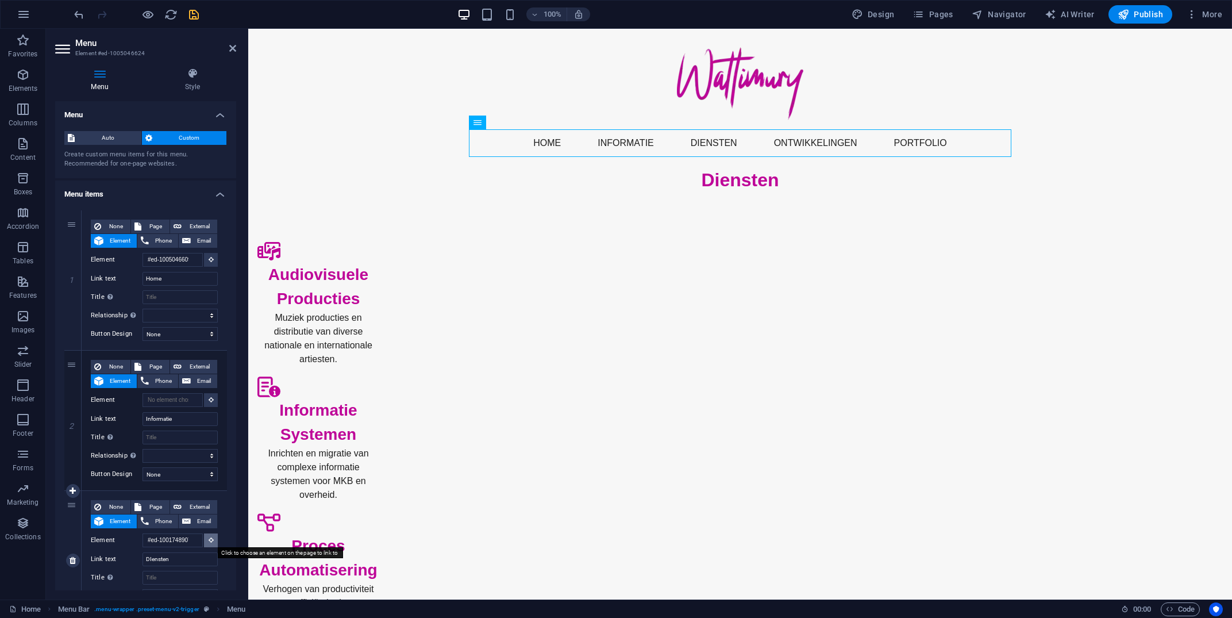
click at [214, 541] on button at bounding box center [211, 540] width 14 height 14
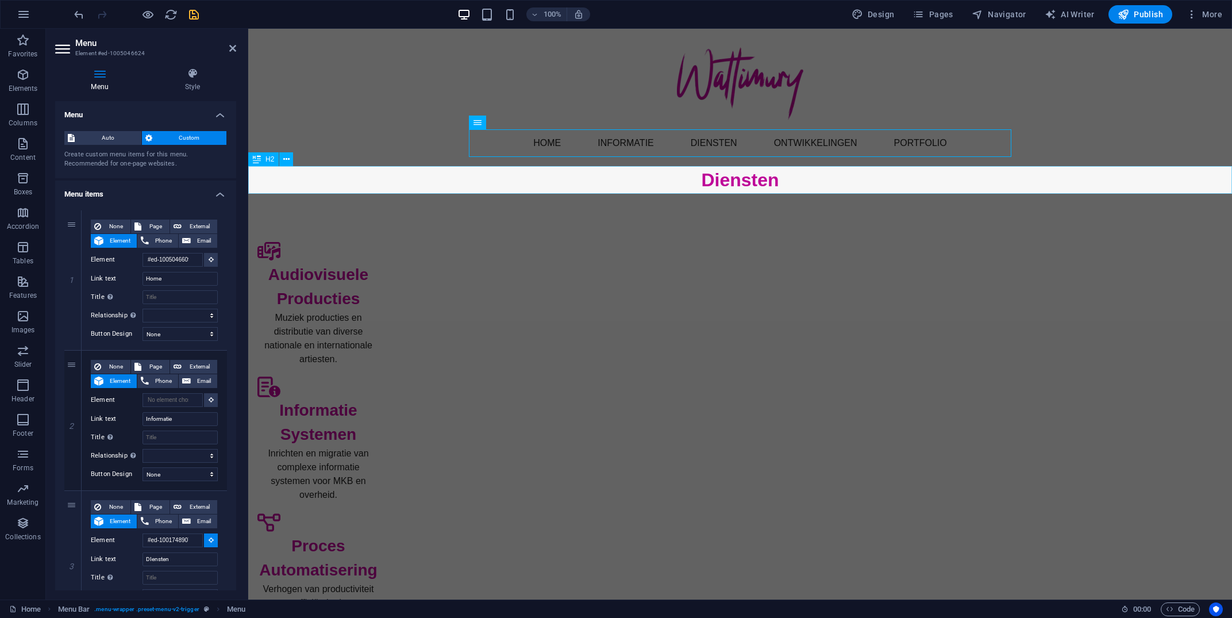
click at [259, 174] on div "Diensten" at bounding box center [740, 180] width 984 height 28
select select
type input "#ed-new-4795"
select select
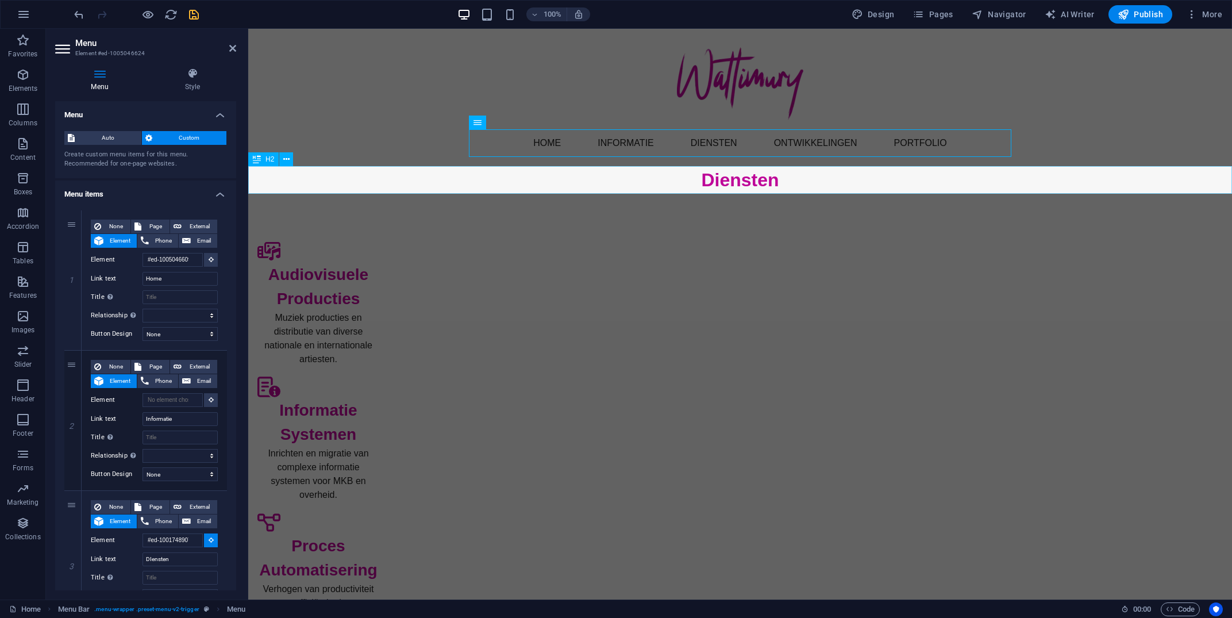
select select
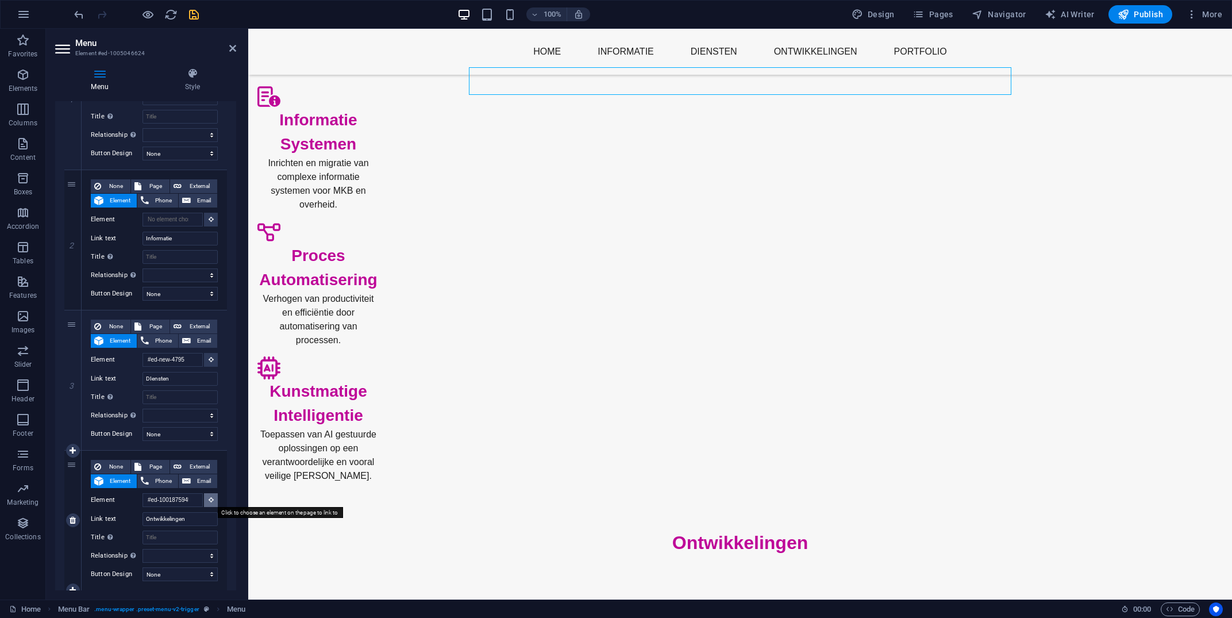
scroll to position [103, 0]
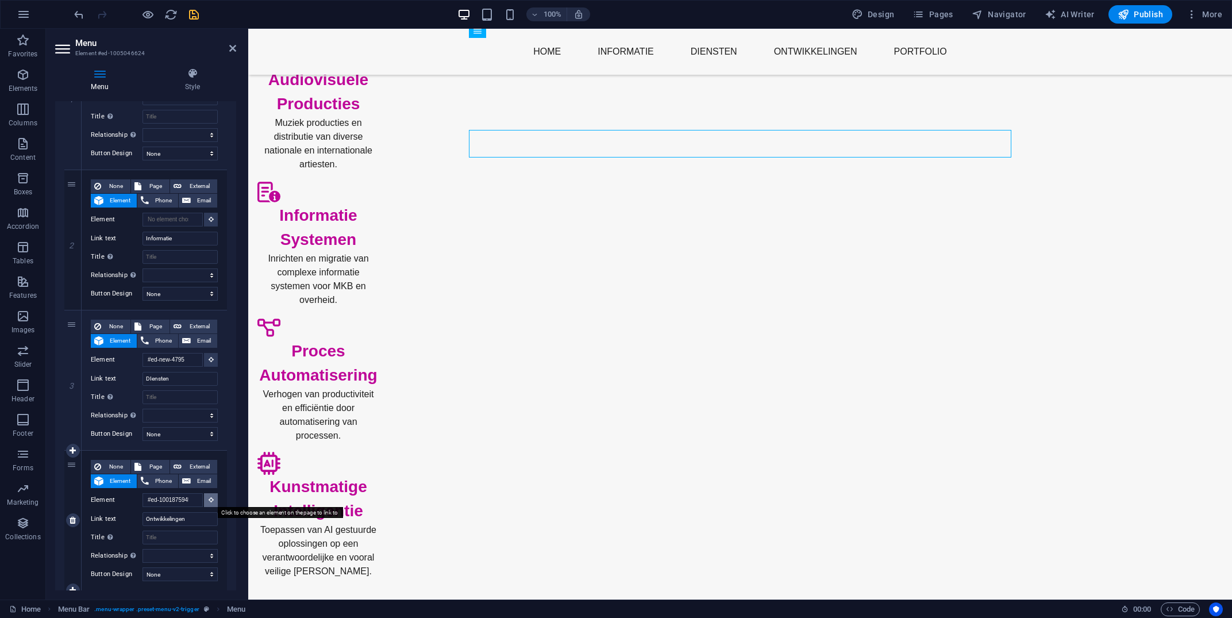
click at [213, 498] on icon at bounding box center [211, 499] width 5 height 6
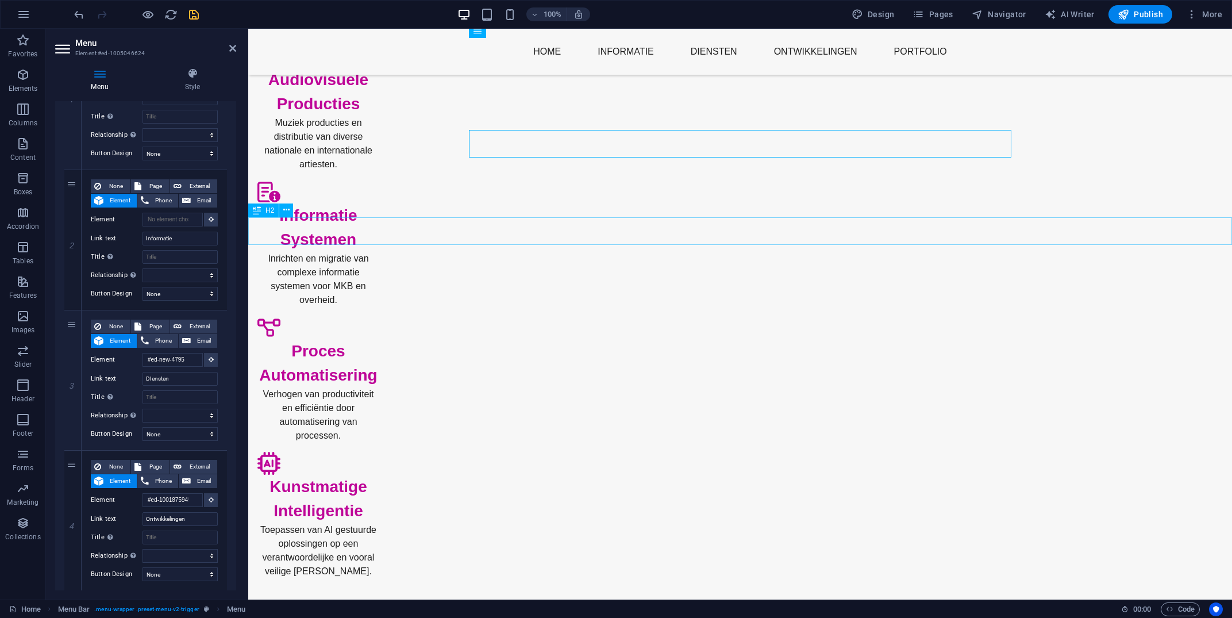
select select
type input "#ed-new-4648"
select select
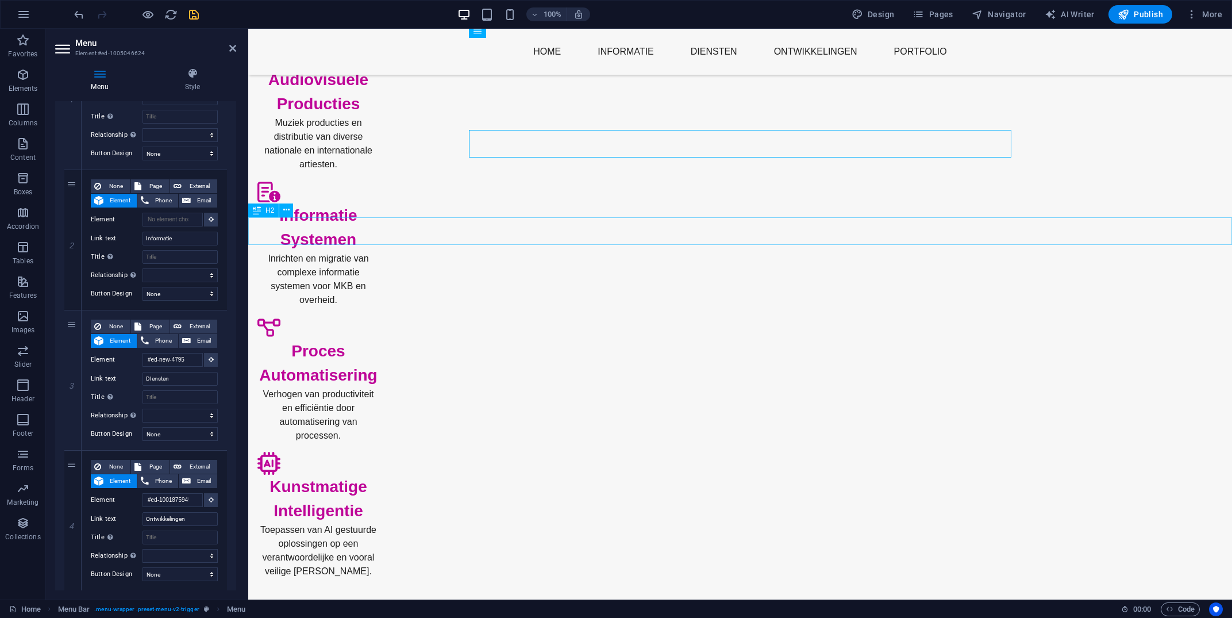
select select
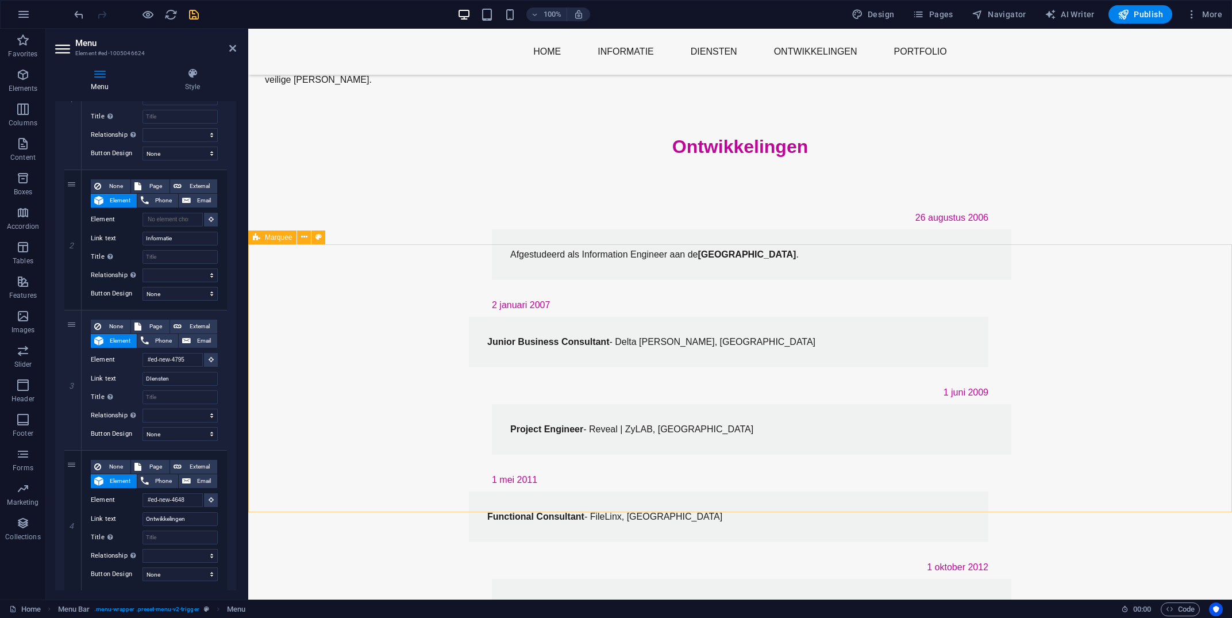
scroll to position [645, 0]
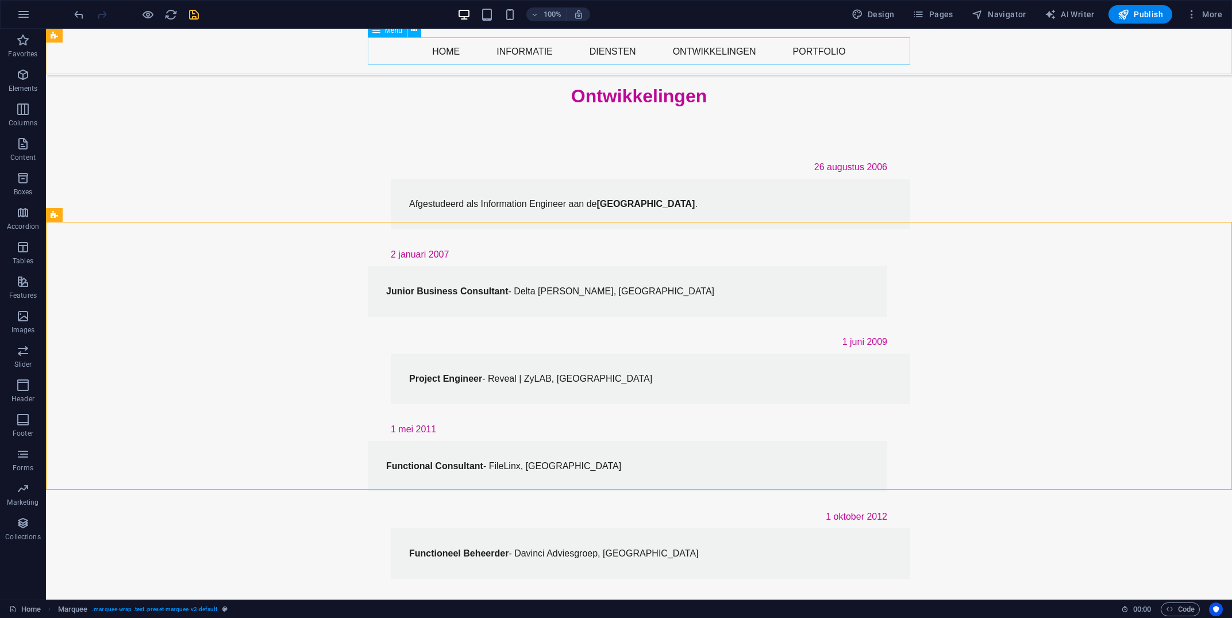
click at [764, 60] on nav "Home Informatie DIensten Ontwikkelingen Portfolio" at bounding box center [639, 52] width 542 height 28
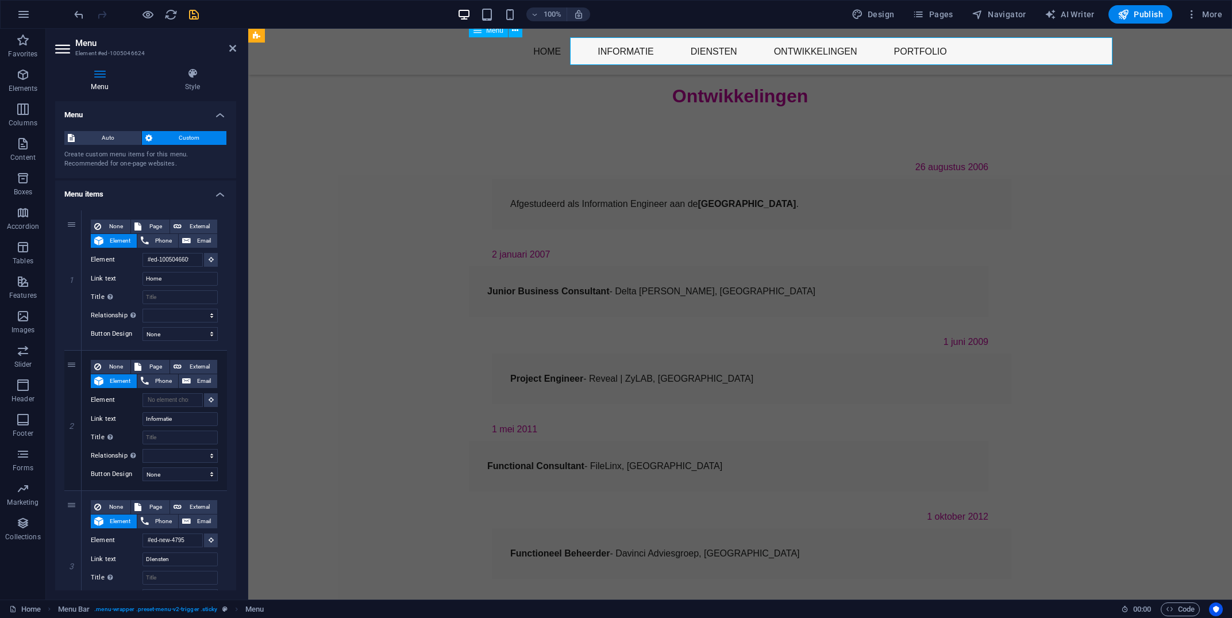
click at [764, 60] on nav "Home Informatie DIensten Ontwikkelingen Portfolio" at bounding box center [740, 52] width 542 height 28
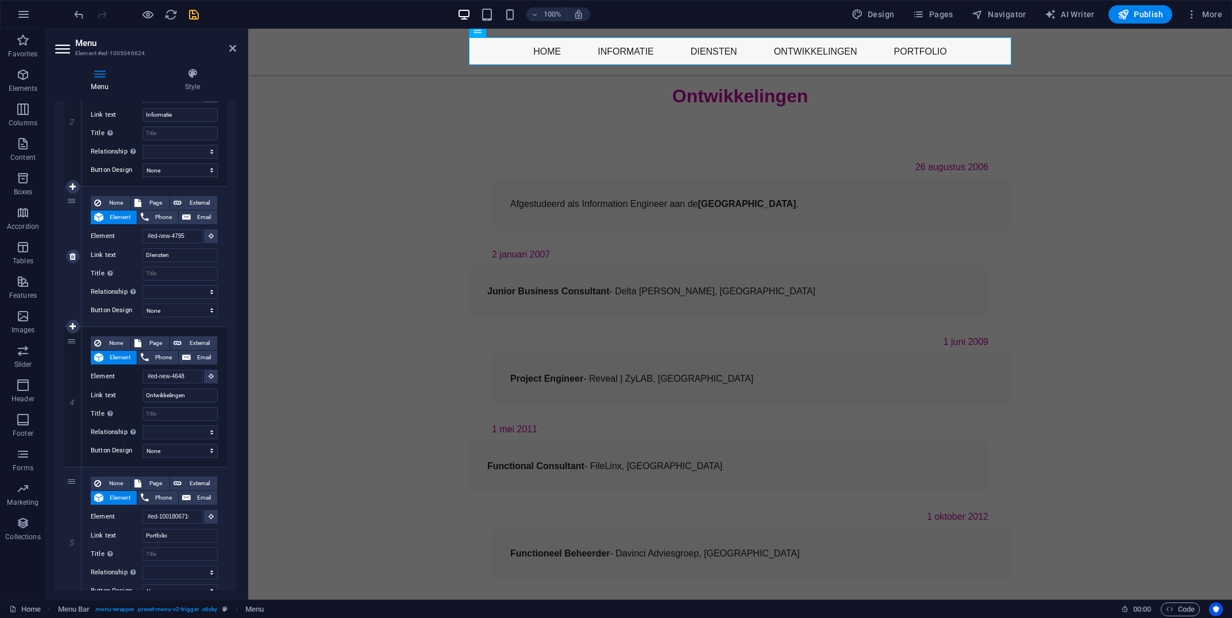
scroll to position [353, 0]
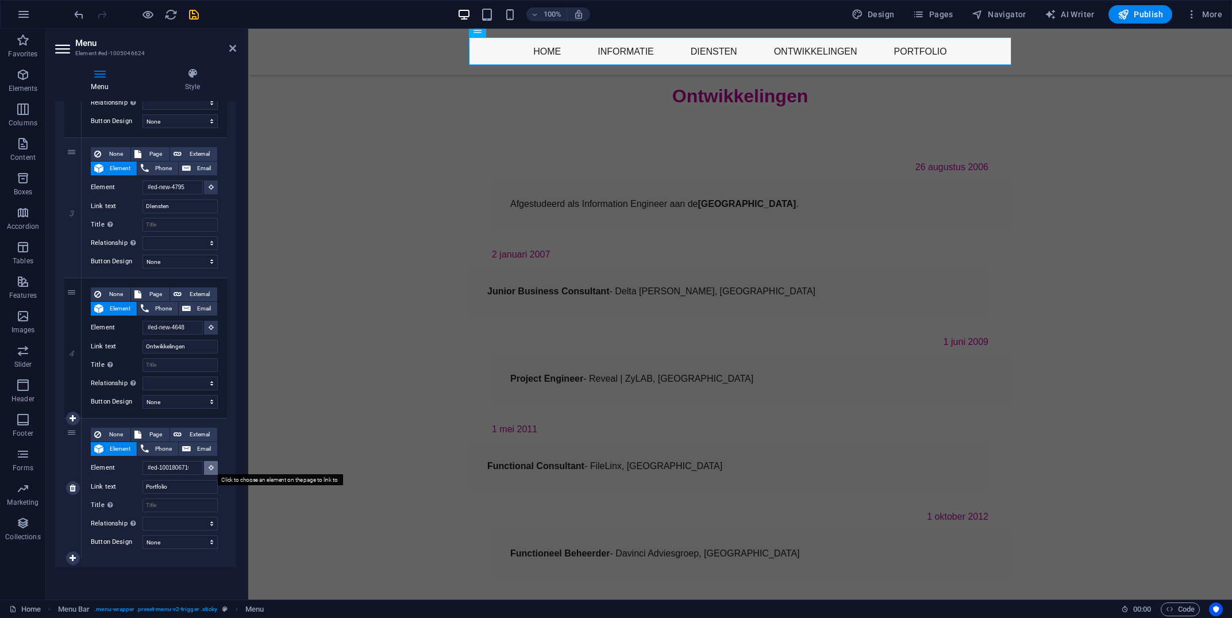
click at [210, 471] on button at bounding box center [211, 468] width 14 height 14
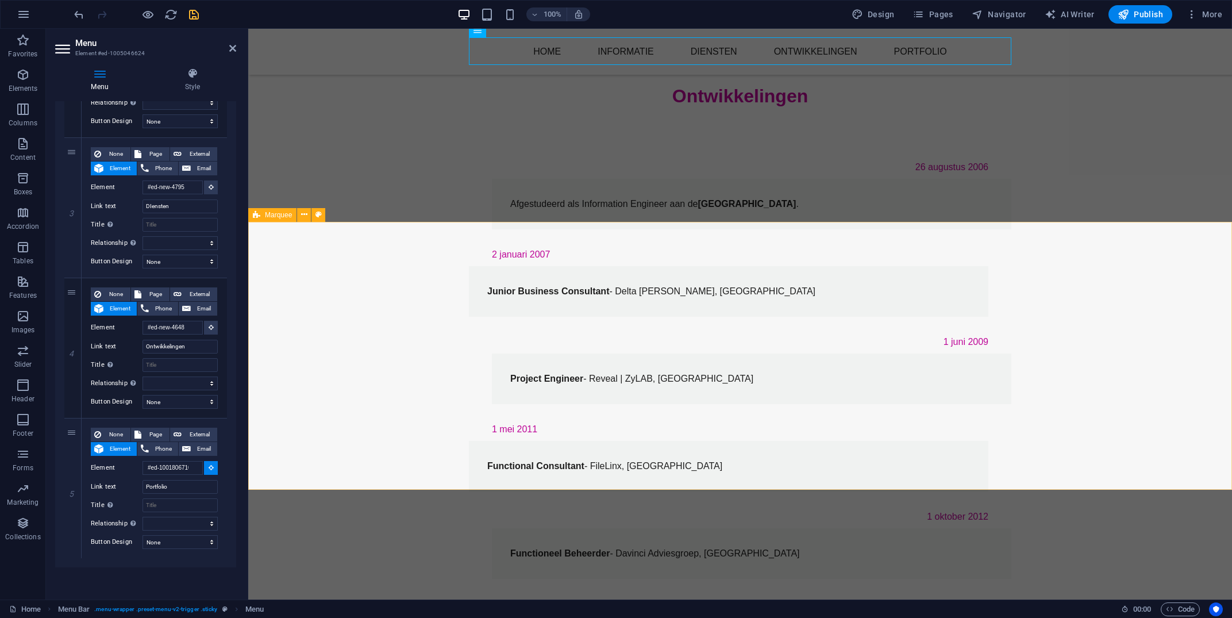
select select
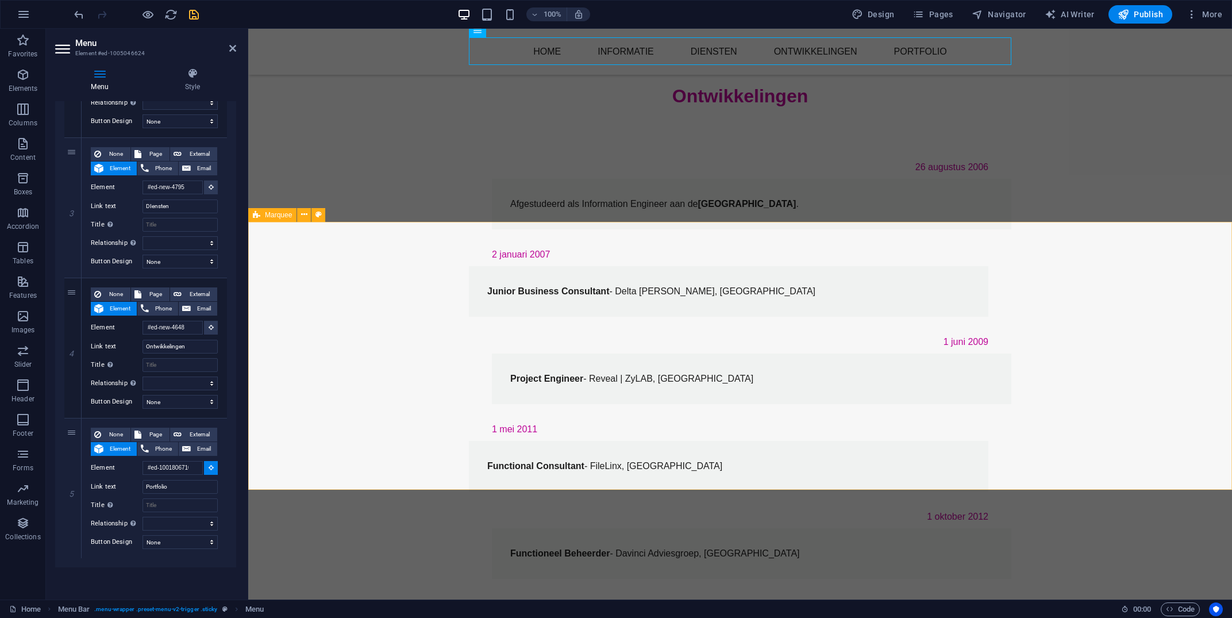
select select
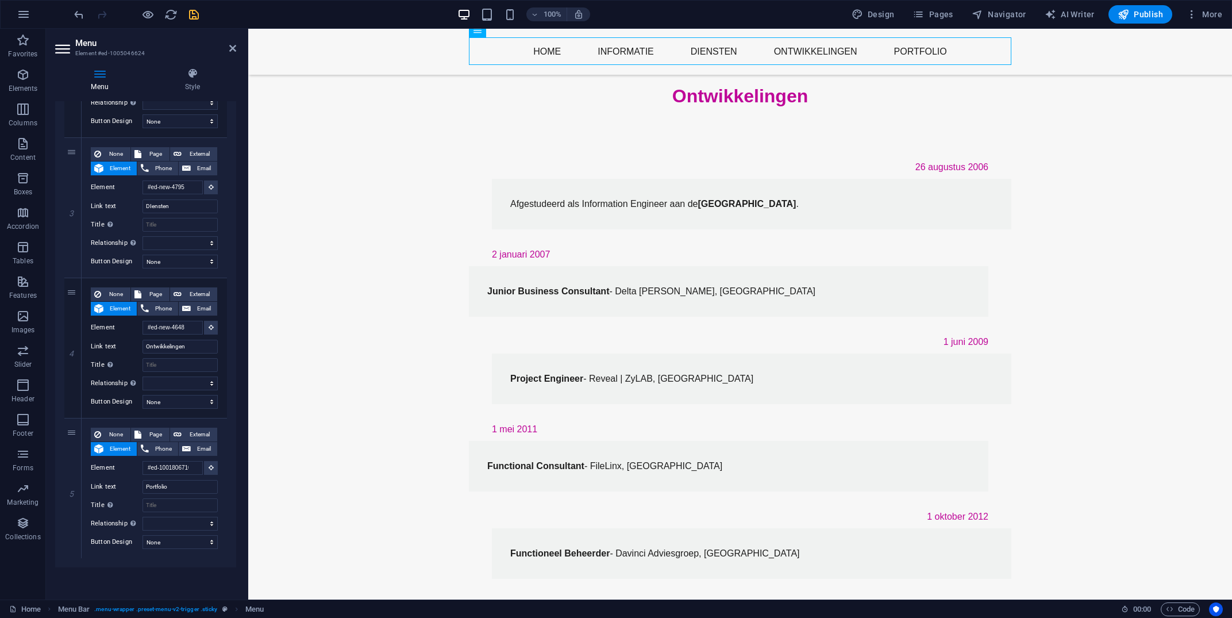
click at [193, 17] on icon "save" at bounding box center [193, 14] width 13 height 13
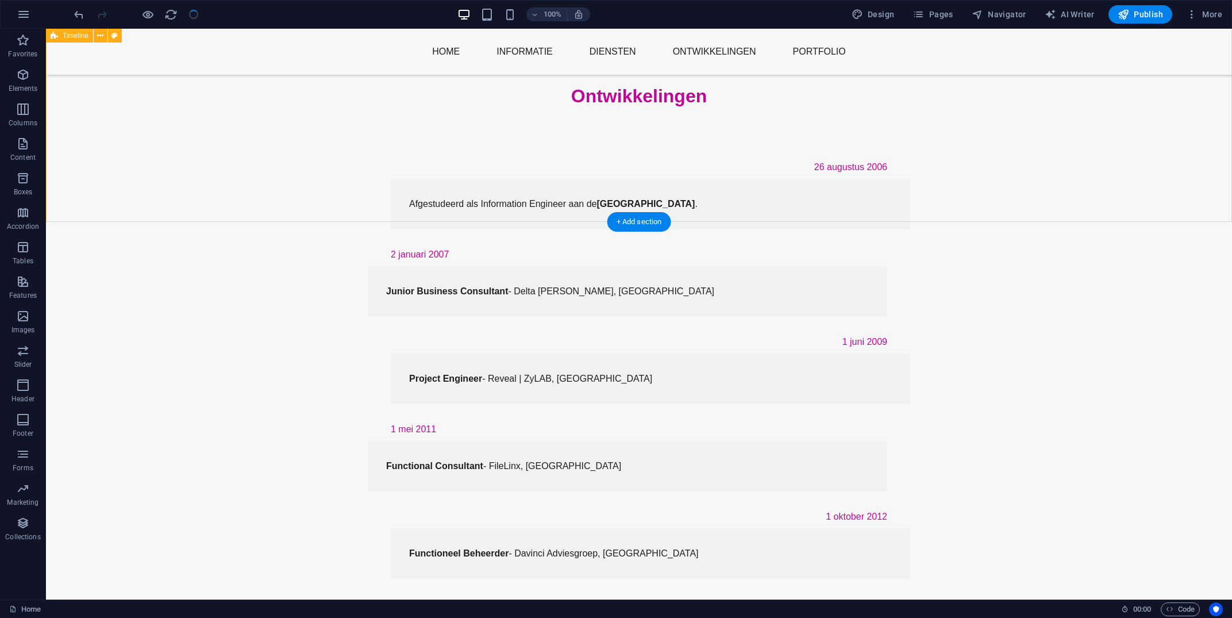
checkbox input "false"
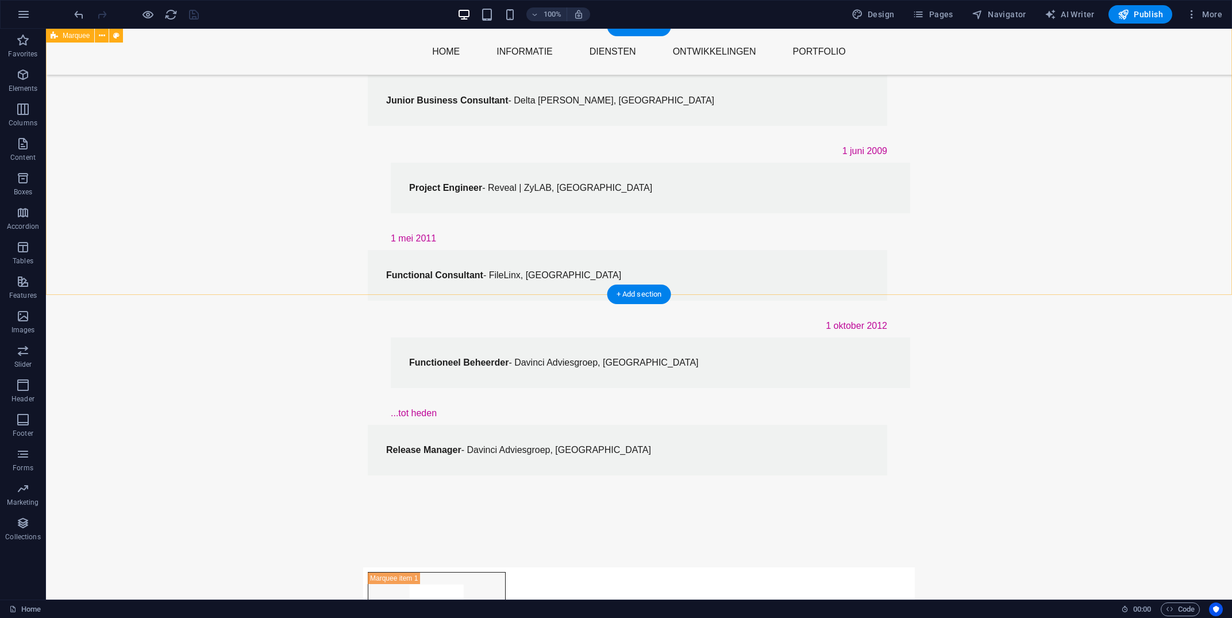
scroll to position [841, 0]
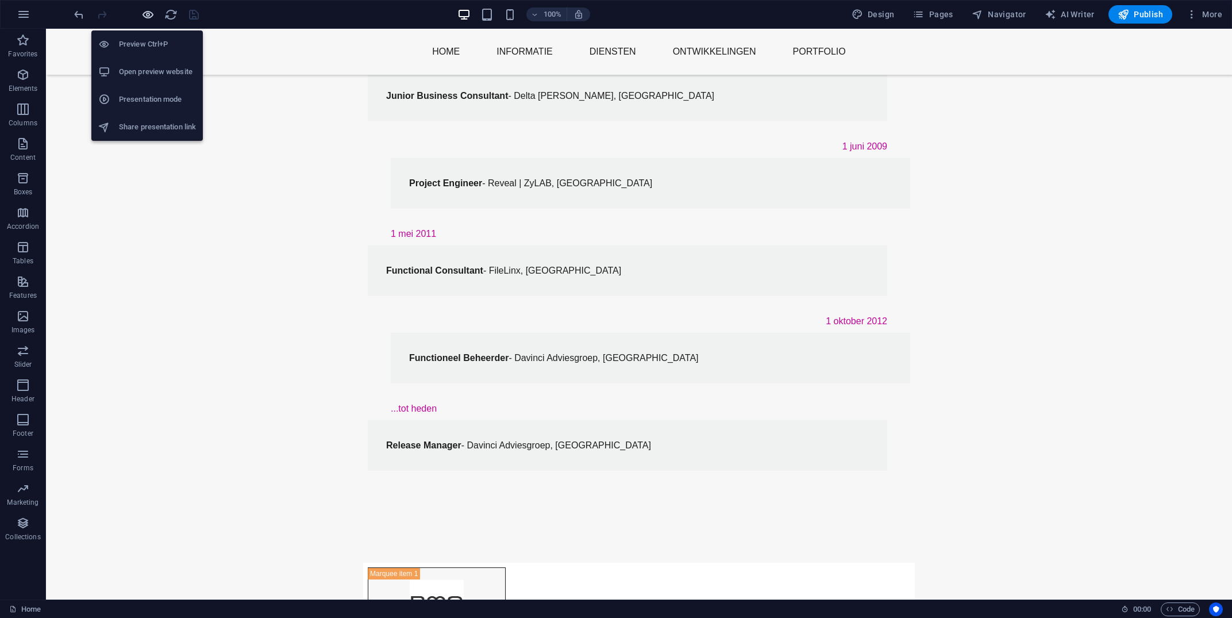
click at [149, 10] on icon "button" at bounding box center [147, 14] width 13 height 13
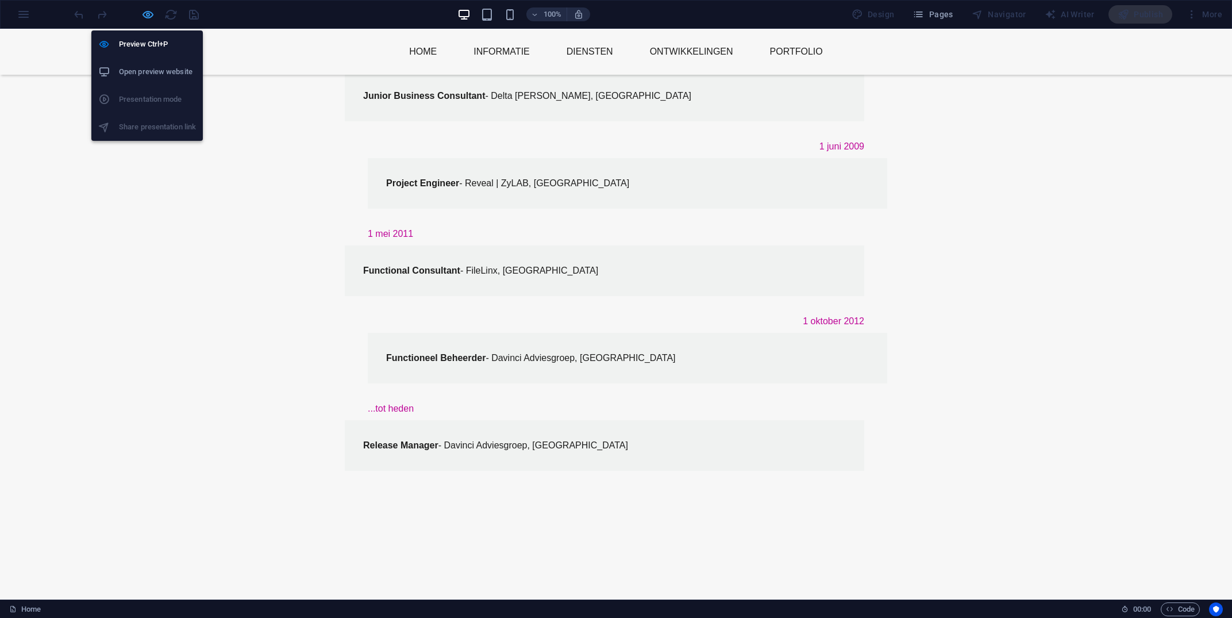
scroll to position [793, 0]
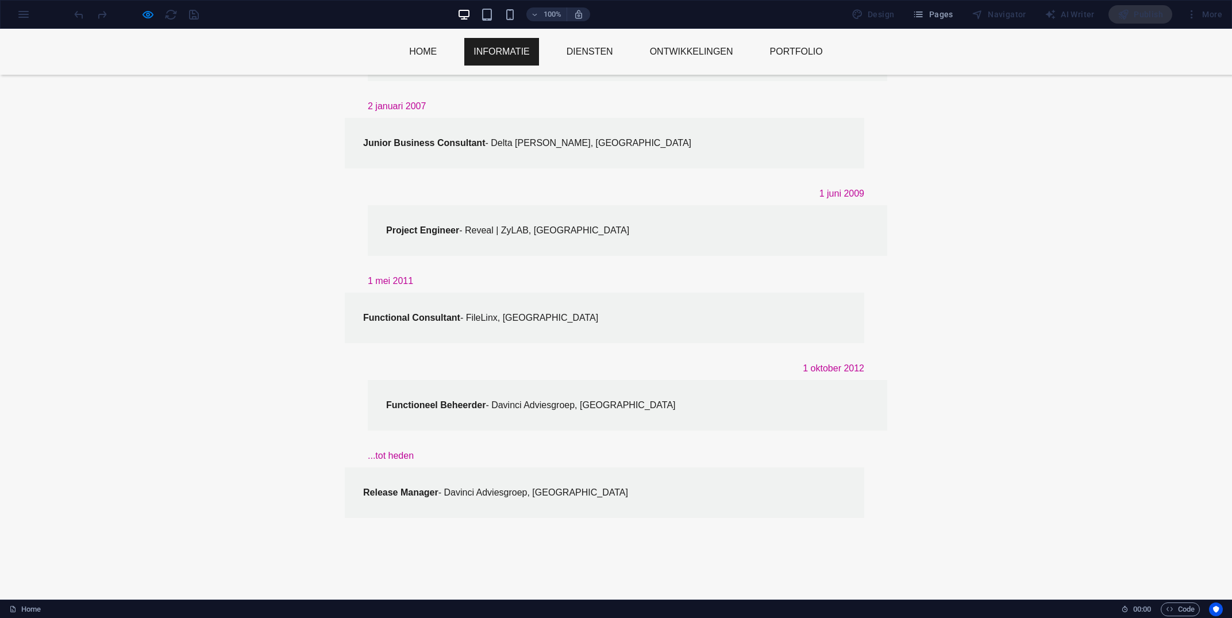
click at [502, 57] on link "Informatie" at bounding box center [501, 52] width 74 height 28
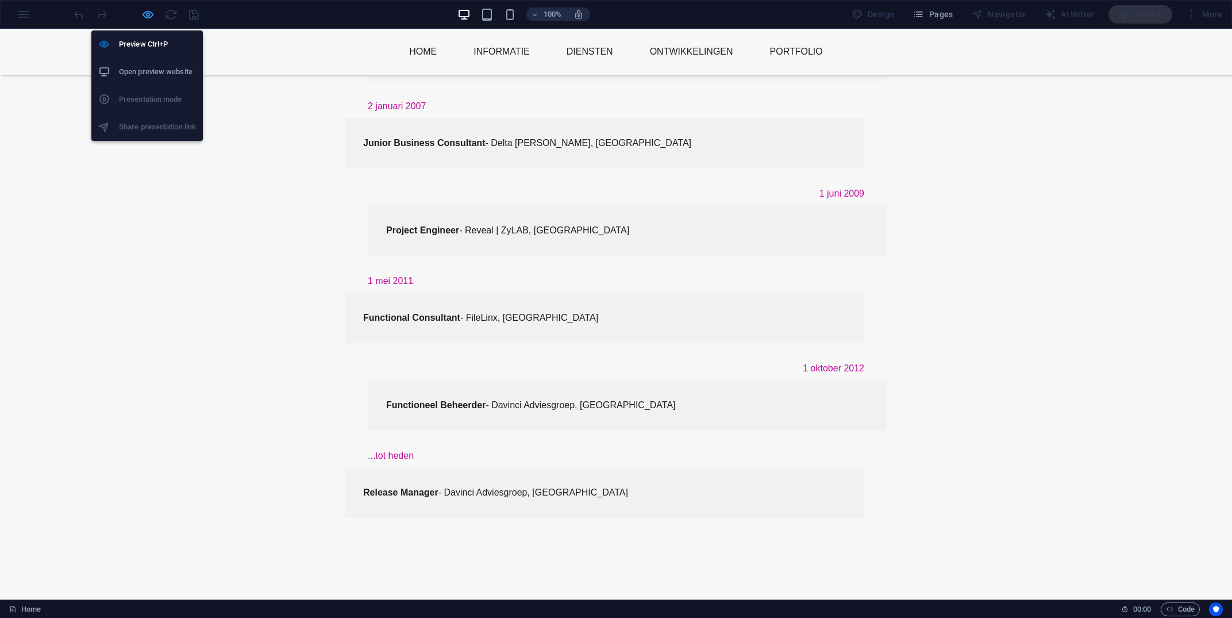
click at [143, 13] on icon "button" at bounding box center [147, 14] width 13 height 13
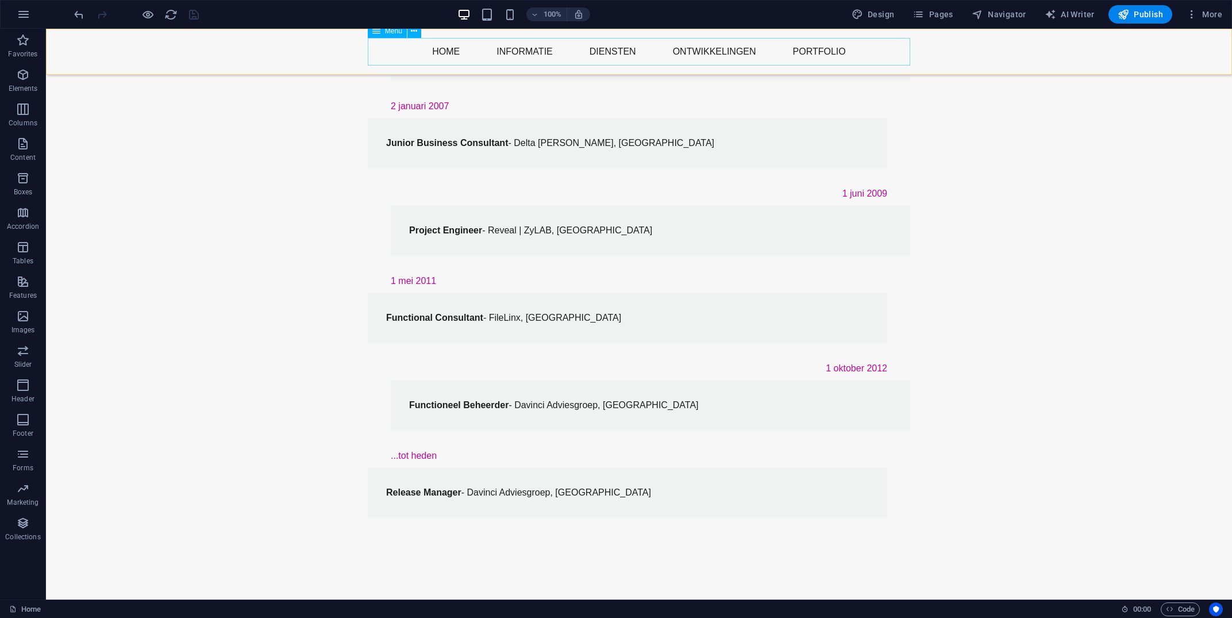
click at [423, 48] on nav "Home Informatie DIensten Ontwikkelingen Portfolio" at bounding box center [639, 52] width 542 height 28
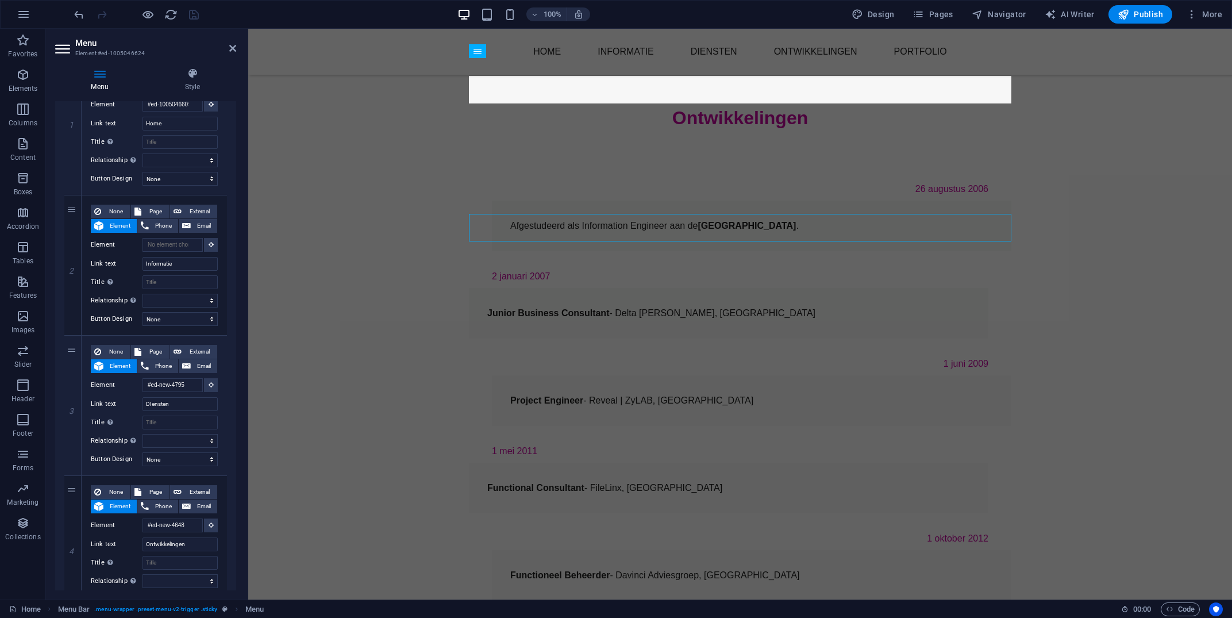
scroll to position [610, 0]
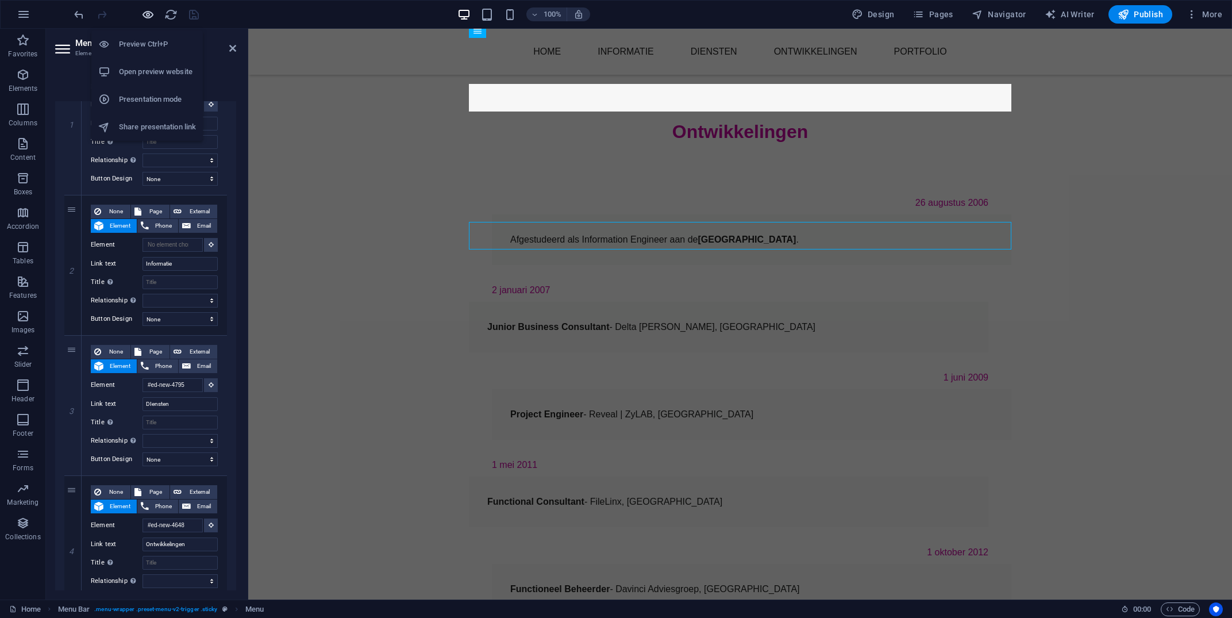
click at [145, 12] on icon "button" at bounding box center [147, 14] width 13 height 13
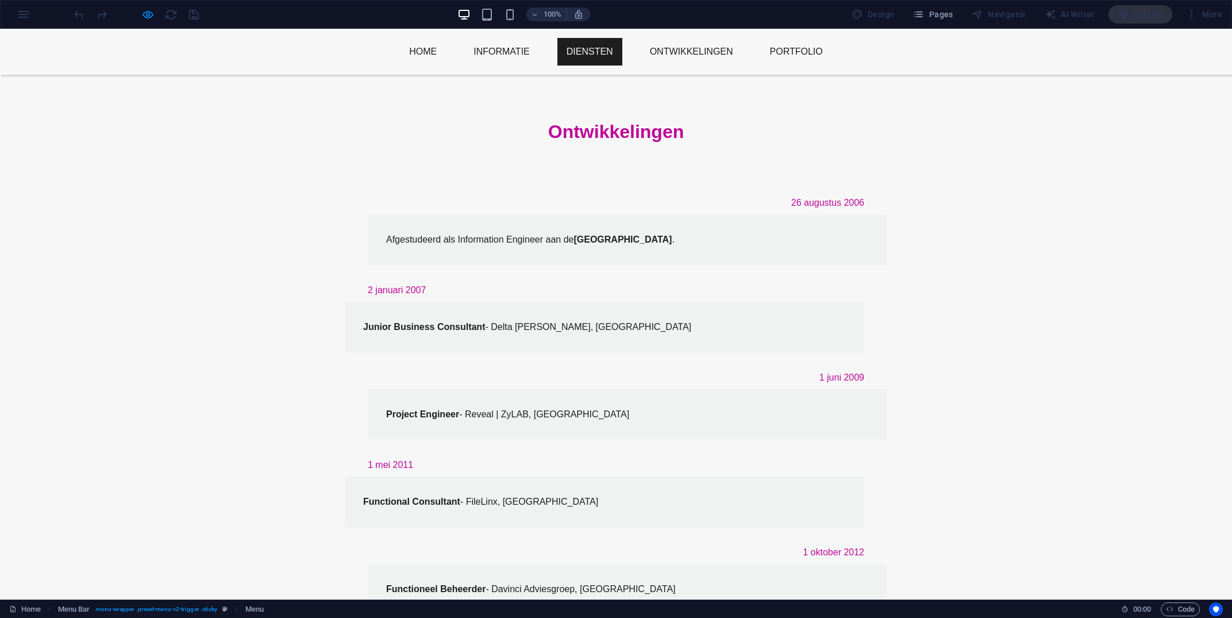
click at [592, 51] on link "DIensten" at bounding box center [589, 52] width 65 height 28
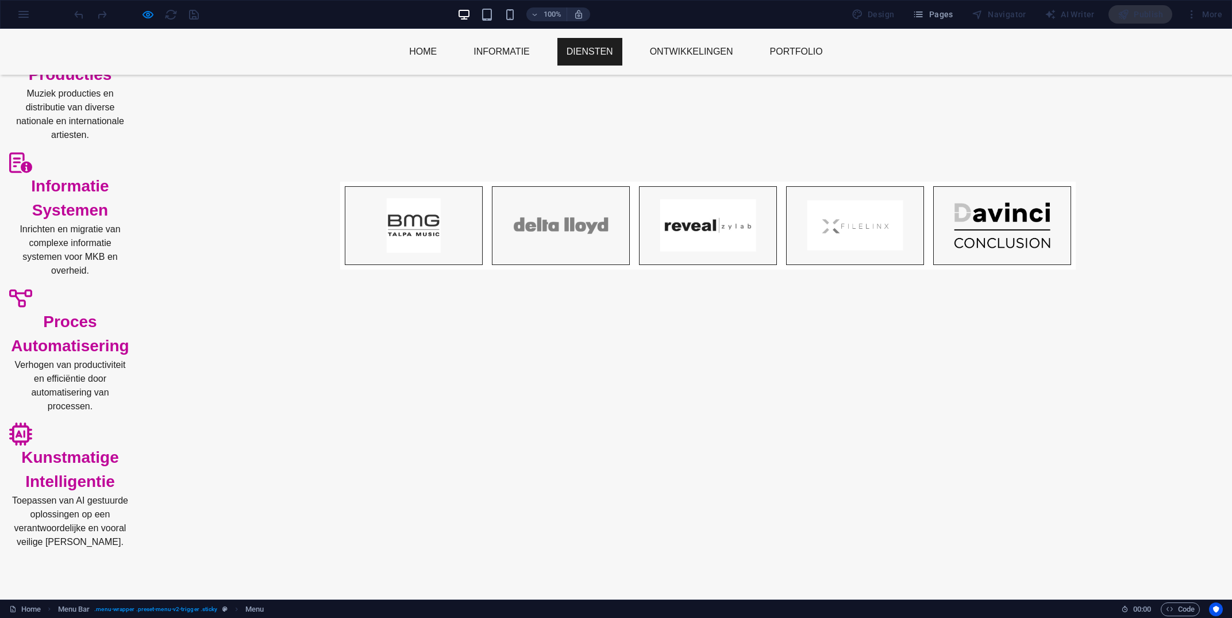
scroll to position [0, 0]
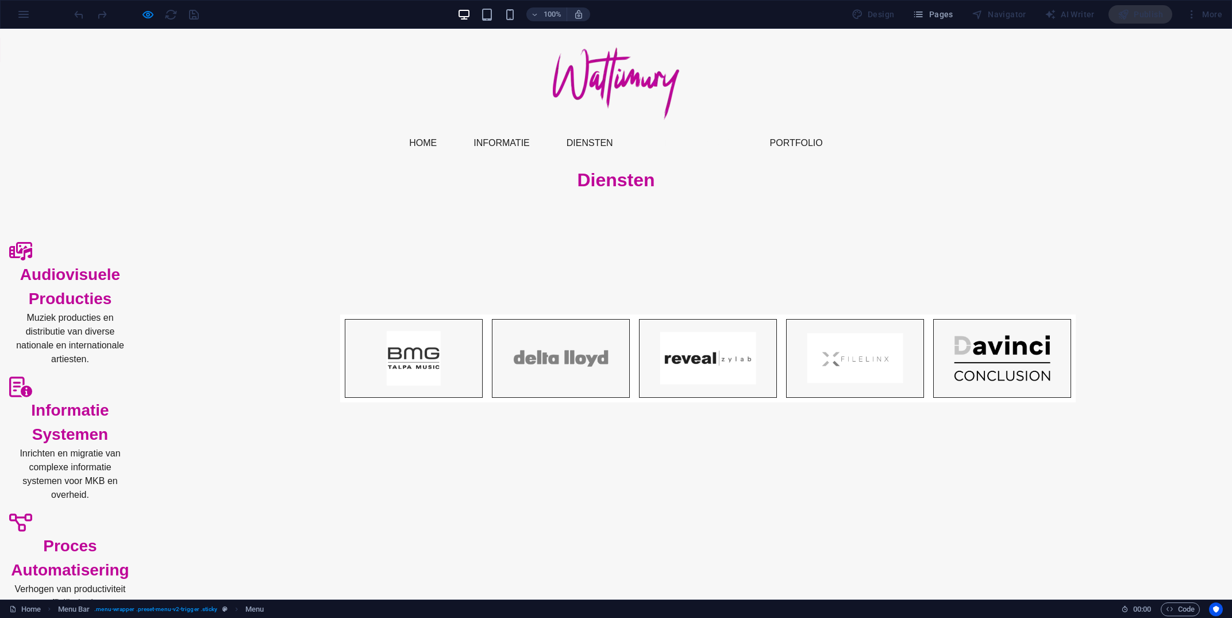
click at [700, 144] on link "Ontwikkelingen" at bounding box center [692, 143] width 102 height 28
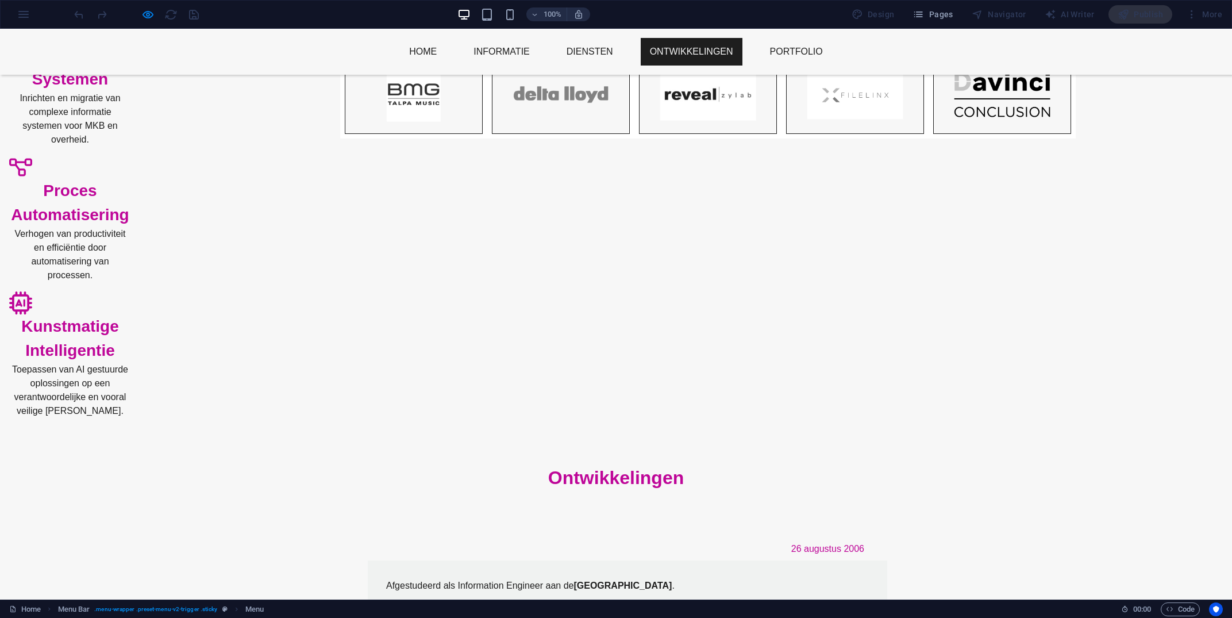
scroll to position [246, 0]
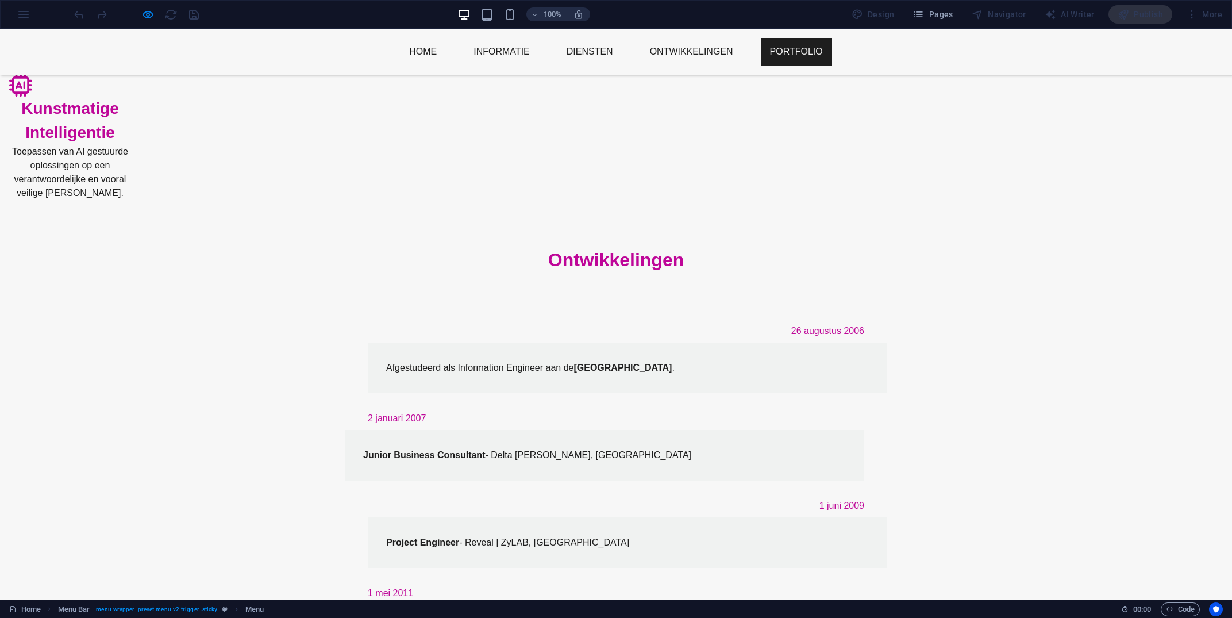
click at [790, 49] on link "Portfolio" at bounding box center [796, 52] width 71 height 28
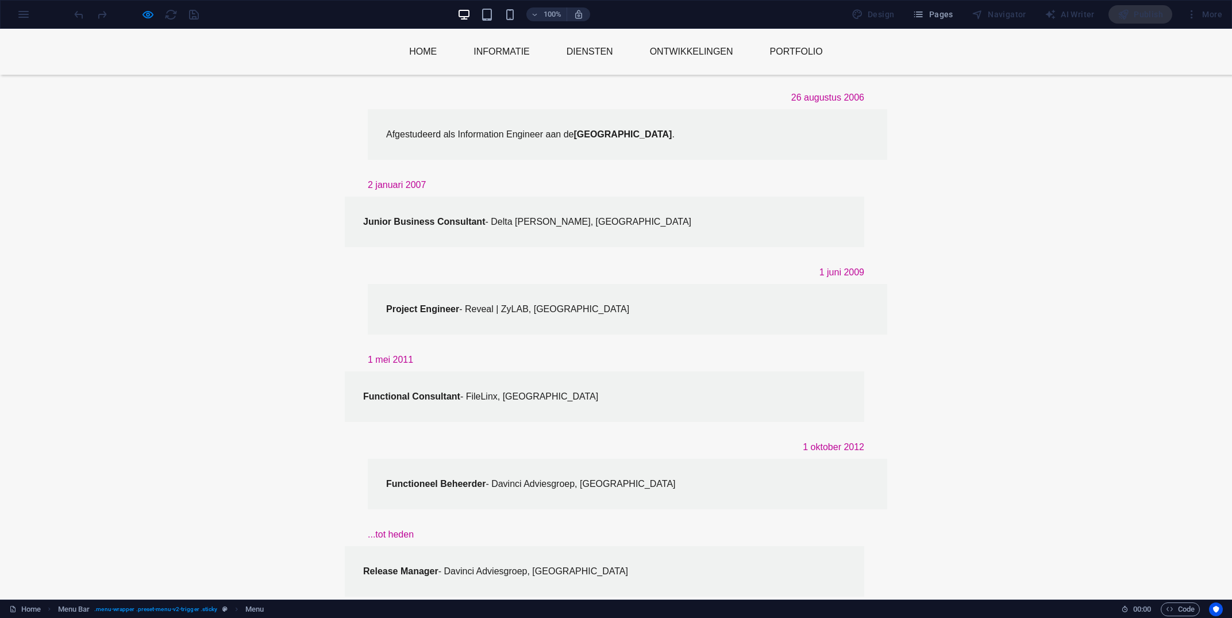
scroll to position [0, 0]
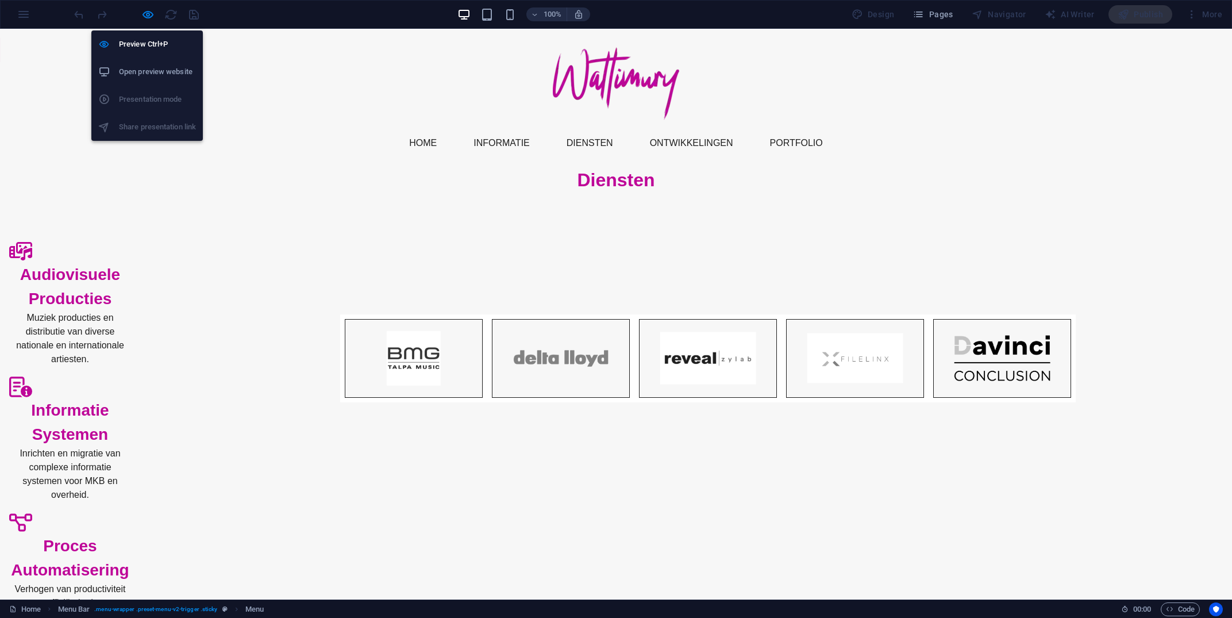
click at [149, 22] on div "Preview Ctrl+P Open preview website Presentation mode Share presentation link" at bounding box center [146, 81] width 111 height 120
click at [147, 17] on icon "button" at bounding box center [147, 14] width 13 height 13
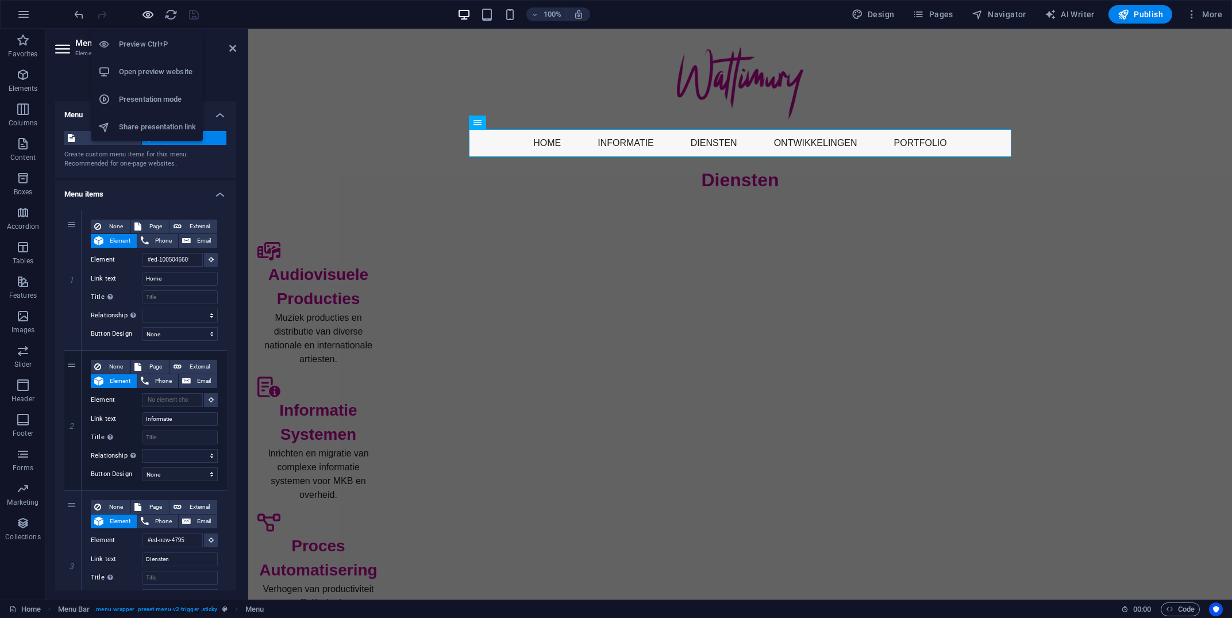
scroll to position [155, 0]
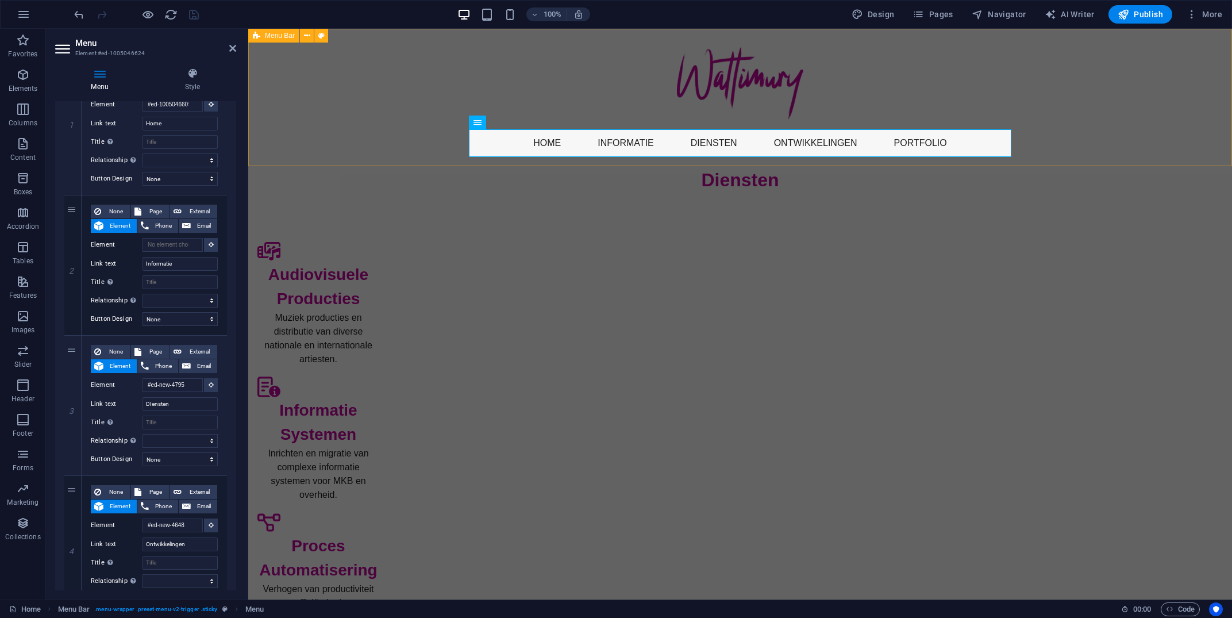
click at [269, 38] on span "Menu Bar" at bounding box center [280, 35] width 30 height 7
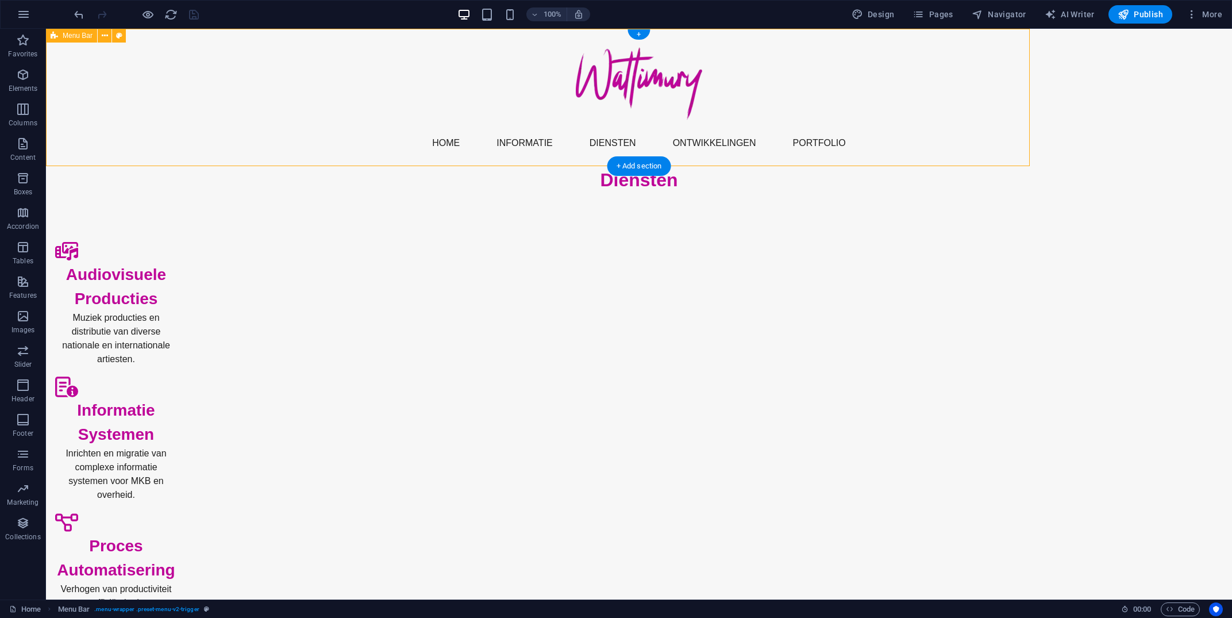
click at [269, 38] on div "Menu Home Informatie DIensten Ontwikkelingen Portfolio" at bounding box center [639, 97] width 1186 height 137
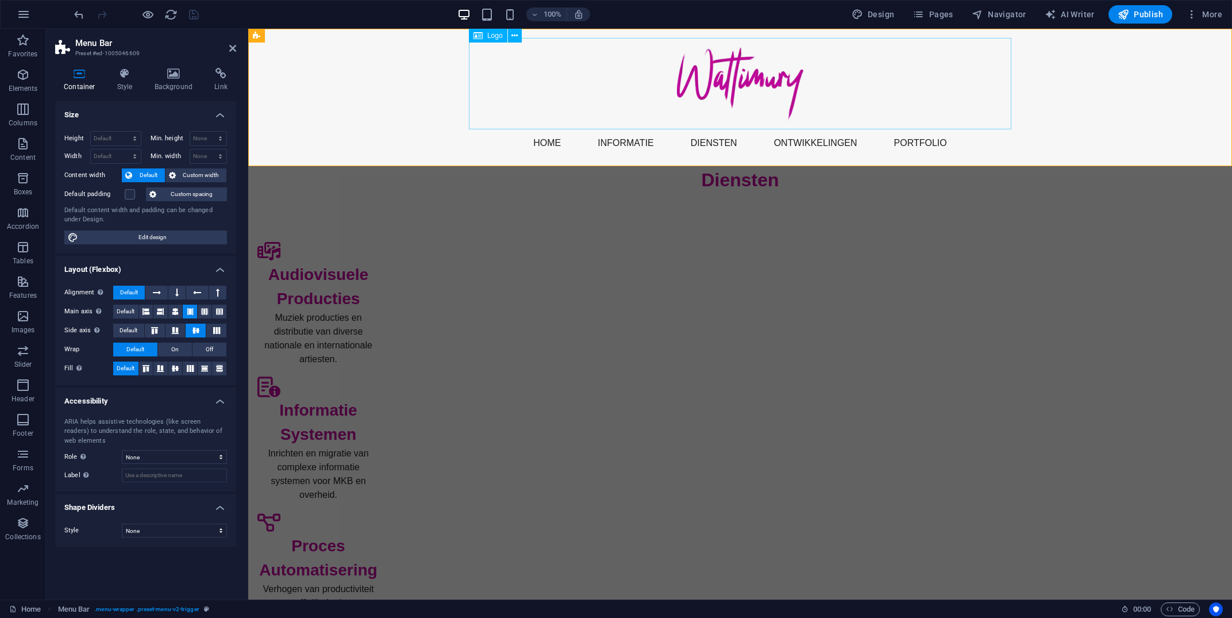
click at [693, 84] on div at bounding box center [740, 83] width 542 height 91
click at [490, 36] on span "Logo" at bounding box center [495, 35] width 16 height 7
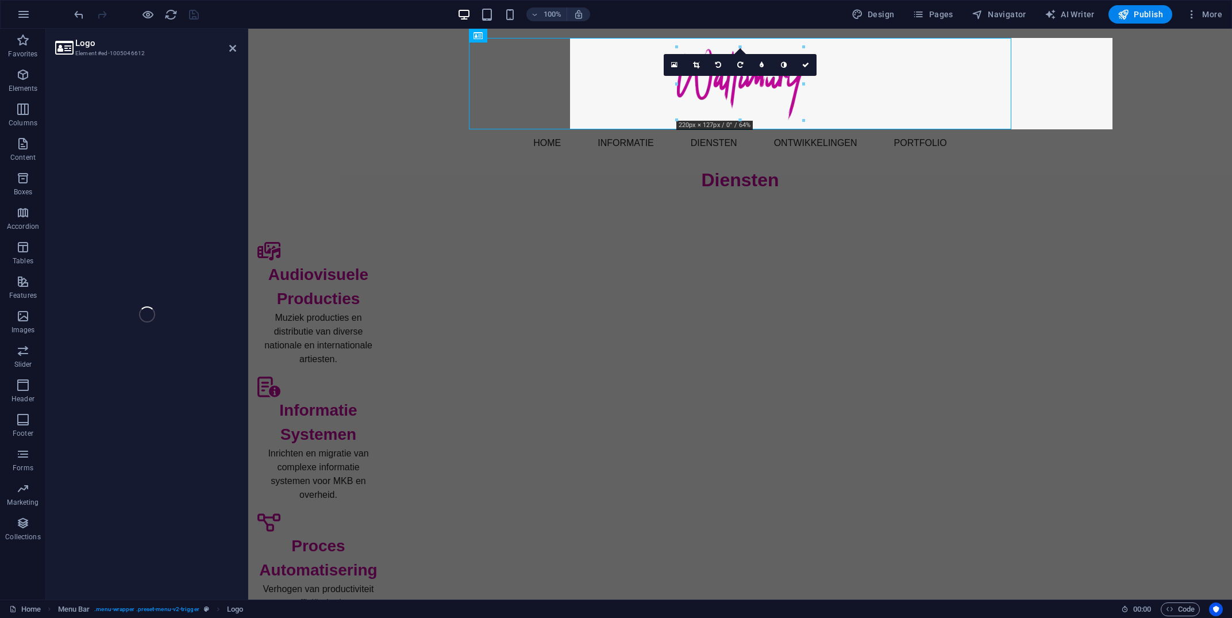
select select "px"
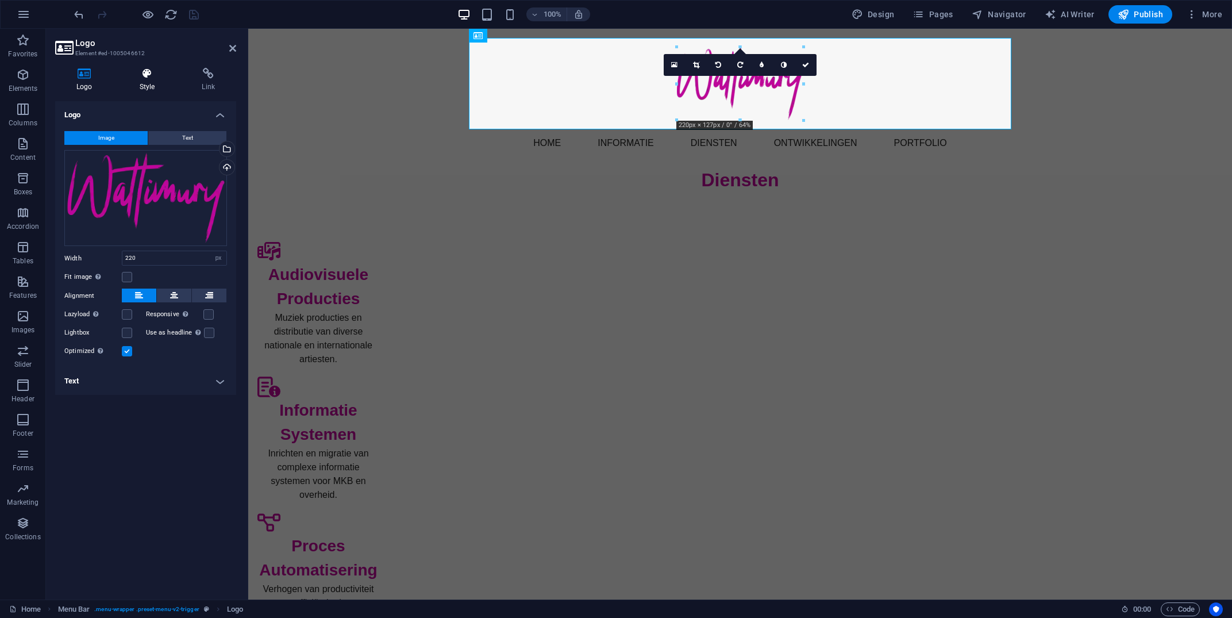
click at [143, 76] on icon at bounding box center [147, 73] width 58 height 11
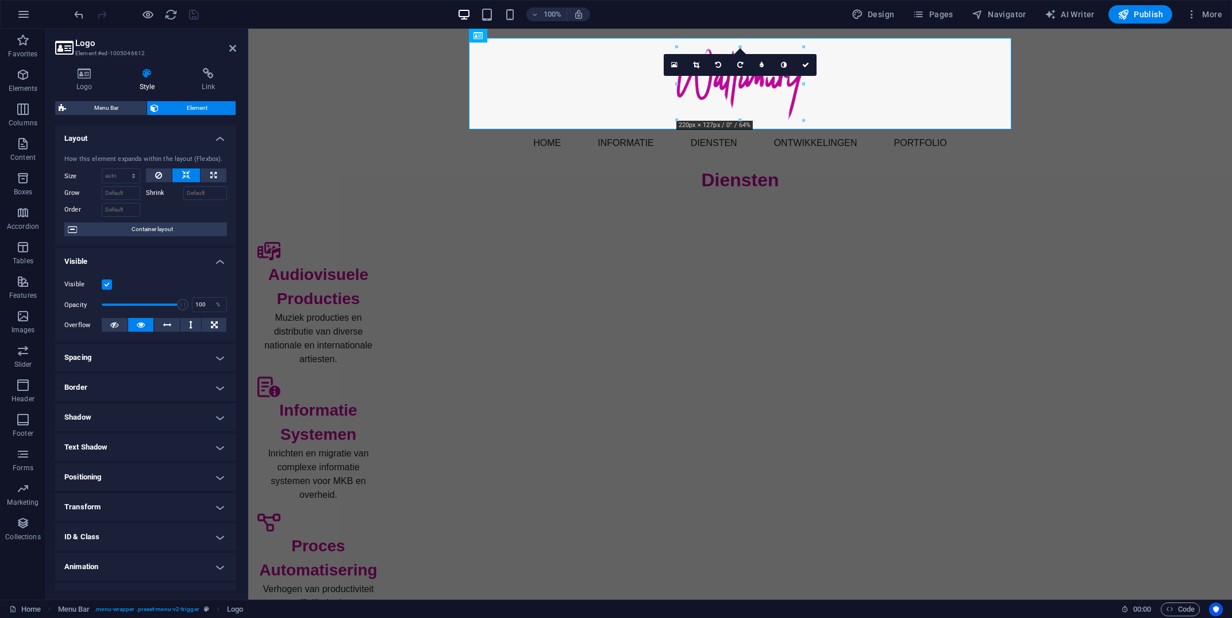
click at [221, 571] on h4 "Animation" at bounding box center [145, 567] width 181 height 28
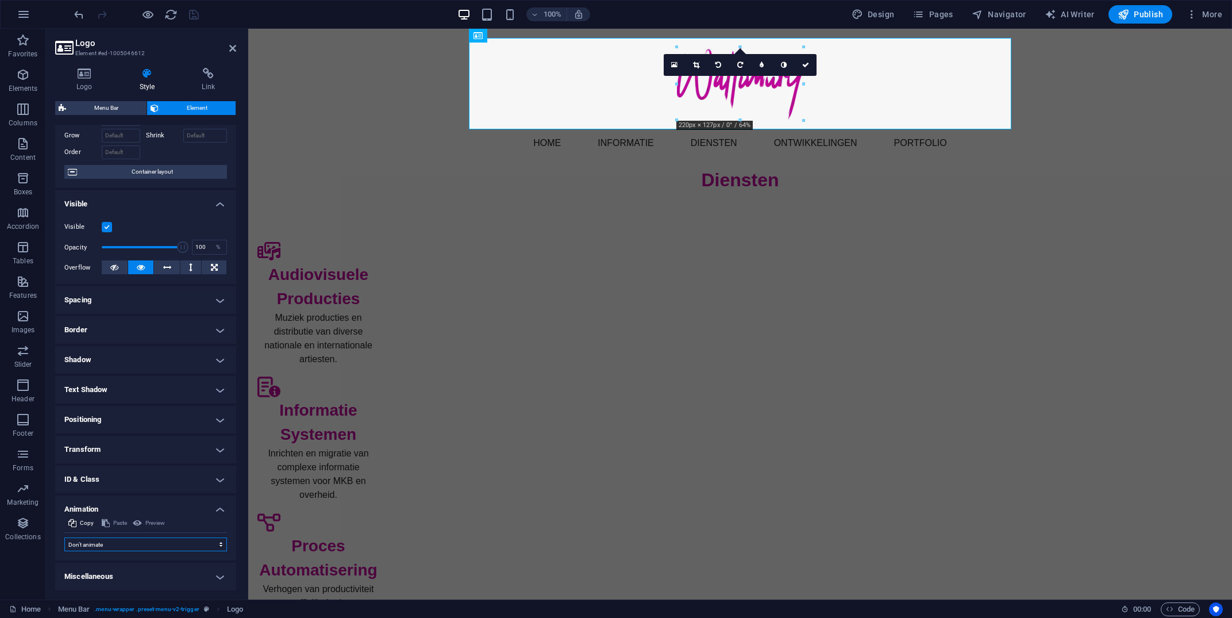
click at [64, 537] on select "Don't animate Show / Hide Slide up/down Zoom in/out Slide left to right Slide r…" at bounding box center [145, 544] width 163 height 14
select select "move-top-to-bottom"
click option "Slide top to bottom" at bounding box center [0, 0] width 0 height 0
type input ".5"
select select "scroll"
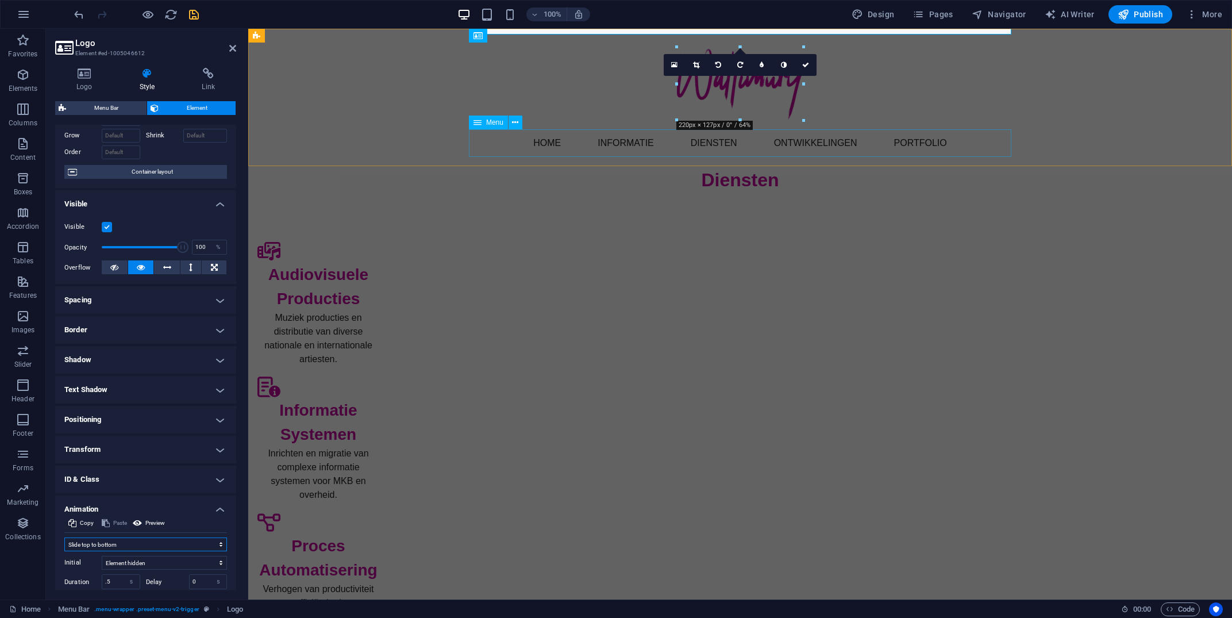
click at [484, 123] on div "Menu" at bounding box center [488, 122] width 39 height 14
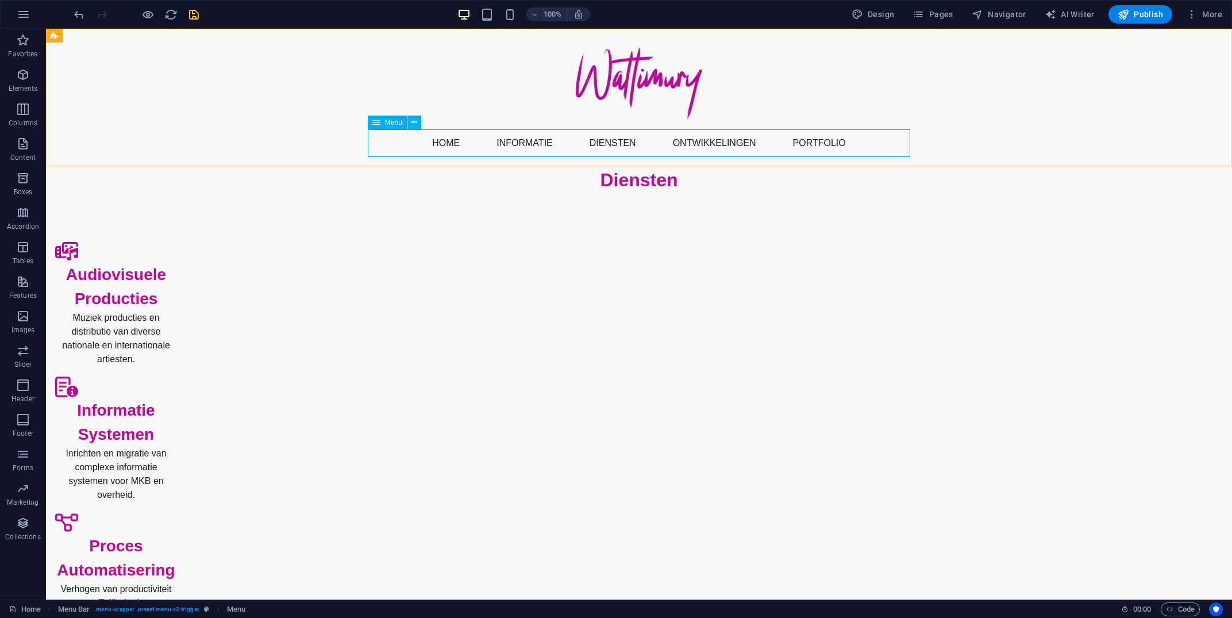
click at [378, 123] on icon at bounding box center [376, 122] width 8 height 14
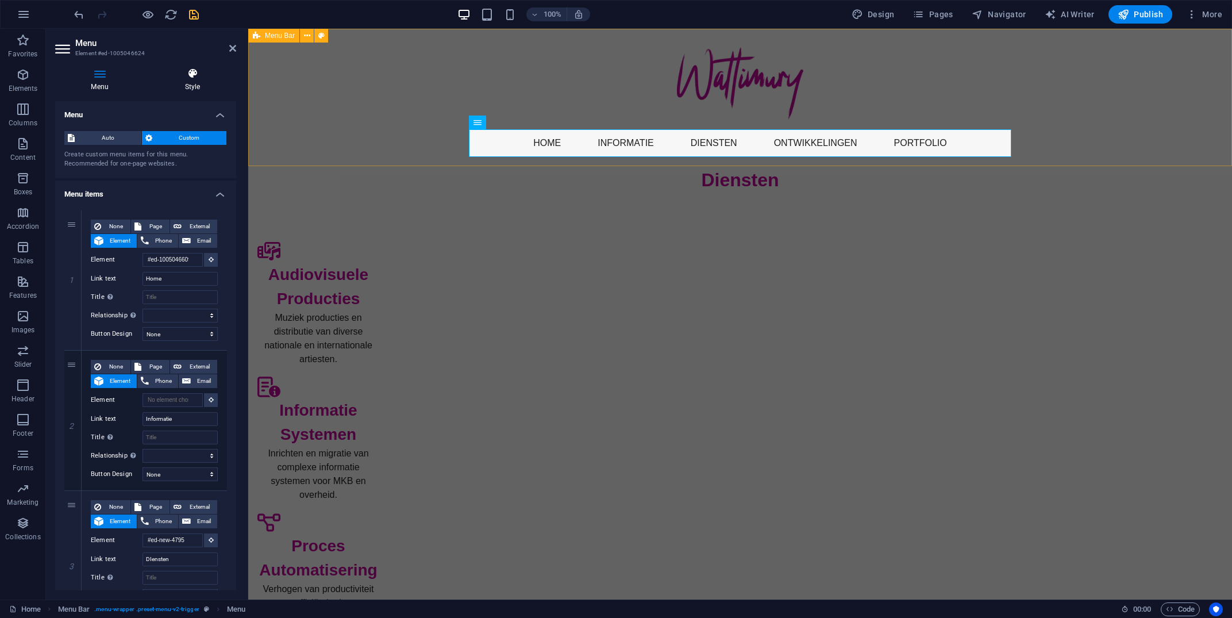
click at [198, 76] on icon at bounding box center [192, 73] width 87 height 11
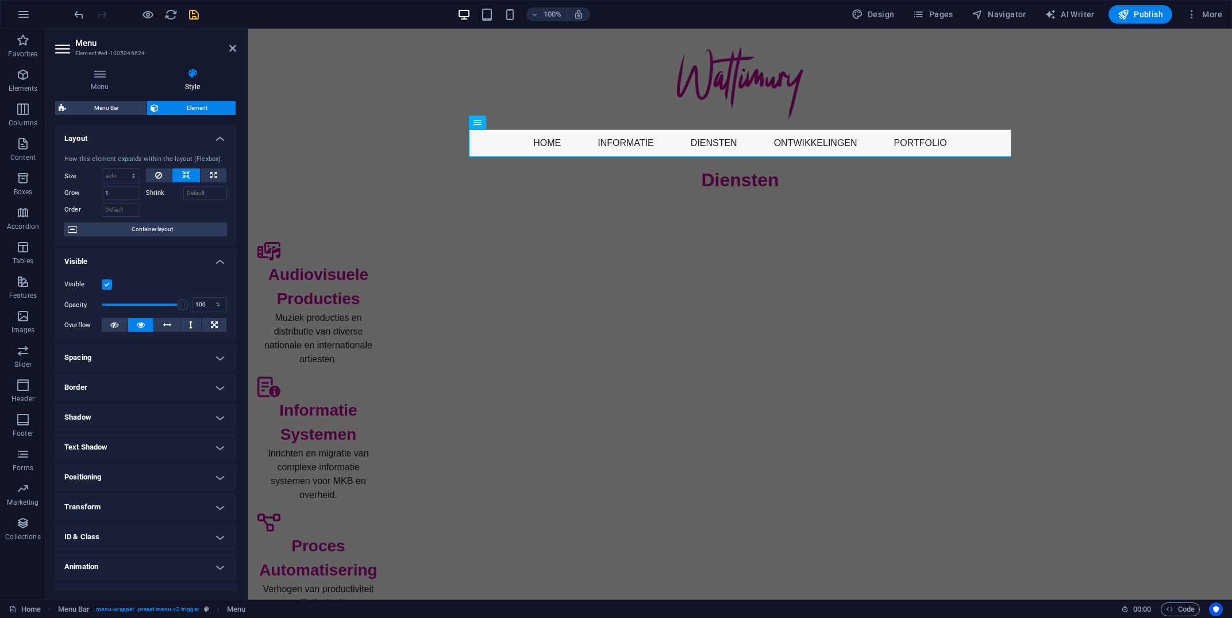
click at [214, 569] on h4 "Animation" at bounding box center [145, 567] width 181 height 28
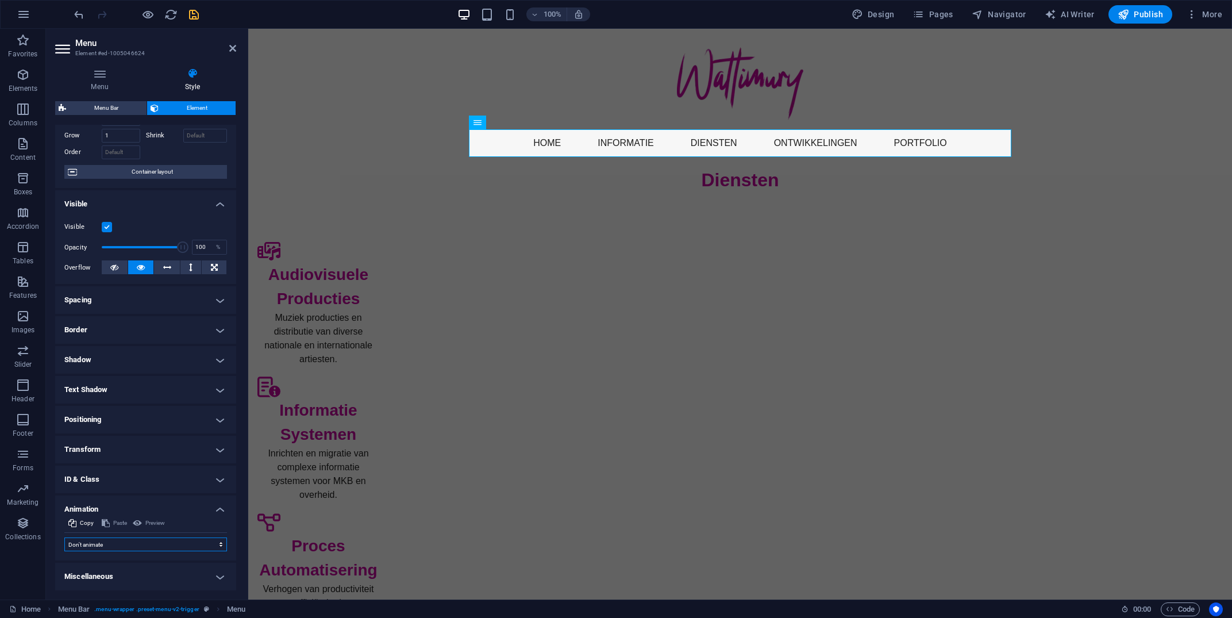
click at [64, 537] on select "Don't animate Show / Hide Slide up/down Zoom in/out Slide left to right Slide r…" at bounding box center [145, 544] width 163 height 14
select select "move-bottom-to-top"
click option "Slide bottom to top" at bounding box center [0, 0] width 0 height 0
type input ".5"
select select "scroll"
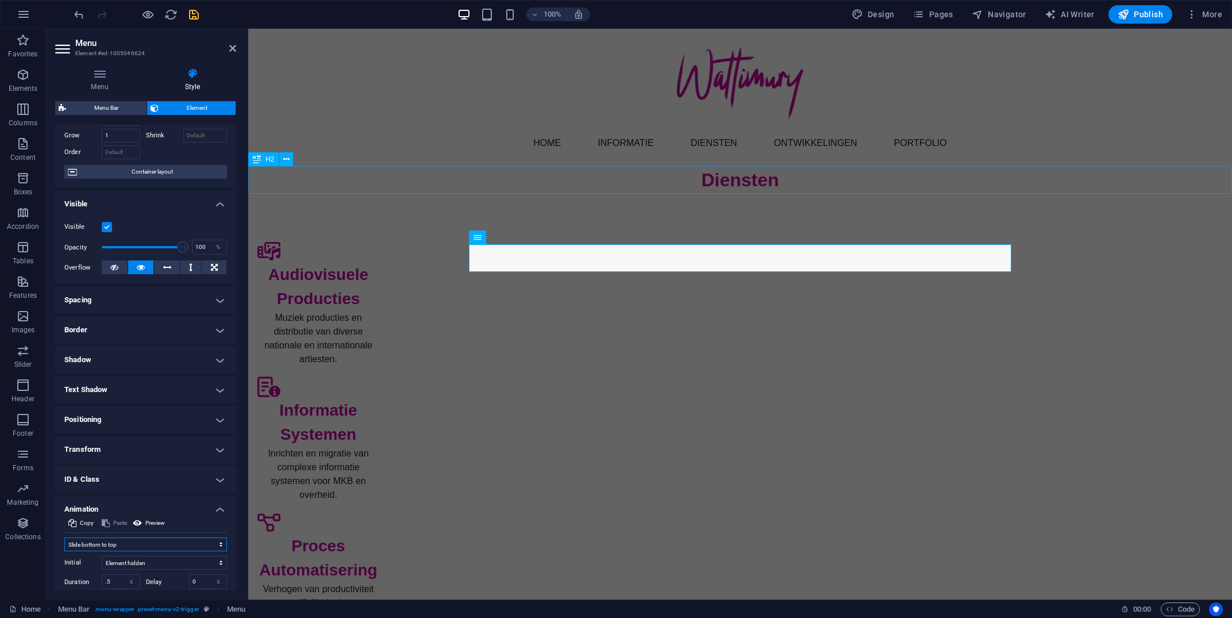
click at [257, 163] on icon at bounding box center [257, 159] width 8 height 14
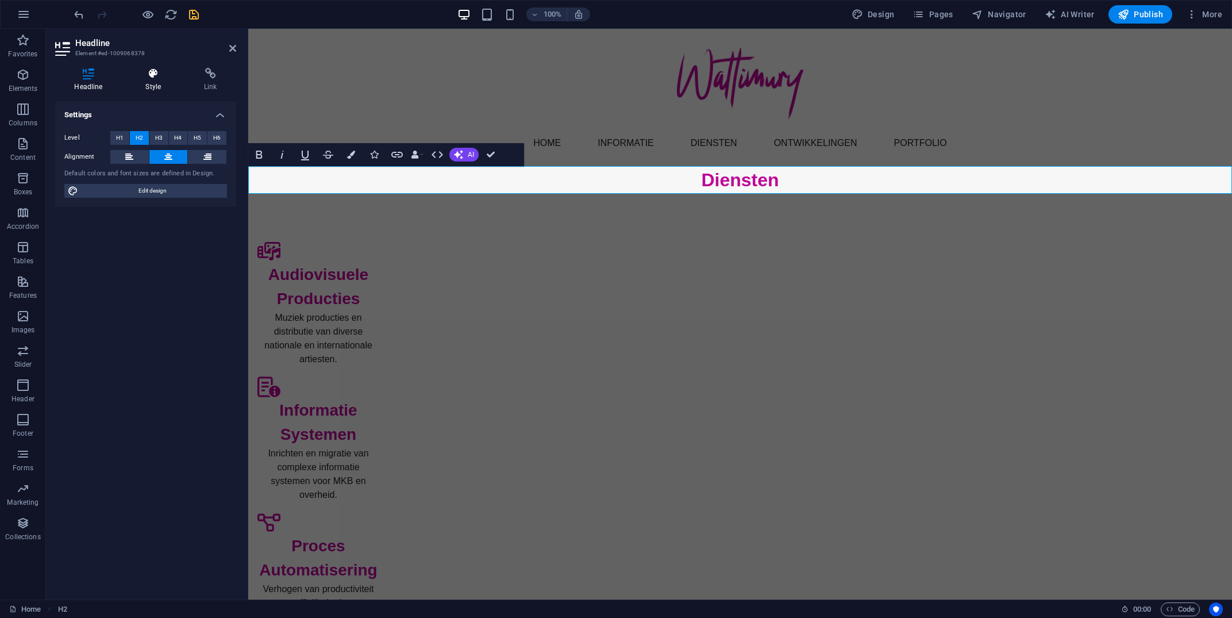
click at [155, 80] on h4 "Style" at bounding box center [155, 80] width 59 height 24
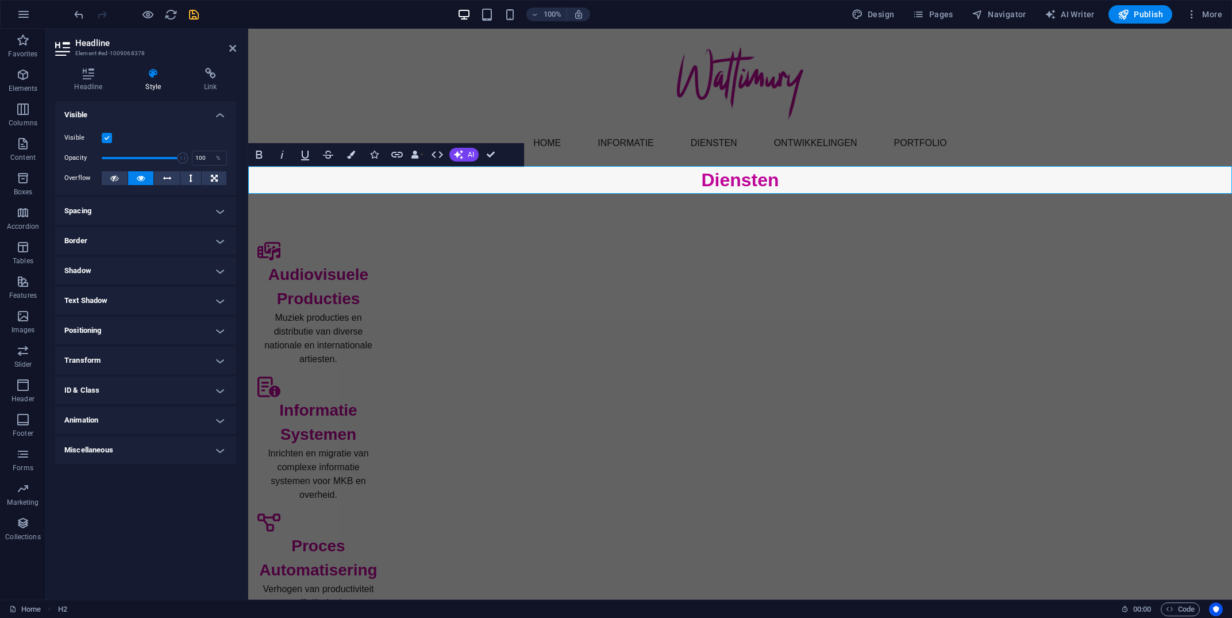
click at [233, 427] on h4 "Animation" at bounding box center [145, 420] width 181 height 28
click at [64, 448] on select "Don't animate Show / Hide Slide up/down Zoom in/out Slide left to right Slide r…" at bounding box center [145, 455] width 163 height 14
select select "slide"
click option "Slide up/down" at bounding box center [0, 0] width 0 height 0
type input ".5"
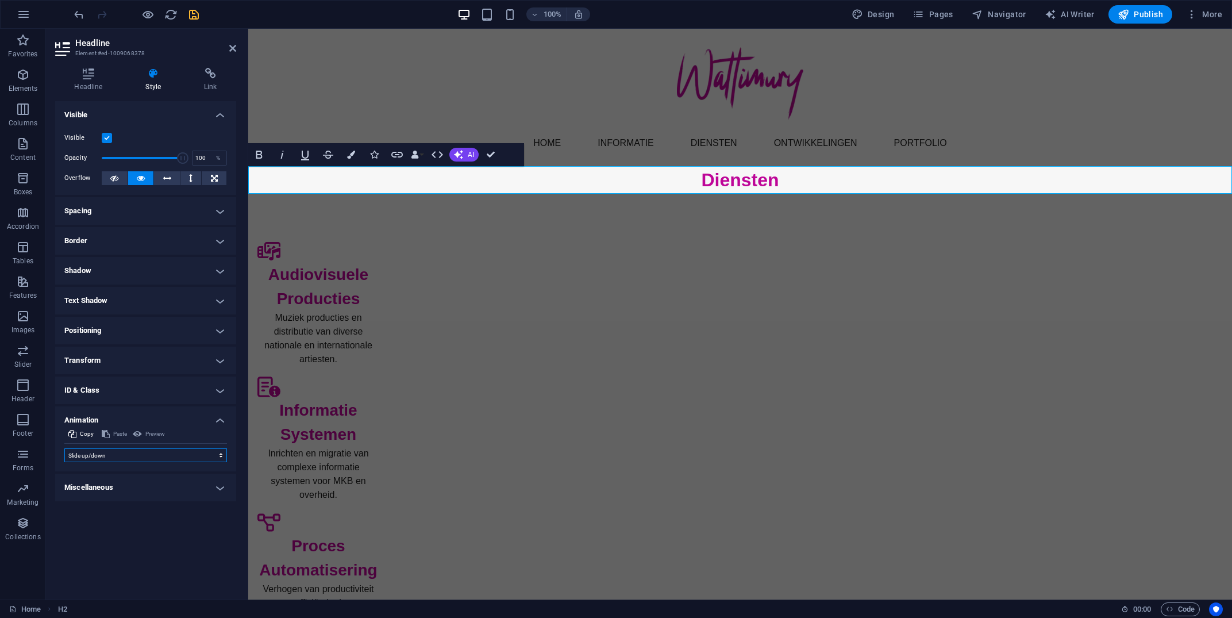
select select "scroll"
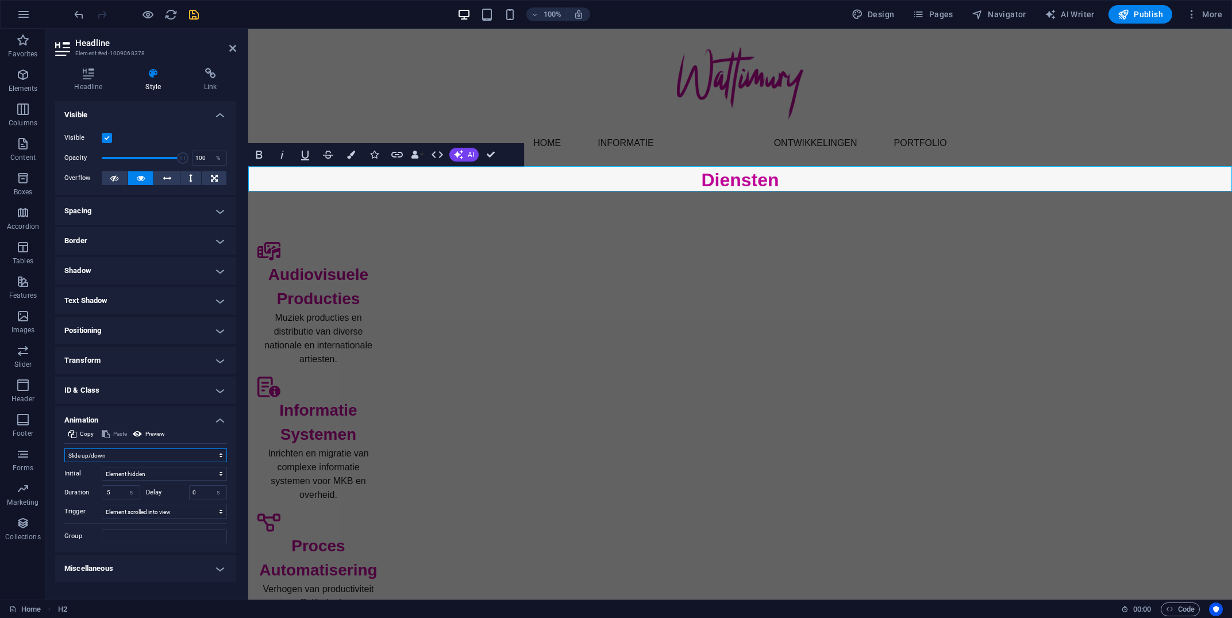
click at [64, 448] on select "Don't animate Show / Hide Slide up/down Zoom in/out Slide left to right Slide r…" at bounding box center [145, 455] width 163 height 14
click at [197, 458] on select "Don't animate Show / Hide Slide up/down Zoom in/out Slide left to right Slide r…" at bounding box center [145, 455] width 163 height 14
click at [500, 232] on span "Container" at bounding box center [501, 232] width 30 height 7
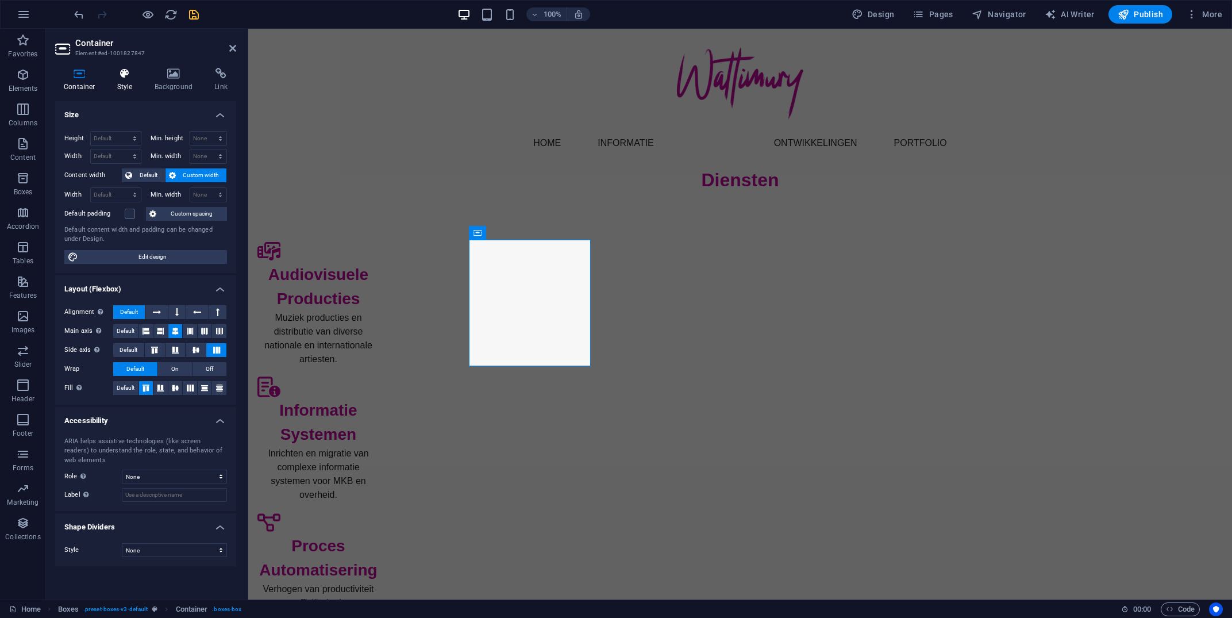
click at [128, 75] on icon at bounding box center [125, 73] width 33 height 11
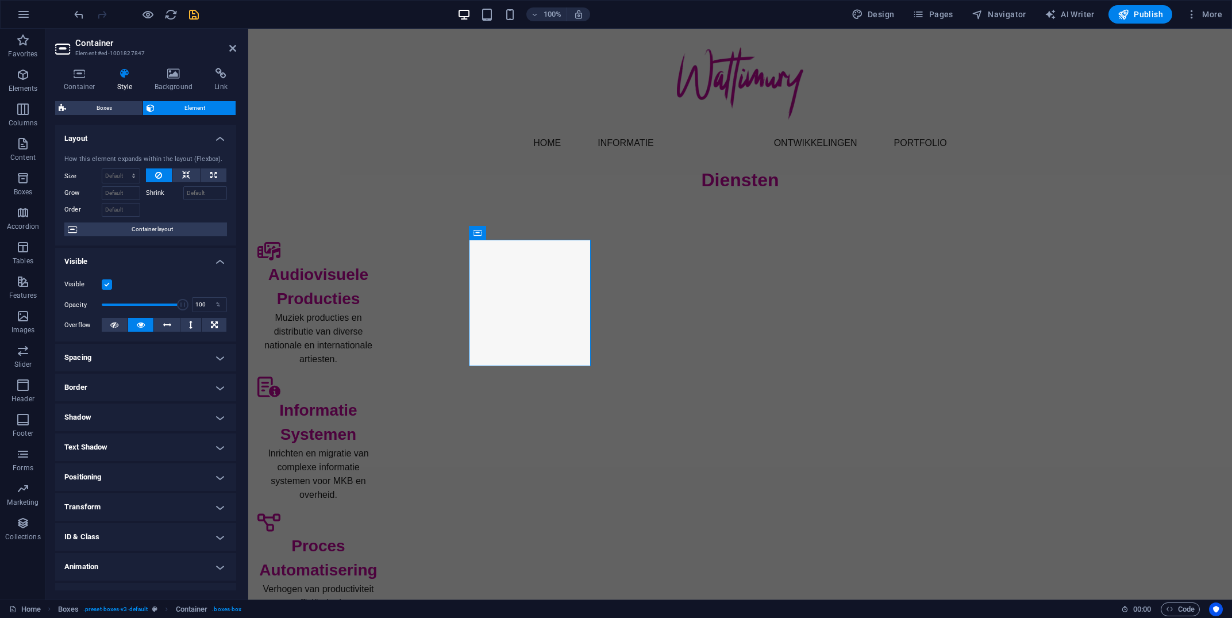
click at [225, 571] on h4 "Animation" at bounding box center [145, 567] width 181 height 28
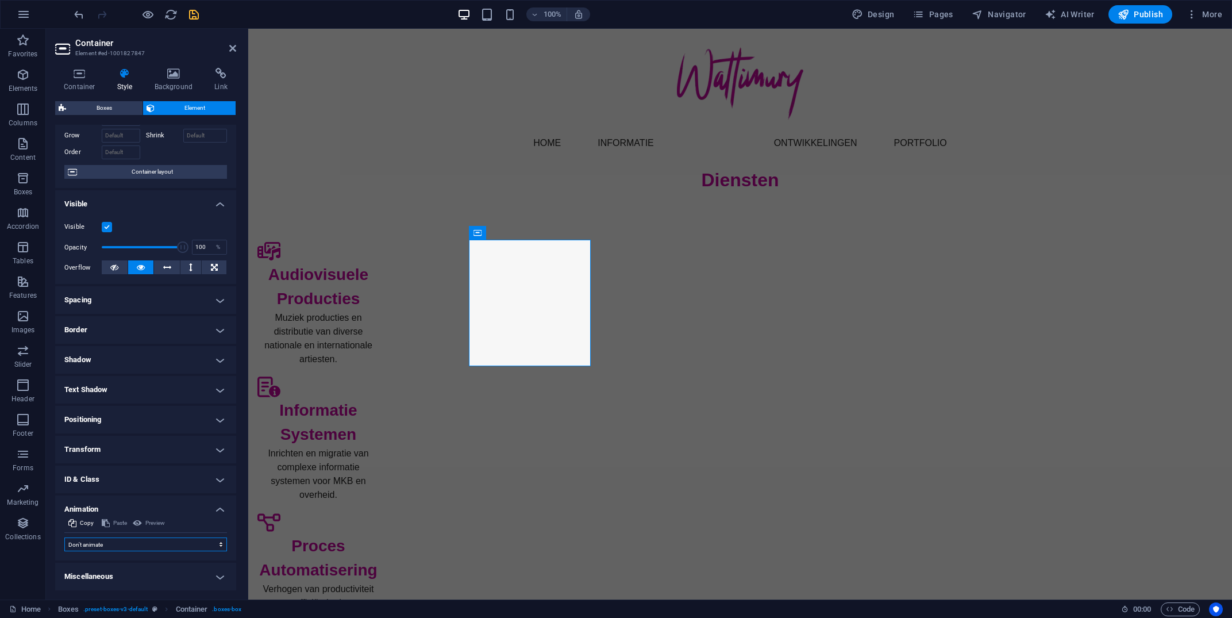
click at [64, 537] on select "Don't animate Show / Hide Slide up/down Zoom in/out Slide left to right Slide r…" at bounding box center [145, 544] width 163 height 14
select select "move-top-to-bottom"
click option "Slide top to bottom" at bounding box center [0, 0] width 0 height 0
type input ".5"
select select "scroll"
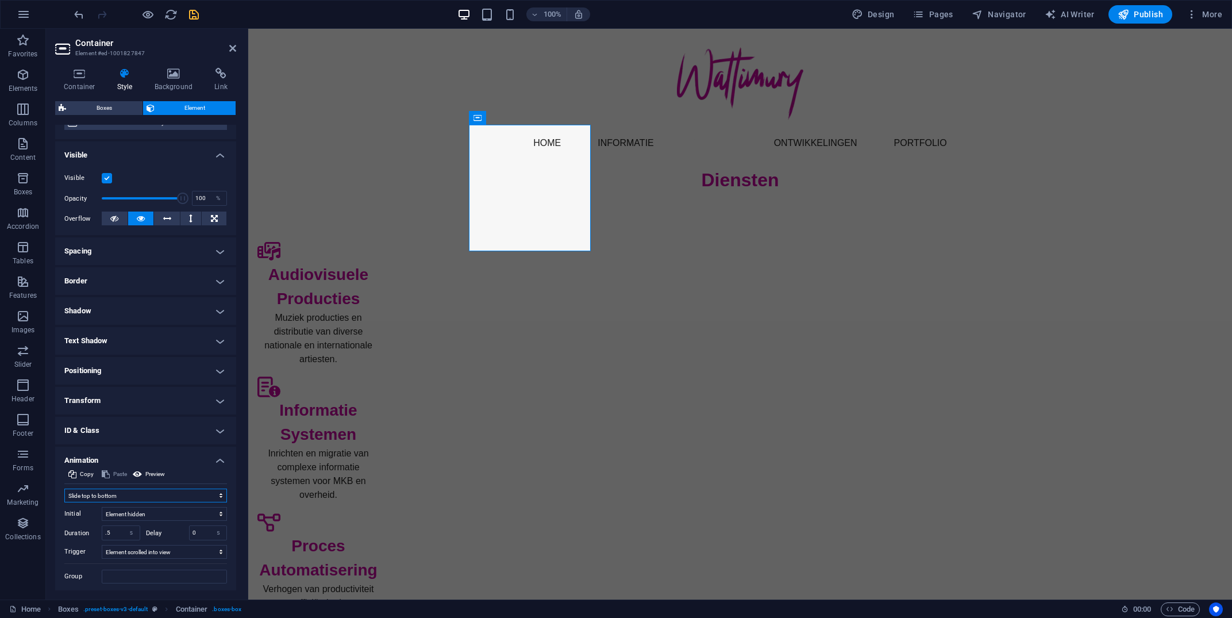
scroll to position [108, 0]
click at [210, 524] on select "s ms" at bounding box center [218, 531] width 16 height 14
select select "ms"
click option "ms" at bounding box center [0, 0] width 0 height 0
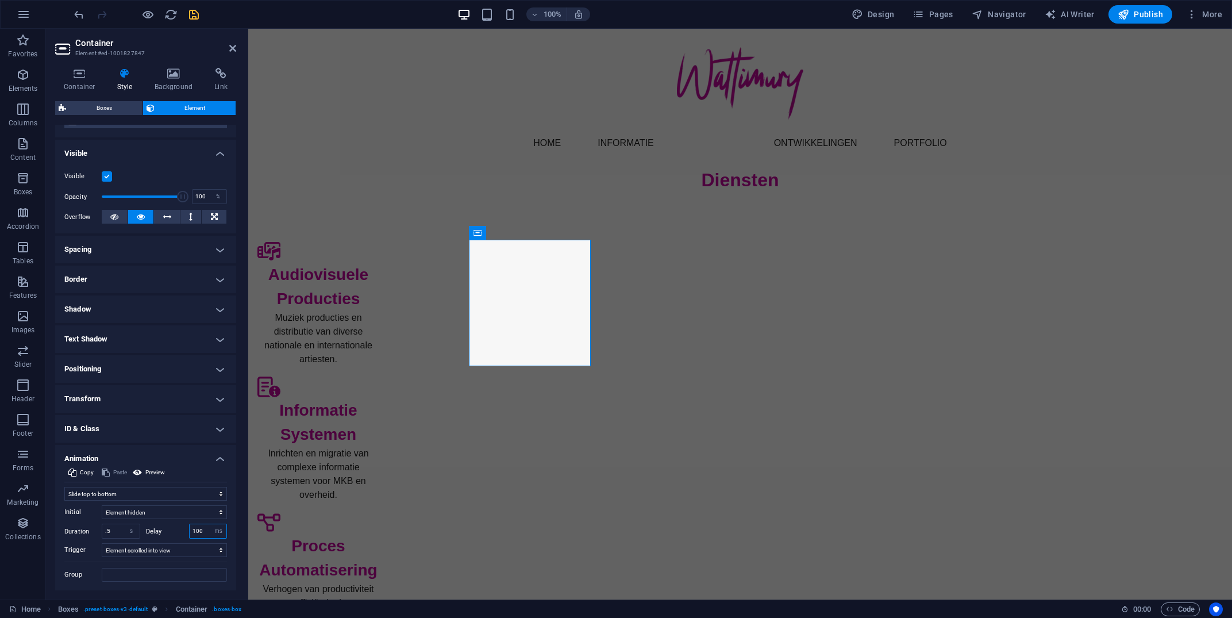
drag, startPoint x: 198, startPoint y: 532, endPoint x: 187, endPoint y: 526, distance: 12.3
click at [190, 526] on input "100" at bounding box center [208, 531] width 37 height 14
type input "50"
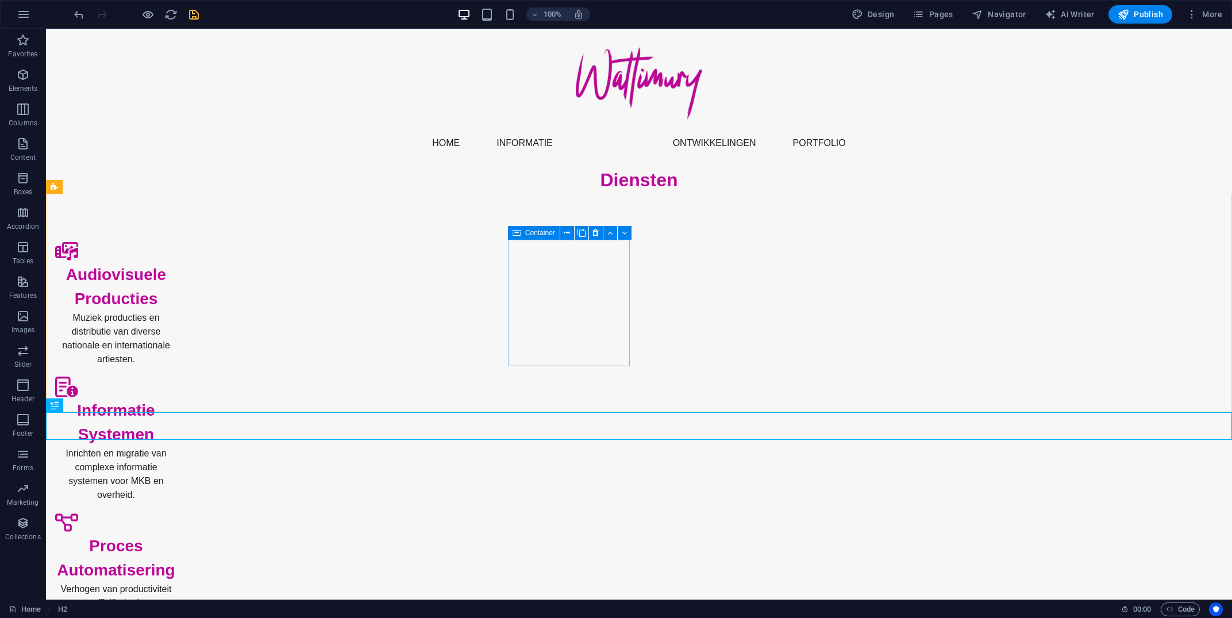
click at [519, 231] on icon at bounding box center [517, 233] width 8 height 14
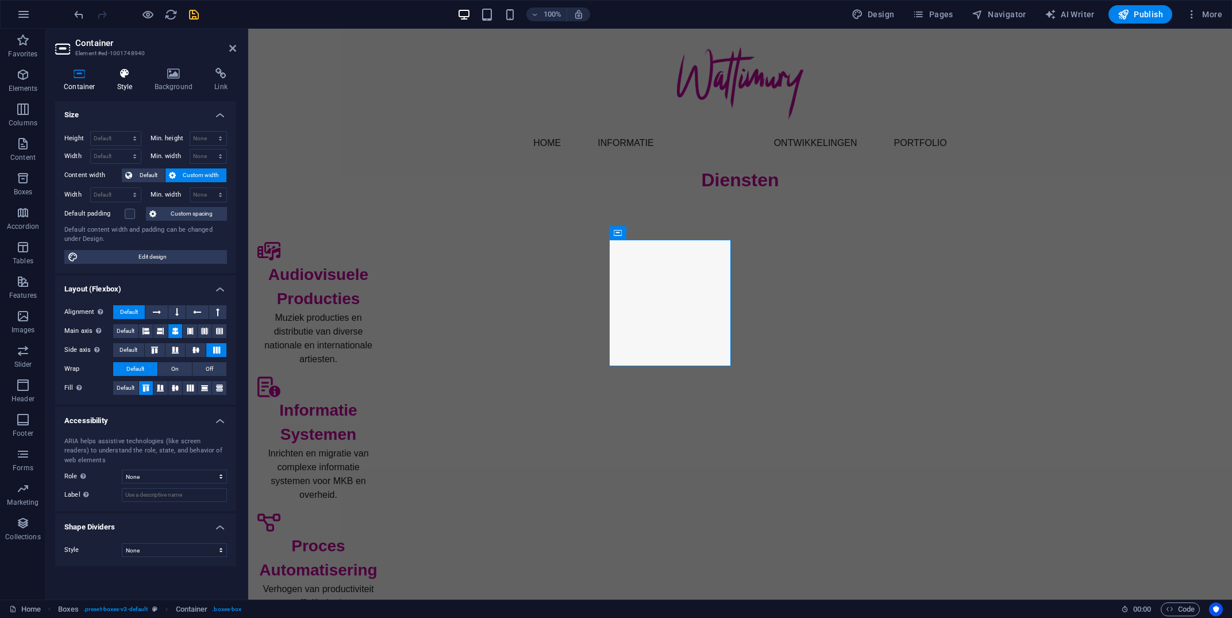
click at [124, 72] on icon at bounding box center [125, 73] width 33 height 11
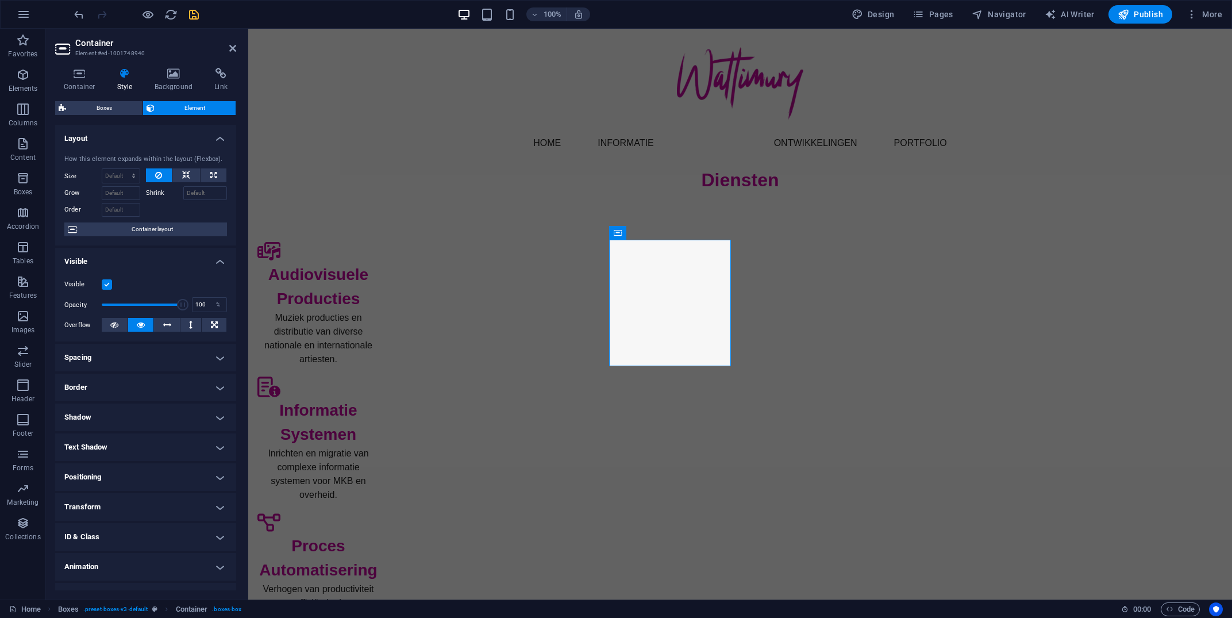
click at [219, 571] on h4 "Animation" at bounding box center [145, 567] width 181 height 28
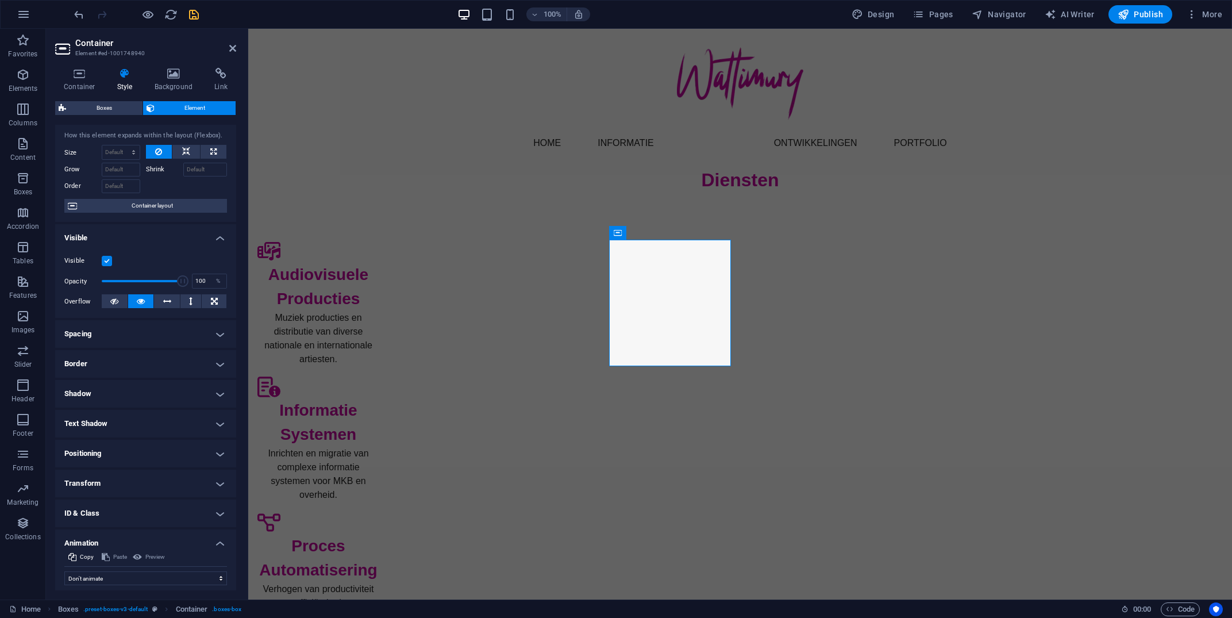
scroll to position [57, 0]
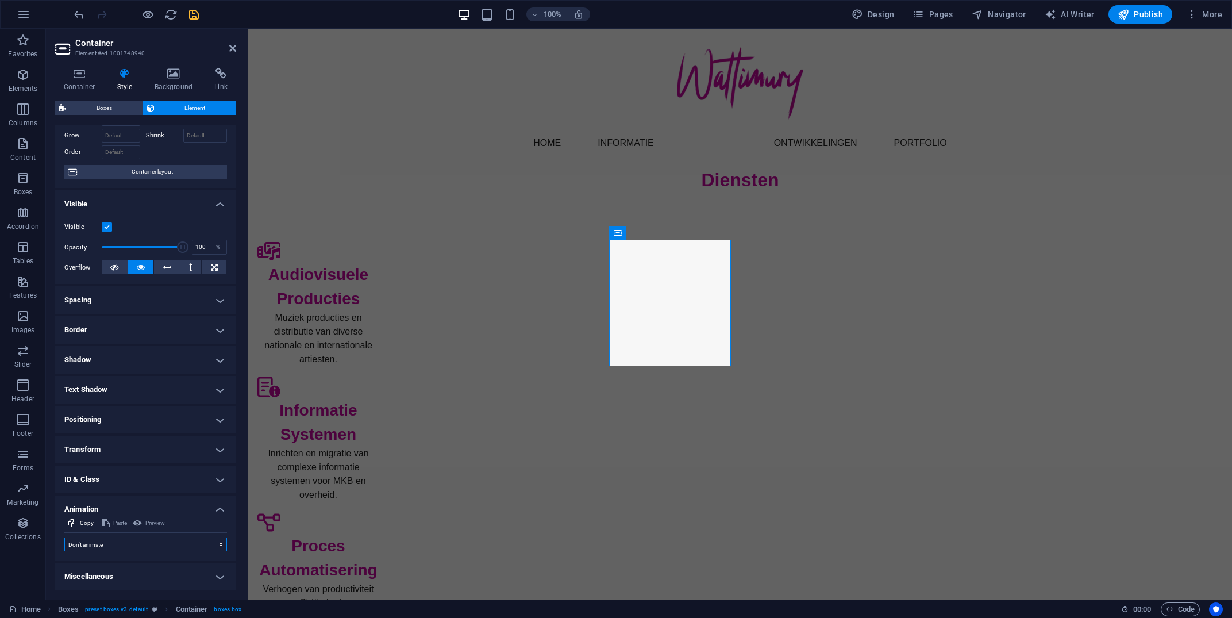
click at [64, 537] on select "Don't animate Show / Hide Slide up/down Zoom in/out Slide left to right Slide r…" at bounding box center [145, 544] width 163 height 14
select select "move-top-to-bottom"
click option "Slide top to bottom" at bounding box center [0, 0] width 0 height 0
type input ".5"
select select "scroll"
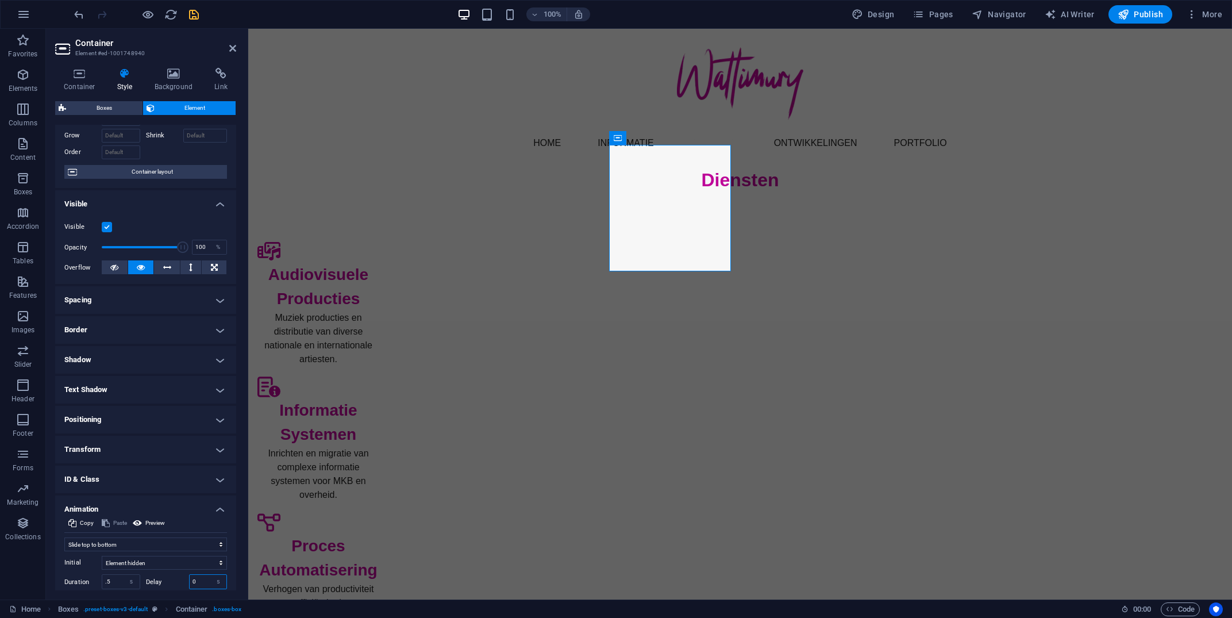
click at [206, 582] on input "0" at bounding box center [208, 582] width 37 height 14
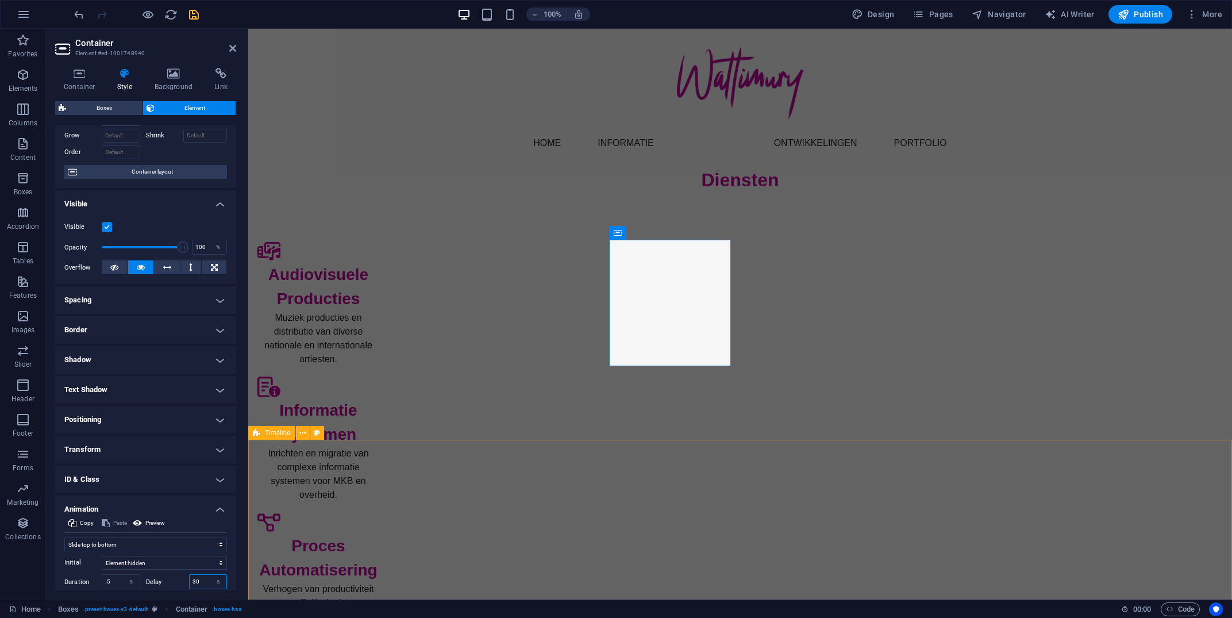
type input "30"
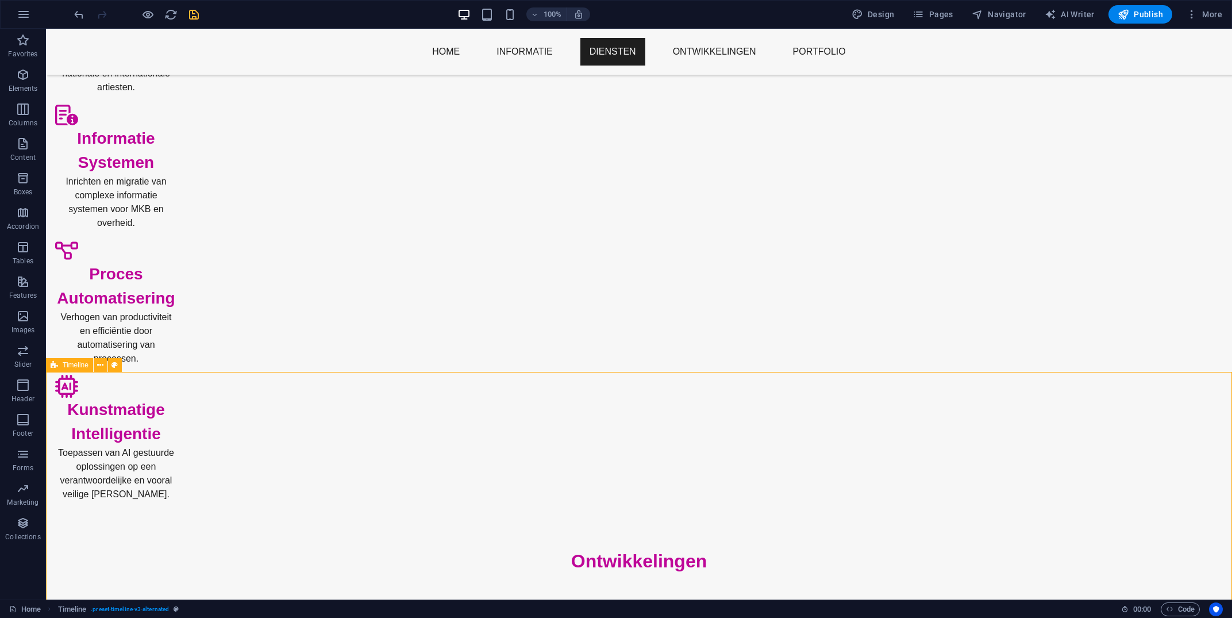
drag, startPoint x: 286, startPoint y: 585, endPoint x: 248, endPoint y: 563, distance: 44.3
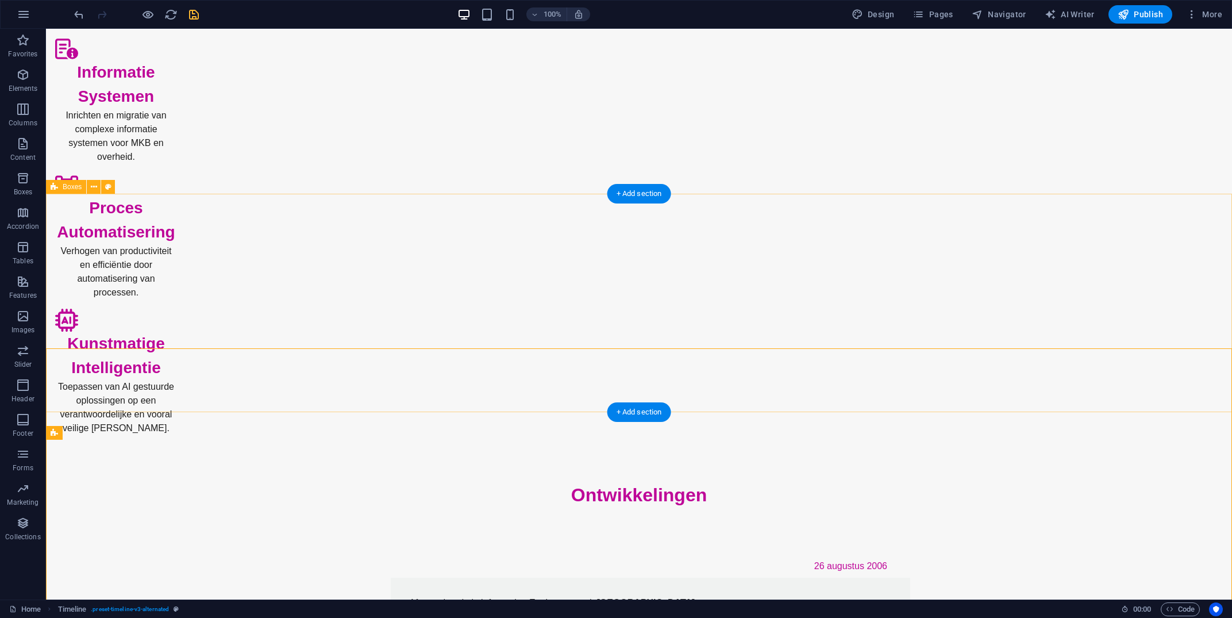
scroll to position [0, 0]
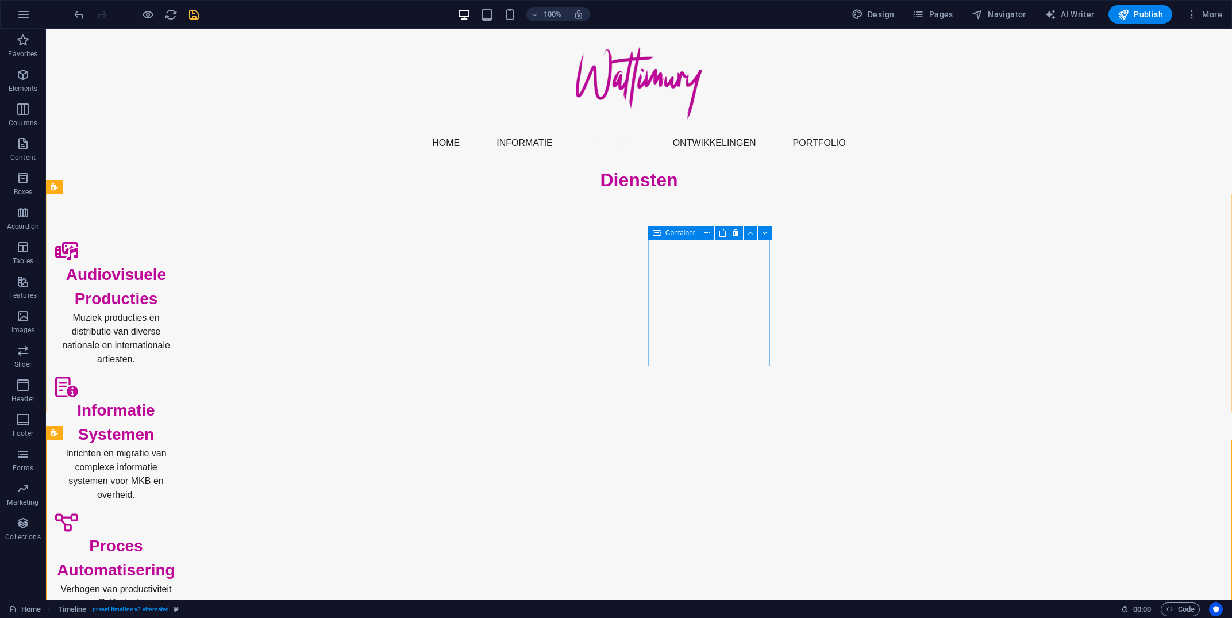
click at [661, 234] on div "Container" at bounding box center [674, 233] width 52 height 14
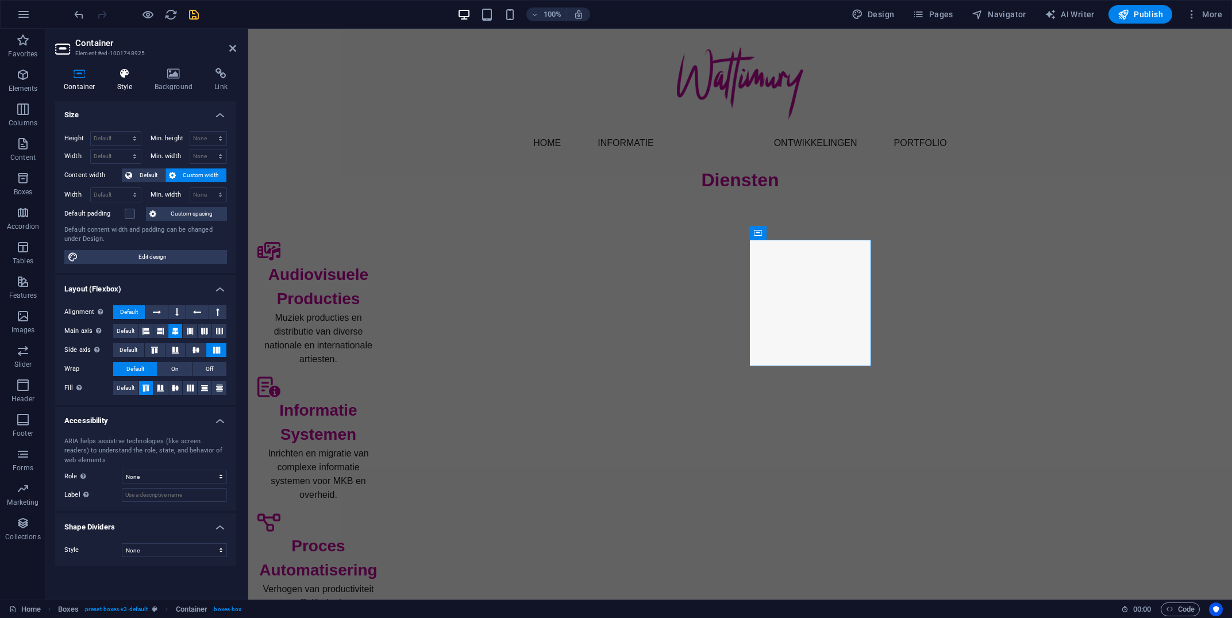
click at [130, 82] on h4 "Style" at bounding box center [127, 80] width 37 height 24
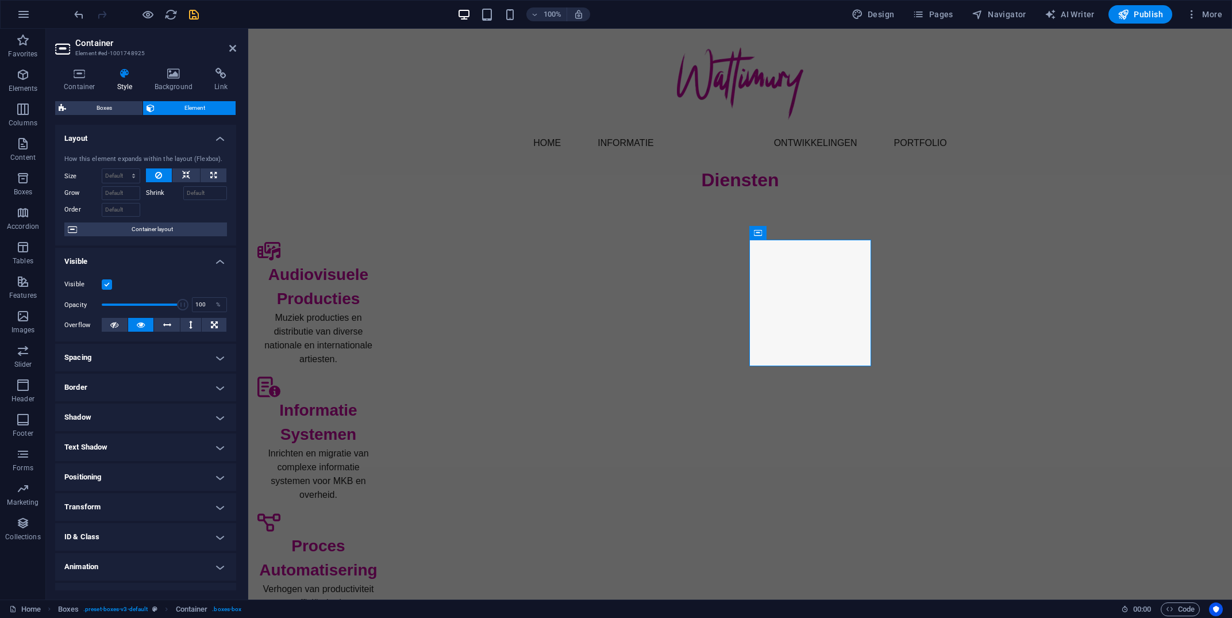
click at [221, 565] on h4 "Animation" at bounding box center [145, 567] width 181 height 28
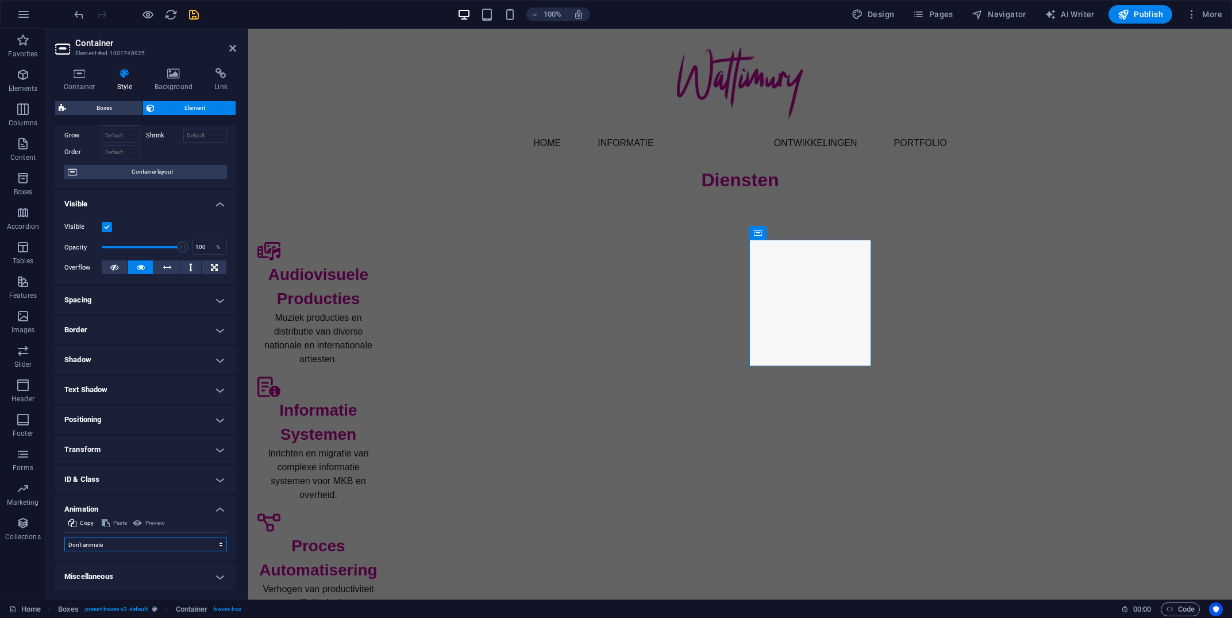
select select "move-top-to-bottom"
click option "Slide top to bottom" at bounding box center [0, 0] width 0 height 0
type input ".5"
select select "scroll"
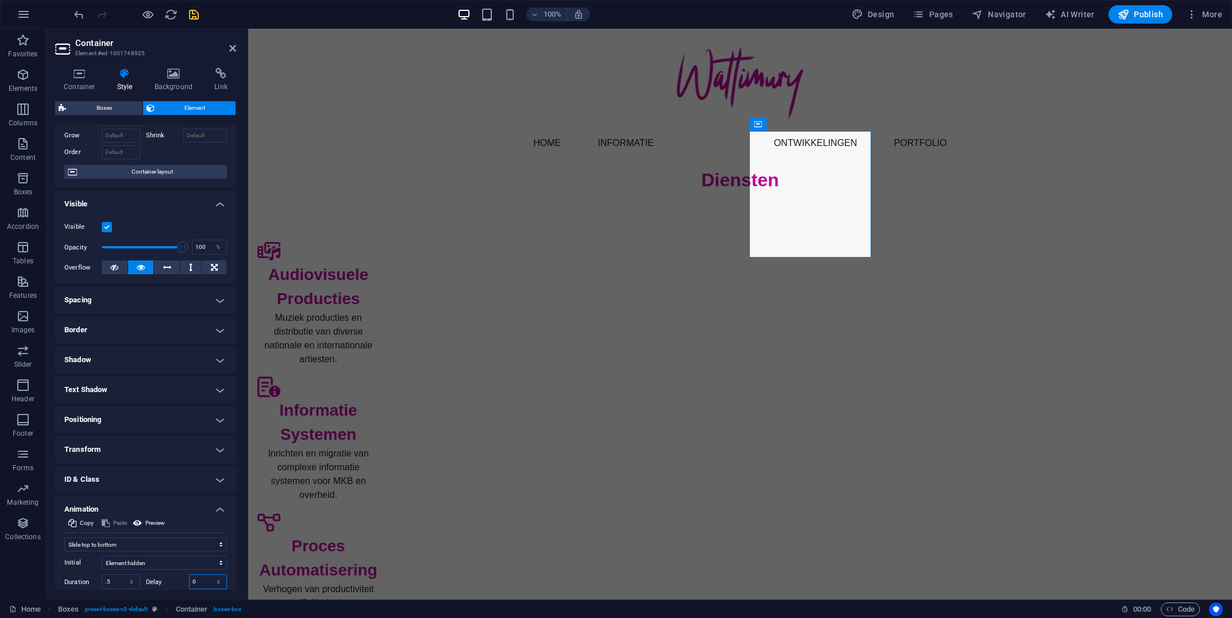
click at [198, 582] on input "0" at bounding box center [208, 582] width 37 height 14
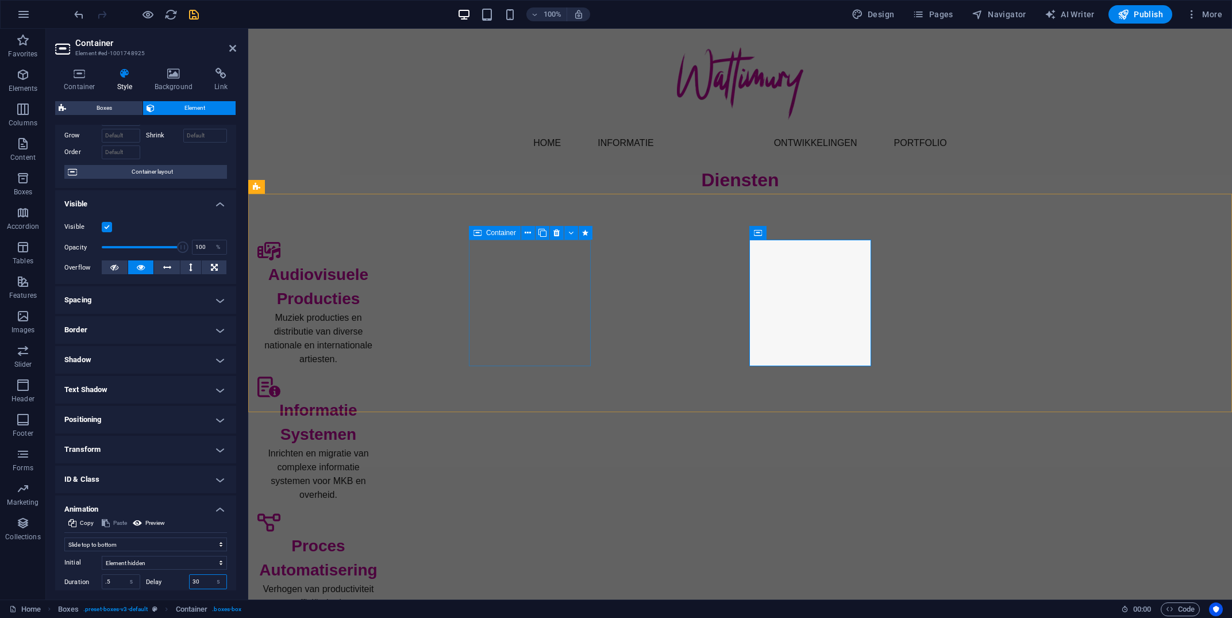
click at [472, 231] on div "Container" at bounding box center [495, 233] width 52 height 14
type input "30"
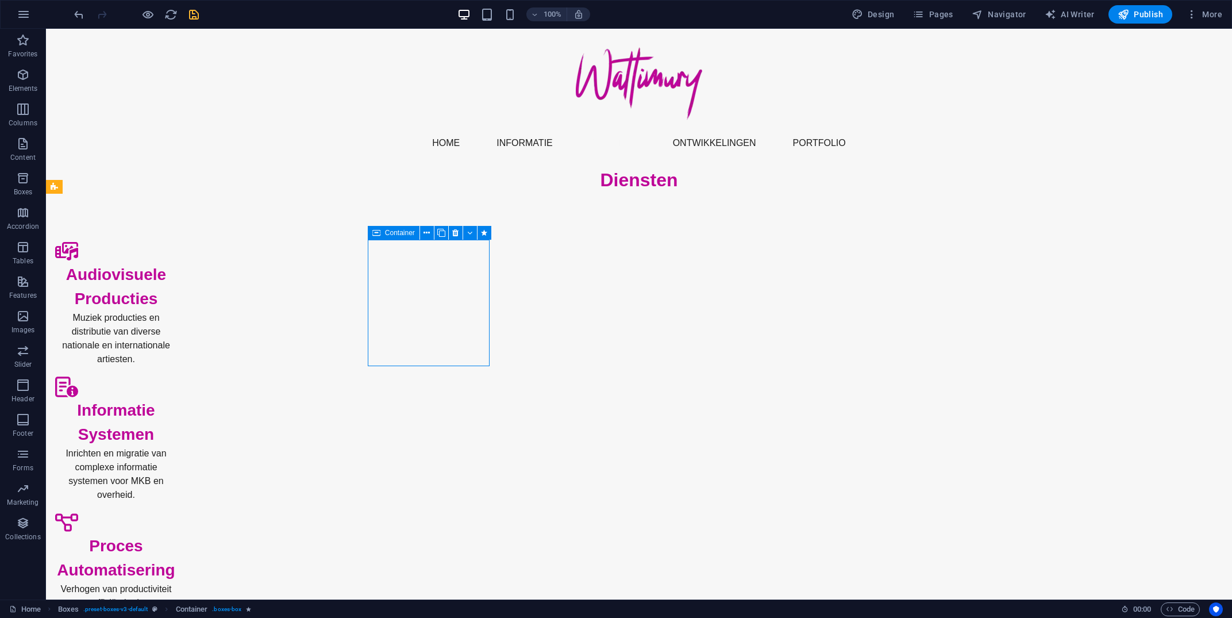
click at [402, 229] on span "Container" at bounding box center [400, 232] width 30 height 7
select select "move-top-to-bottom"
select select "s"
select select "ms"
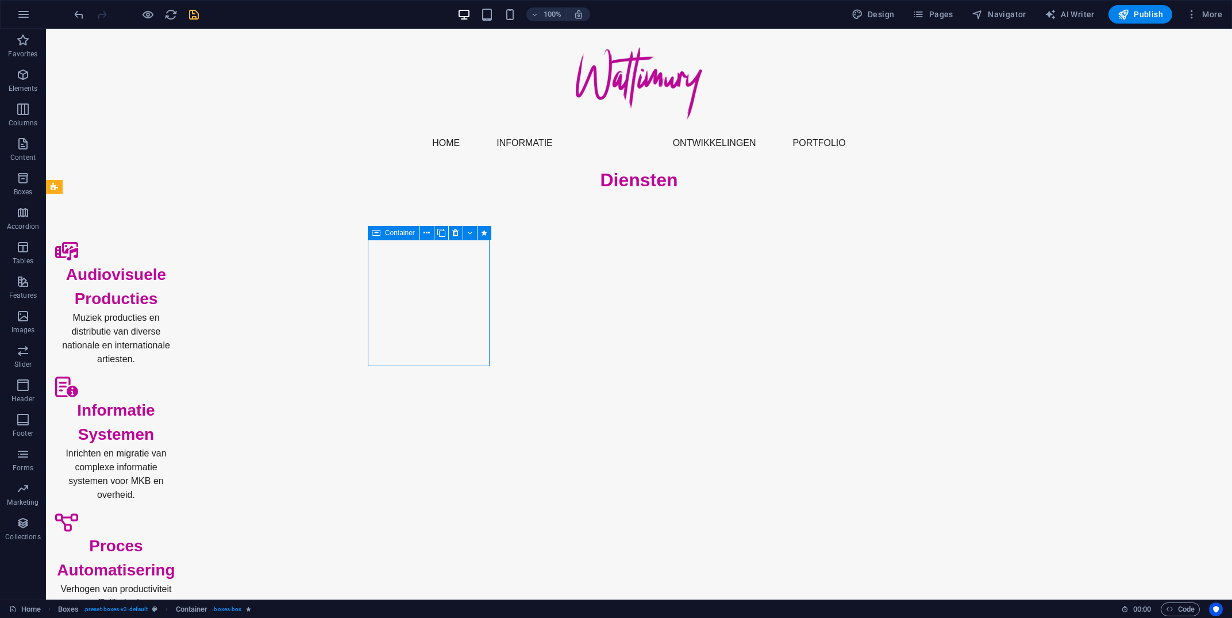
select select "scroll"
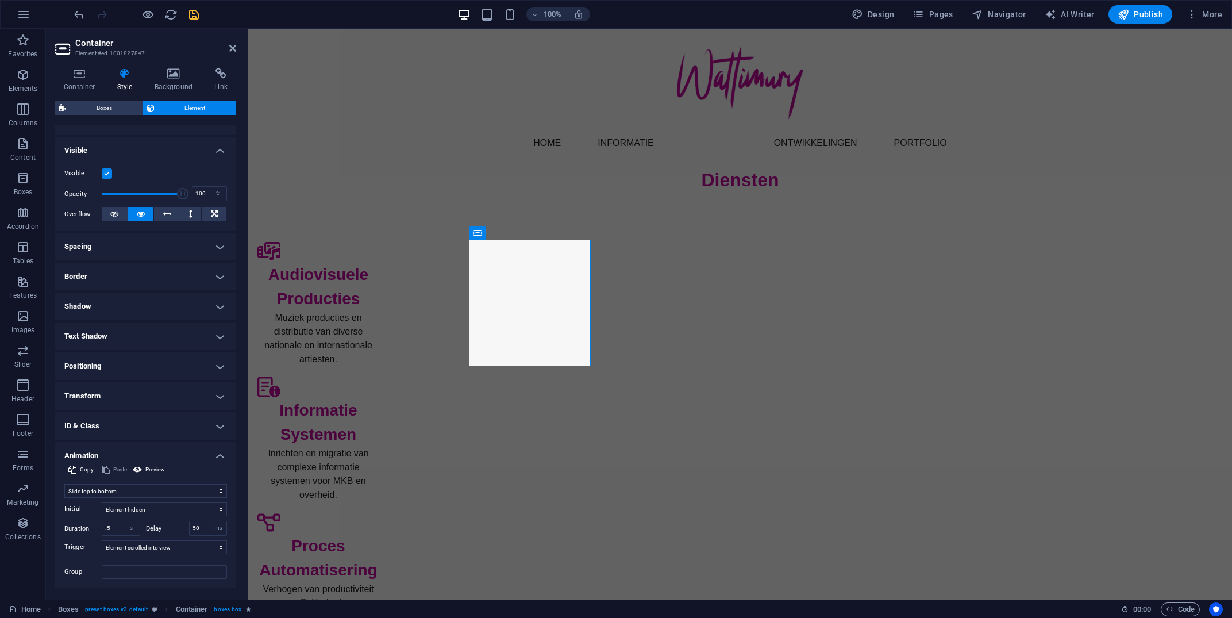
scroll to position [113, 0]
click at [620, 234] on icon at bounding box center [618, 233] width 8 height 14
select select "move-top-to-bottom"
select select "s"
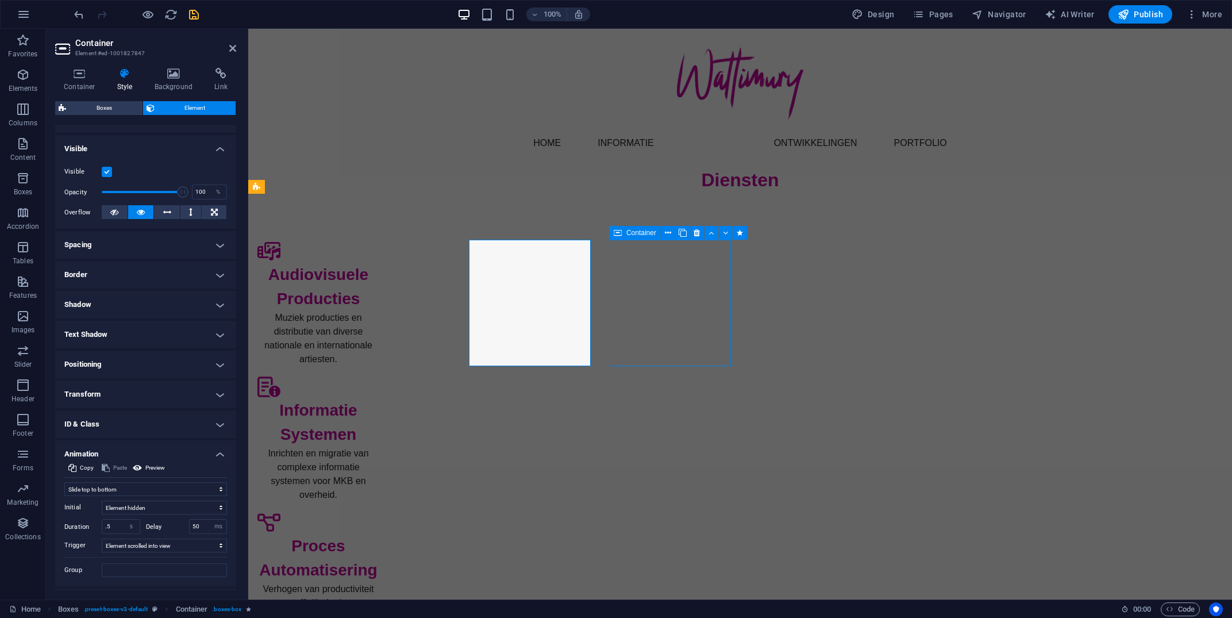
select select "s"
select select "scroll"
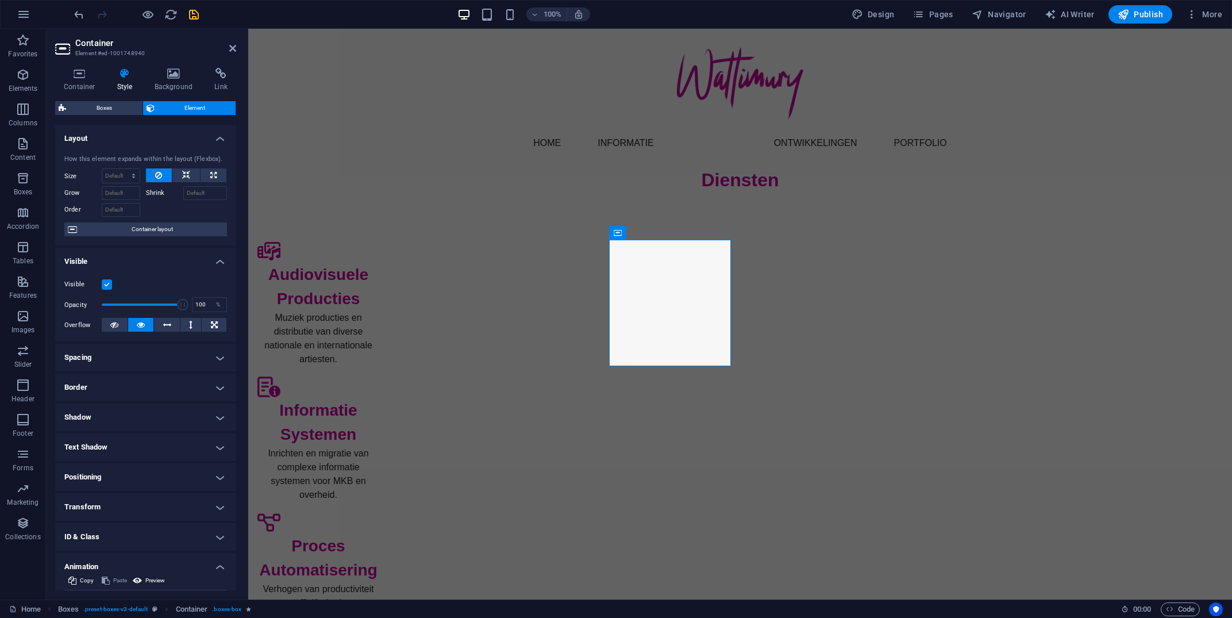
scroll to position [138, 0]
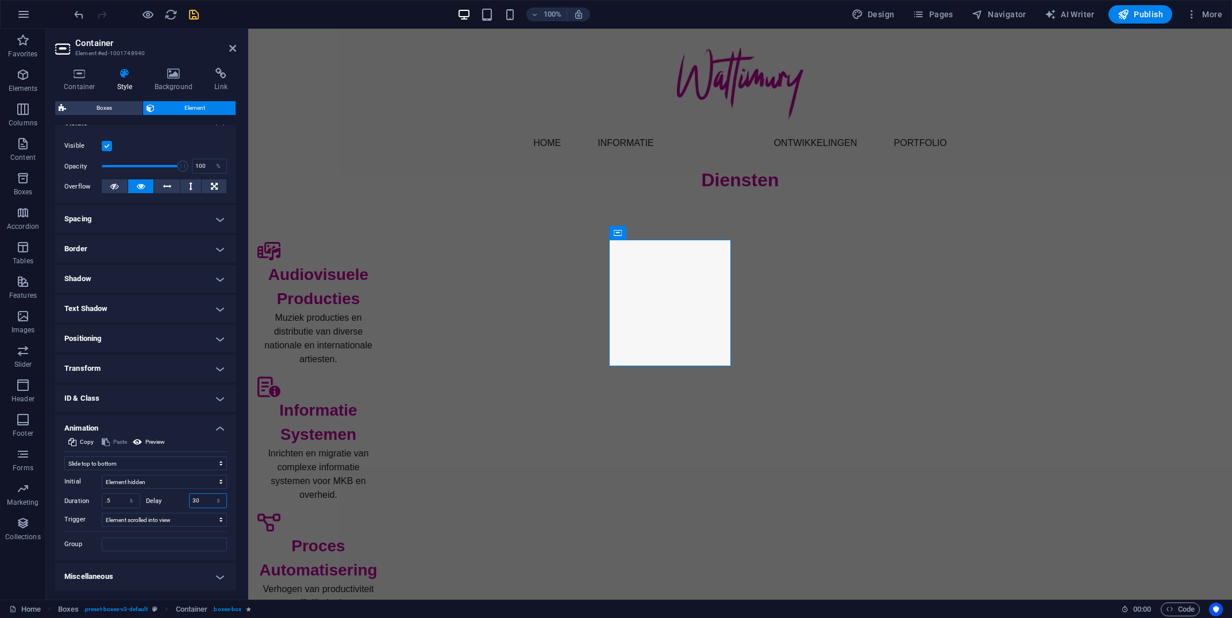
click at [205, 504] on input "30" at bounding box center [208, 501] width 37 height 14
type input "30"
click at [210, 494] on select "s ms" at bounding box center [218, 501] width 16 height 14
select select "ms"
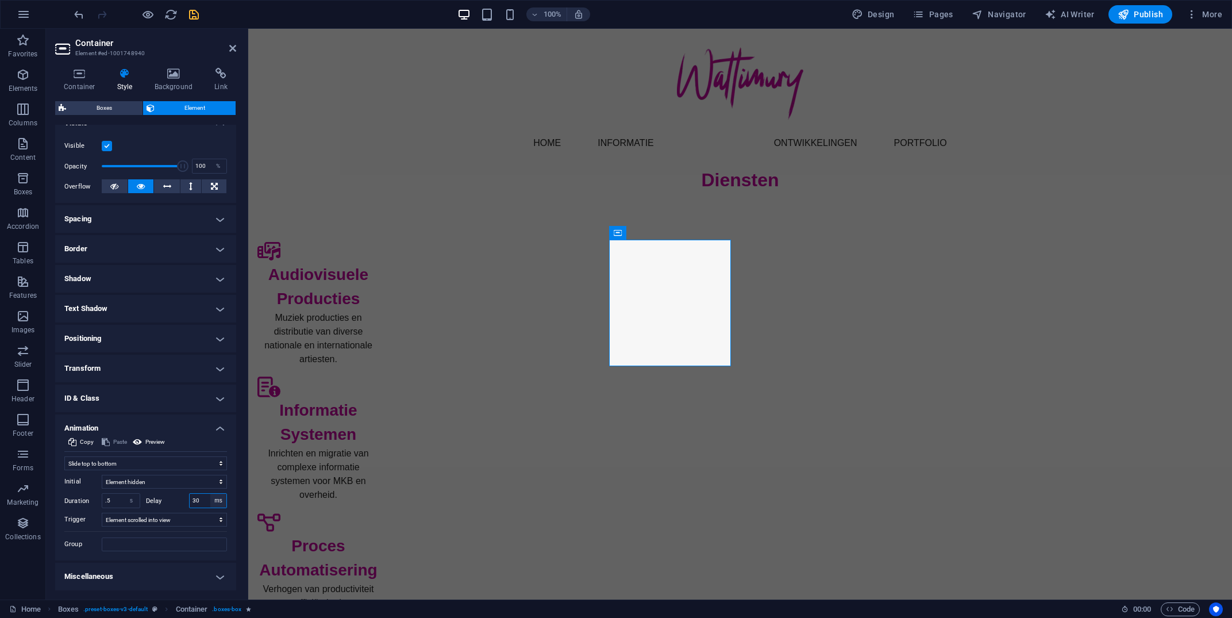
click option "ms" at bounding box center [0, 0] width 0 height 0
type input "100"
click at [760, 231] on icon at bounding box center [758, 233] width 8 height 14
select select "move-top-to-bottom"
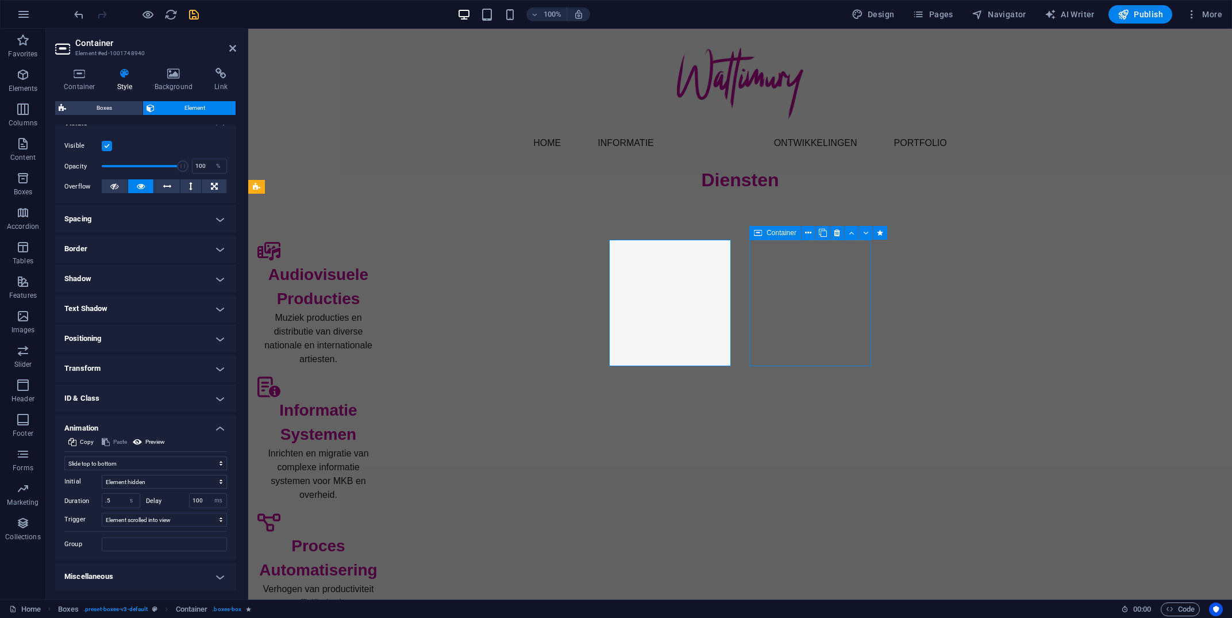
select select "s"
select select "scroll"
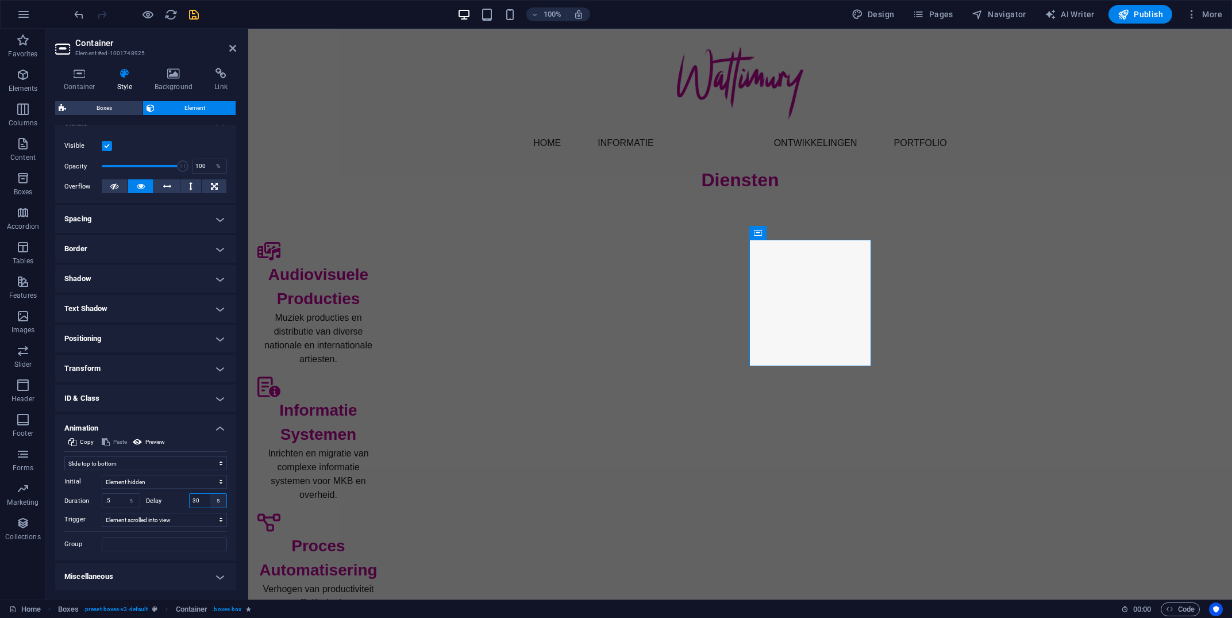
click at [210, 494] on select "s ms" at bounding box center [218, 501] width 16 height 14
select select "ms"
click option "ms" at bounding box center [0, 0] width 0 height 0
type input "150"
click at [908, 231] on span "Container" at bounding box center [922, 232] width 30 height 7
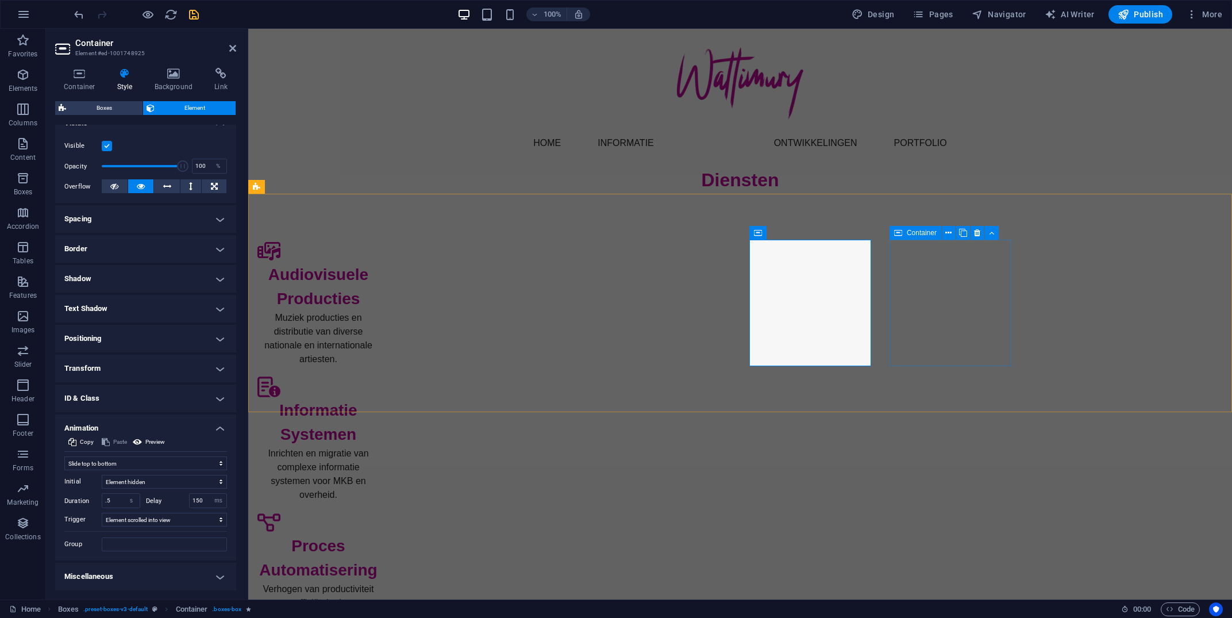
click at [908, 231] on span "Container" at bounding box center [922, 232] width 30 height 7
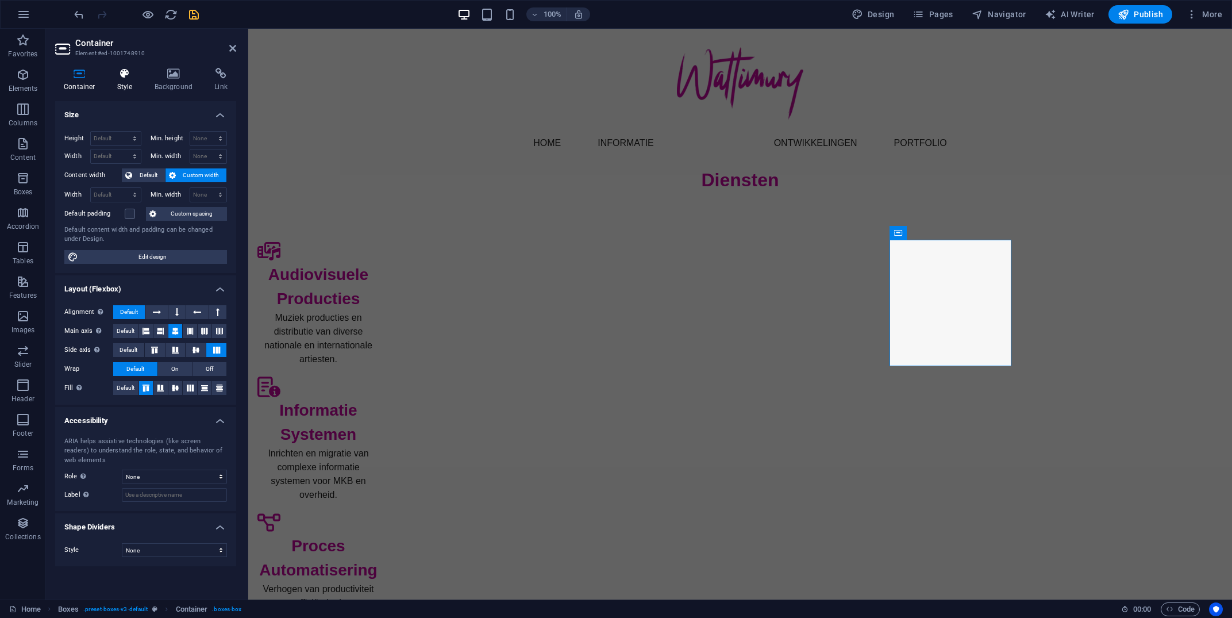
click at [133, 80] on h4 "Style" at bounding box center [127, 80] width 37 height 24
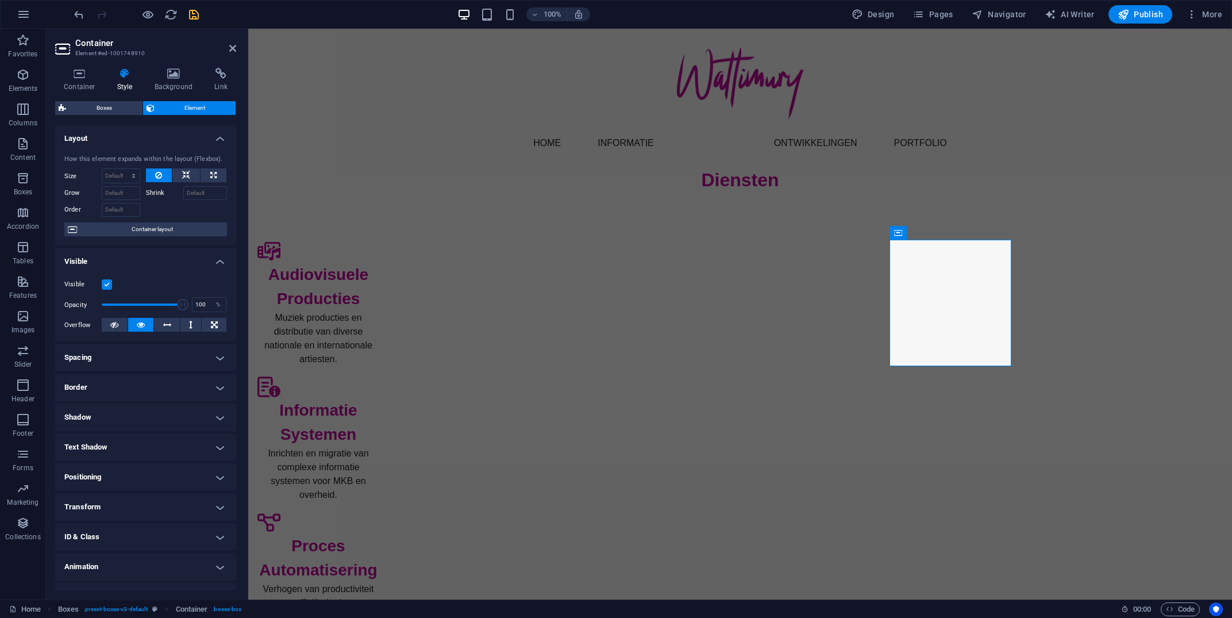
click at [225, 570] on h4 "Animation" at bounding box center [145, 567] width 181 height 28
click at [200, 545] on h4 "ID & Class" at bounding box center [145, 537] width 181 height 28
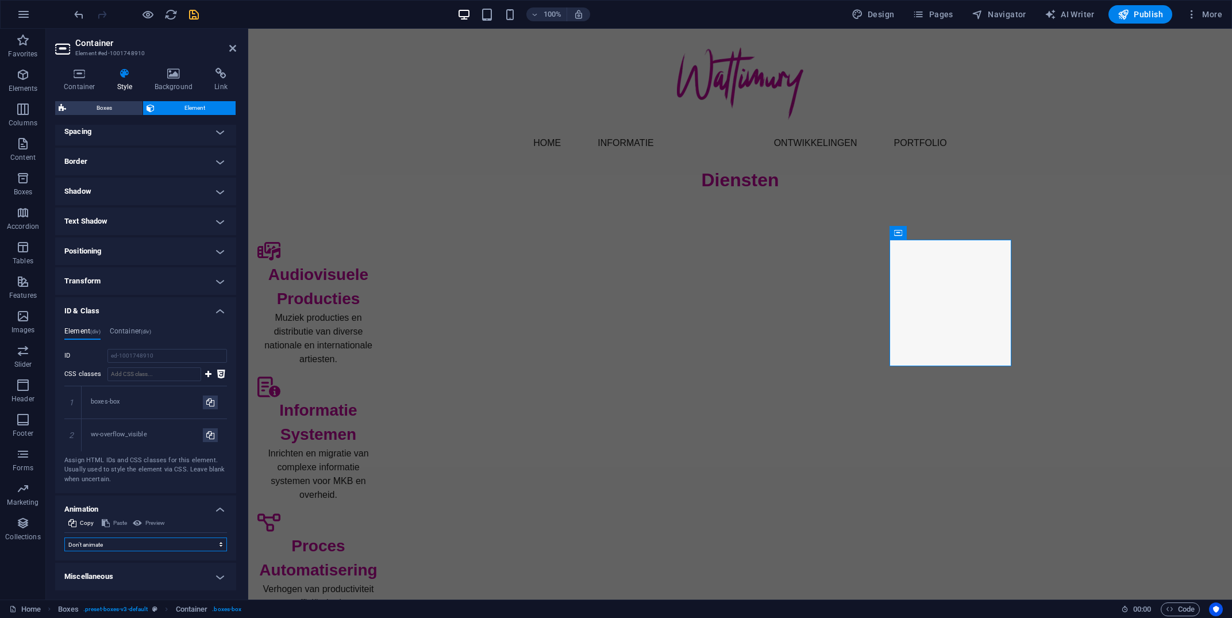
click at [64, 537] on select "Don't animate Show / Hide Slide up/down Zoom in/out Slide left to right Slide r…" at bounding box center [145, 544] width 163 height 14
select select "move-top-to-bottom"
click option "Slide top to bottom" at bounding box center [0, 0] width 0 height 0
type input ".5"
select select "scroll"
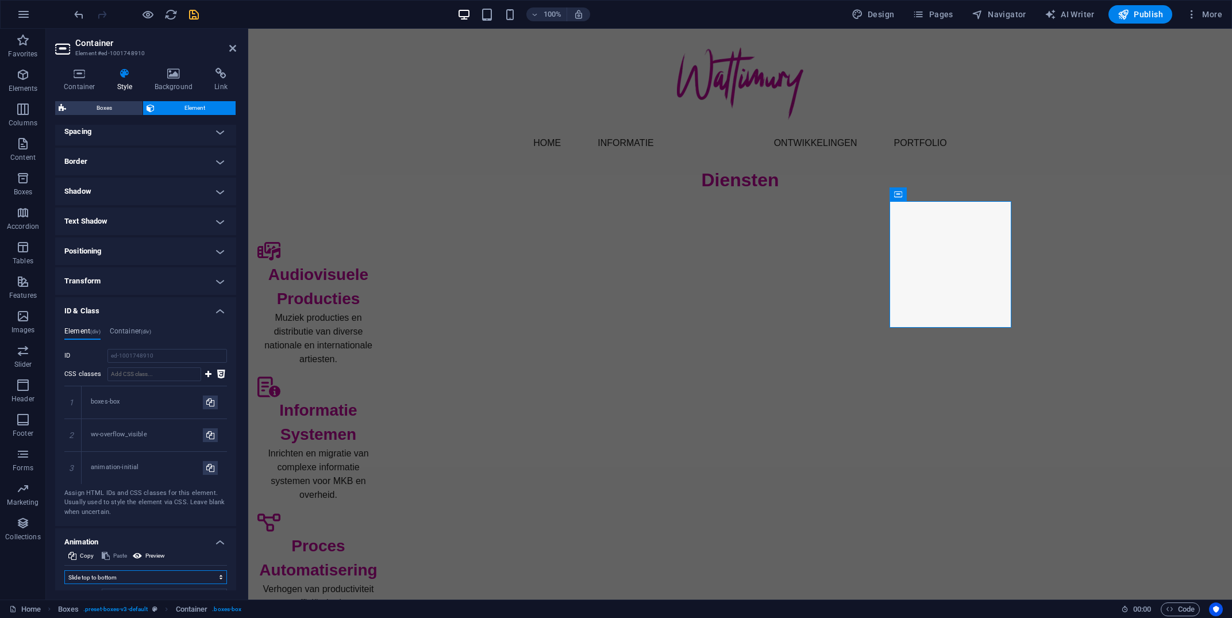
scroll to position [339, 0]
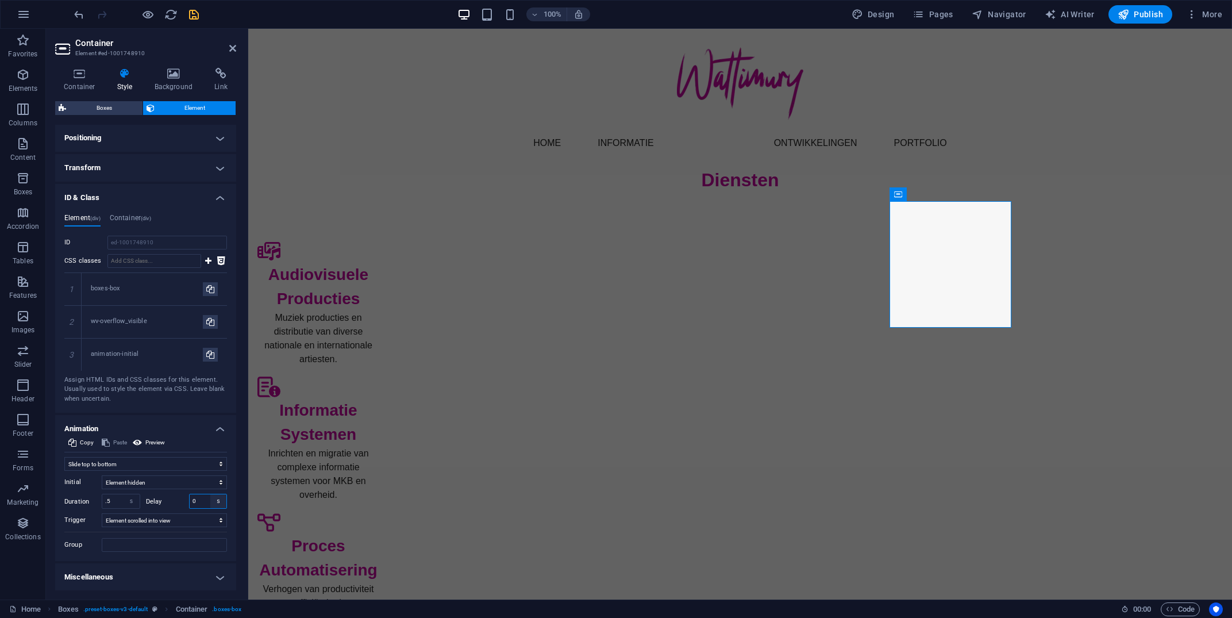
click at [210, 494] on select "s ms" at bounding box center [218, 501] width 16 height 14
click at [211, 498] on select "s ms" at bounding box center [218, 501] width 16 height 14
click at [210, 494] on select "s ms" at bounding box center [218, 501] width 16 height 14
select select "ms"
click option "ms" at bounding box center [0, 0] width 0 height 0
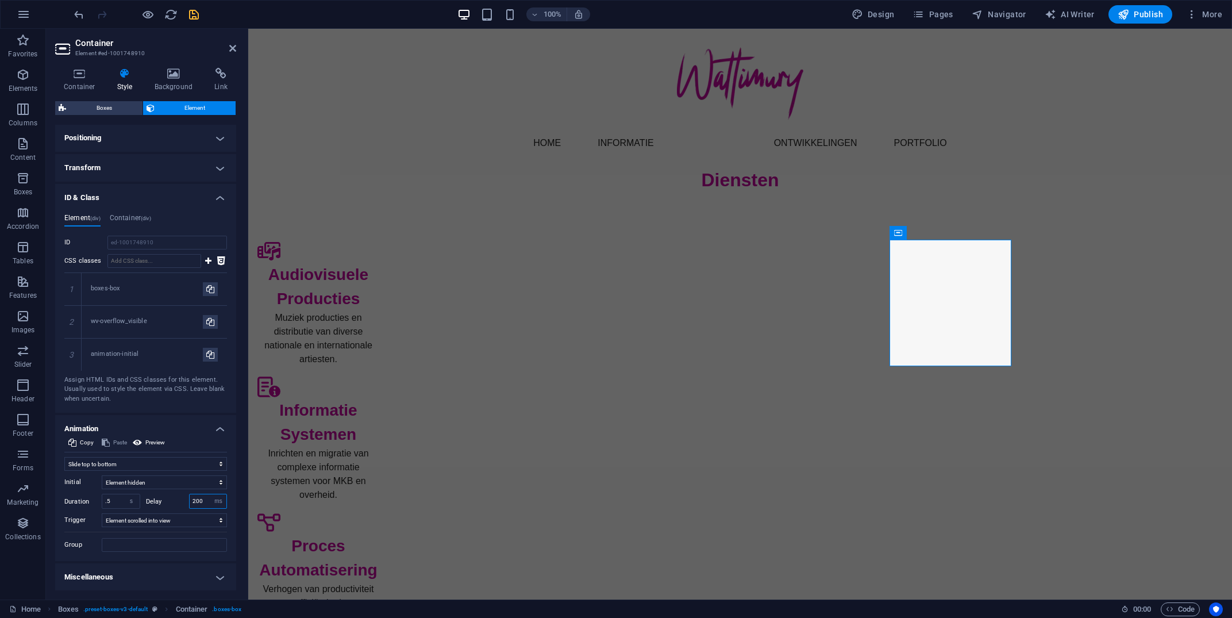
type input "200"
click at [196, 14] on icon "save" at bounding box center [193, 14] width 13 height 13
checkbox input "false"
select select "move-bottom-to-top"
select select "s"
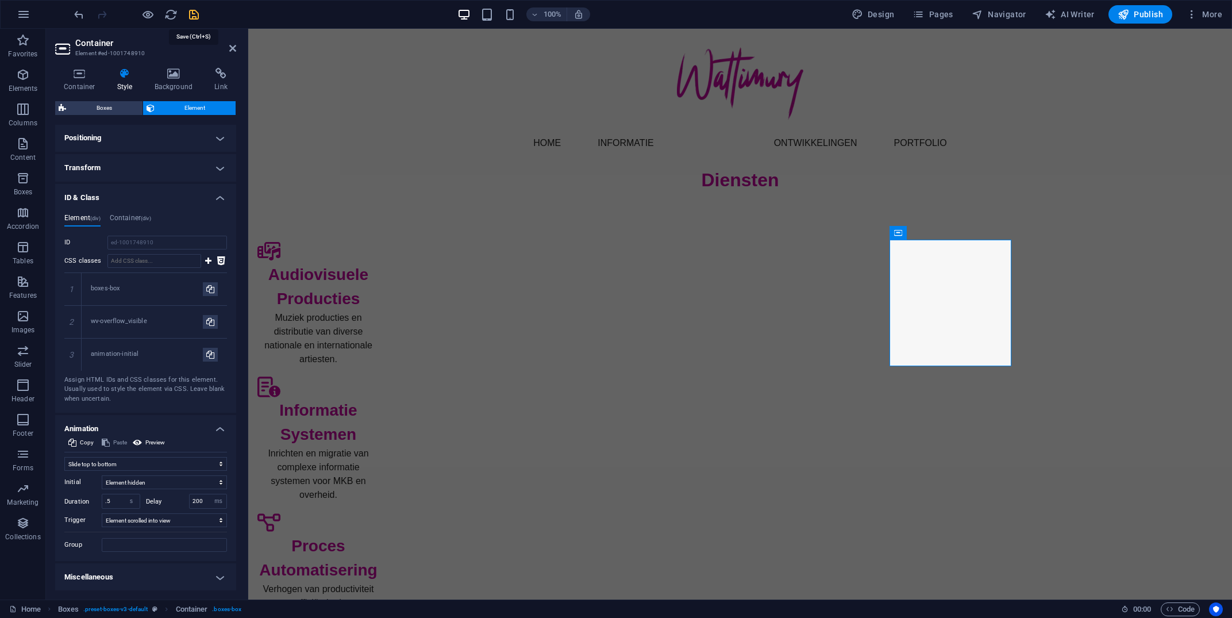
select select "s"
select select "scroll"
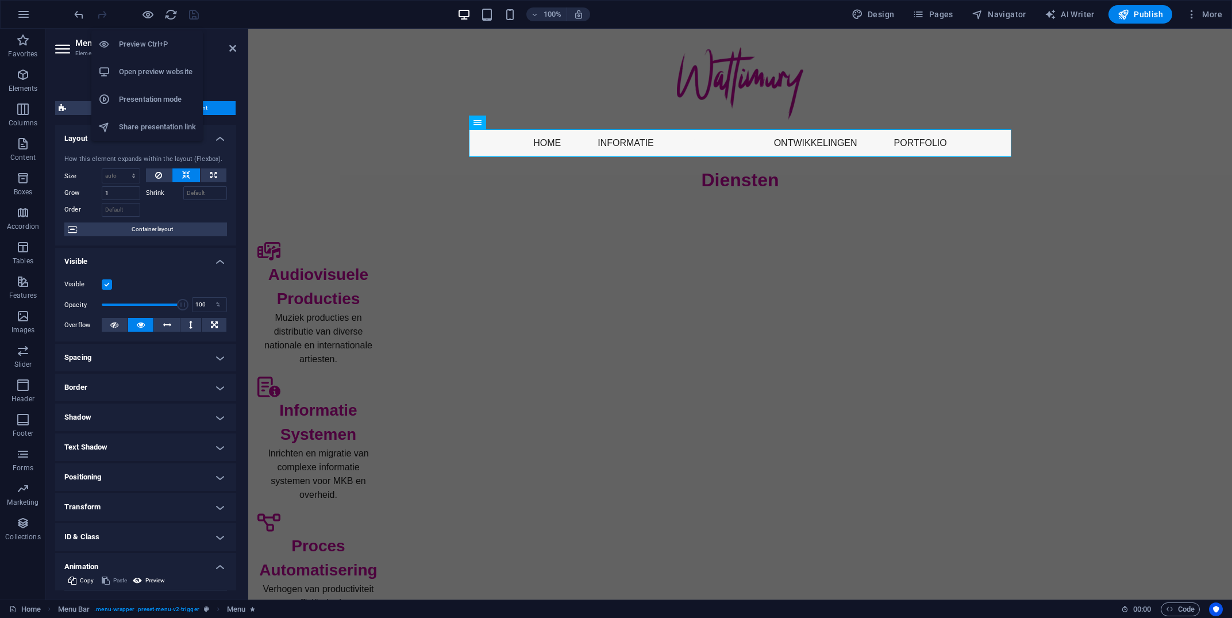
click at [148, 73] on h6 "Open preview website" at bounding box center [157, 72] width 77 height 14
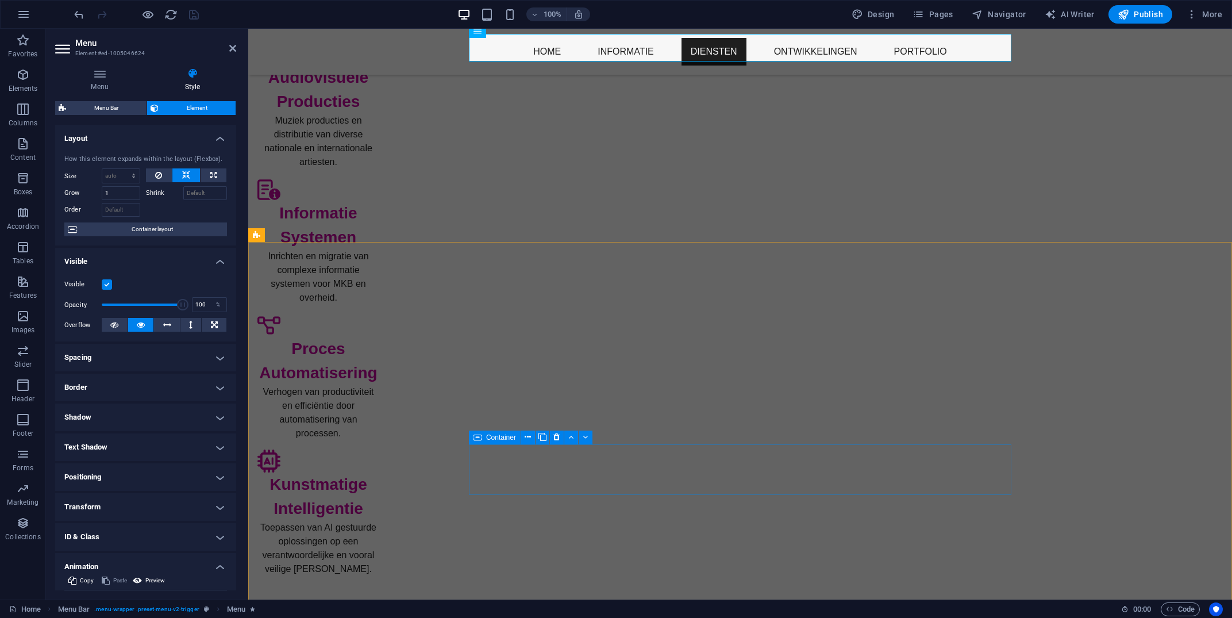
scroll to position [107, 0]
click at [264, 238] on div "Timeline" at bounding box center [271, 235] width 47 height 14
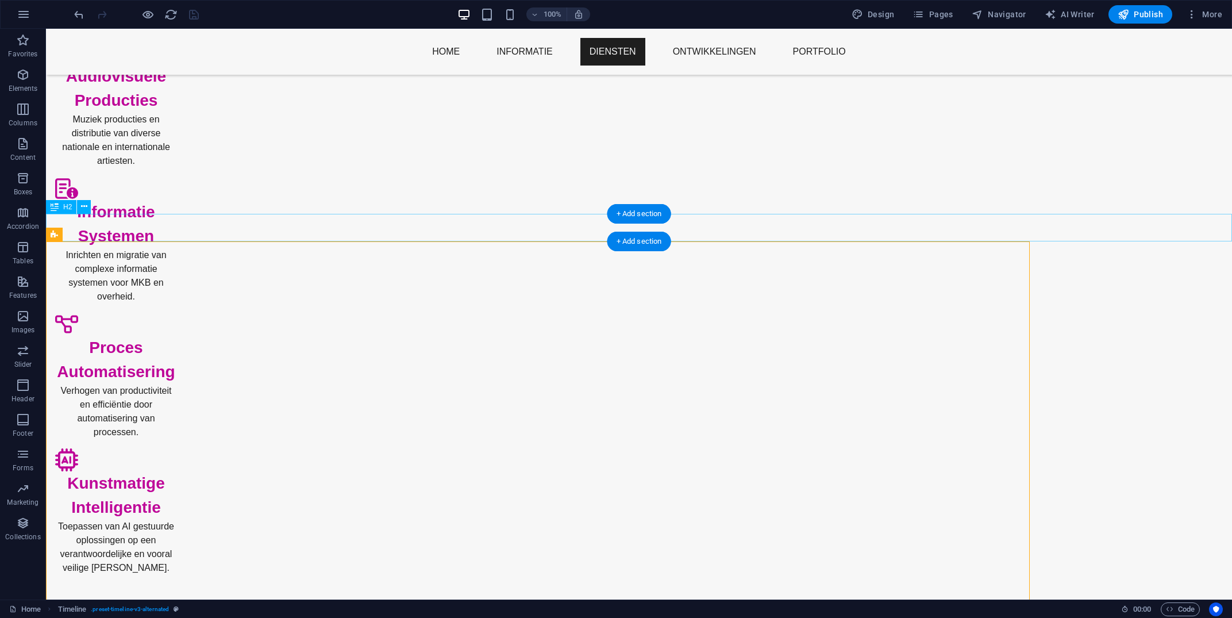
click at [66, 236] on span "Timeline" at bounding box center [76, 234] width 26 height 7
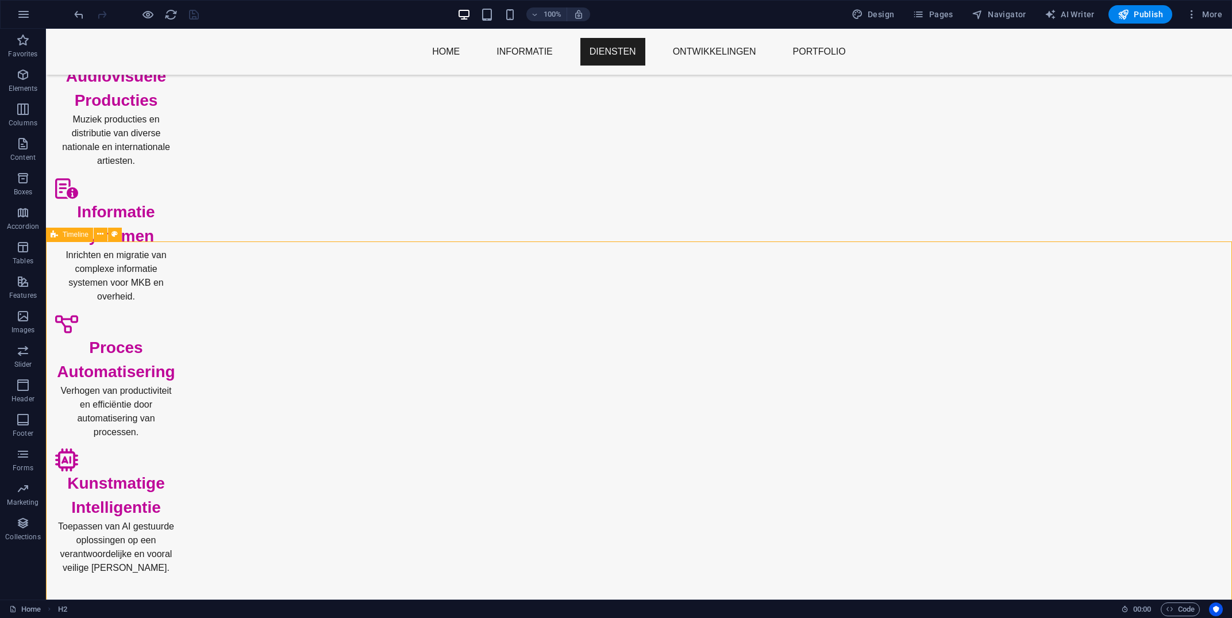
click at [66, 236] on span "Timeline" at bounding box center [76, 234] width 26 height 7
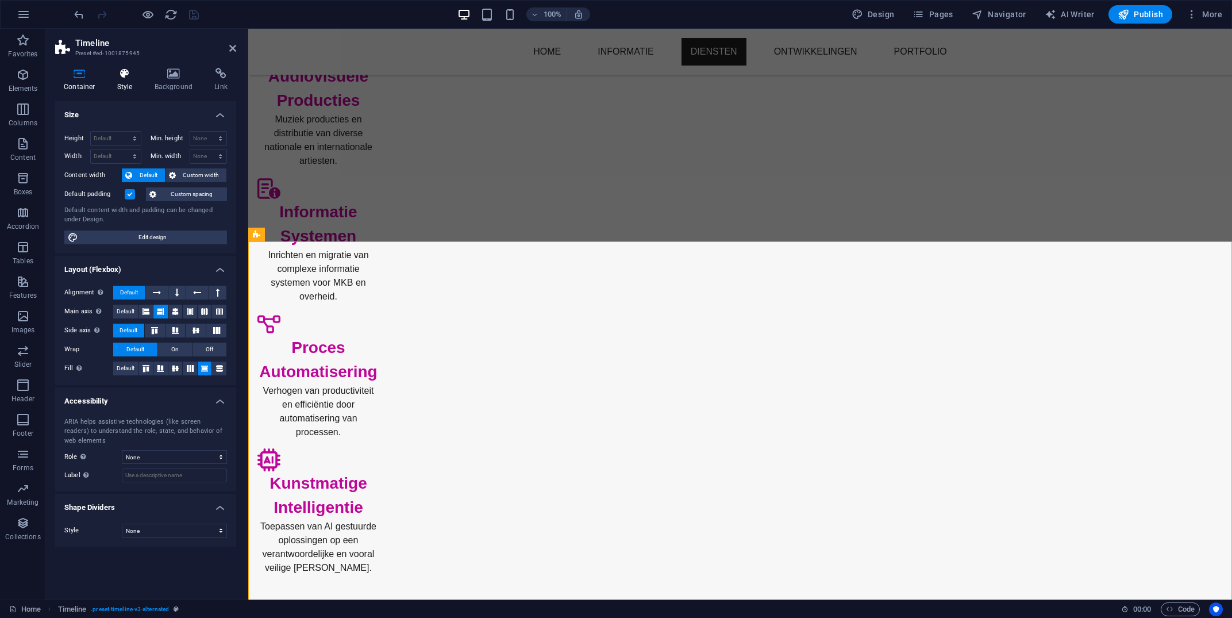
select select "rem"
click at [122, 82] on h4 "Style" at bounding box center [127, 80] width 37 height 24
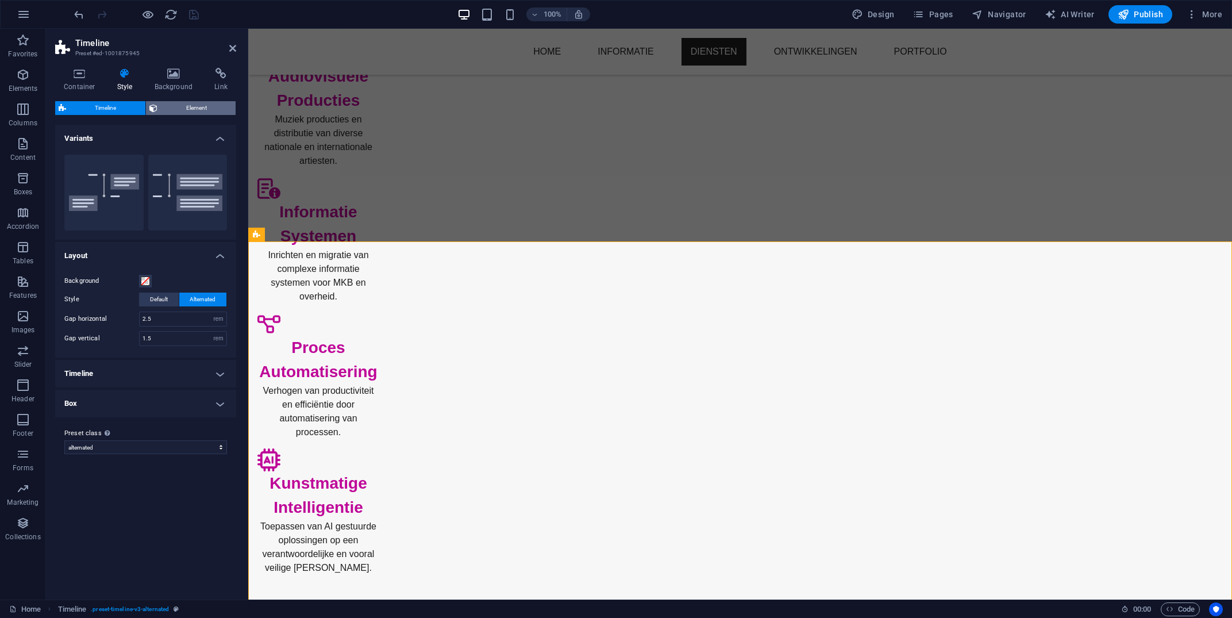
click at [192, 107] on span "Element" at bounding box center [197, 108] width 72 height 14
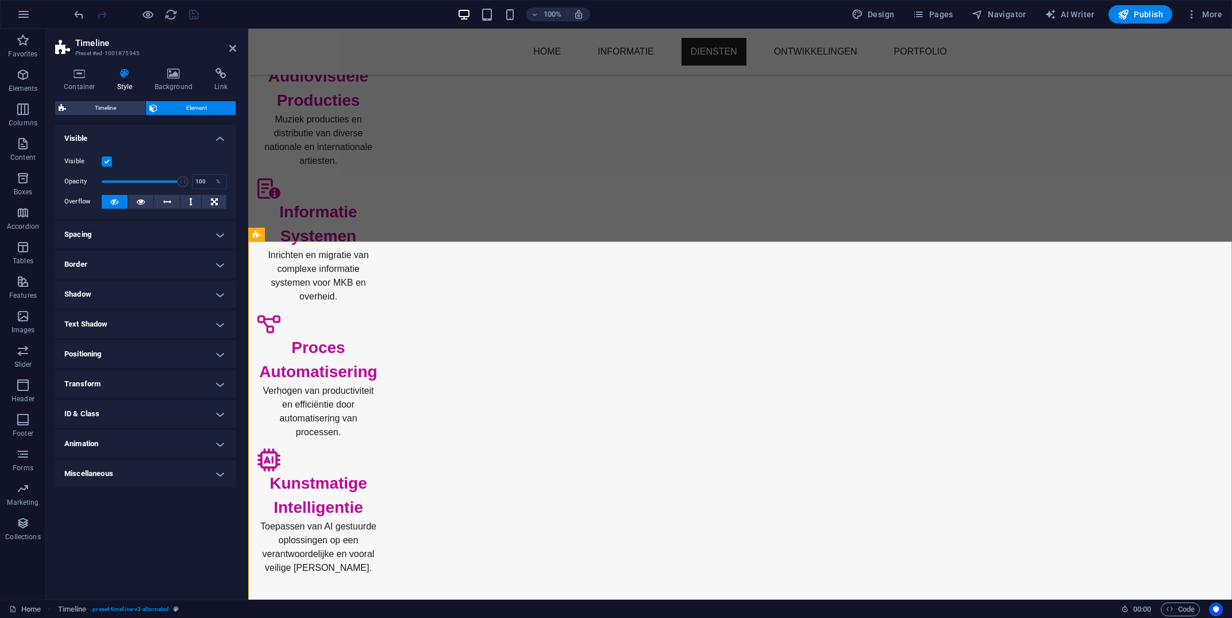
click at [222, 445] on h4 "Animation" at bounding box center [145, 444] width 181 height 28
click at [64, 472] on select "Don't animate Show / Hide Slide up/down Zoom in/out Slide left to right Slide r…" at bounding box center [145, 479] width 163 height 14
select select "fade"
click option "Show / Hide" at bounding box center [0, 0] width 0 height 0
type input ".5"
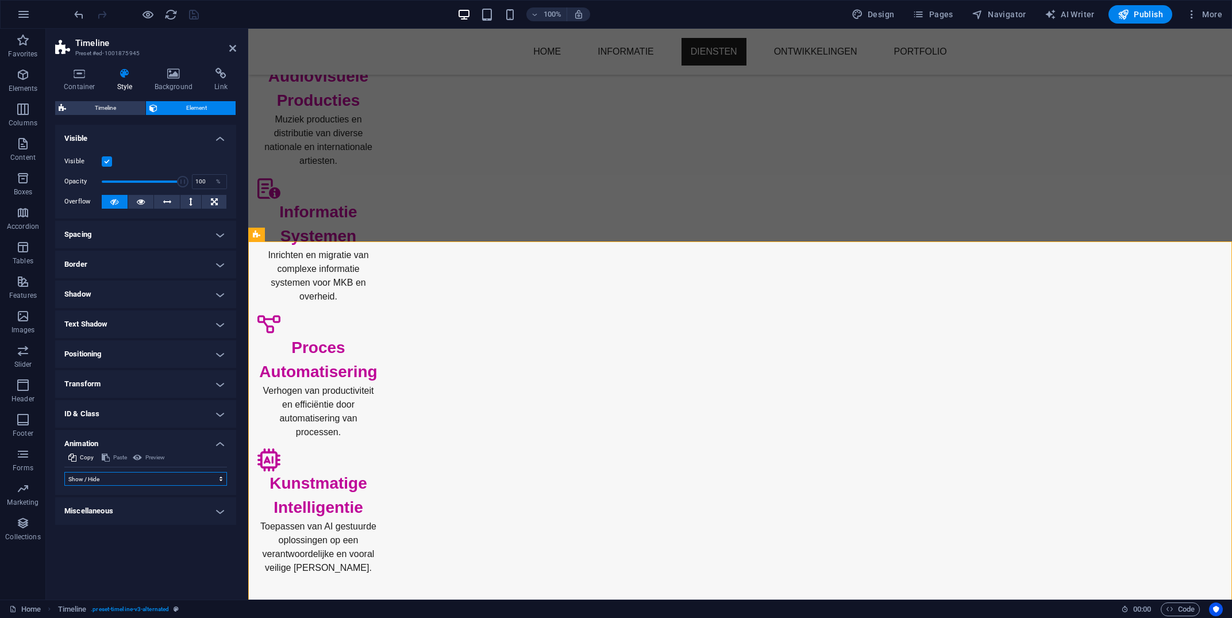
select select "scroll"
click at [64, 472] on select "Don't animate Show / Hide Slide up/down Zoom in/out Slide left to right Slide r…" at bounding box center [145, 479] width 163 height 14
select select "shrink"
click option "Zoom in/out" at bounding box center [0, 0] width 0 height 0
click at [102, 528] on select "No automatic trigger On page load Element scrolled into view" at bounding box center [164, 535] width 125 height 14
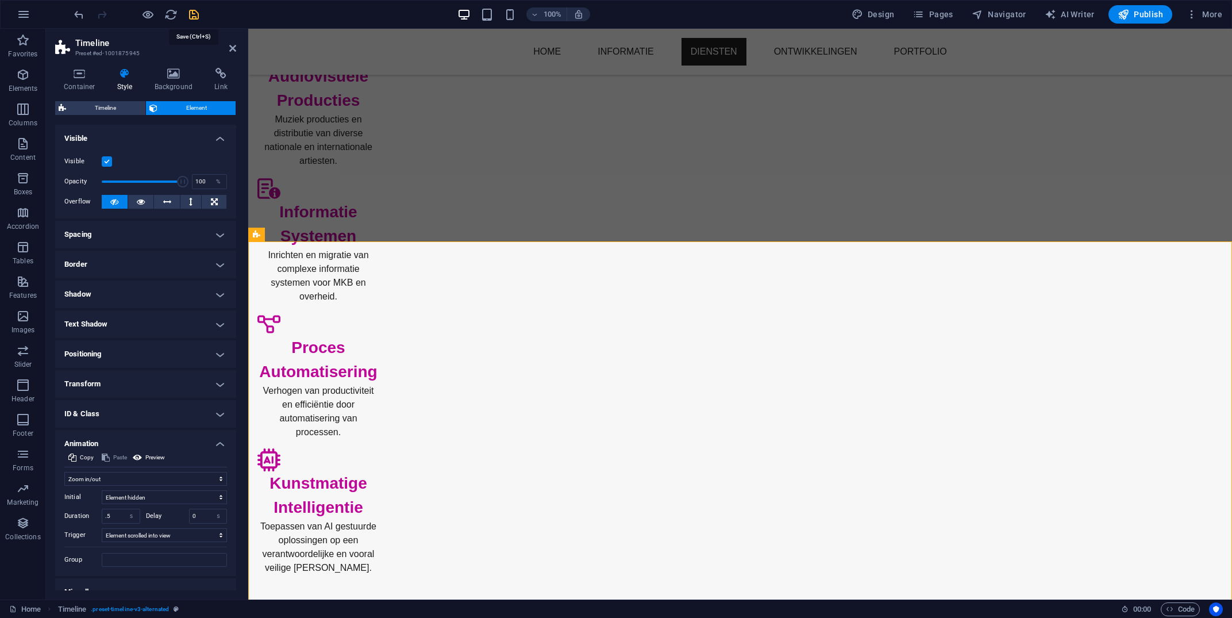
click at [188, 16] on icon "save" at bounding box center [193, 14] width 13 height 13
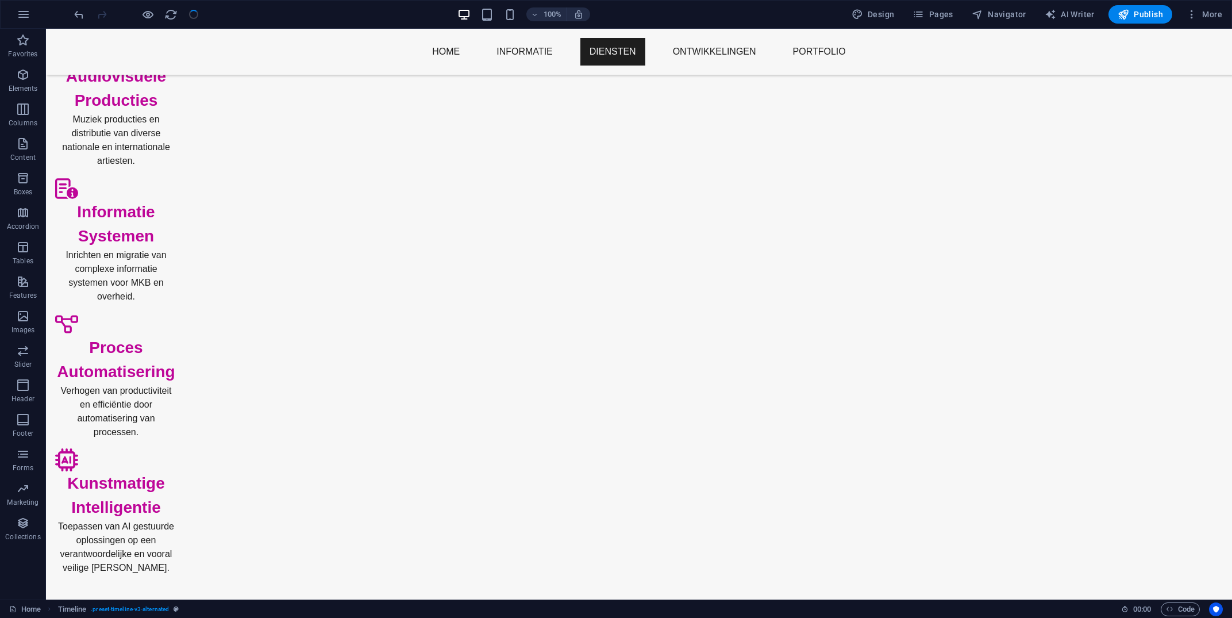
checkbox input "false"
select select "move-bottom-to-top"
select select "s"
select select "scroll"
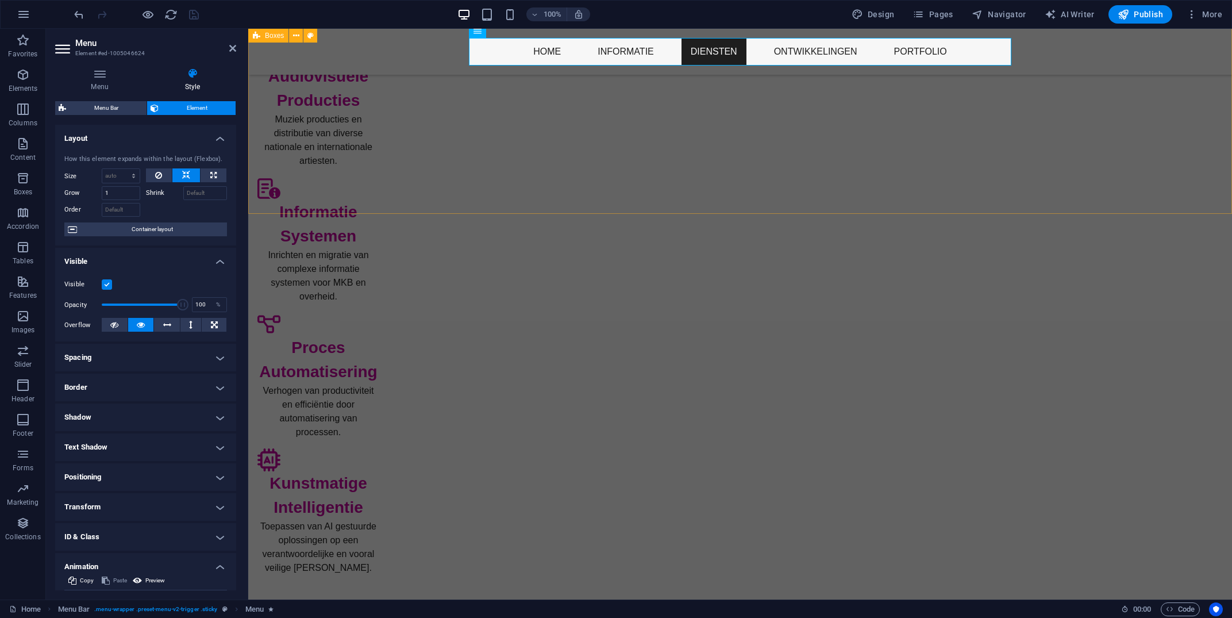
scroll to position [0, 0]
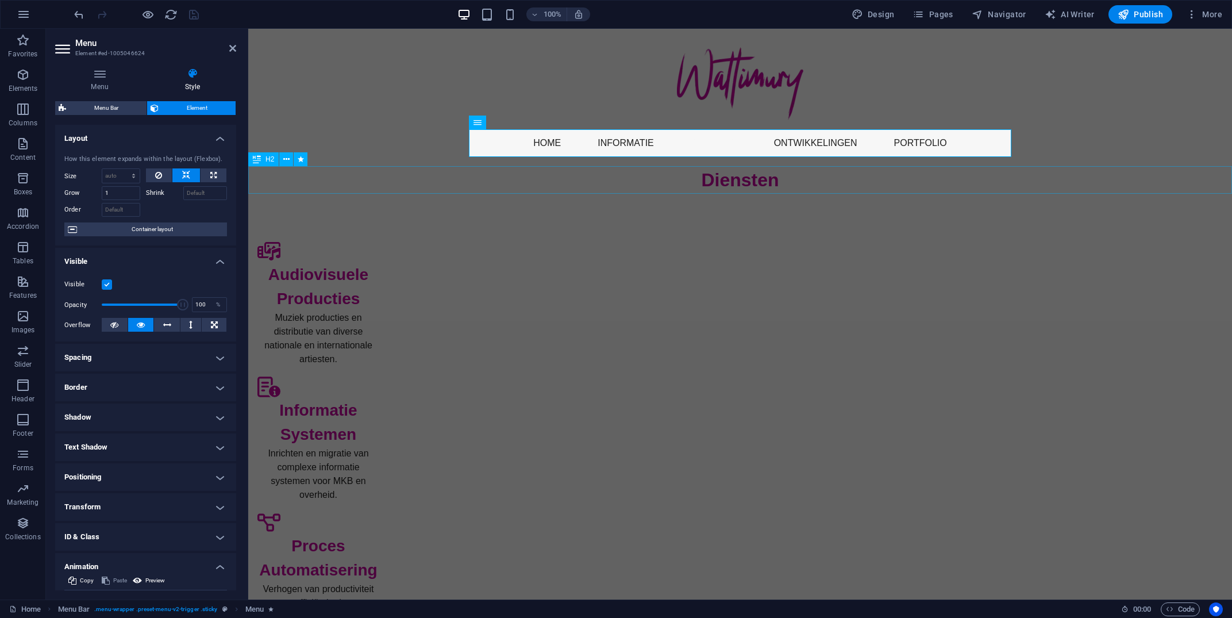
click at [266, 159] on span "H2" at bounding box center [269, 159] width 9 height 7
select select "slide"
select select "s"
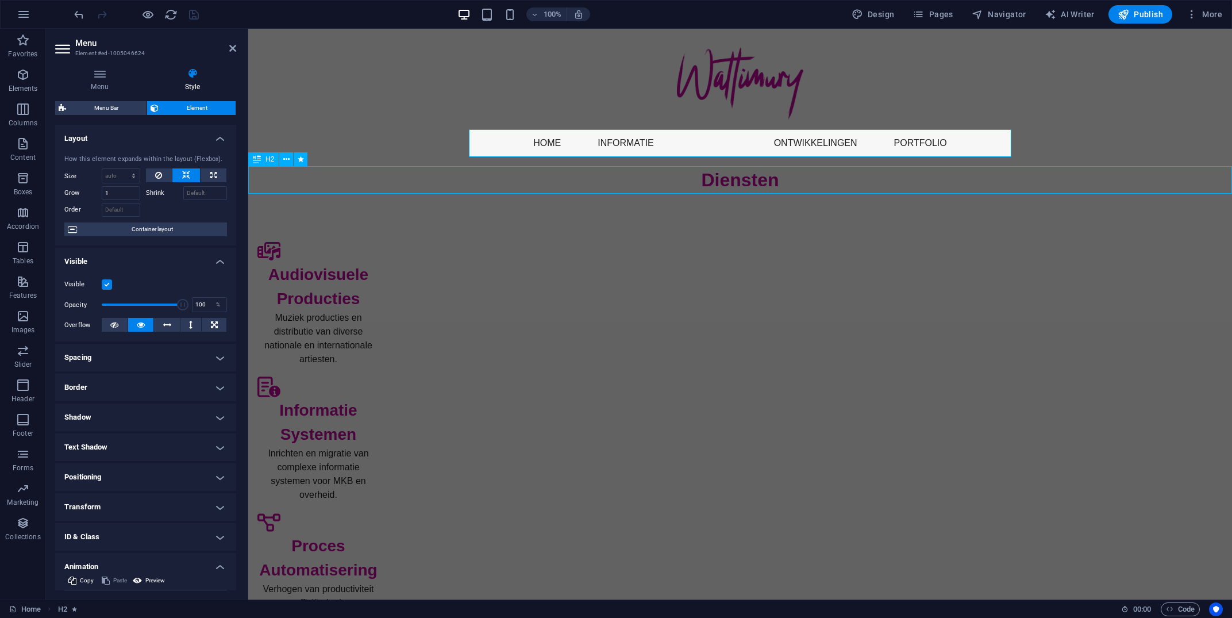
select select "scroll"
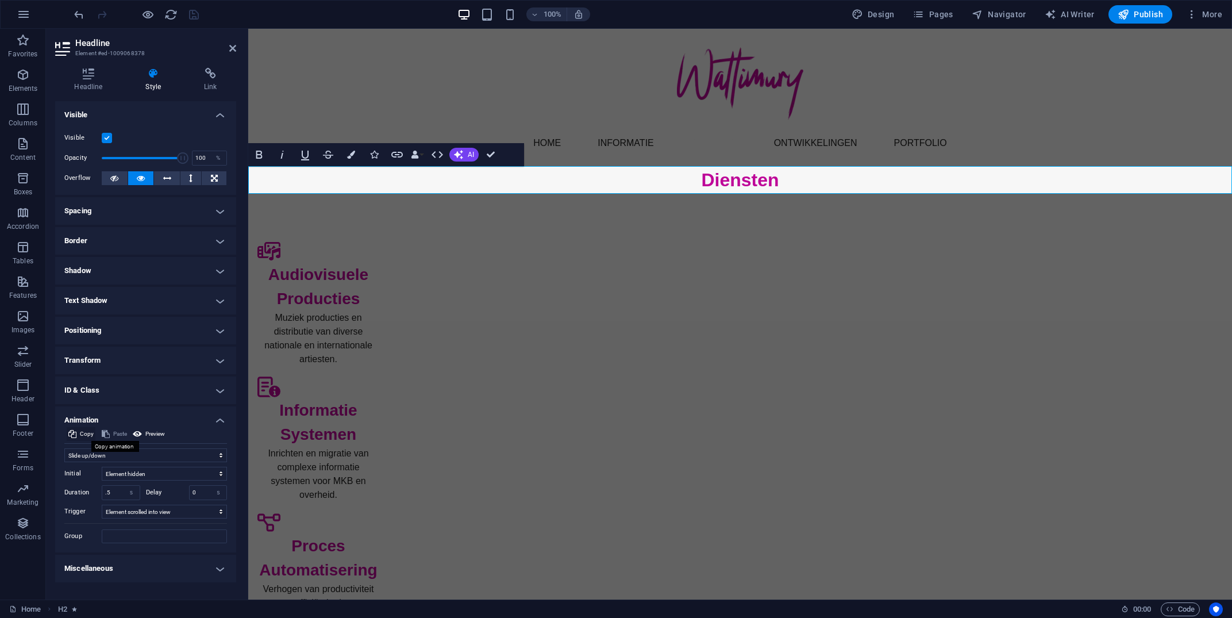
click at [78, 433] on button "Copy" at bounding box center [81, 434] width 29 height 14
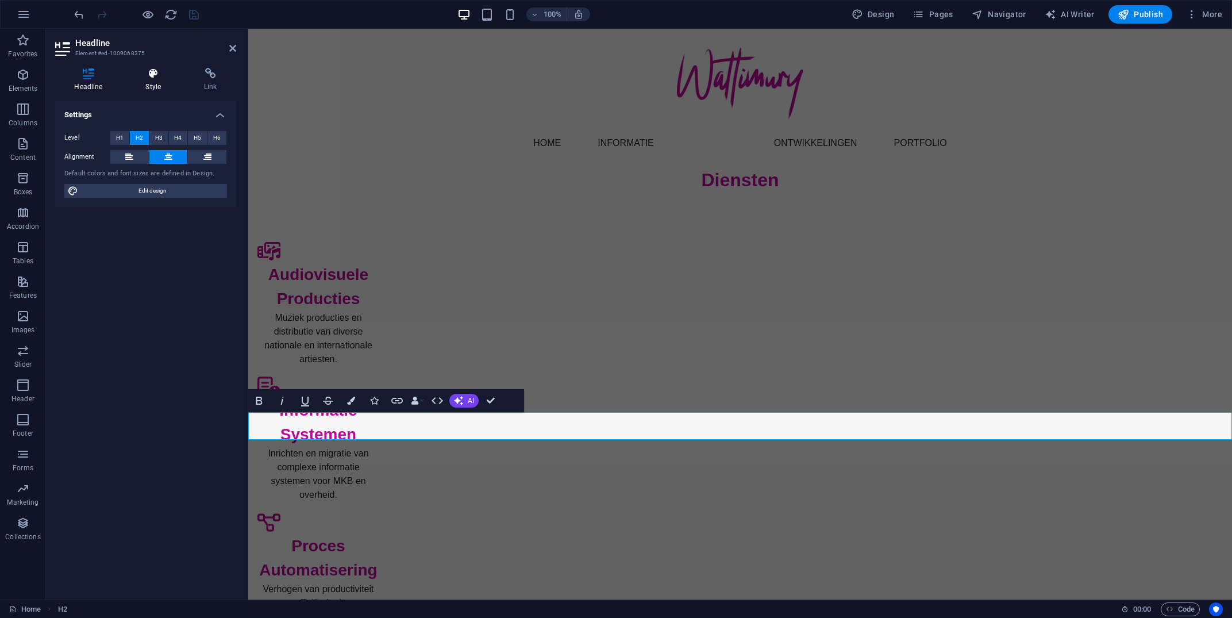
click at [155, 74] on icon at bounding box center [153, 73] width 54 height 11
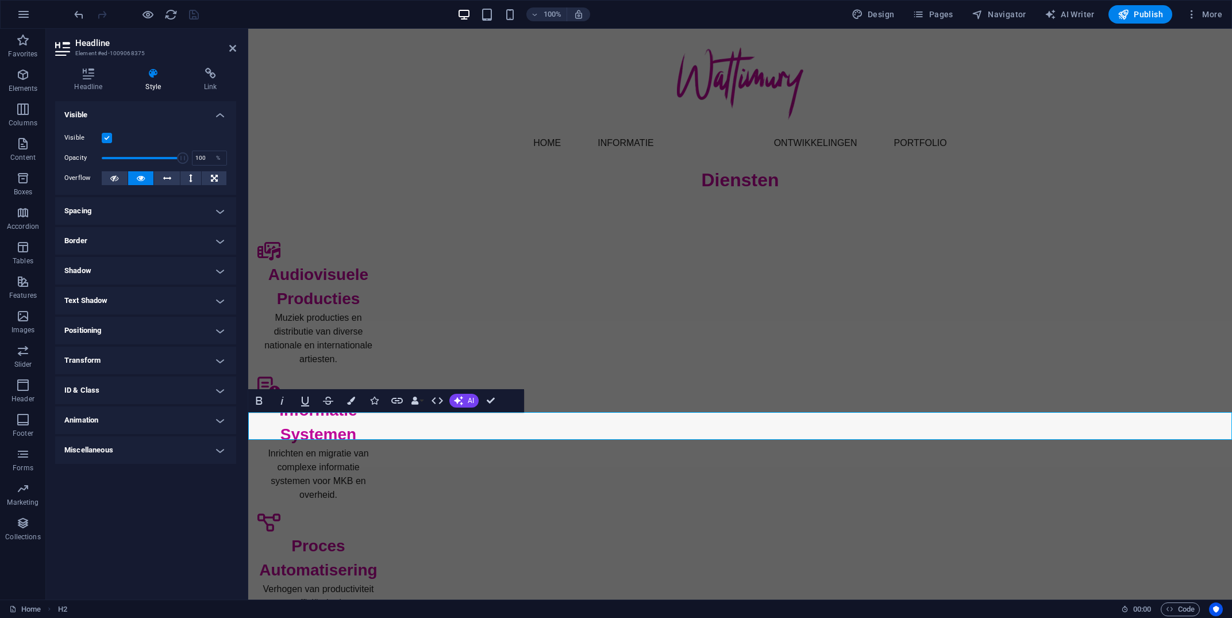
click at [222, 427] on h4 "Animation" at bounding box center [145, 420] width 181 height 28
click at [106, 435] on icon at bounding box center [106, 434] width 8 height 14
select select "slide"
type input ".5"
select select "scroll"
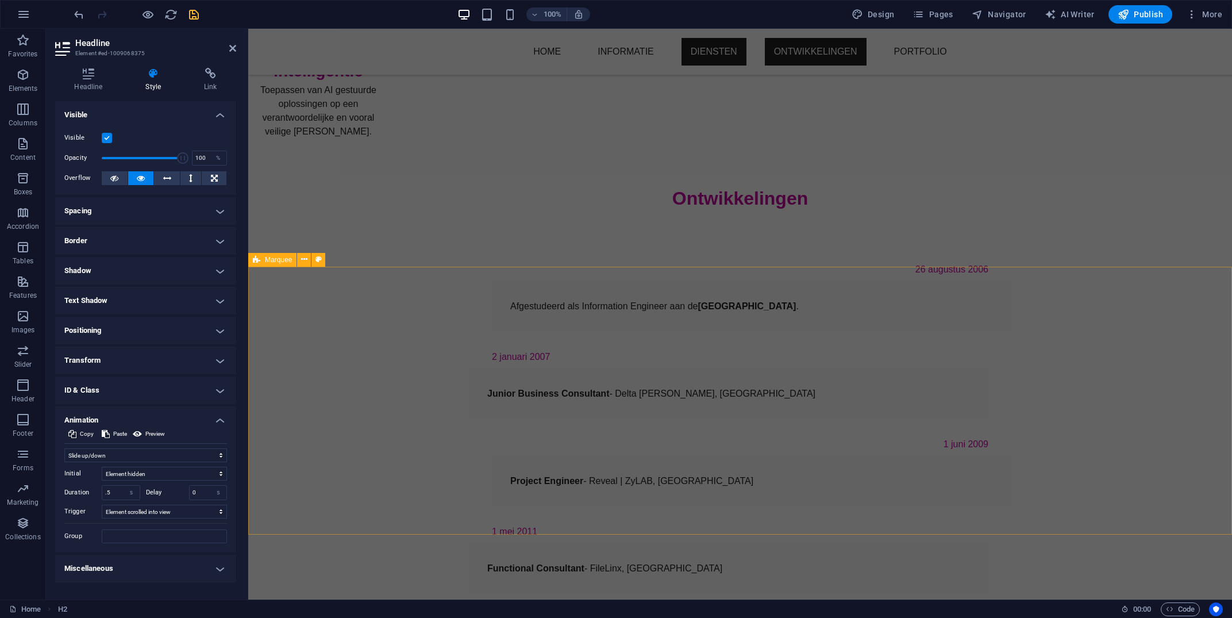
scroll to position [611, 0]
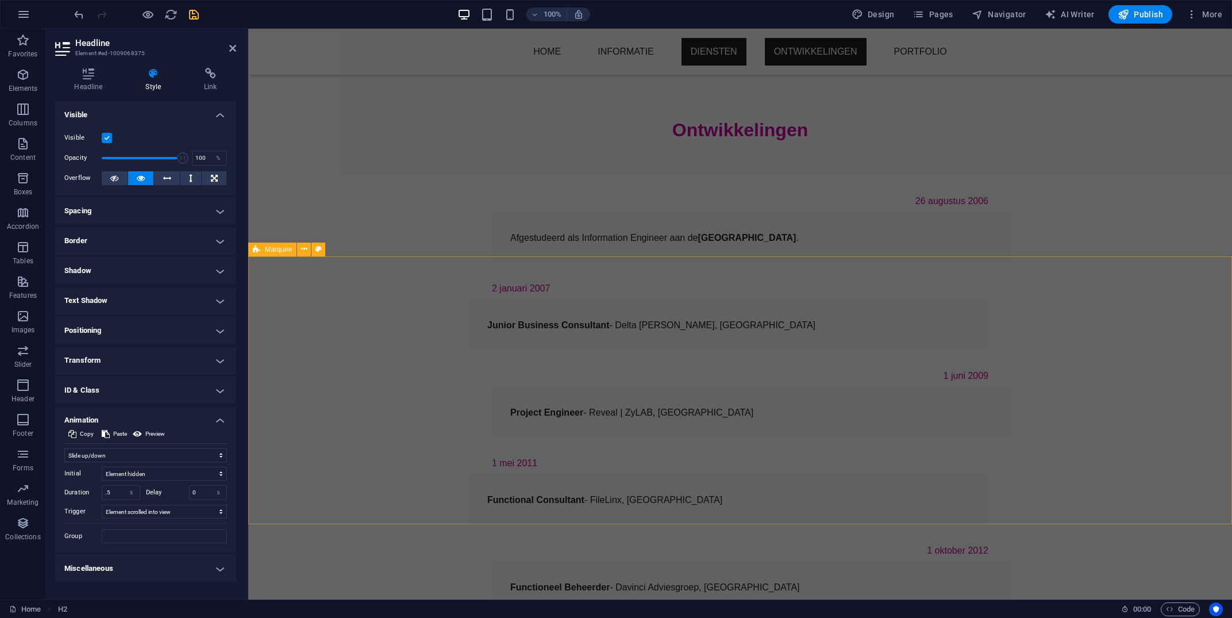
click at [273, 246] on span "Marquee" at bounding box center [278, 249] width 27 height 7
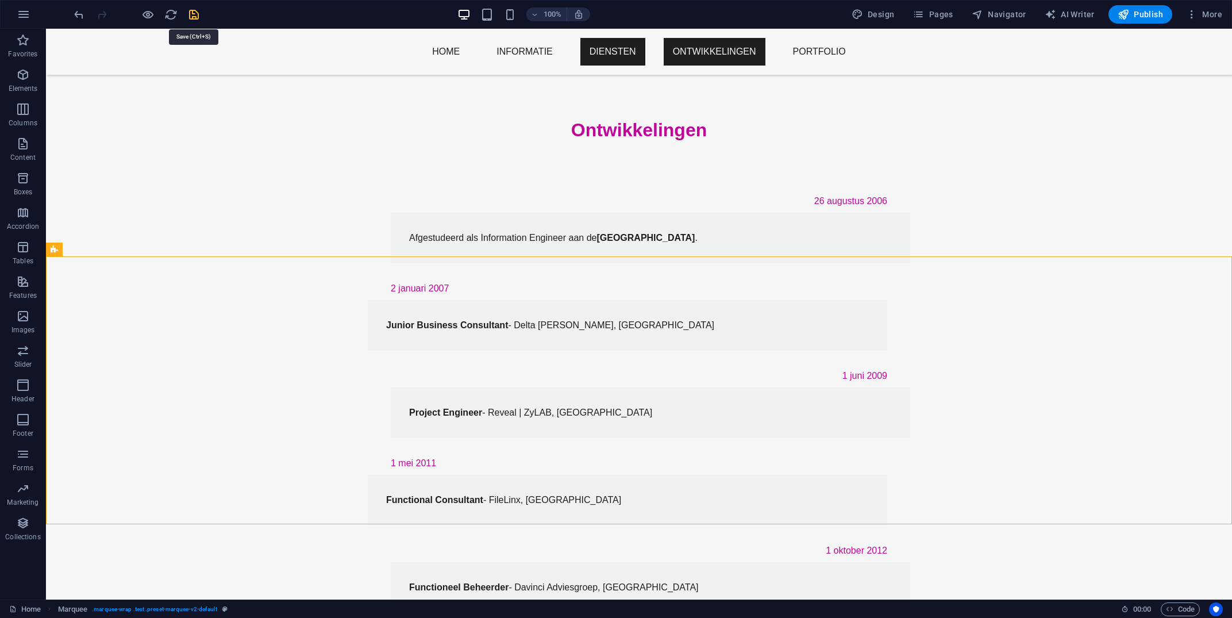
click at [192, 14] on icon "save" at bounding box center [193, 14] width 13 height 13
checkbox input "false"
select select "move-bottom-to-top"
select select "s"
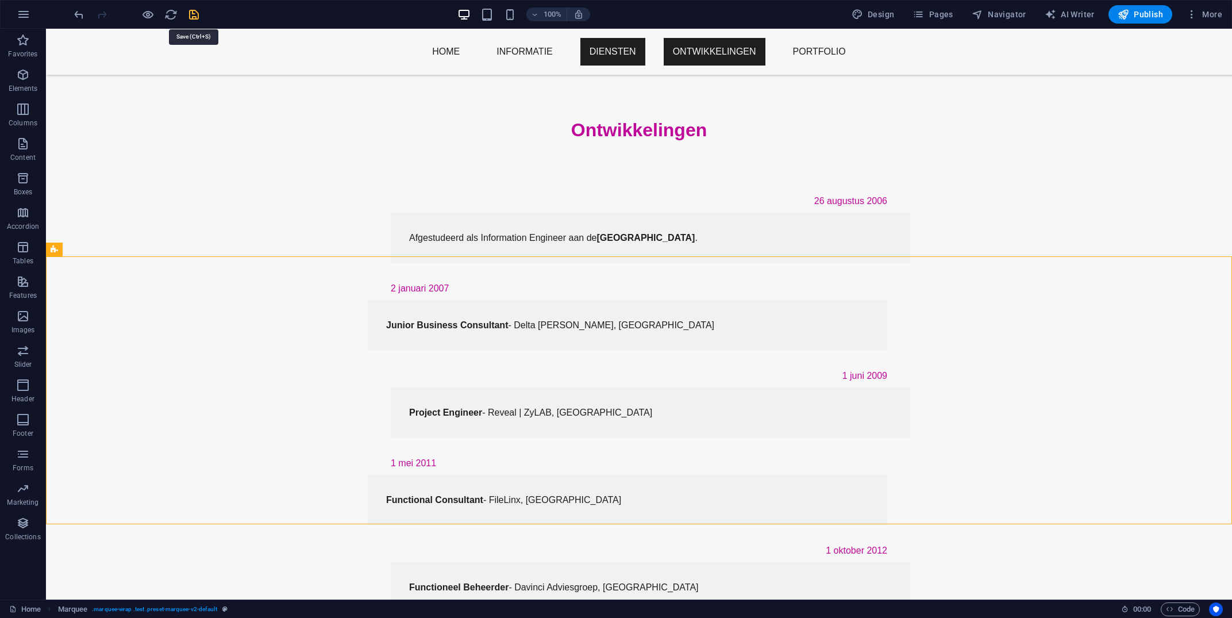
select select "scroll"
